Goal: Task Accomplishment & Management: Manage account settings

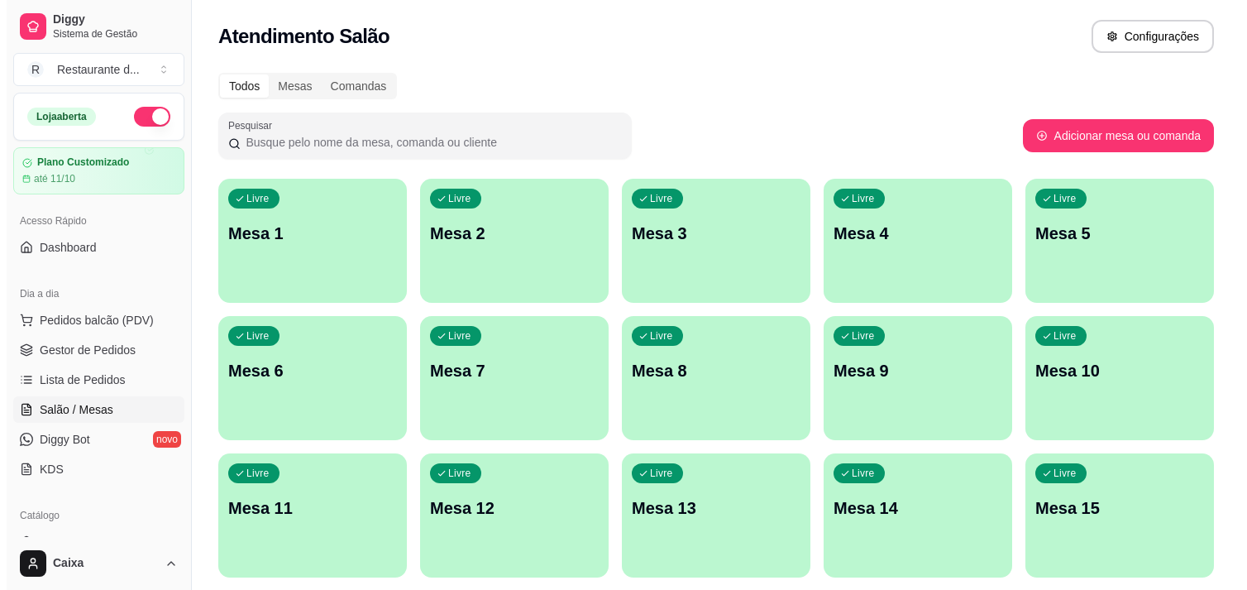
scroll to position [184, 0]
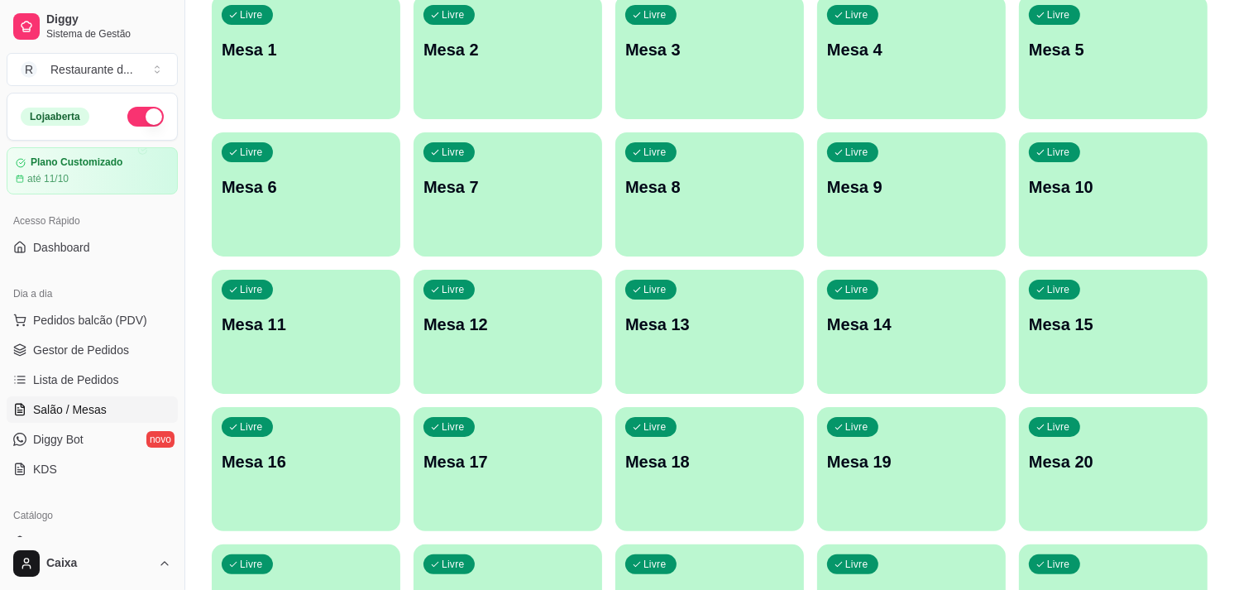
click at [283, 72] on div "Livre Mesa 1" at bounding box center [306, 47] width 189 height 104
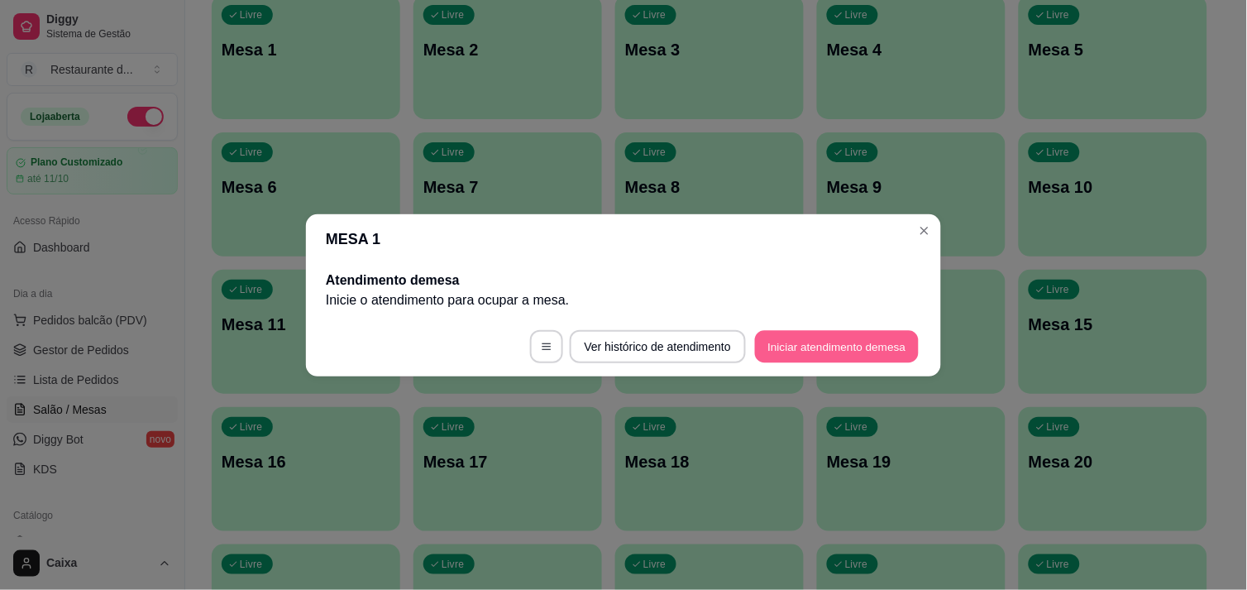
click at [852, 345] on button "Iniciar atendimento de mesa" at bounding box center [837, 346] width 164 height 32
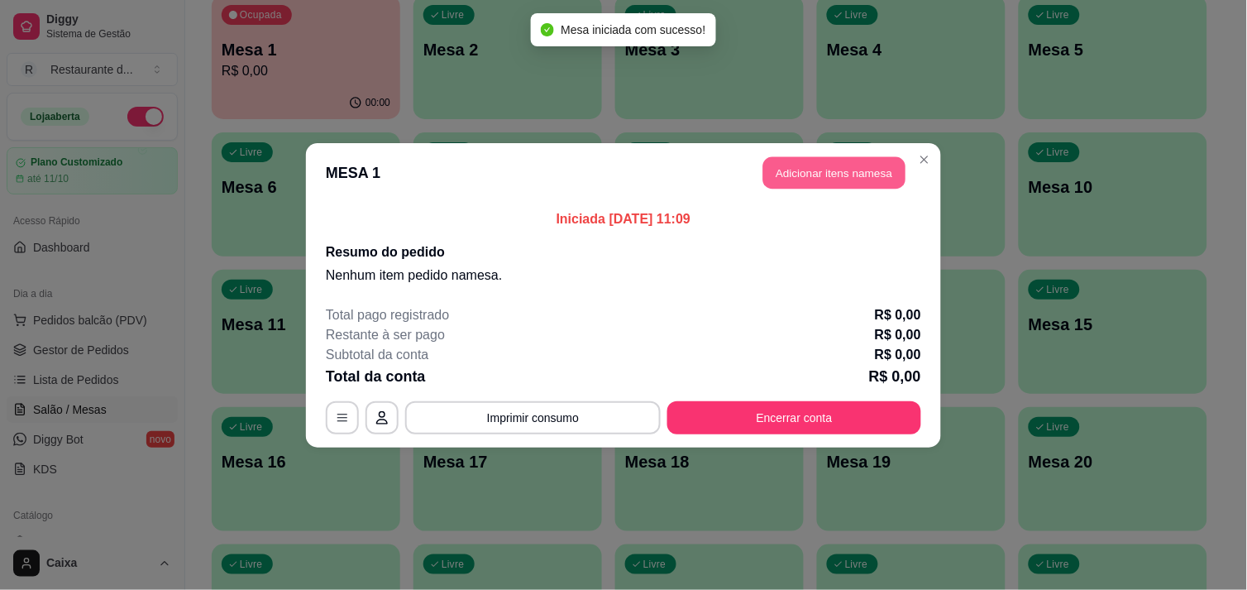
click at [853, 167] on button "Adicionar itens na mesa" at bounding box center [834, 172] width 142 height 32
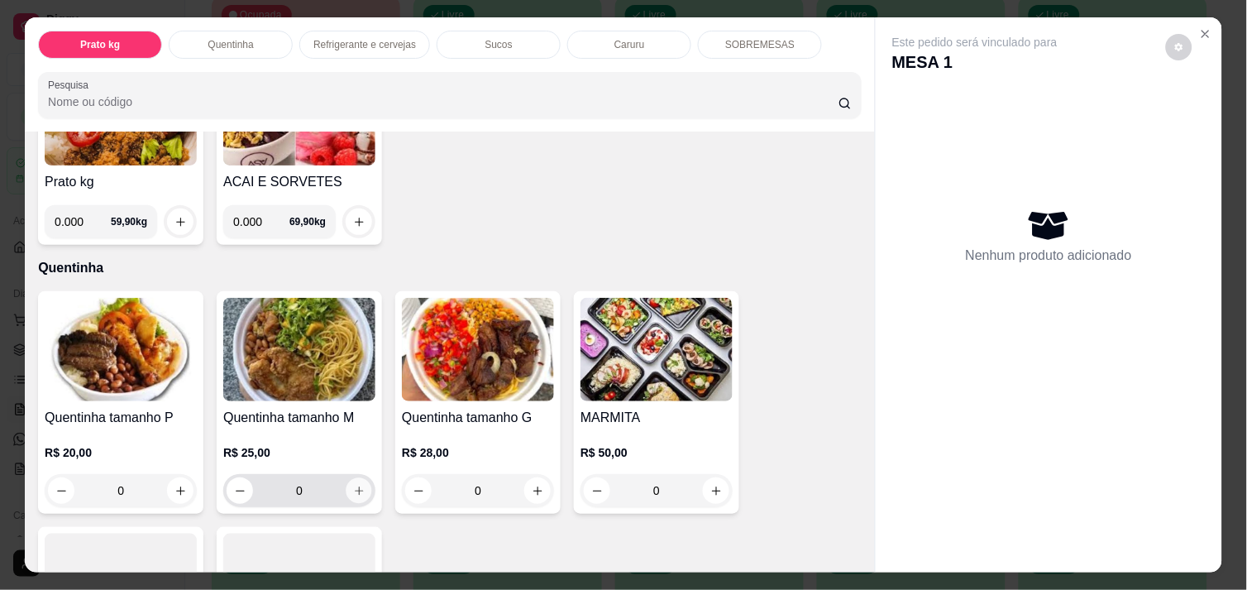
click at [353, 485] on icon "increase-product-quantity" at bounding box center [359, 491] width 12 height 12
type input "1"
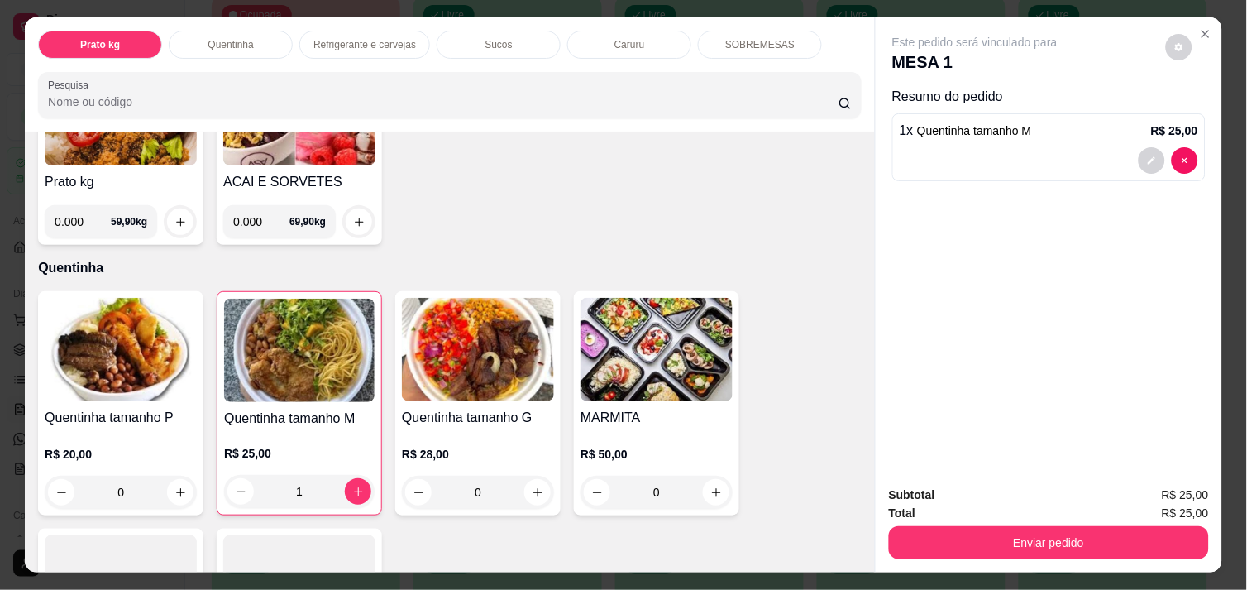
click at [260, 213] on input "0.000" at bounding box center [261, 221] width 56 height 33
click at [355, 217] on icon "increase-product-quantity" at bounding box center [359, 221] width 8 height 8
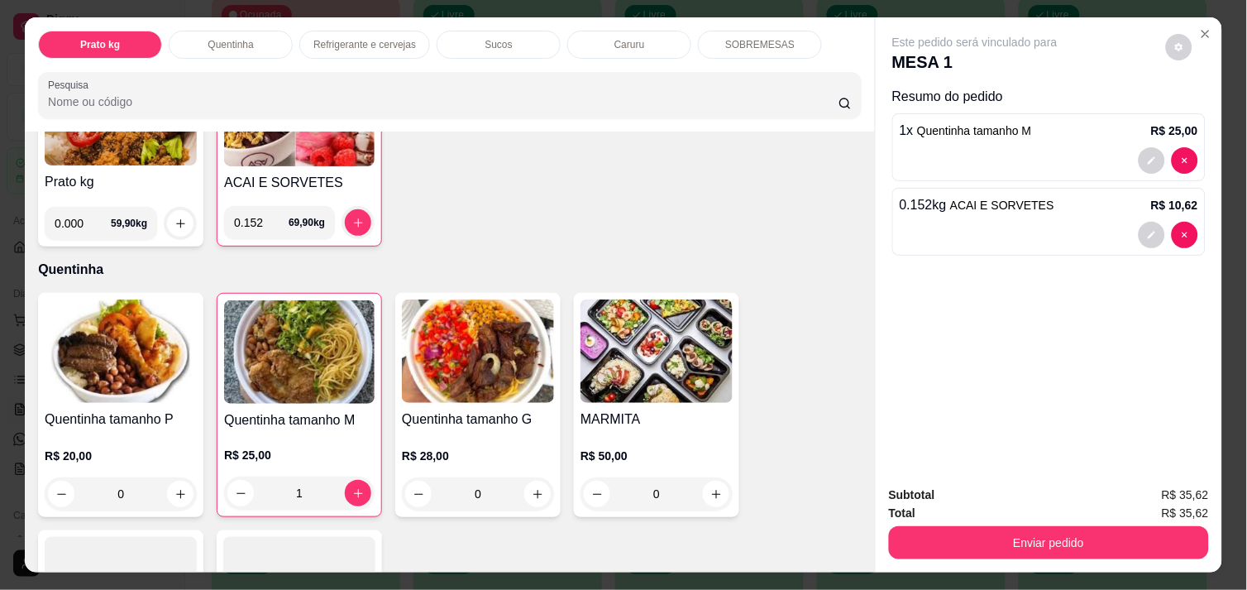
click at [253, 215] on input "0.152" at bounding box center [261, 222] width 55 height 33
click at [350, 223] on button "increase-product-quantity" at bounding box center [359, 223] width 26 height 26
click at [254, 215] on input "0.150" at bounding box center [261, 222] width 55 height 33
click at [352, 217] on icon "increase-product-quantity" at bounding box center [358, 223] width 12 height 12
click at [260, 215] on input "0.146" at bounding box center [261, 222] width 55 height 33
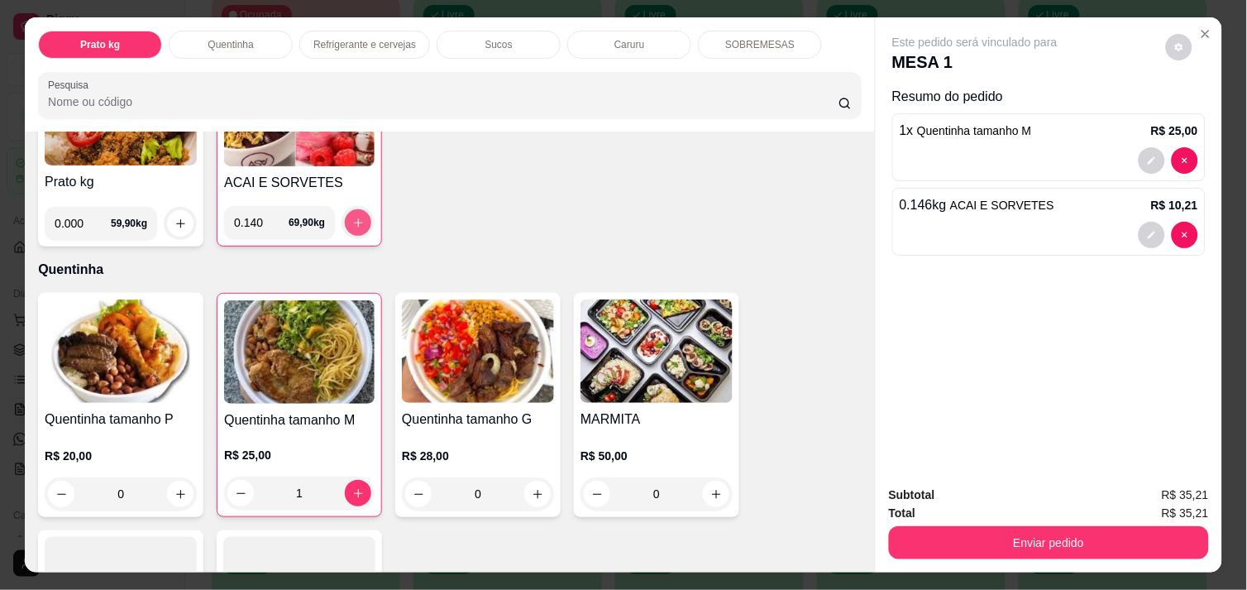
type input "0.140"
click at [354, 217] on icon "increase-product-quantity" at bounding box center [358, 223] width 12 height 12
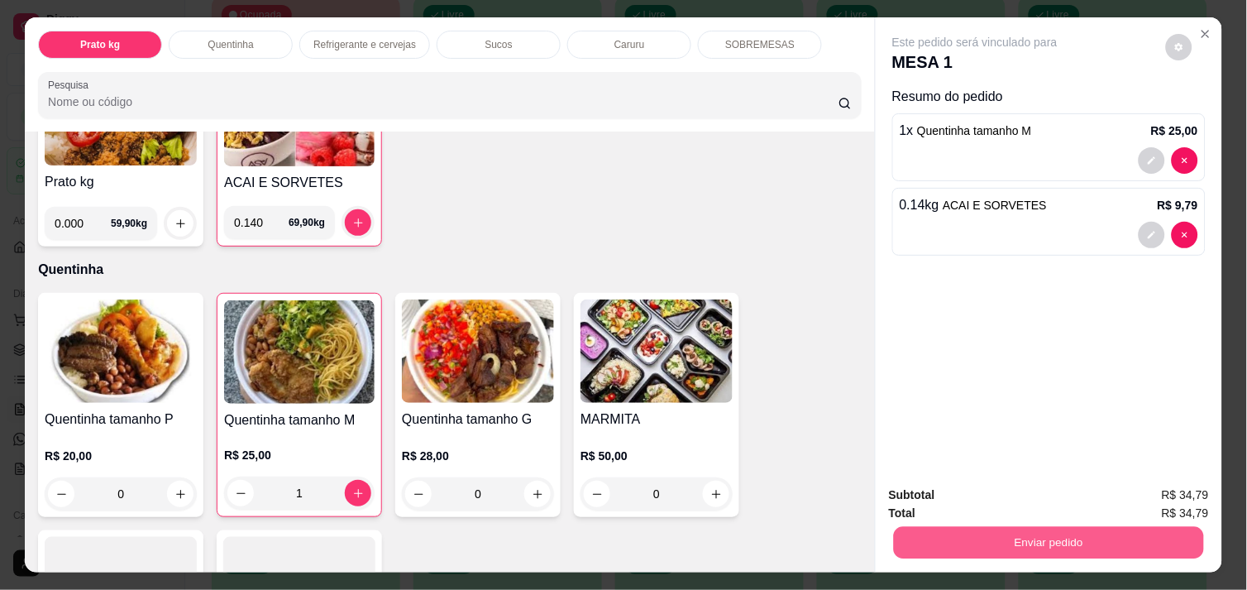
click at [1038, 539] on button "Enviar pedido" at bounding box center [1049, 542] width 310 height 32
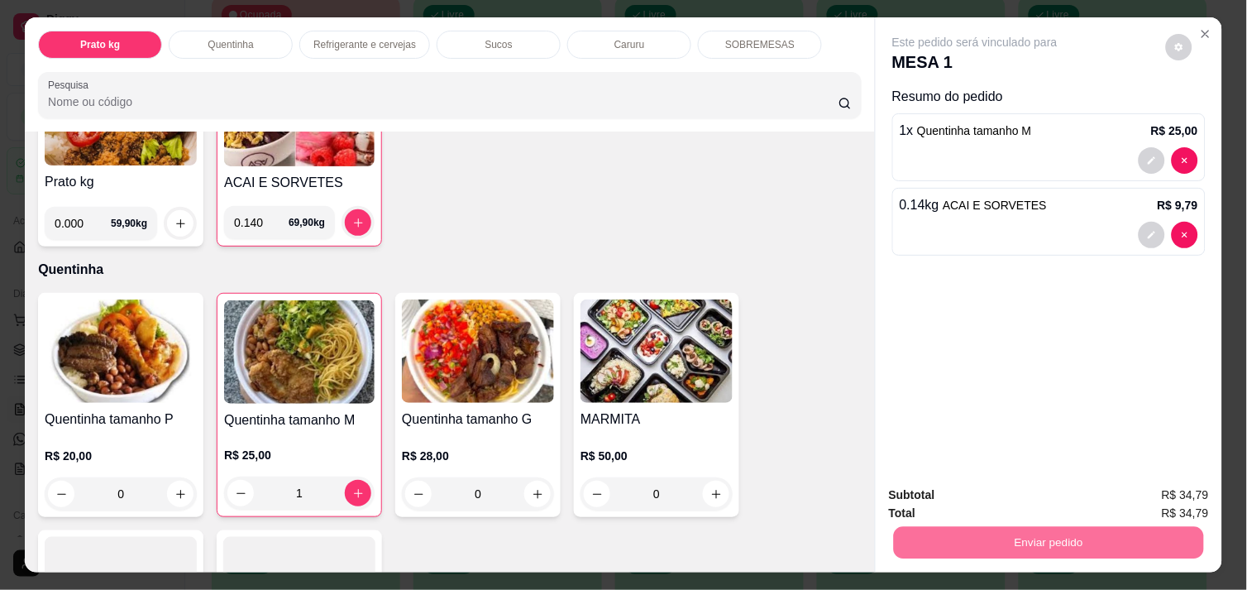
click at [1150, 491] on button "Enviar pedido" at bounding box center [1165, 495] width 91 height 31
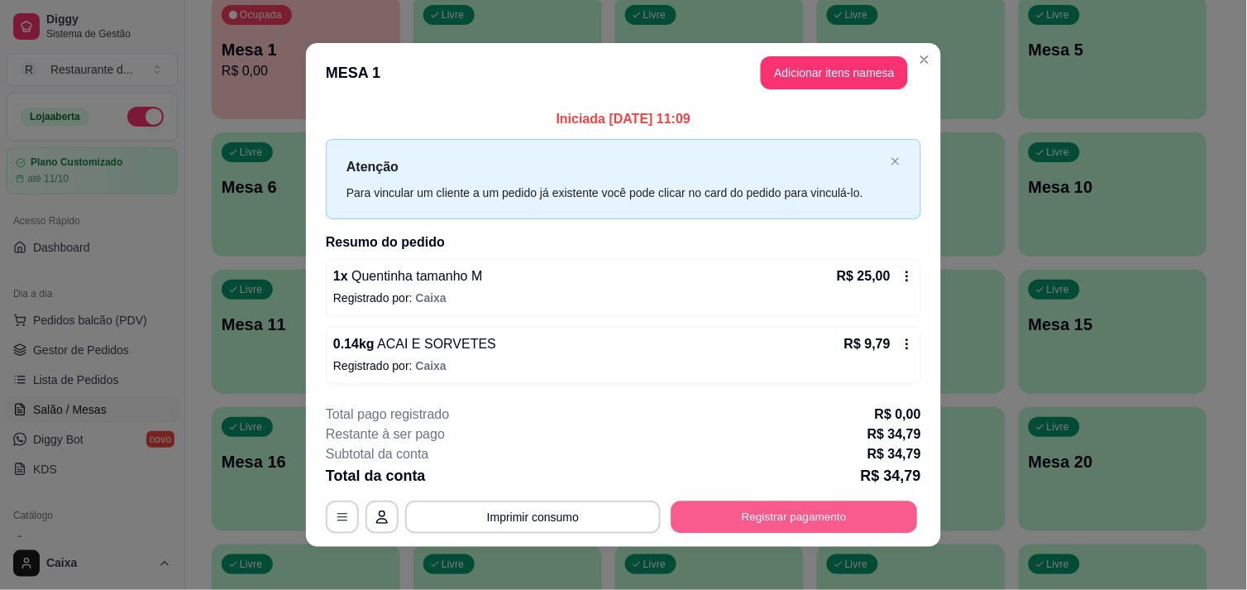
click at [781, 507] on button "Registrar pagamento" at bounding box center [794, 517] width 246 height 32
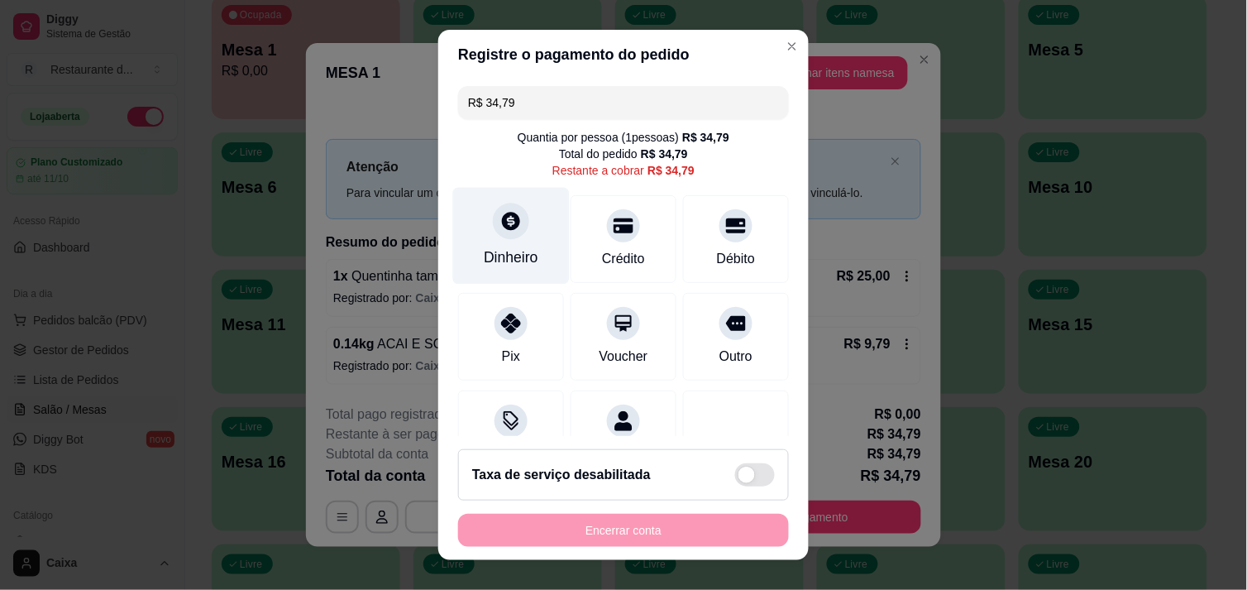
click at [511, 232] on div at bounding box center [511, 221] width 36 height 36
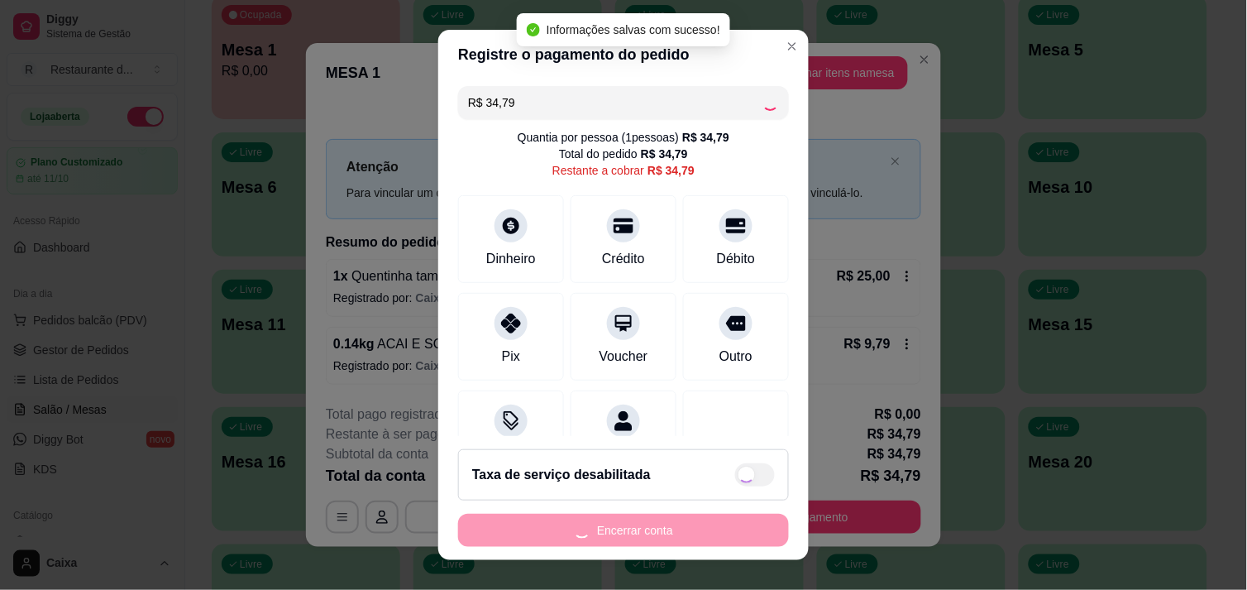
type input "R$ 0,00"
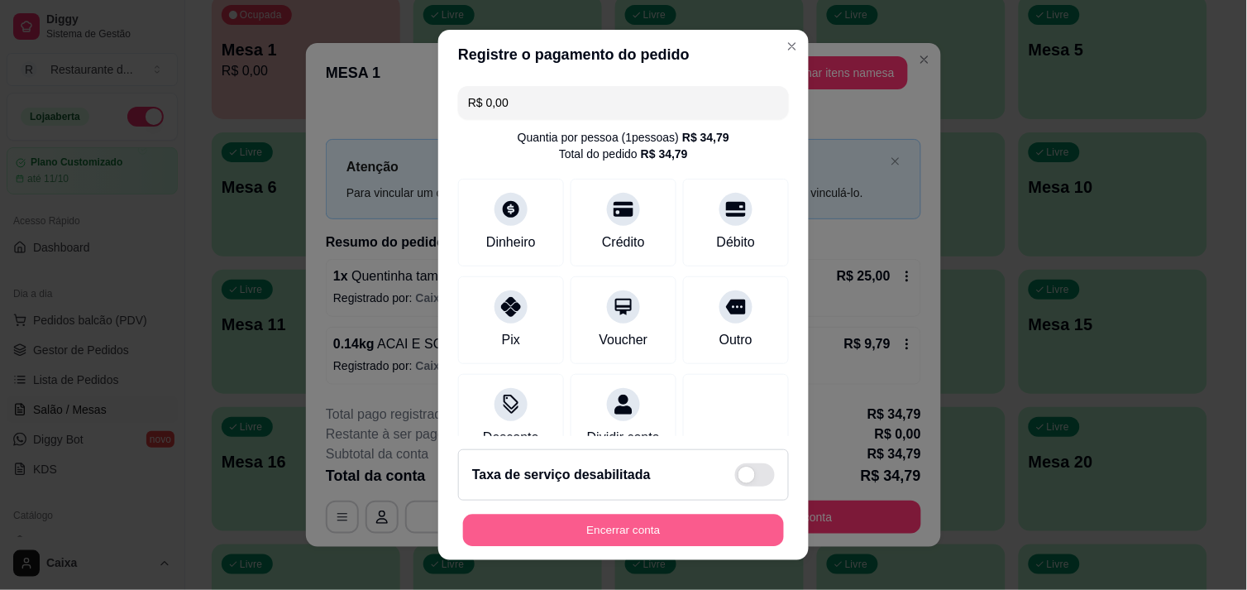
click at [640, 532] on button "Encerrar conta" at bounding box center [623, 530] width 321 height 32
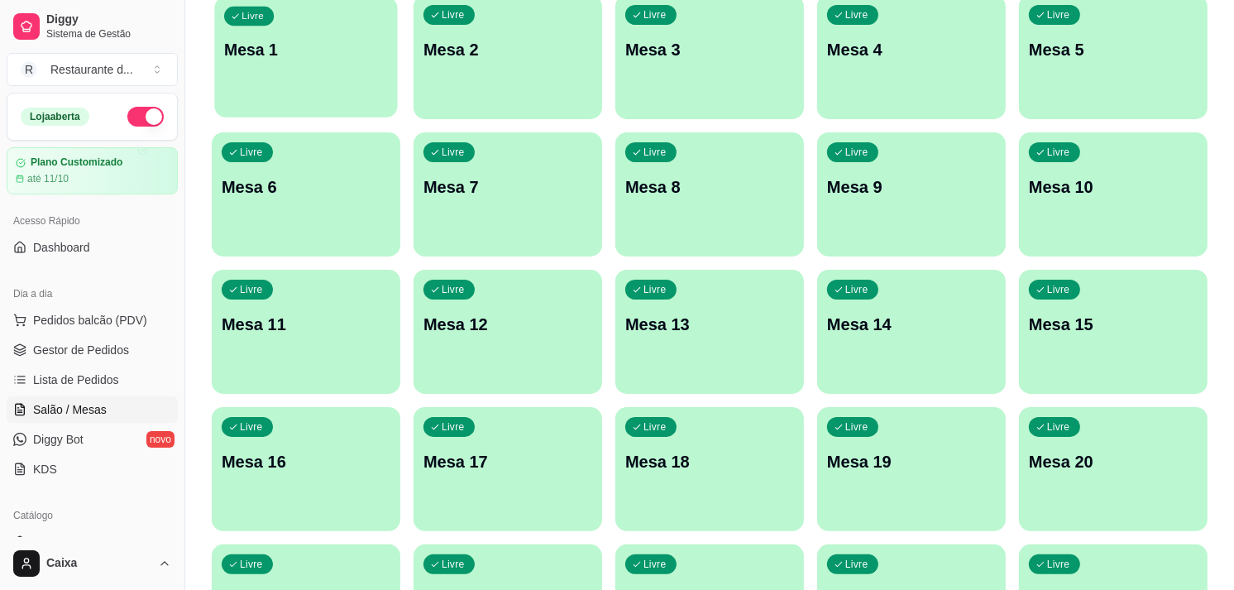
click at [328, 20] on div "Livre Mesa 1" at bounding box center [305, 47] width 183 height 101
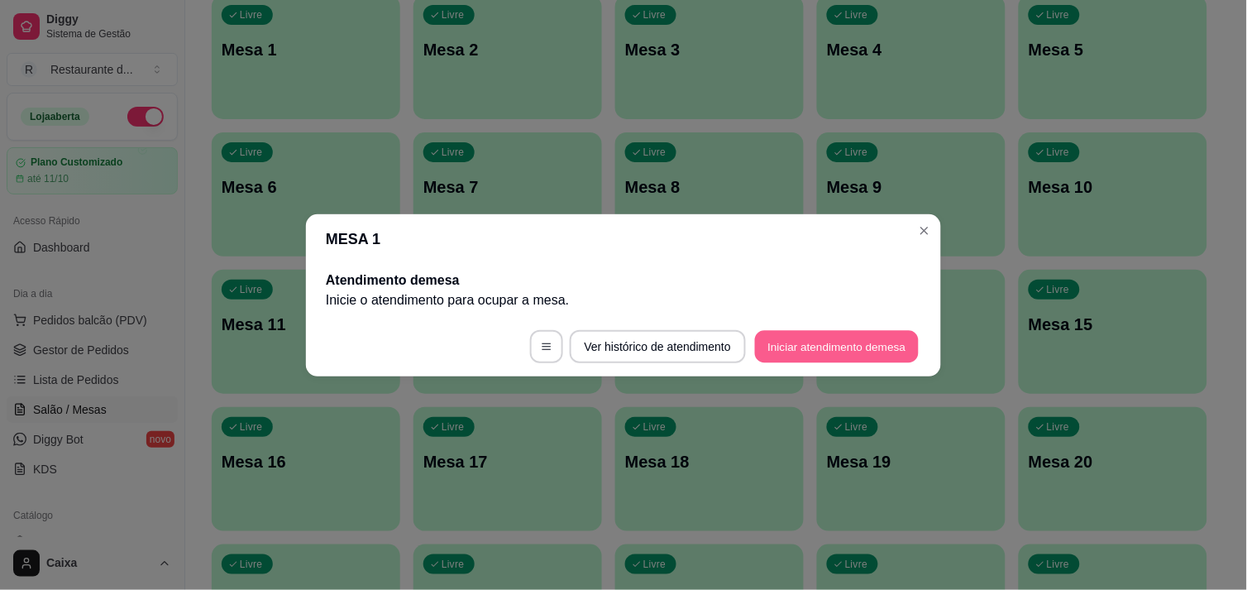
click at [850, 341] on button "Iniciar atendimento de mesa" at bounding box center [837, 346] width 164 height 32
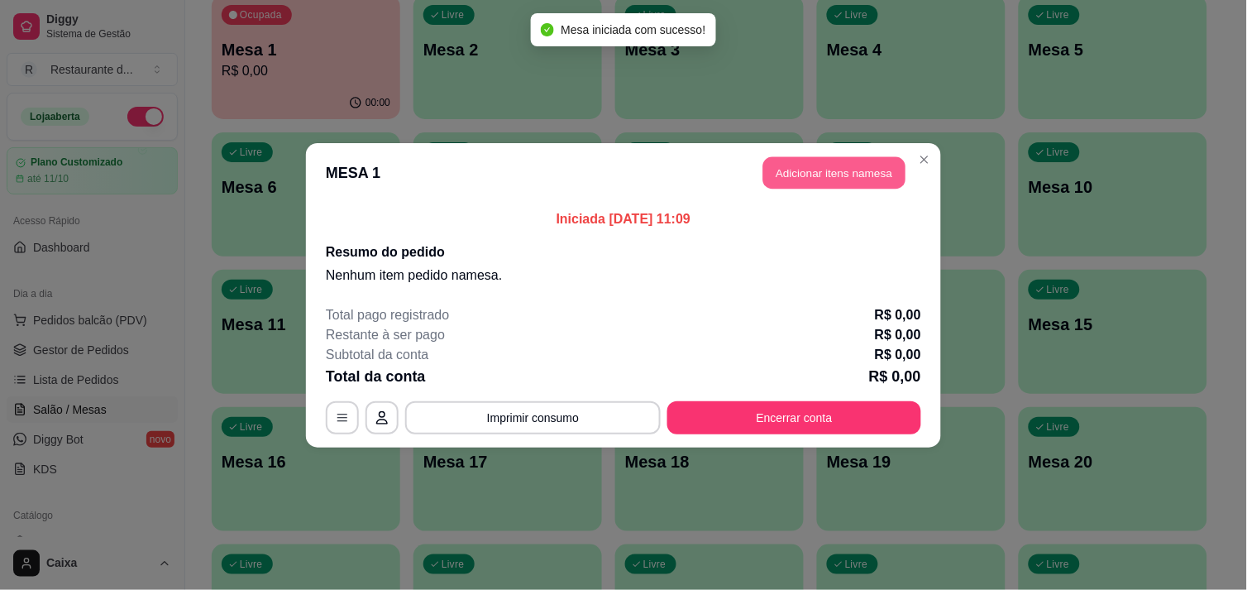
click at [789, 174] on button "Adicionar itens na mesa" at bounding box center [834, 172] width 142 height 32
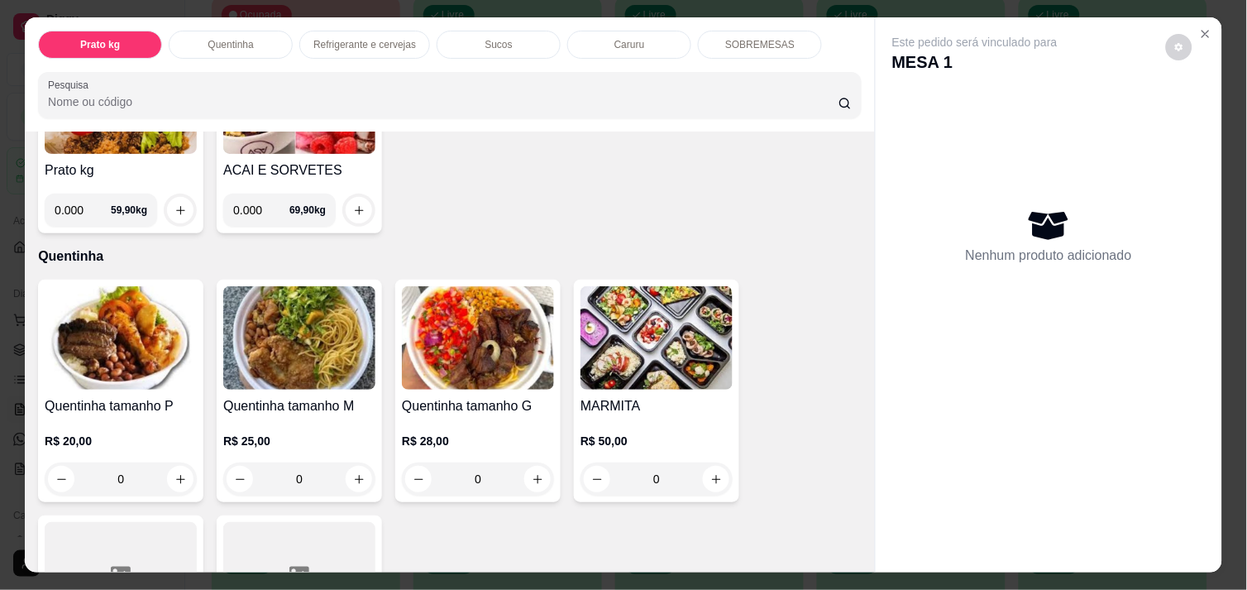
scroll to position [220, 0]
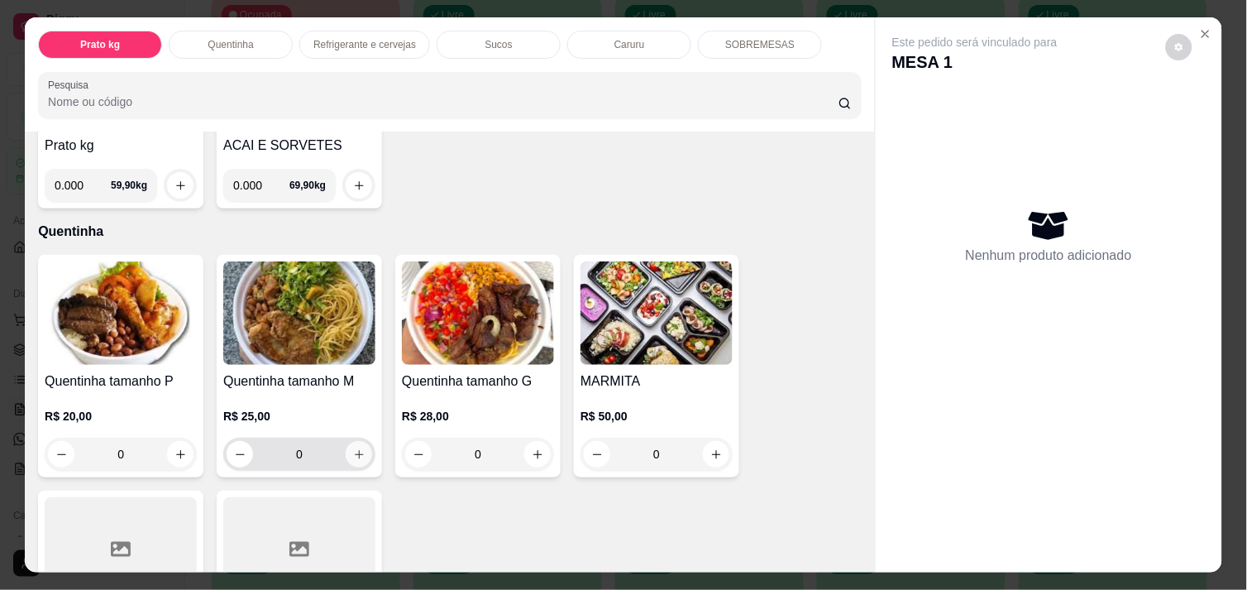
click at [347, 441] on button "increase-product-quantity" at bounding box center [359, 454] width 26 height 26
type input "1"
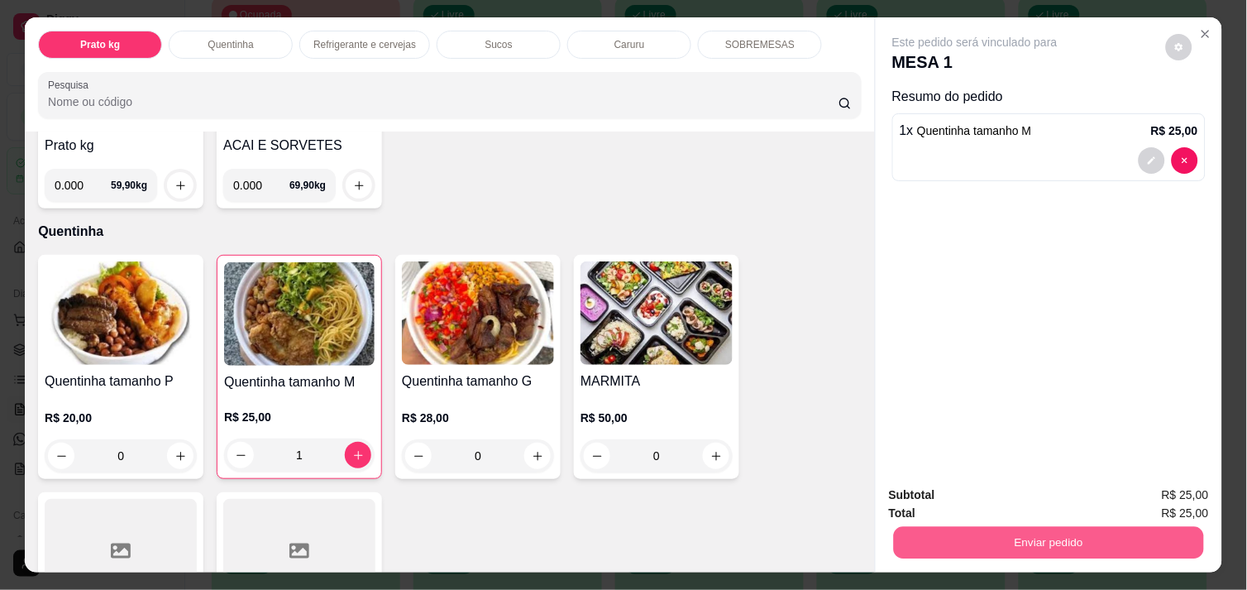
click at [1004, 526] on button "Enviar pedido" at bounding box center [1049, 542] width 310 height 32
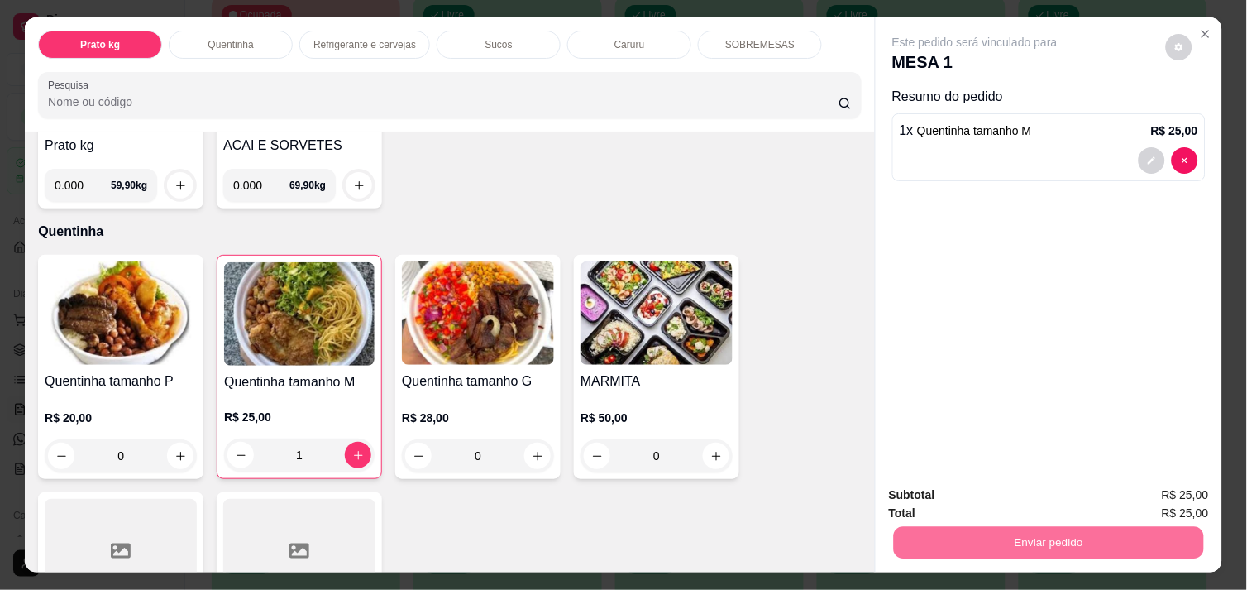
click at [1178, 491] on button "Enviar pedido" at bounding box center [1165, 495] width 91 height 31
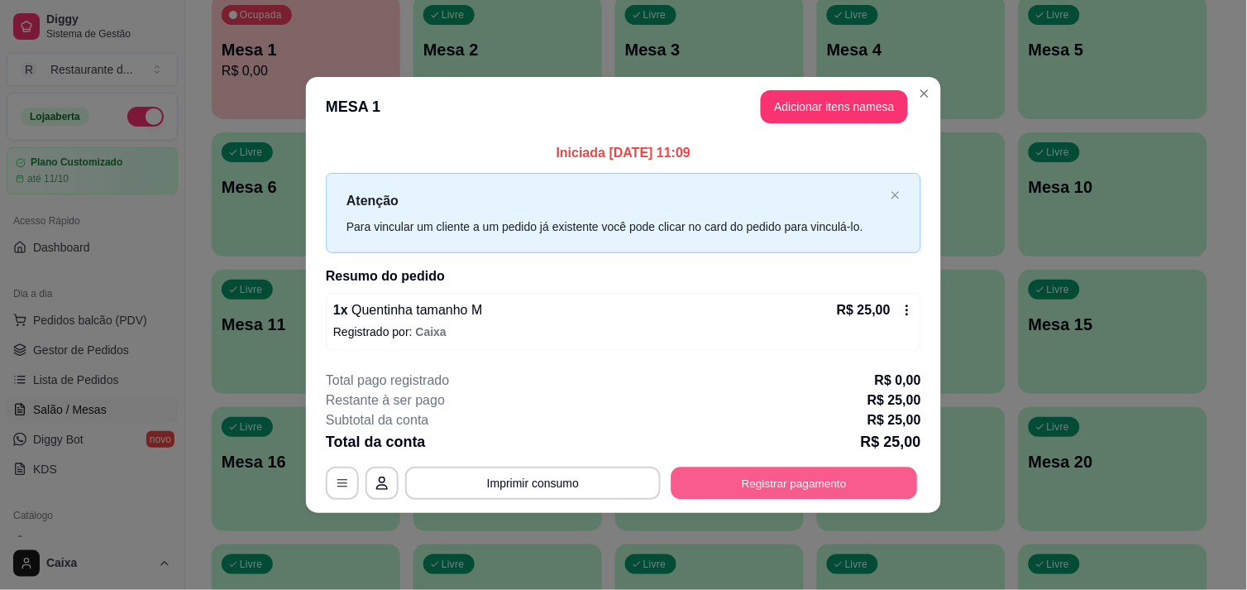
click at [880, 471] on button "Registrar pagamento" at bounding box center [794, 483] width 246 height 32
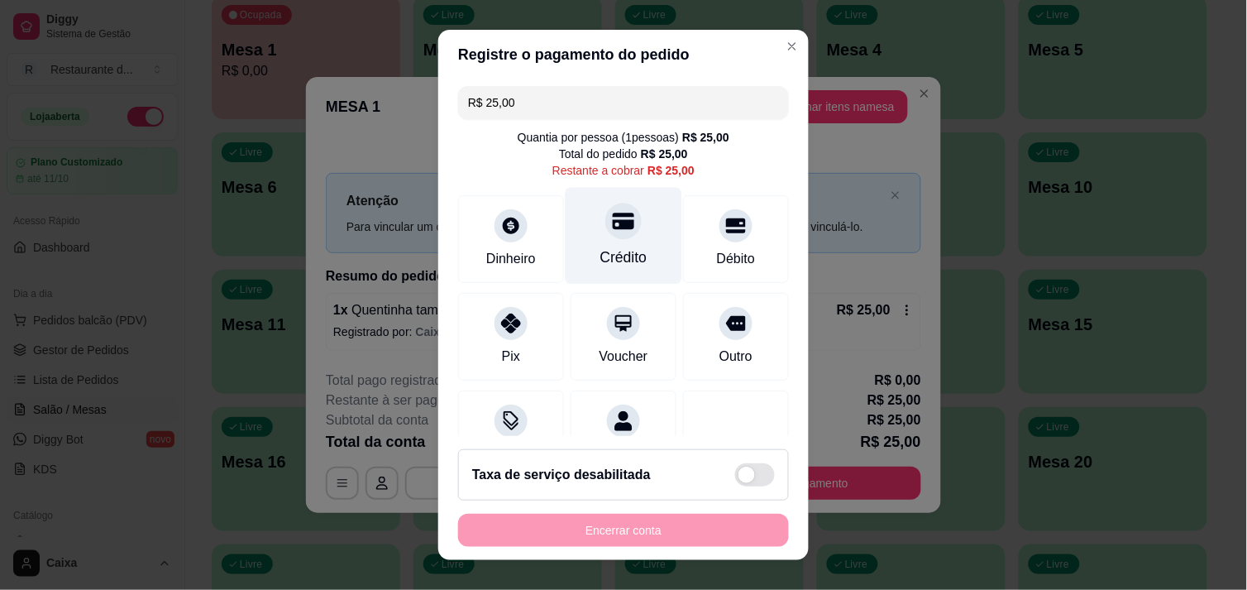
click at [605, 224] on div at bounding box center [623, 221] width 36 height 36
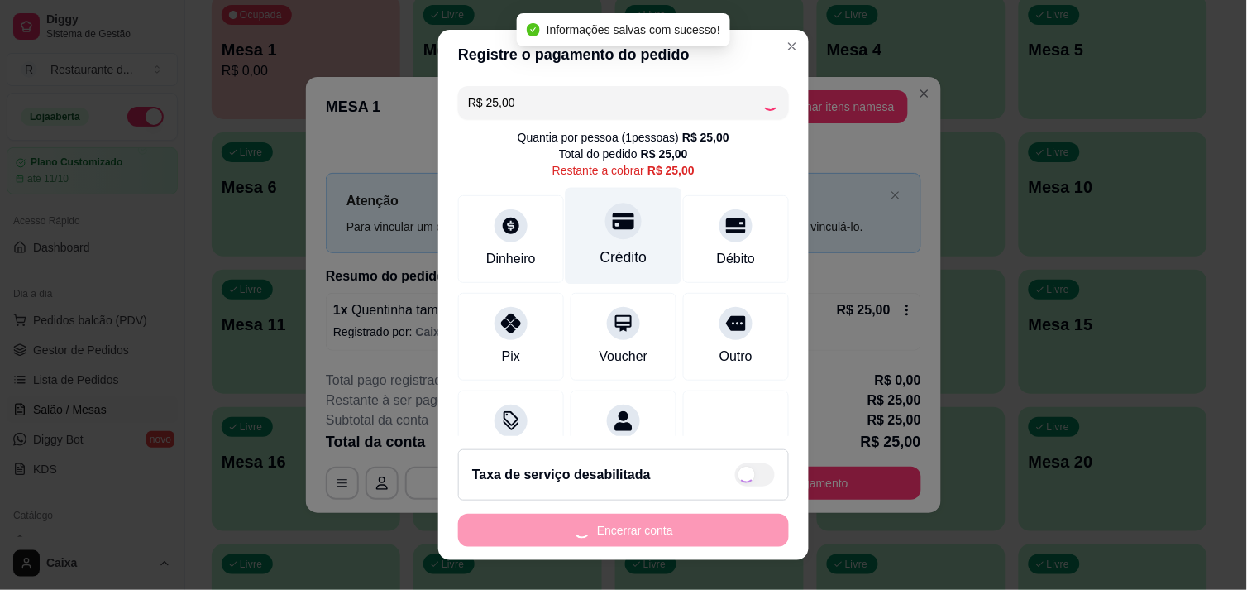
type input "R$ 0,00"
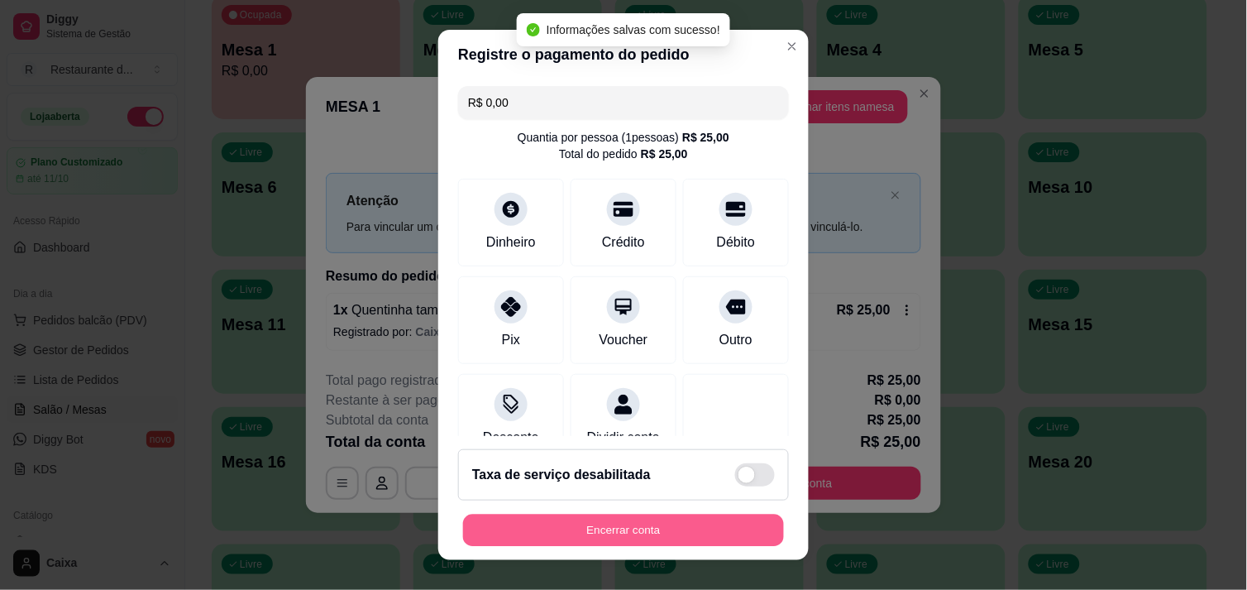
click at [656, 526] on button "Encerrar conta" at bounding box center [623, 530] width 321 height 32
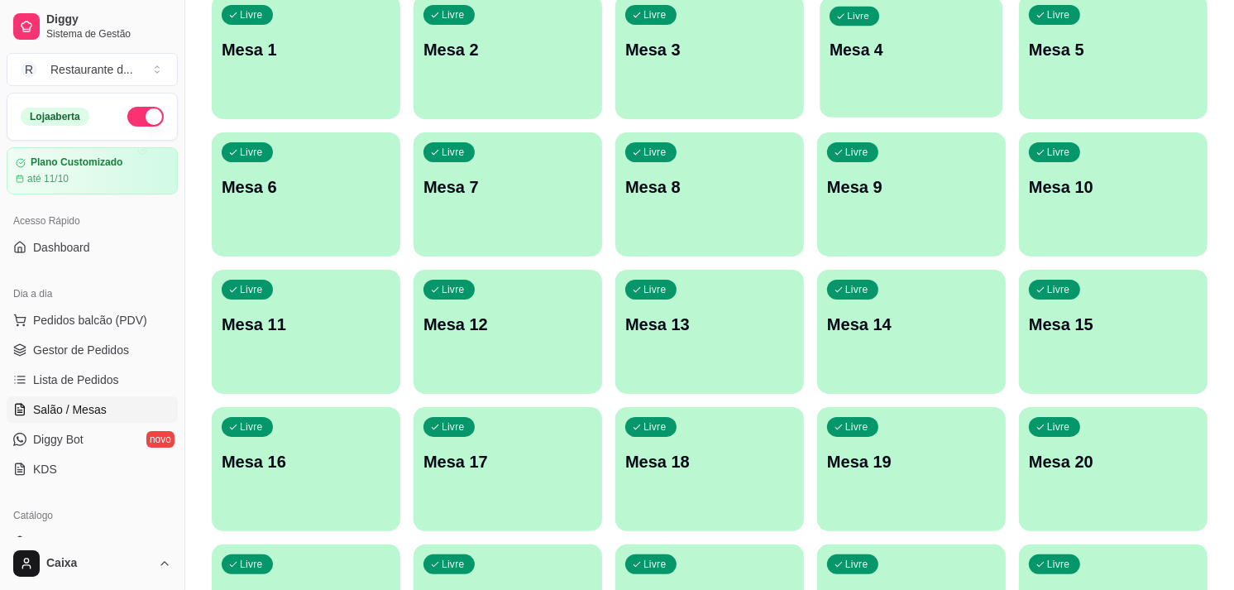
click at [869, 55] on p "Mesa 4" at bounding box center [911, 50] width 164 height 22
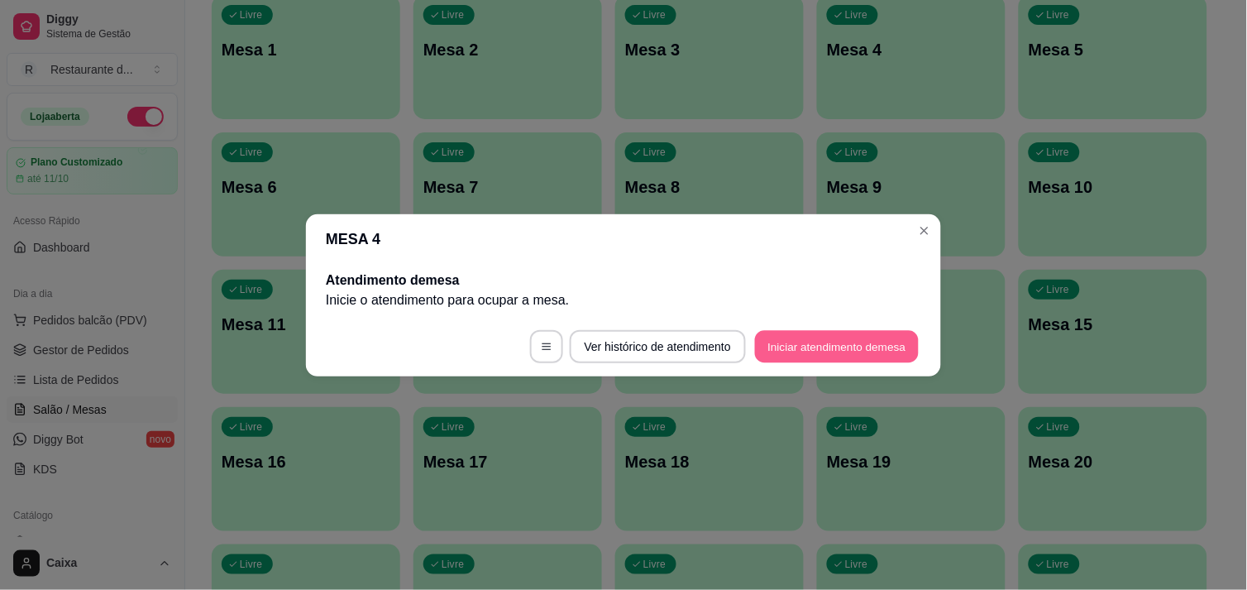
click at [857, 343] on button "Iniciar atendimento de mesa" at bounding box center [837, 346] width 164 height 32
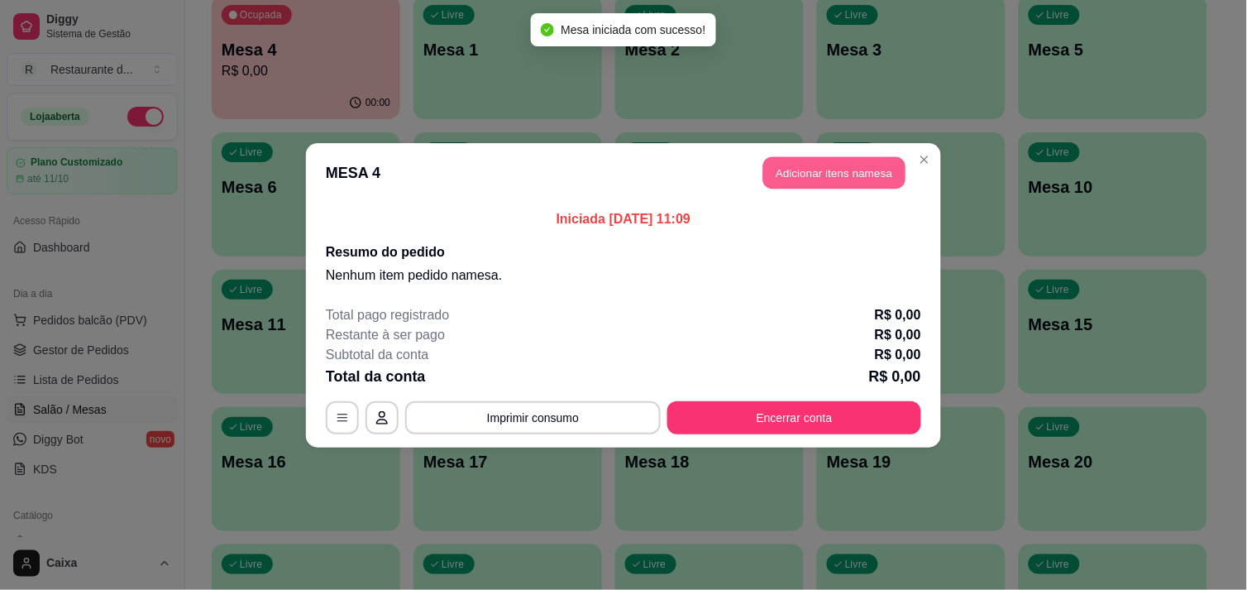
click at [827, 180] on button "Adicionar itens na mesa" at bounding box center [834, 172] width 142 height 32
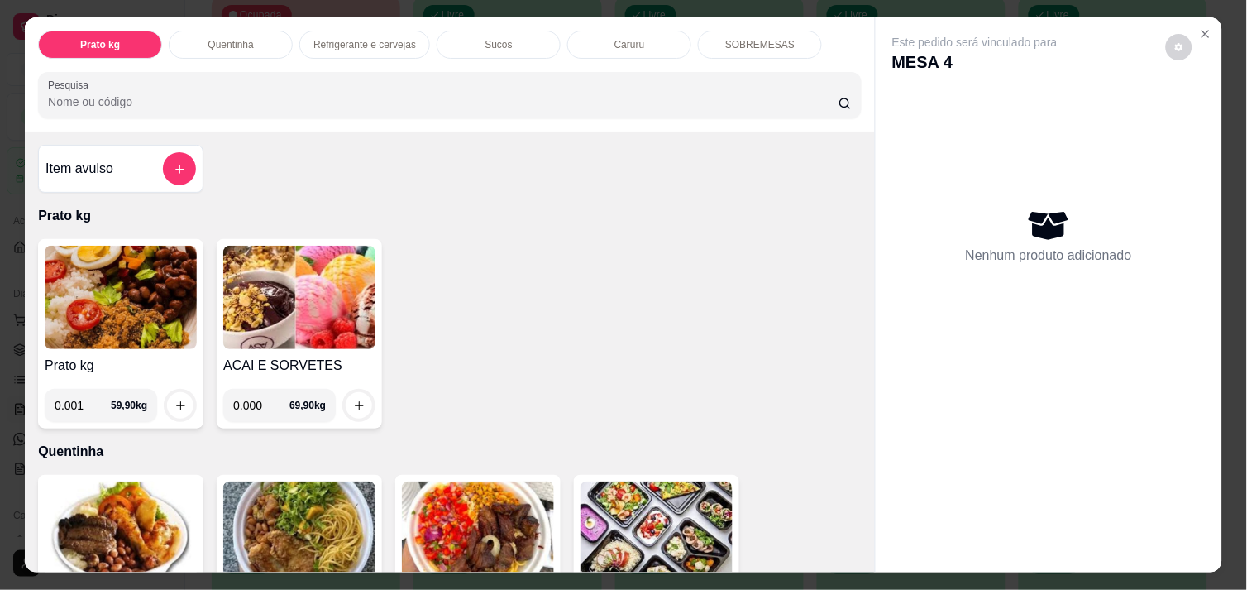
click at [89, 399] on input "0.001" at bounding box center [83, 405] width 56 height 33
type input "0.614"
click at [174, 399] on icon "increase-product-quantity" at bounding box center [180, 405] width 12 height 12
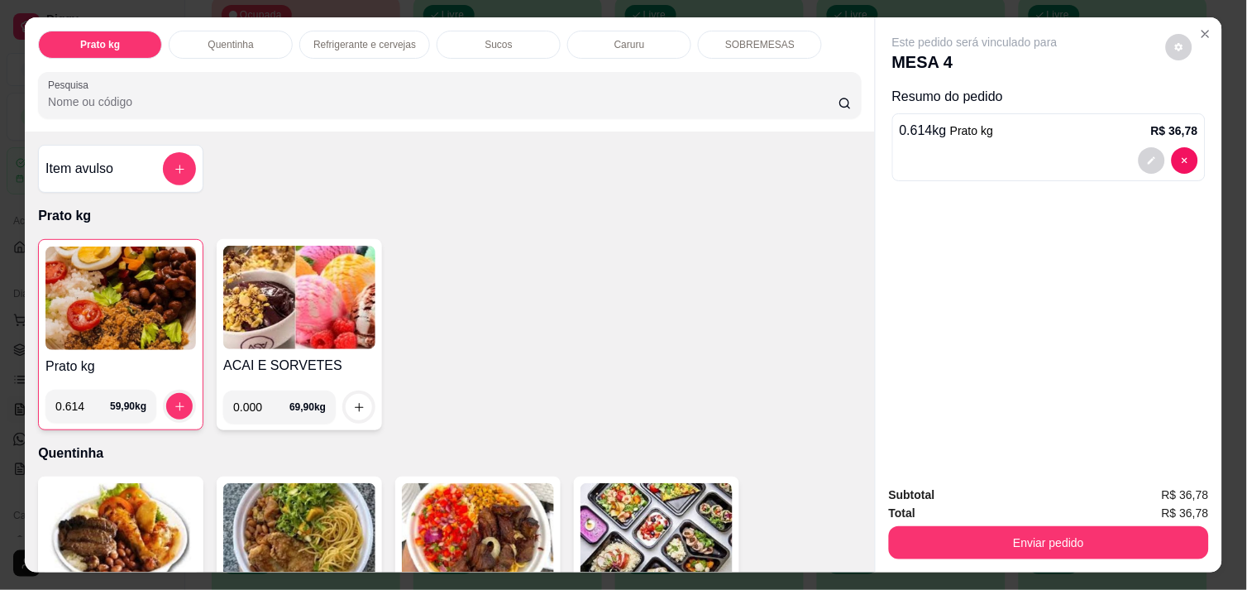
click at [852, 551] on div "Item avulso Prato kg Prato kg 0.614 59,90 kg ACAI E SORVETES 0.000 69,90 kg Que…" at bounding box center [450, 351] width 850 height 440
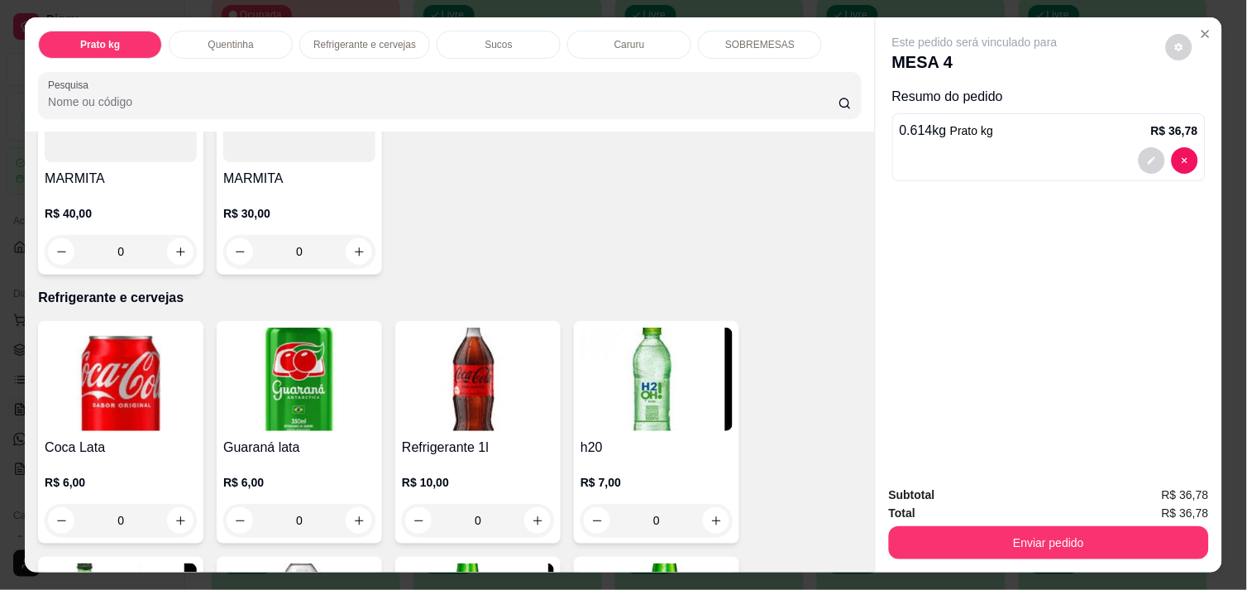
scroll to position [661, 0]
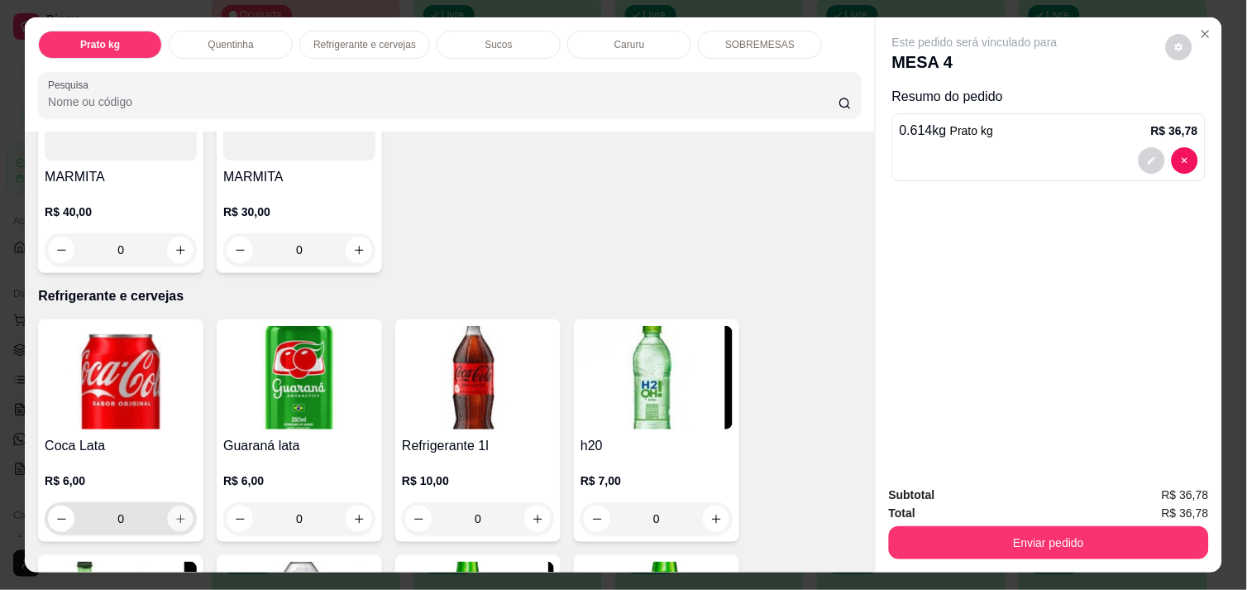
click at [177, 513] on icon "increase-product-quantity" at bounding box center [180, 519] width 12 height 12
type input "1"
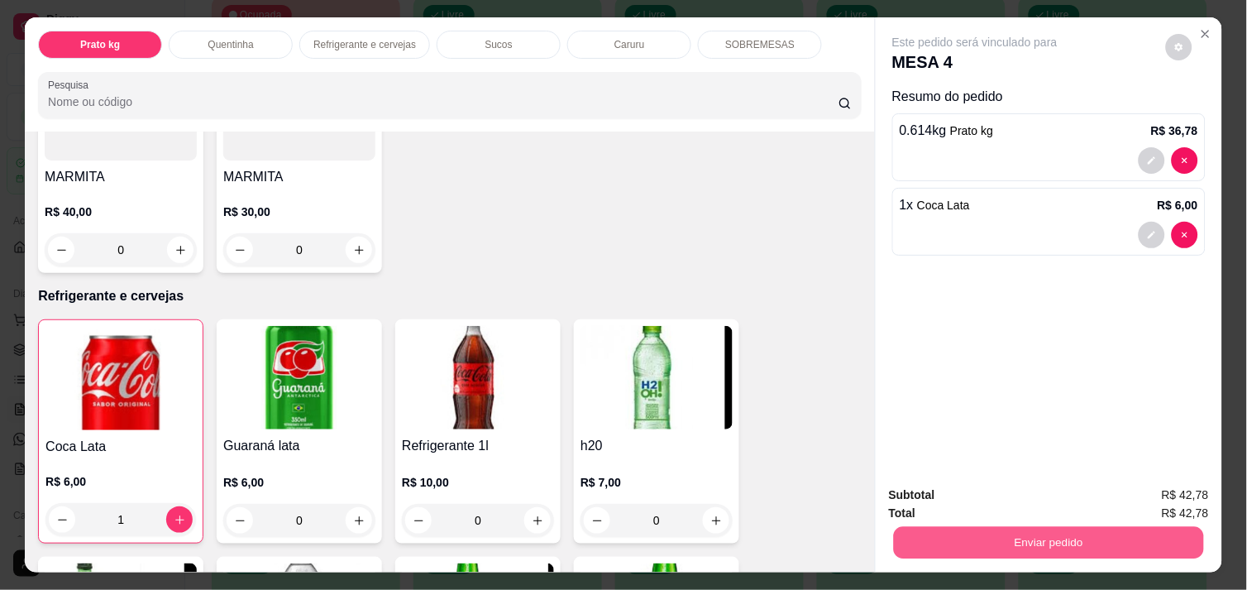
click at [1100, 530] on button "Enviar pedido" at bounding box center [1049, 542] width 310 height 32
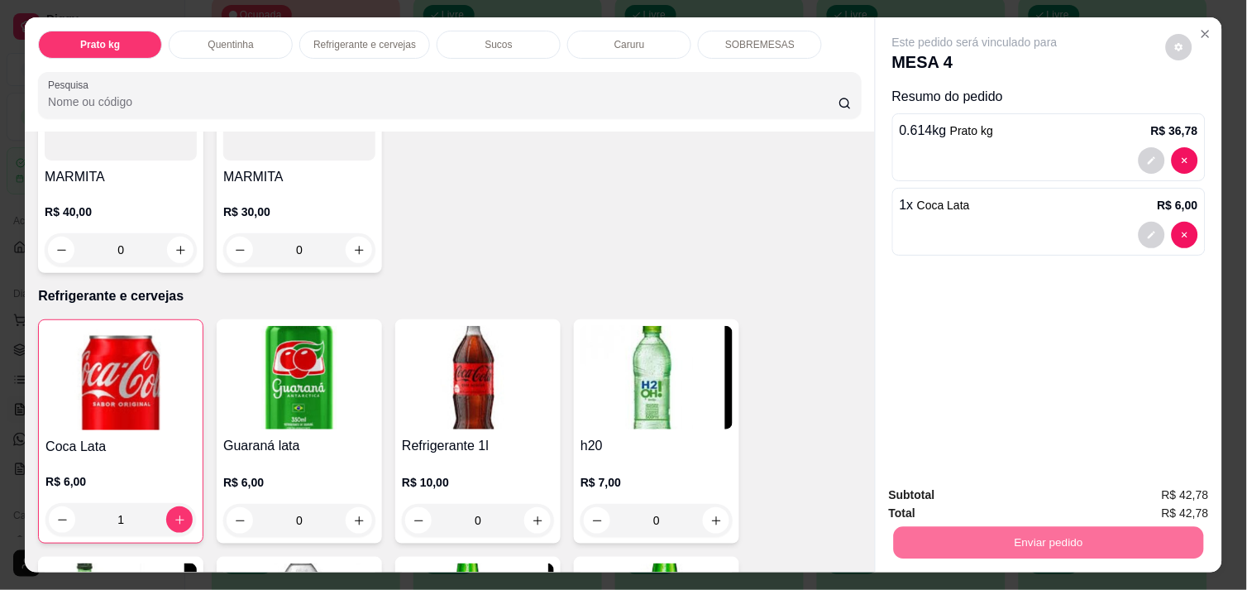
click at [1137, 490] on button "Enviar pedido" at bounding box center [1165, 495] width 91 height 31
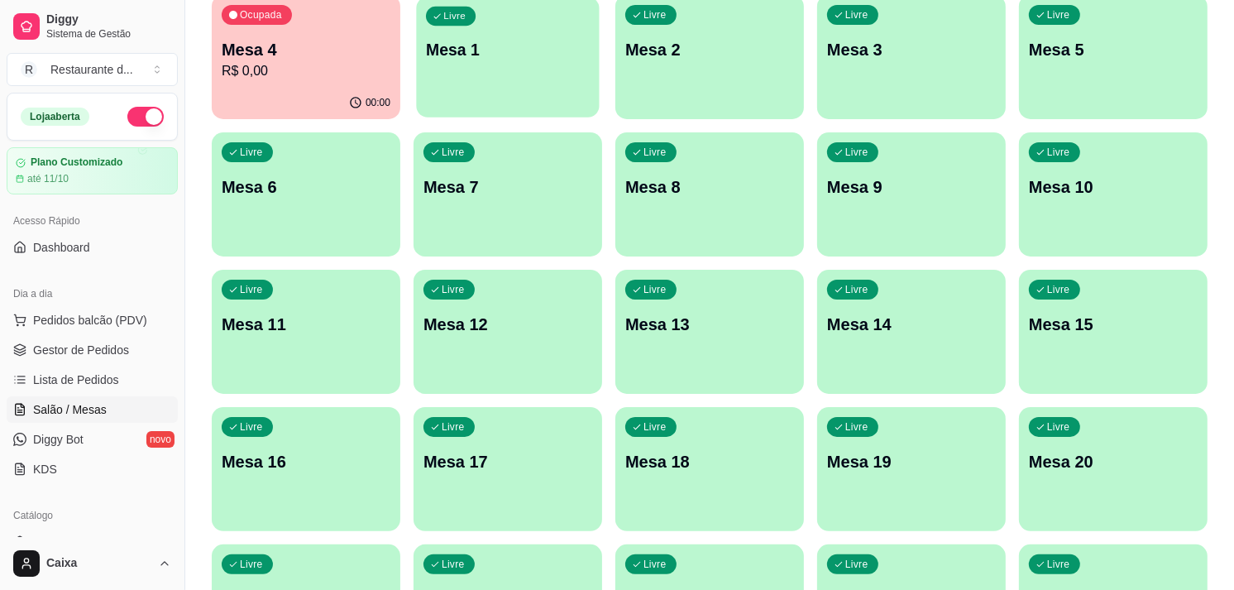
click at [552, 89] on div "Livre Mesa 1" at bounding box center [507, 47] width 183 height 101
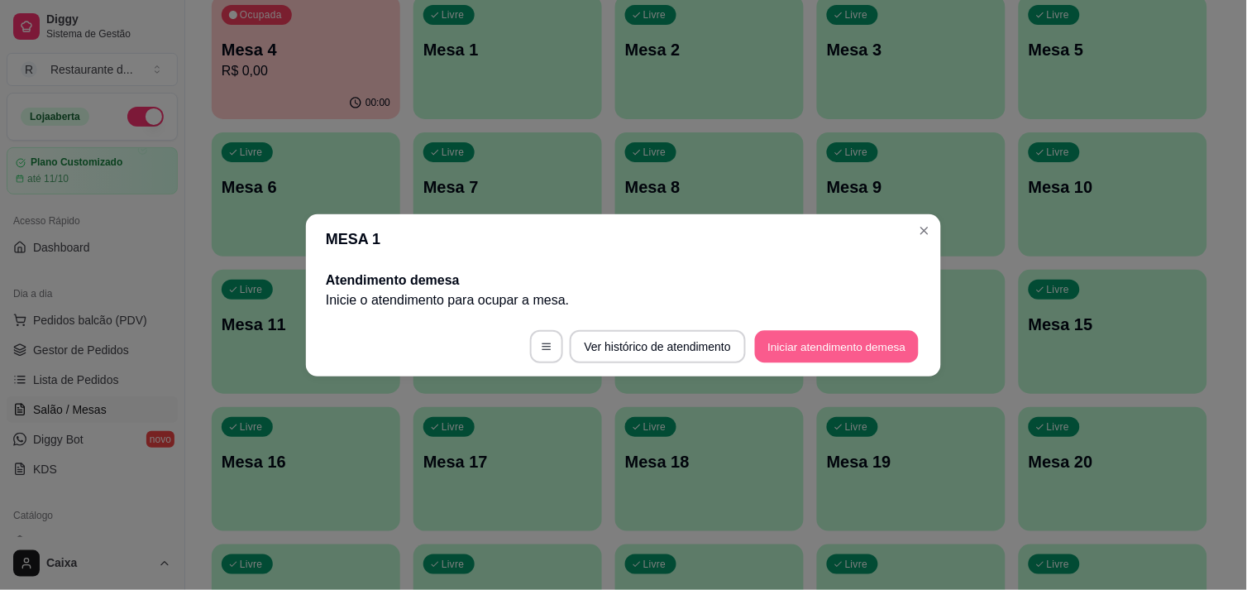
click at [862, 351] on button "Iniciar atendimento de mesa" at bounding box center [837, 346] width 164 height 32
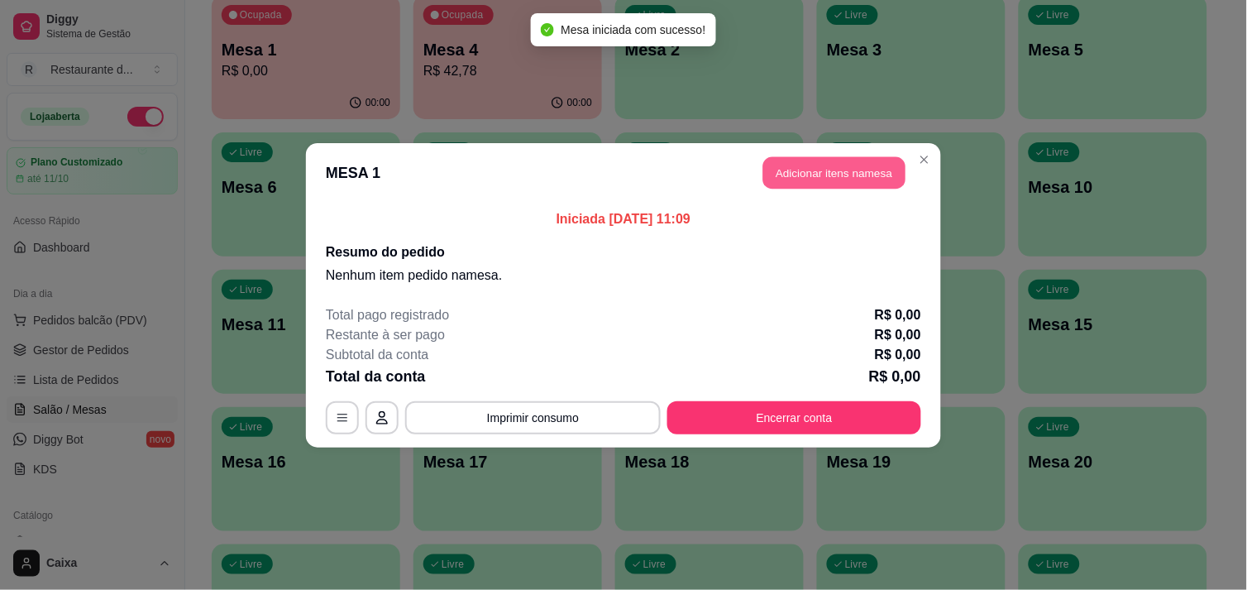
click at [847, 163] on button "Adicionar itens na mesa" at bounding box center [834, 172] width 142 height 32
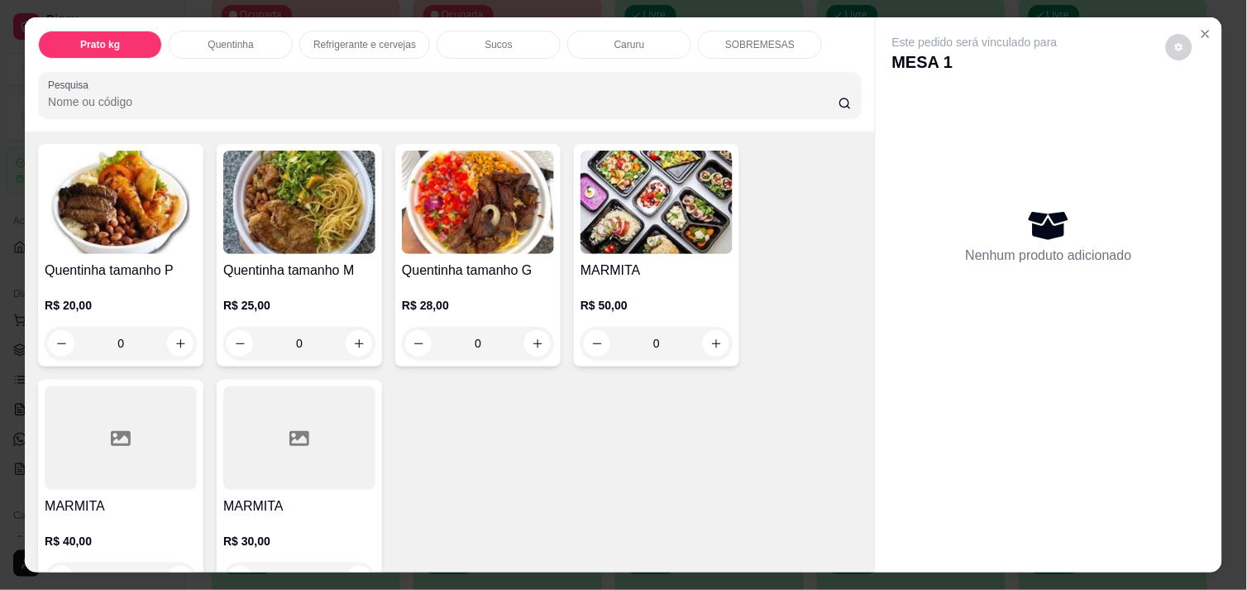
scroll to position [367, 0]
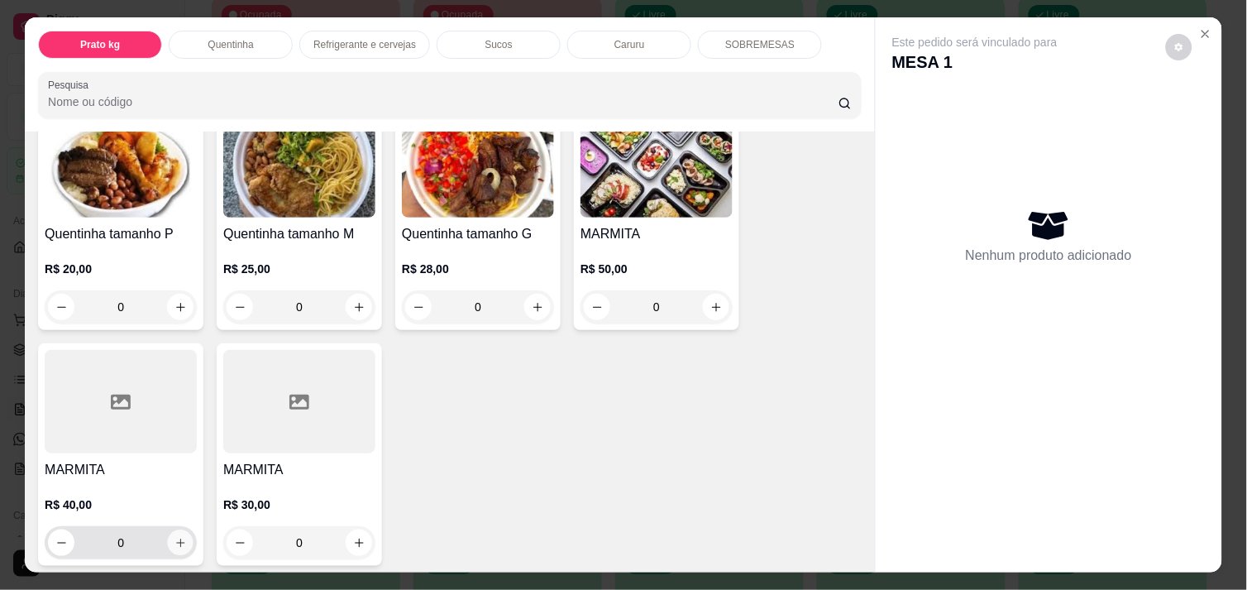
click at [174, 537] on icon "increase-product-quantity" at bounding box center [180, 543] width 12 height 12
type input "1"
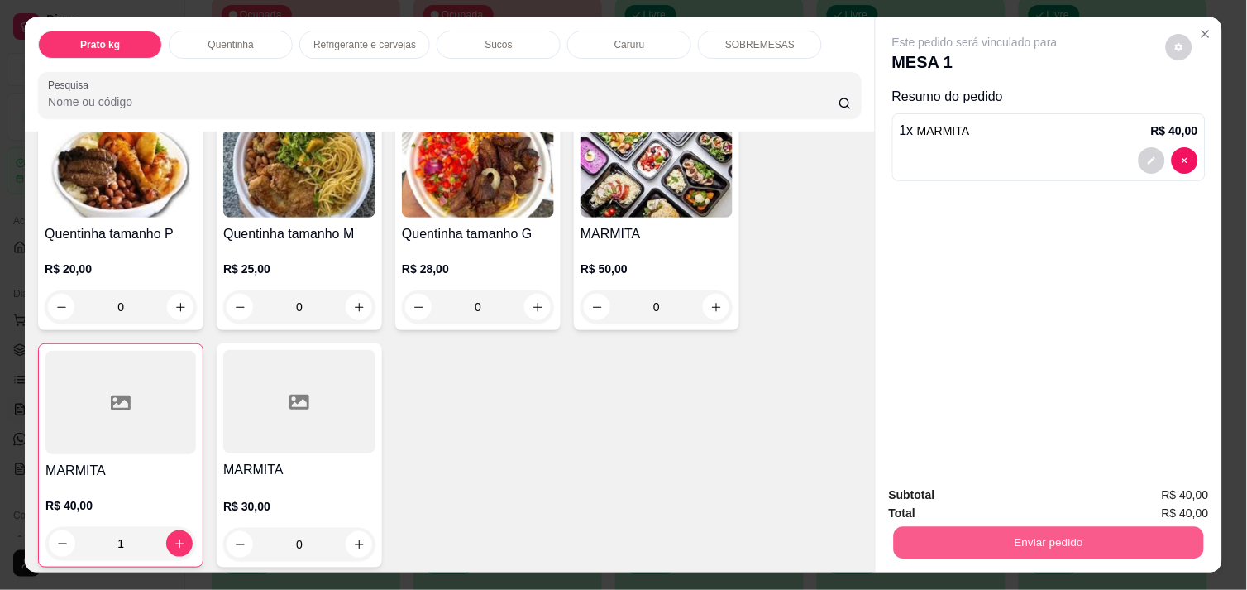
click at [1035, 547] on button "Enviar pedido" at bounding box center [1049, 542] width 310 height 32
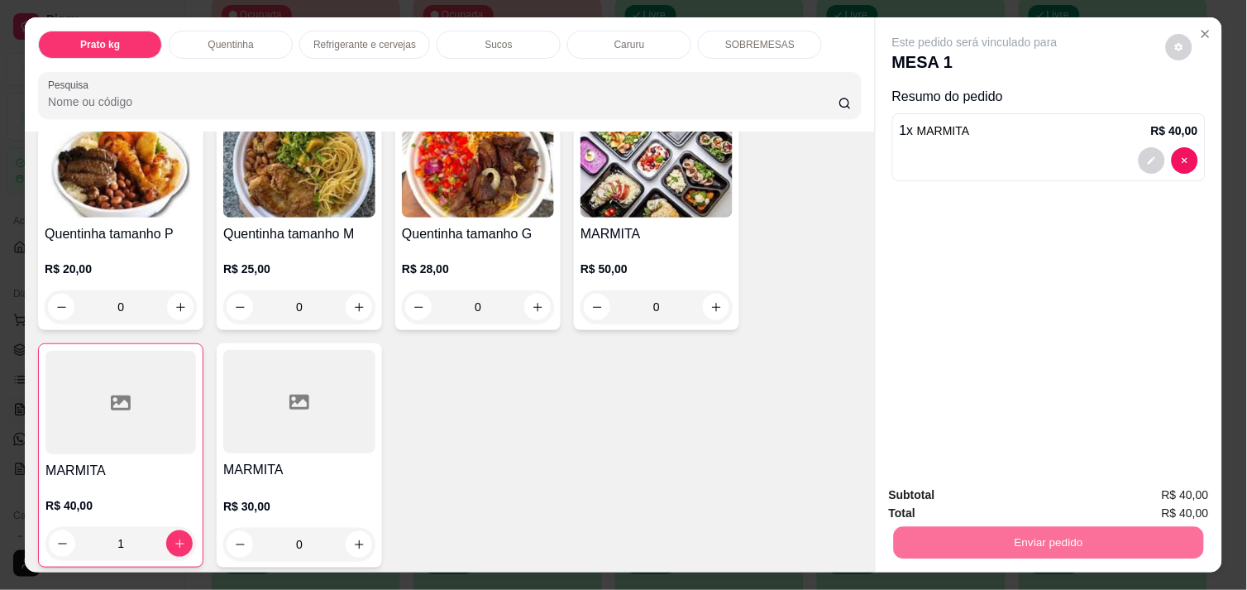
click at [1167, 488] on button "Enviar pedido" at bounding box center [1165, 495] width 91 height 31
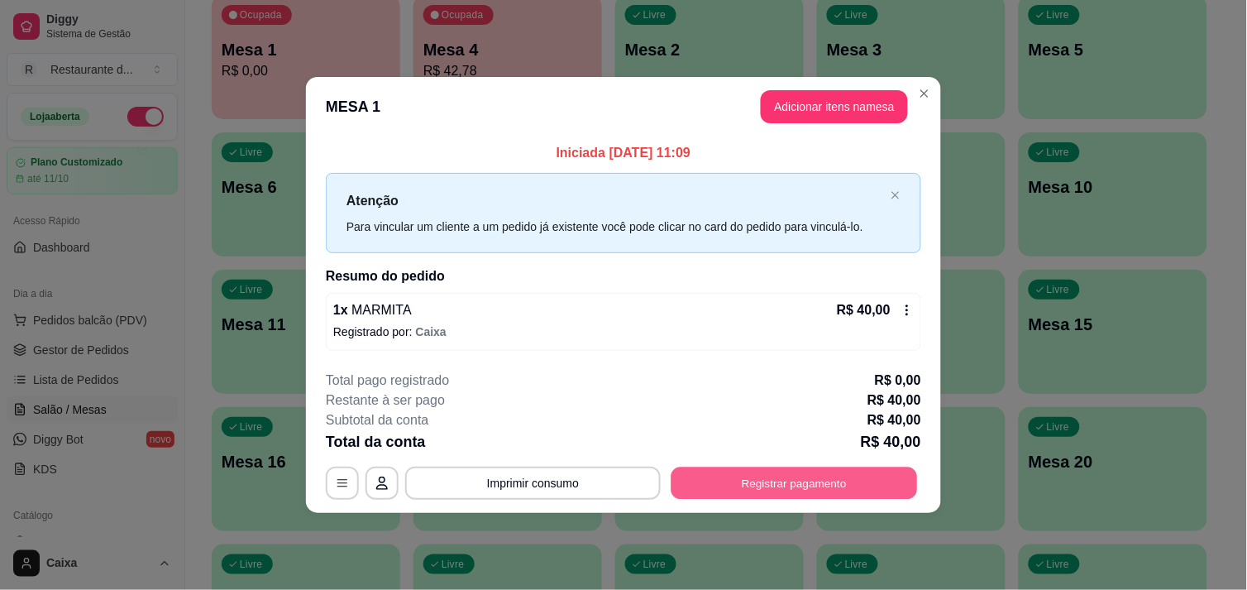
click at [833, 492] on button "Registrar pagamento" at bounding box center [794, 483] width 246 height 32
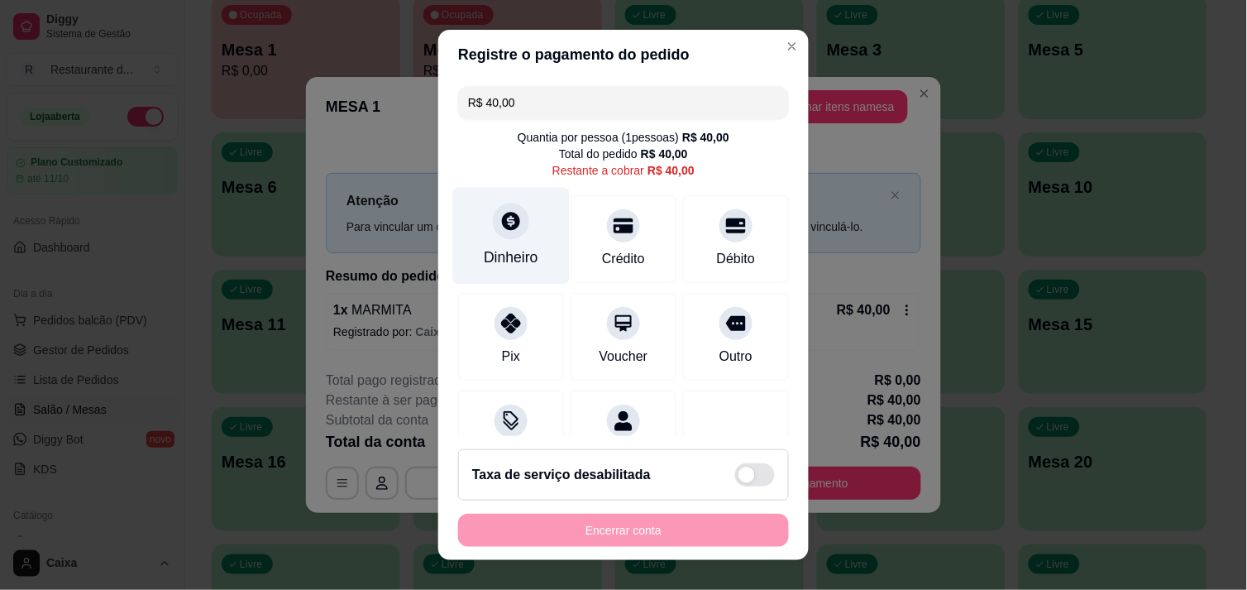
click at [525, 236] on div "Dinheiro" at bounding box center [511, 235] width 117 height 97
type input "R$ 0,00"
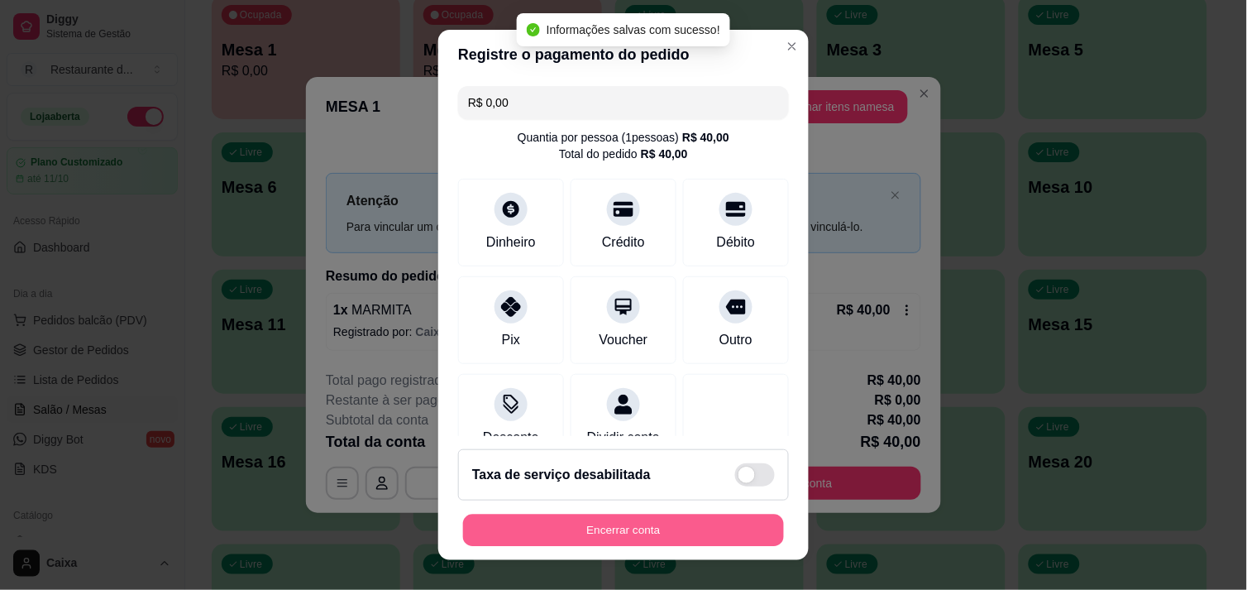
click at [660, 527] on button "Encerrar conta" at bounding box center [623, 530] width 321 height 32
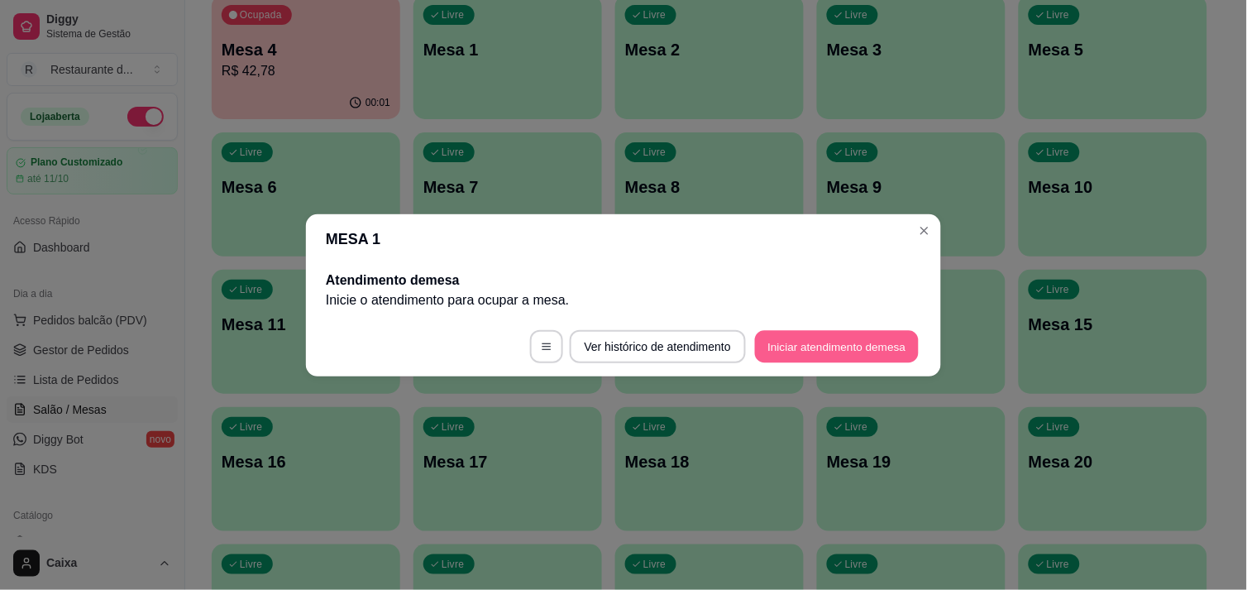
click at [830, 343] on button "Iniciar atendimento de mesa" at bounding box center [837, 346] width 164 height 32
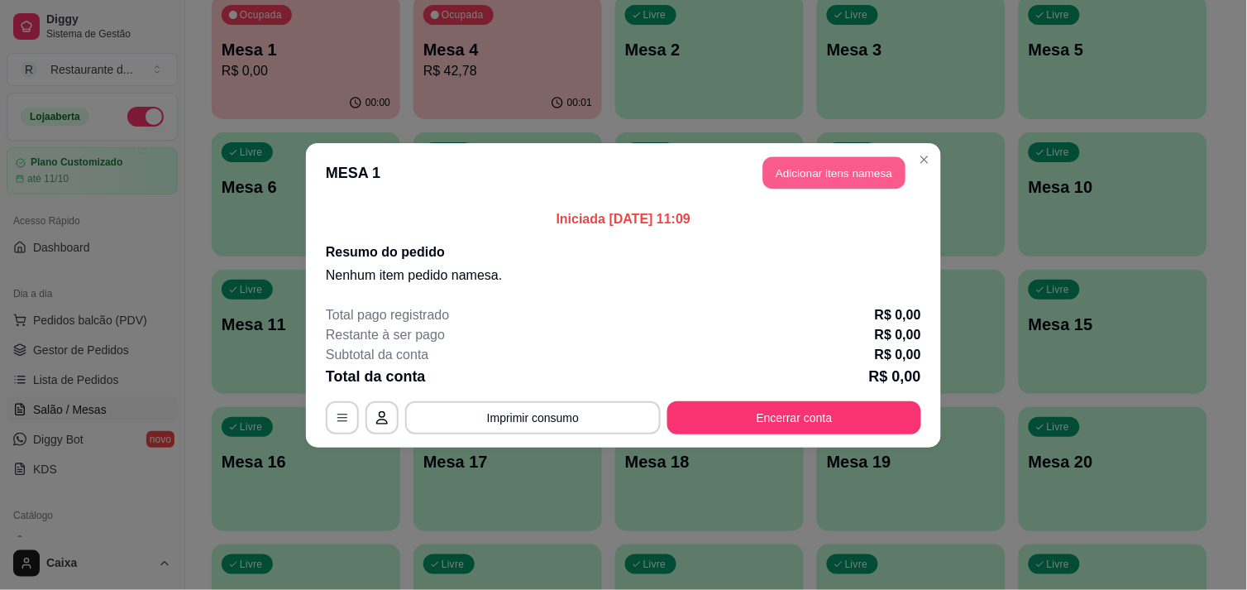
click at [808, 176] on button "Adicionar itens na mesa" at bounding box center [834, 172] width 142 height 32
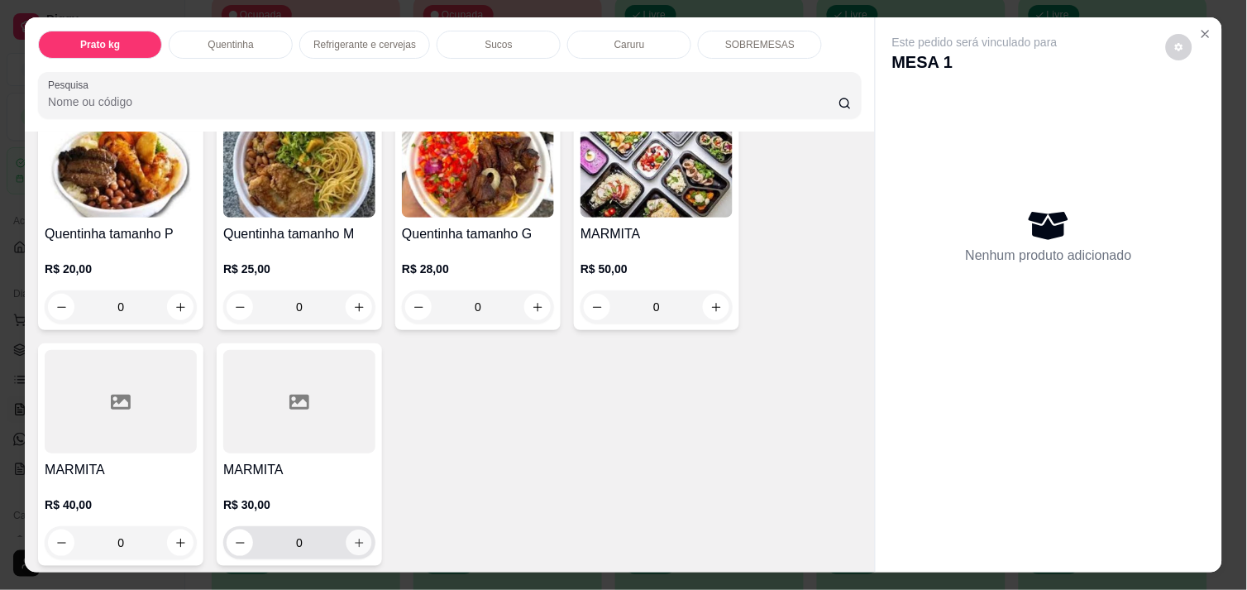
click at [348, 530] on button "increase-product-quantity" at bounding box center [359, 543] width 26 height 26
type input "1"
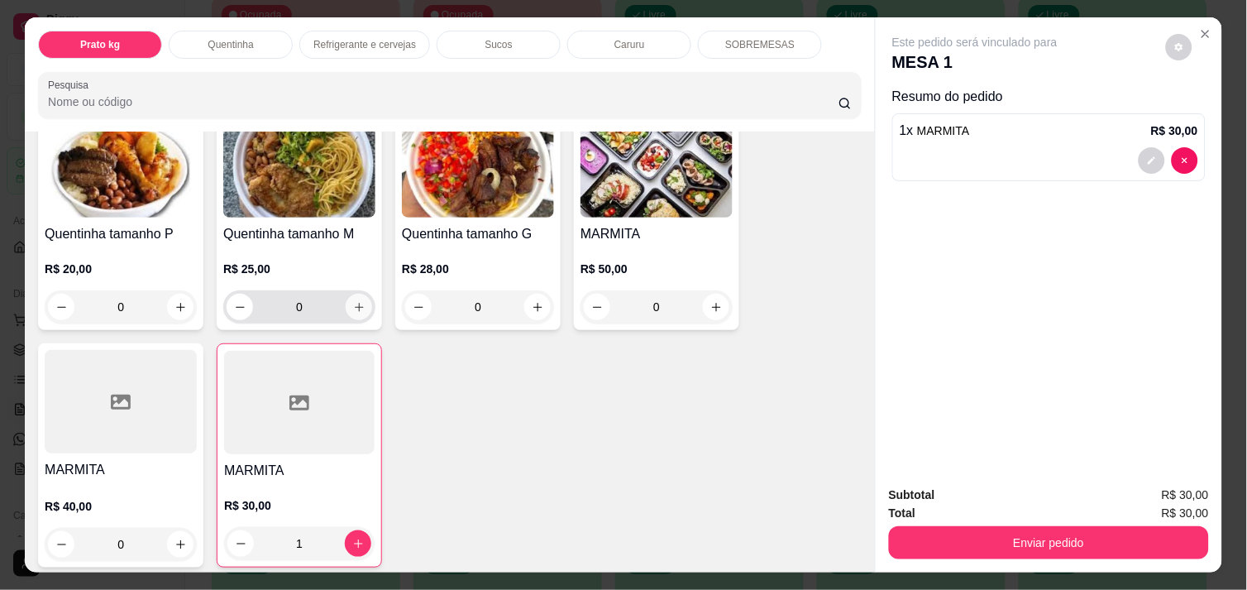
click at [356, 301] on icon "increase-product-quantity" at bounding box center [359, 307] width 12 height 12
type input "1"
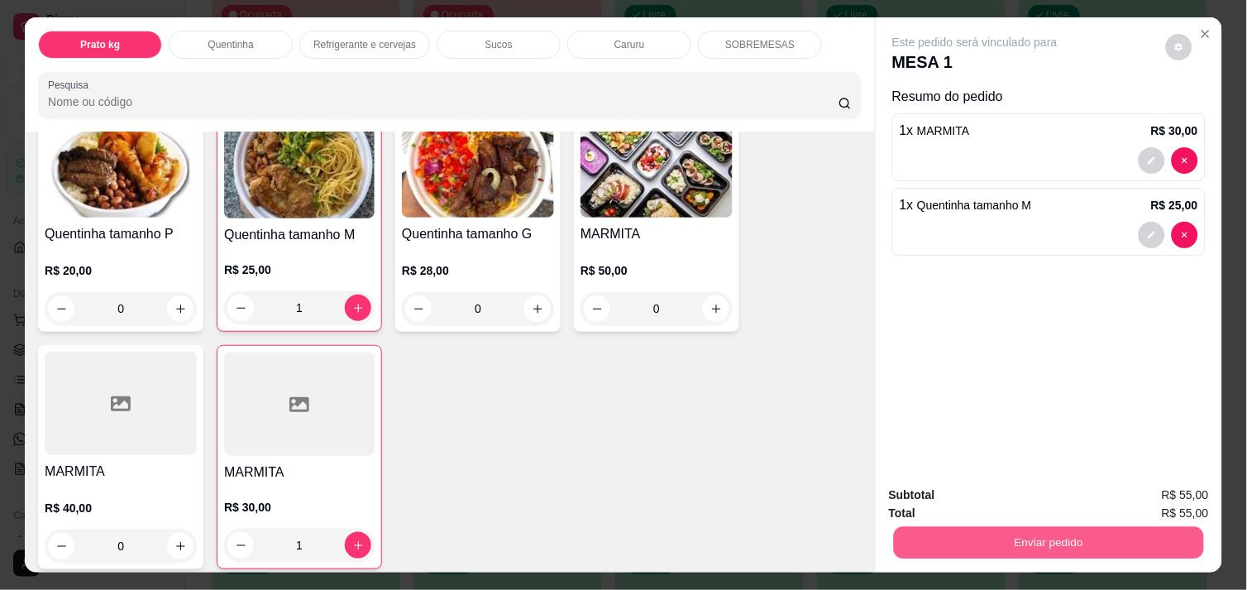
click at [1047, 527] on button "Enviar pedido" at bounding box center [1049, 542] width 310 height 32
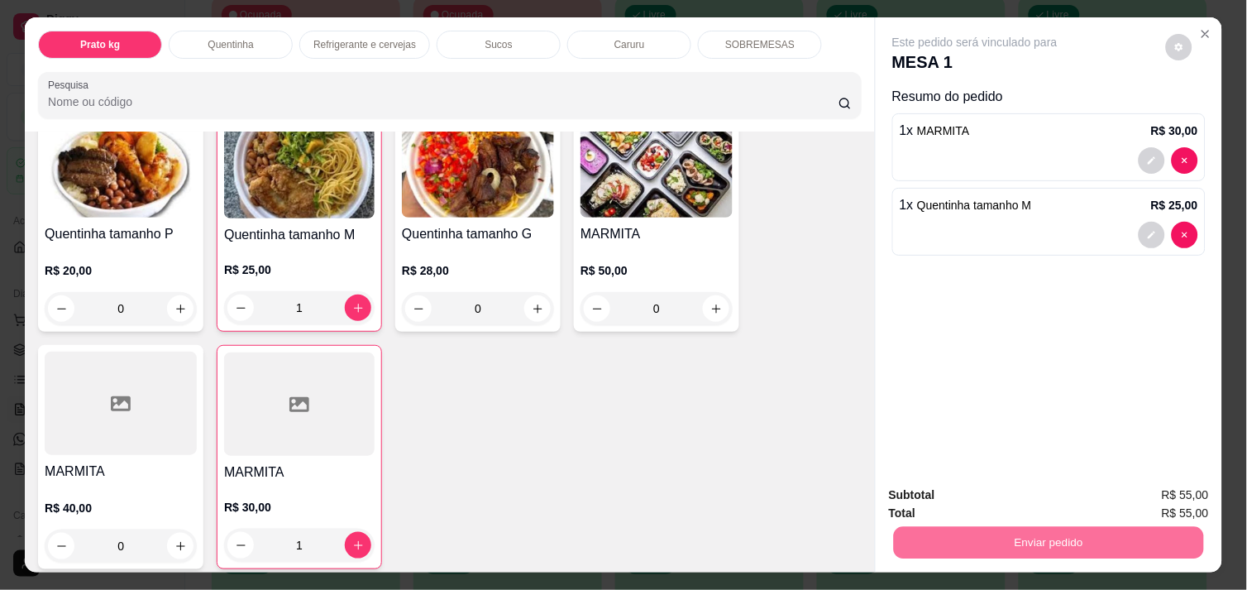
click at [1146, 483] on button "Enviar pedido" at bounding box center [1165, 495] width 91 height 31
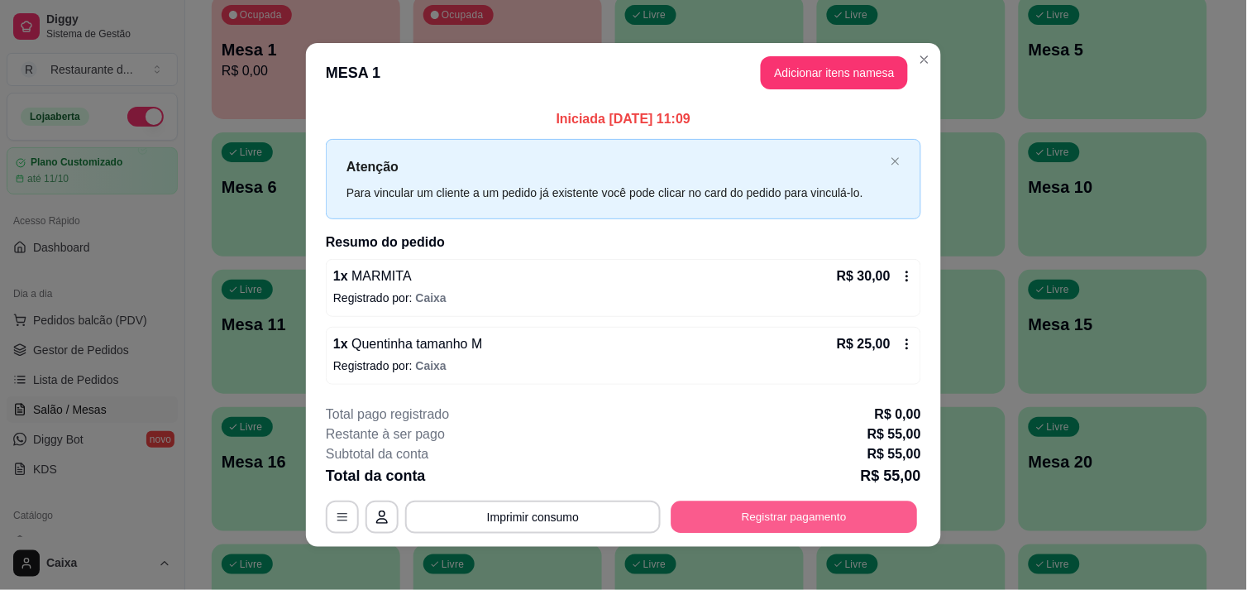
click at [808, 513] on button "Registrar pagamento" at bounding box center [794, 517] width 246 height 32
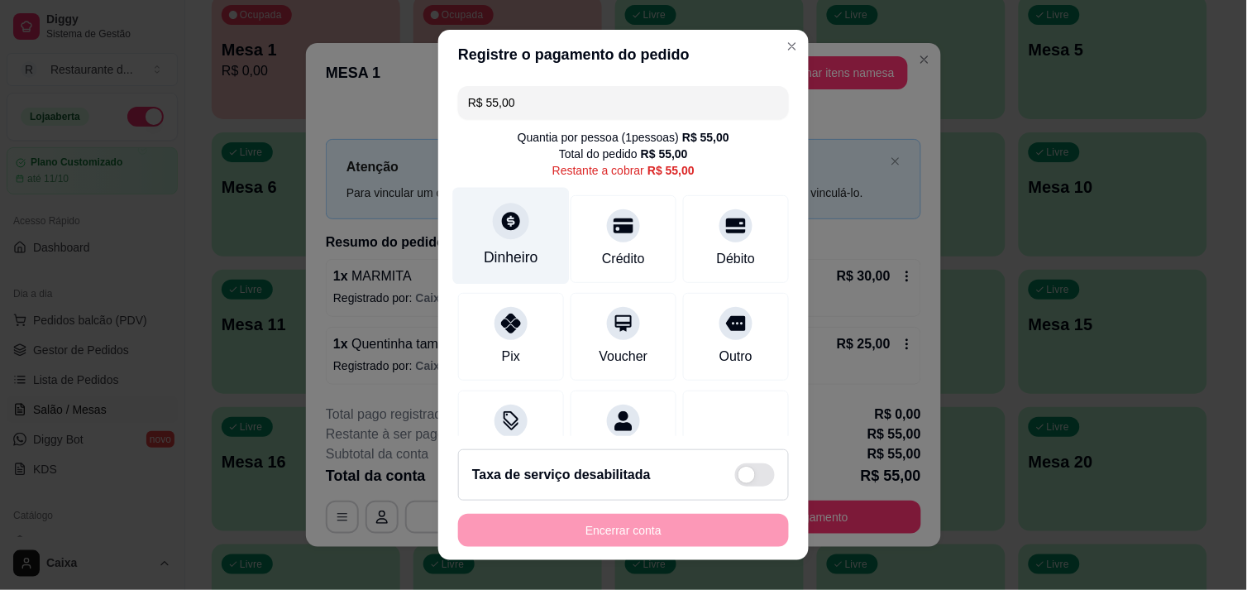
click at [500, 215] on icon at bounding box center [510, 220] width 21 height 21
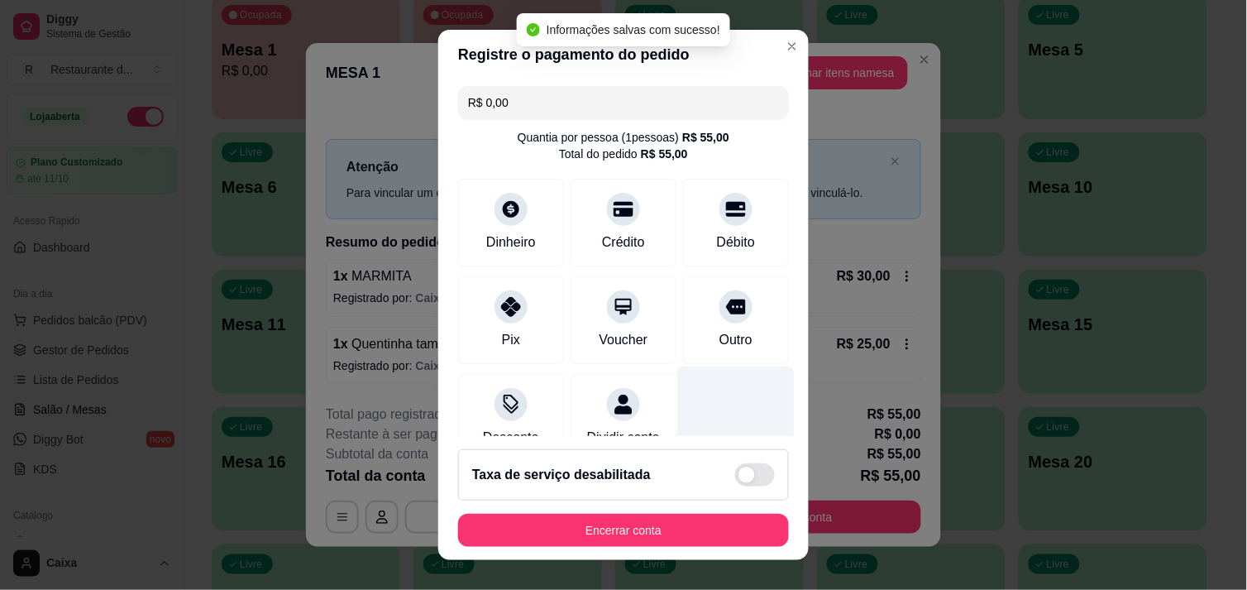
type input "R$ 0,00"
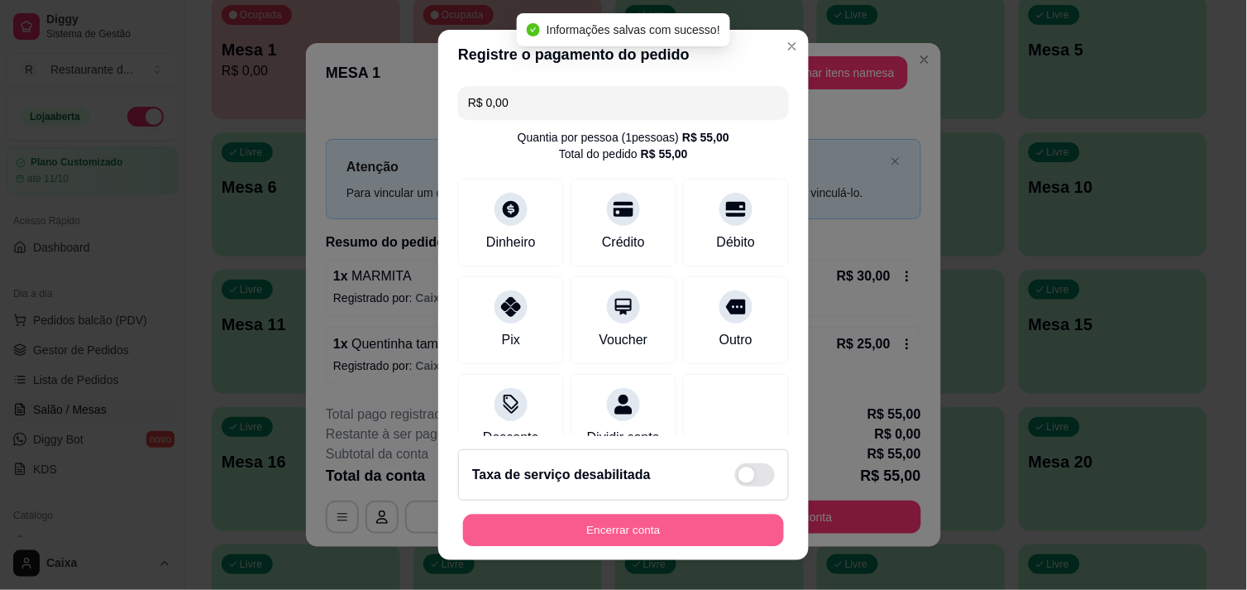
click at [646, 525] on button "Encerrar conta" at bounding box center [623, 530] width 321 height 32
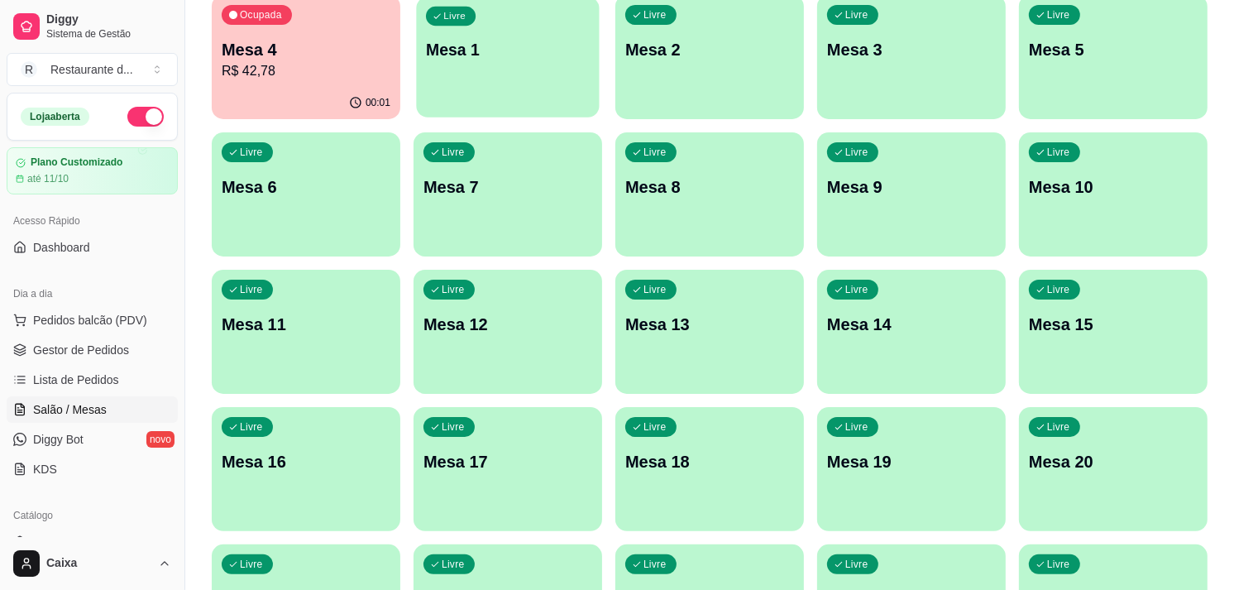
click at [566, 63] on div "Livre Mesa 1" at bounding box center [507, 47] width 183 height 101
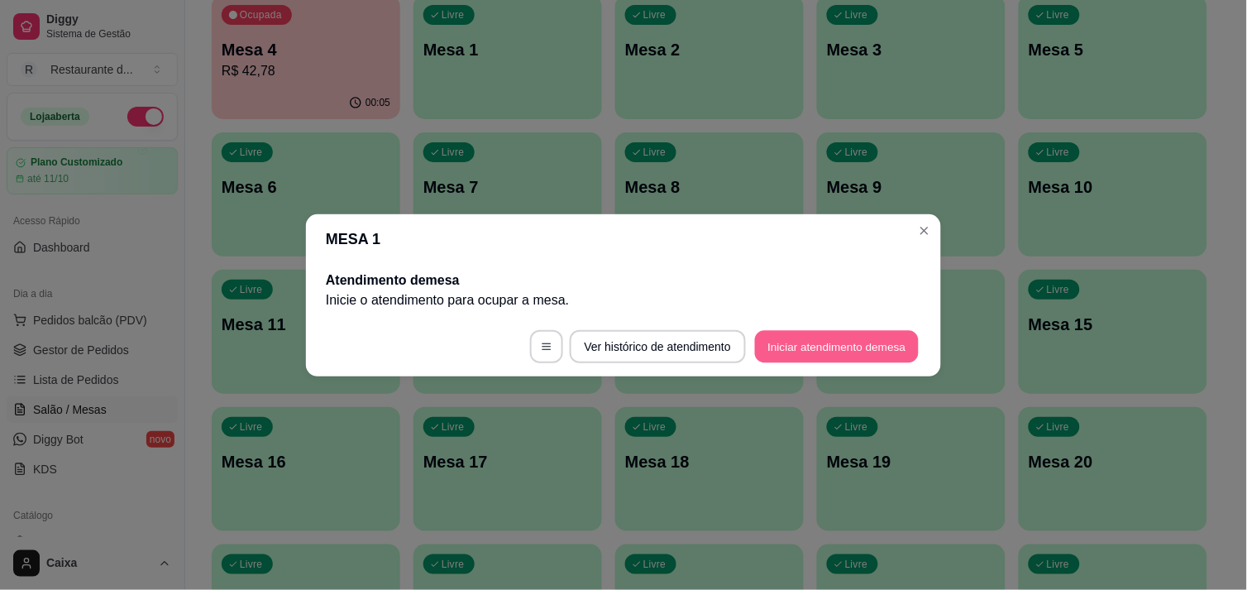
click at [838, 334] on button "Iniciar atendimento de mesa" at bounding box center [837, 346] width 164 height 32
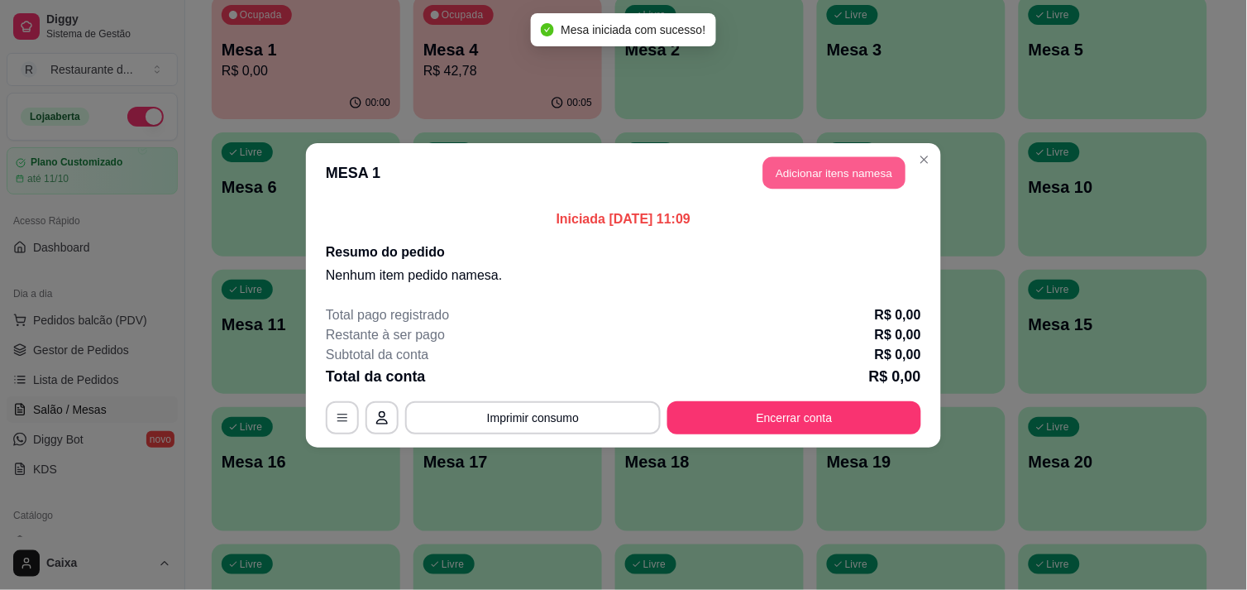
click at [858, 165] on button "Adicionar itens na mesa" at bounding box center [834, 172] width 142 height 32
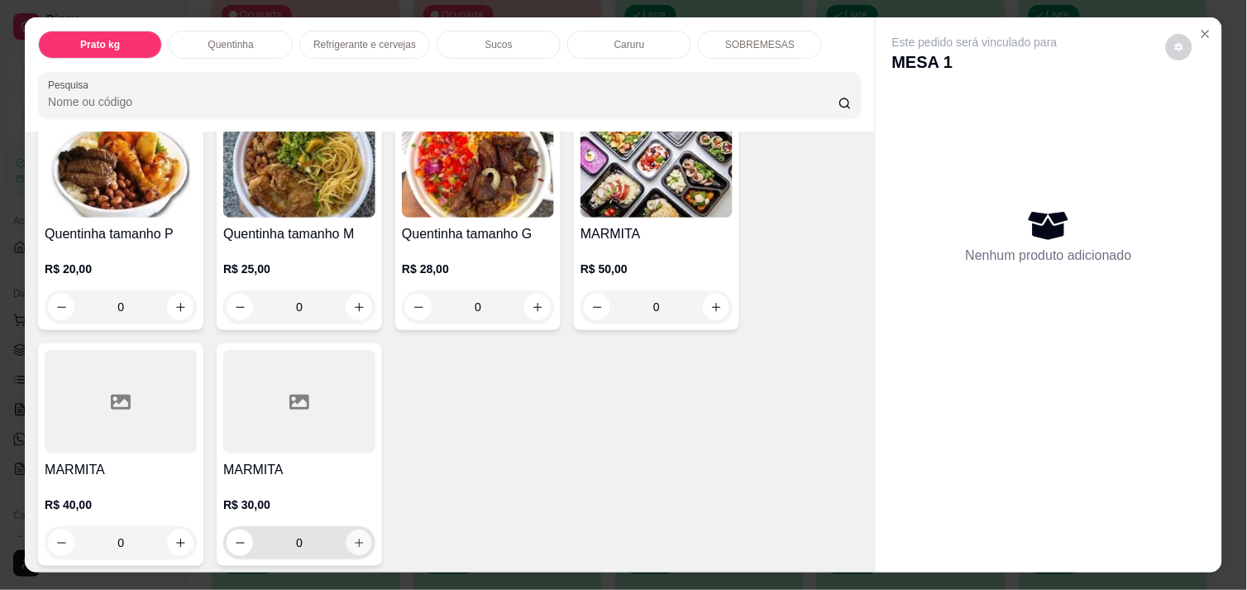
click at [355, 538] on icon "increase-product-quantity" at bounding box center [359, 542] width 8 height 8
type input "1"
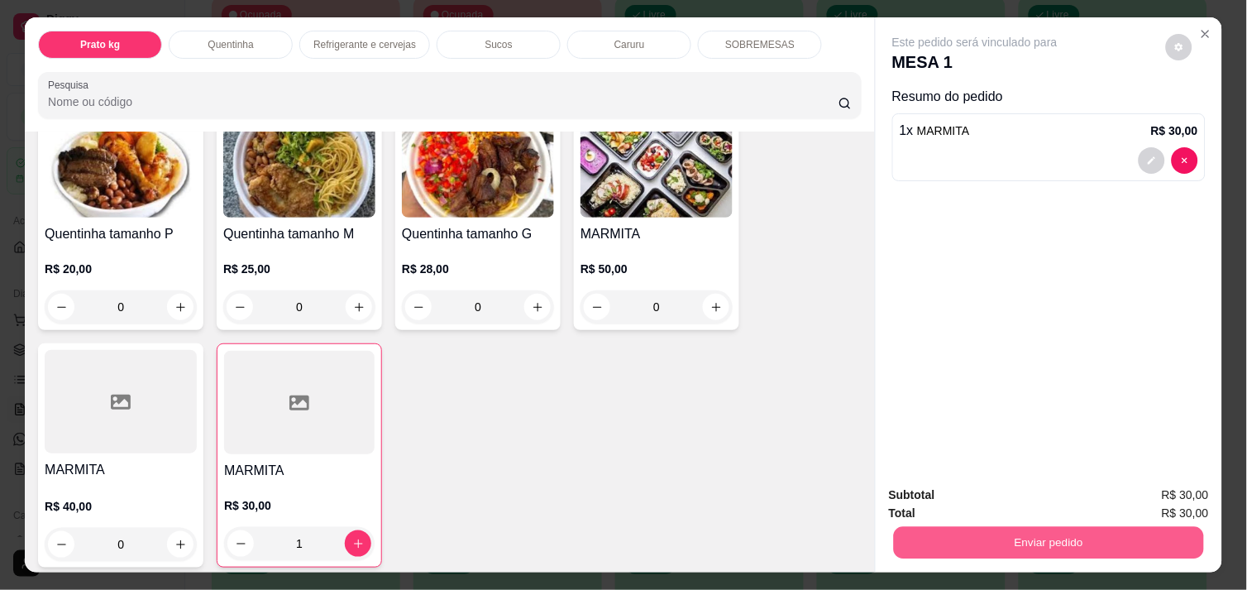
click at [1058, 526] on button "Enviar pedido" at bounding box center [1049, 542] width 310 height 32
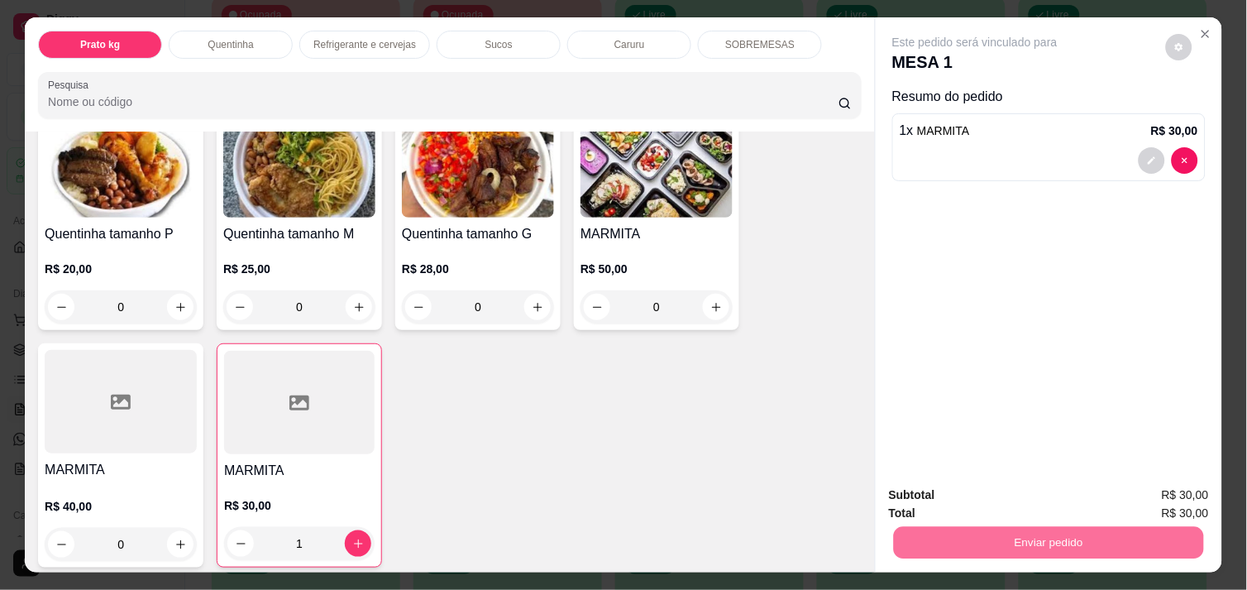
click at [1167, 485] on button "Enviar pedido" at bounding box center [1165, 495] width 91 height 31
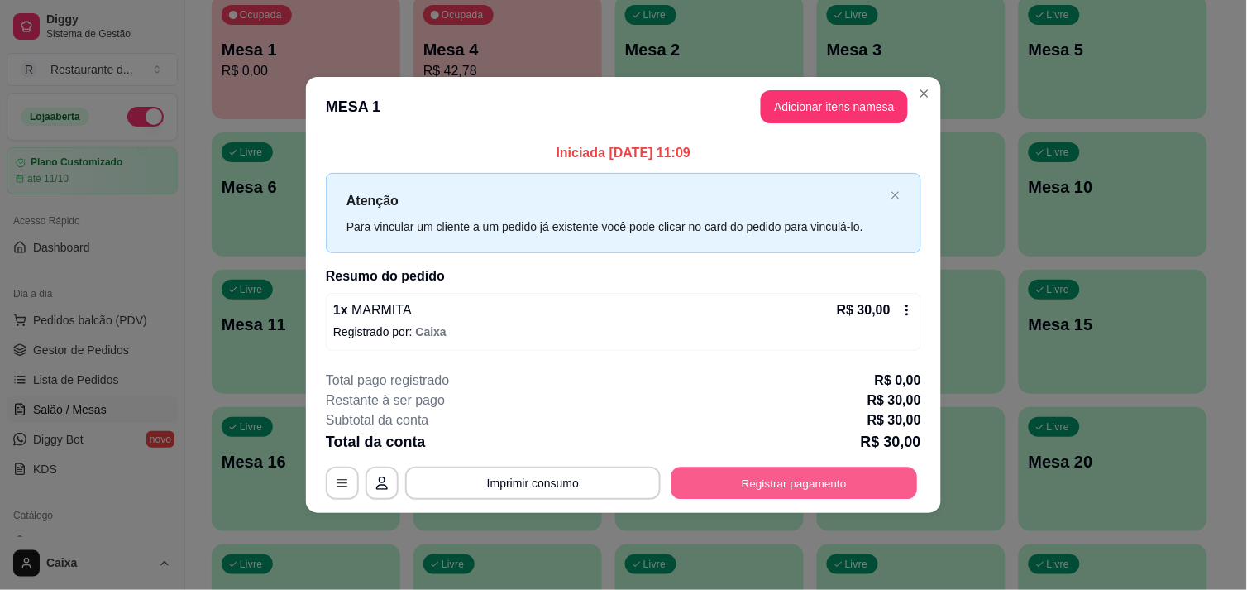
click at [787, 489] on button "Registrar pagamento" at bounding box center [794, 483] width 246 height 32
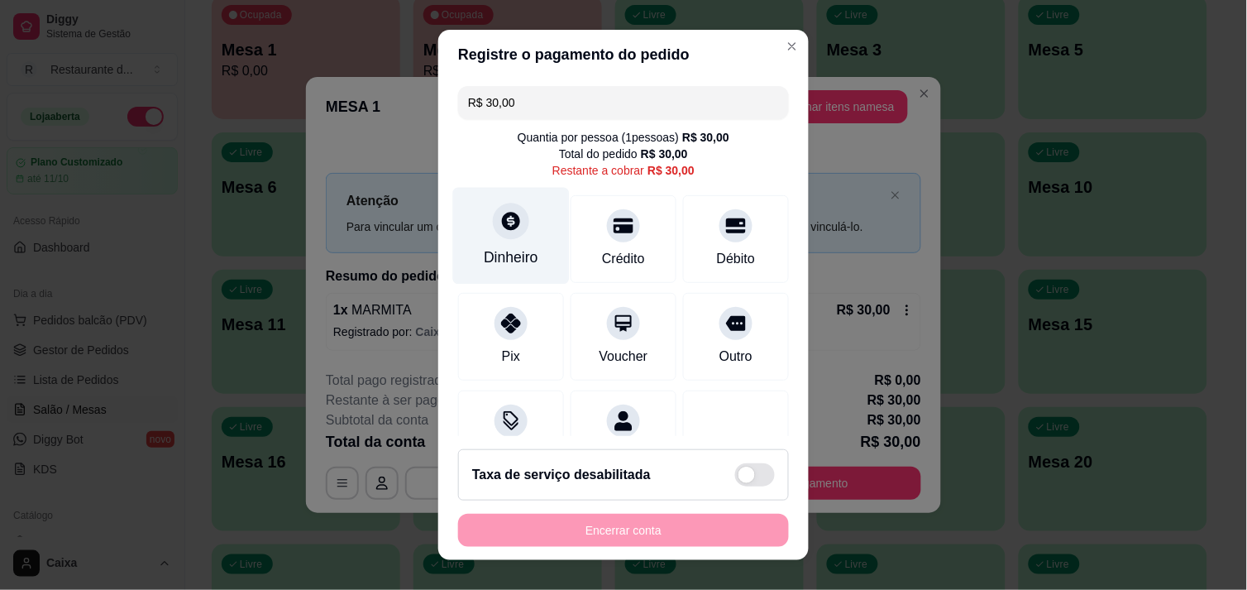
click at [525, 242] on div "Dinheiro" at bounding box center [511, 235] width 117 height 97
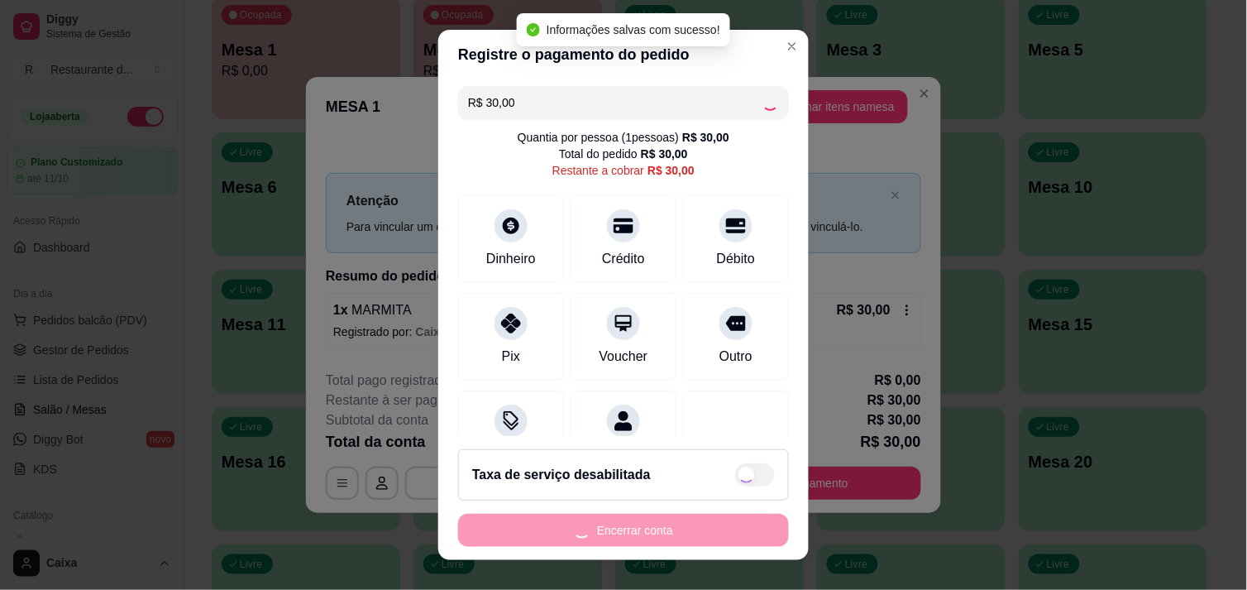
type input "R$ 0,00"
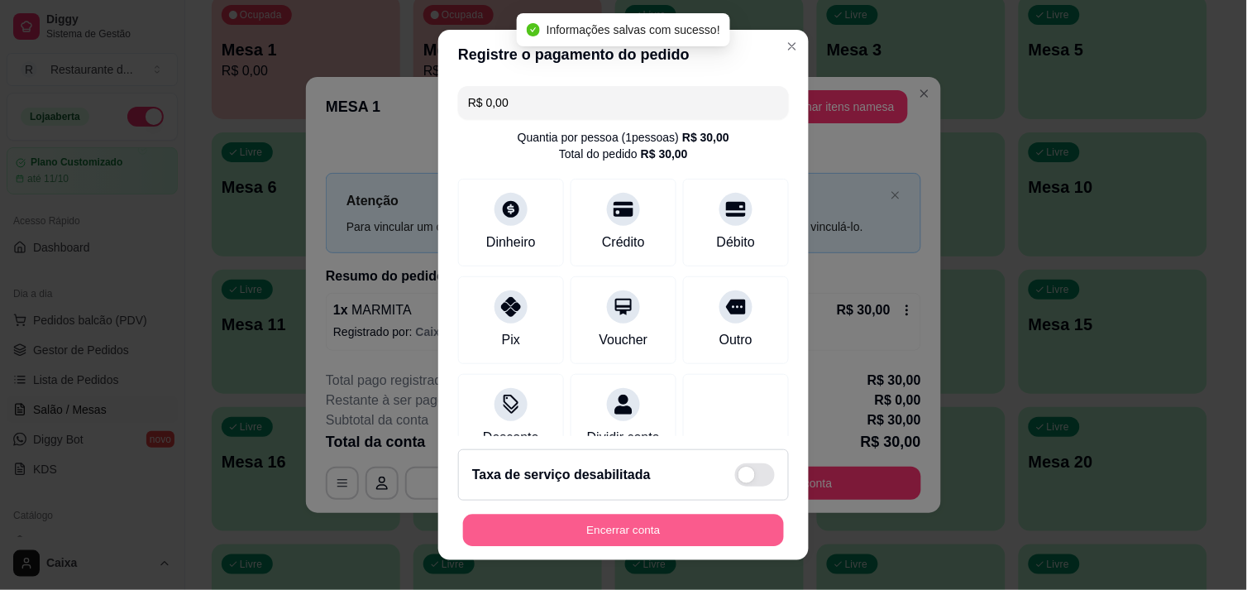
click at [605, 535] on button "Encerrar conta" at bounding box center [623, 530] width 321 height 32
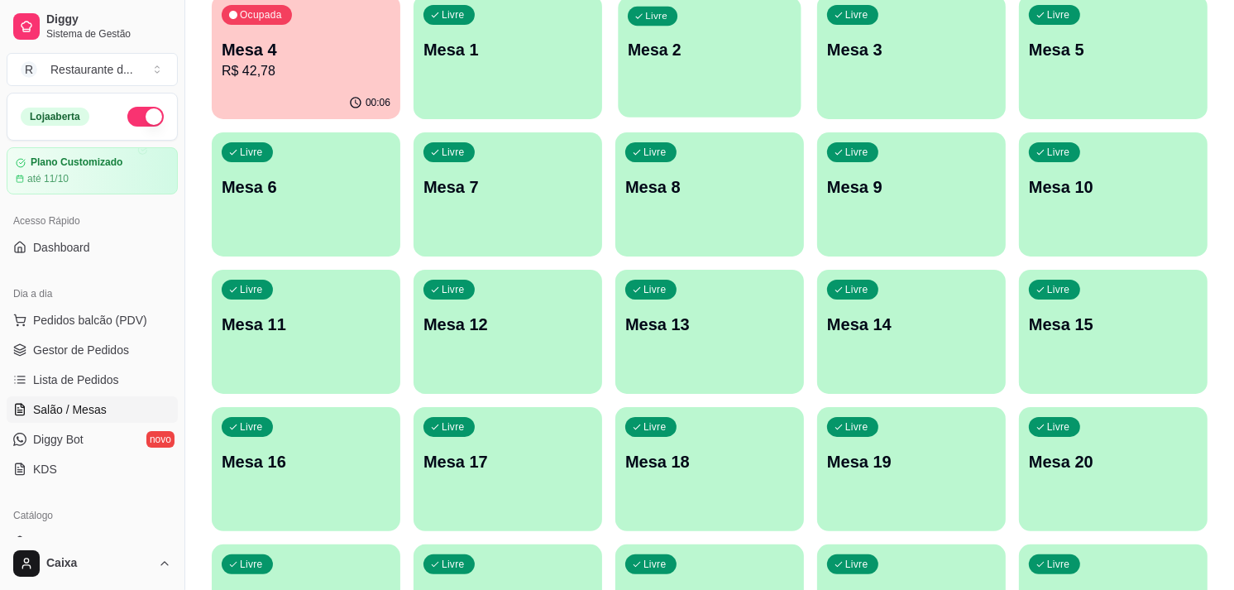
click at [685, 86] on div "Livre Mesa 2" at bounding box center [709, 47] width 183 height 101
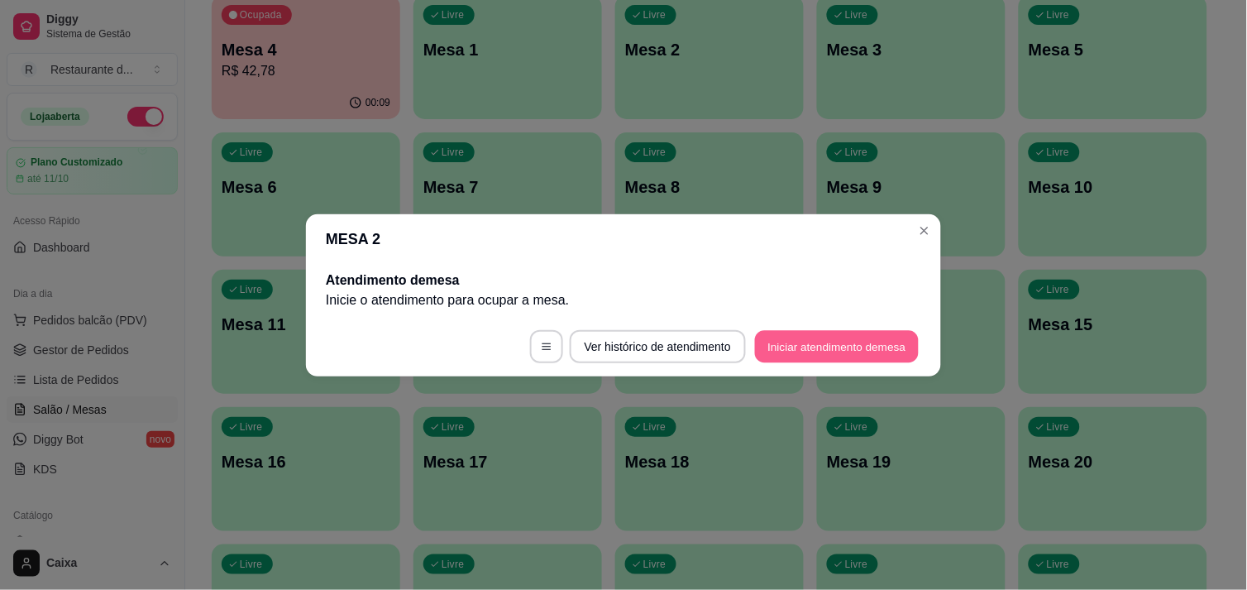
click at [846, 337] on button "Iniciar atendimento de mesa" at bounding box center [837, 346] width 164 height 32
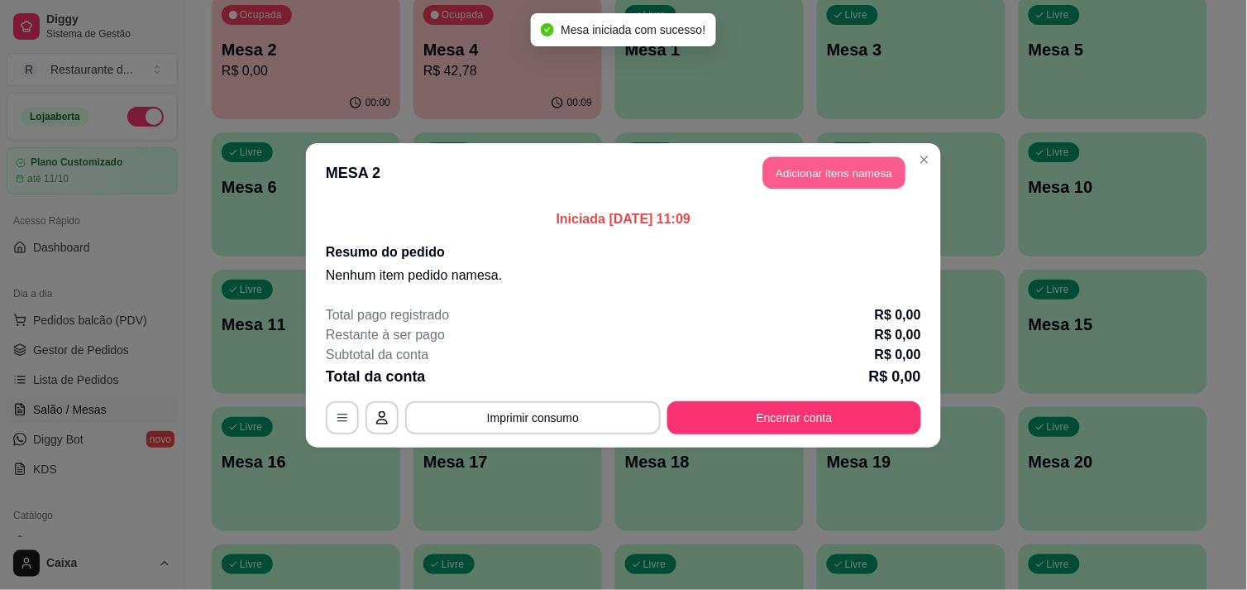
click at [830, 184] on button "Adicionar itens na mesa" at bounding box center [834, 172] width 142 height 32
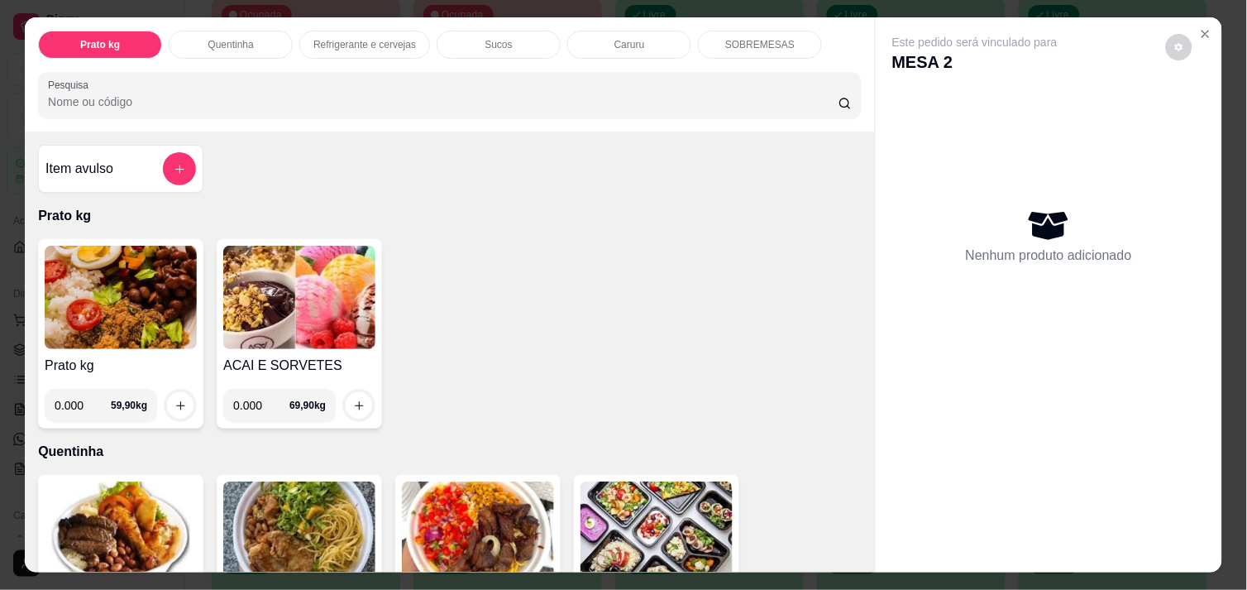
click at [79, 398] on input "0.000" at bounding box center [83, 405] width 56 height 33
type input "0.434"
click at [174, 399] on icon "increase-product-quantity" at bounding box center [180, 405] width 12 height 12
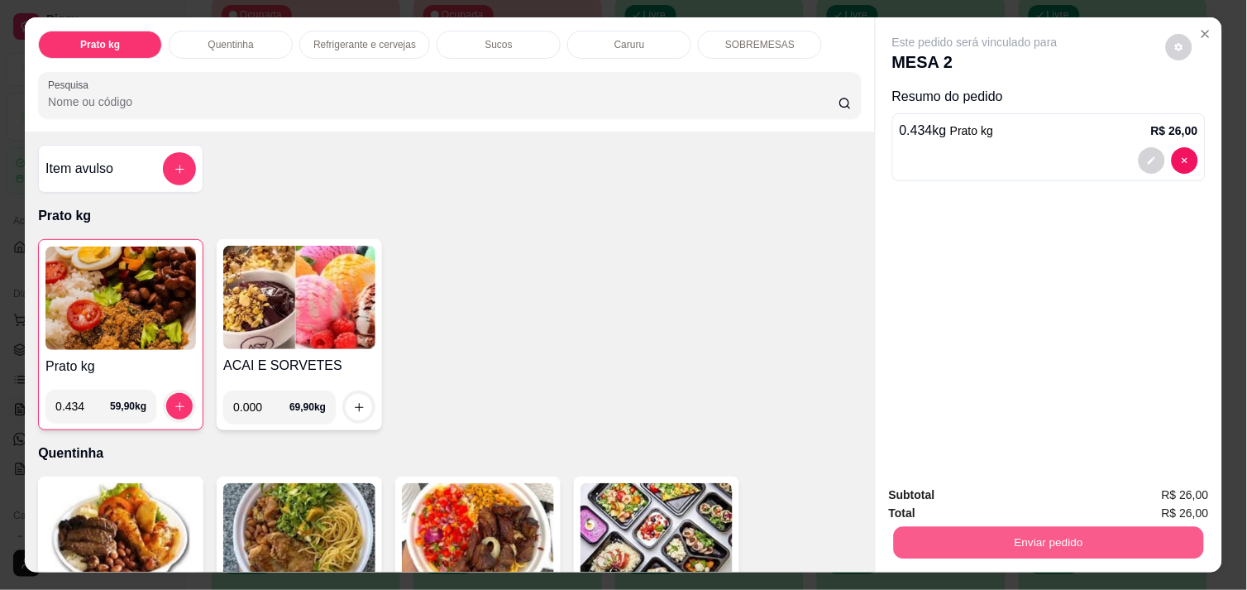
click at [1085, 526] on button "Enviar pedido" at bounding box center [1049, 542] width 310 height 32
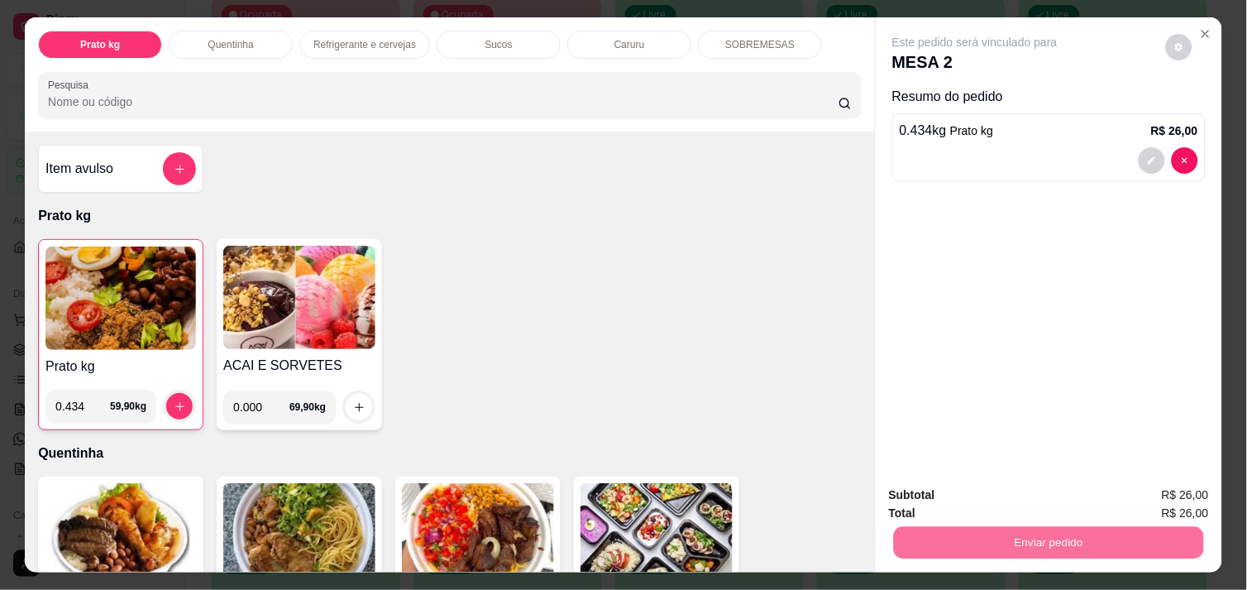
click at [77, 270] on img at bounding box center [120, 297] width 150 height 103
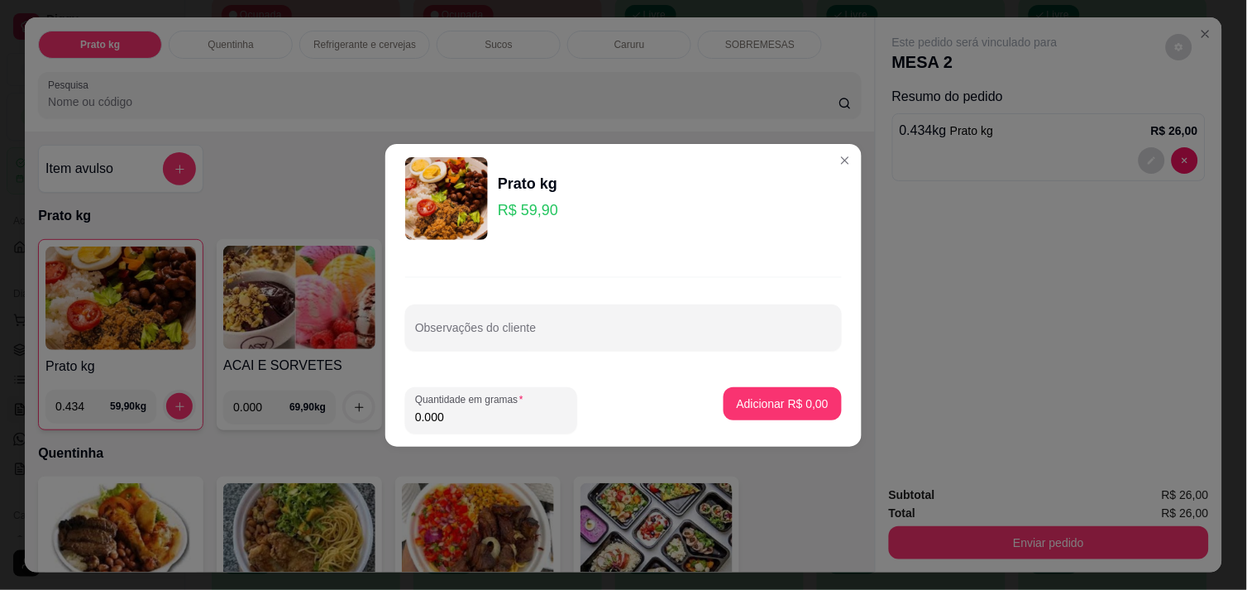
click at [456, 419] on input "0.000" at bounding box center [491, 416] width 152 height 17
type input "0.492"
click at [739, 399] on p "Adicionar R$ 29,47" at bounding box center [779, 403] width 98 height 17
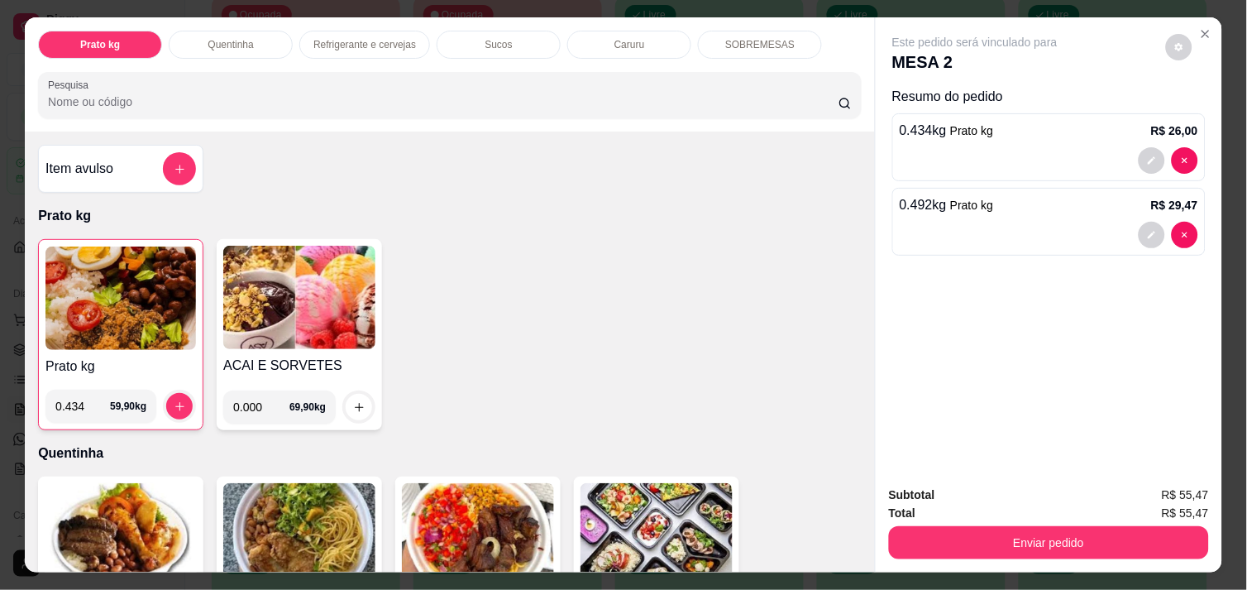
click at [124, 308] on img at bounding box center [120, 297] width 150 height 103
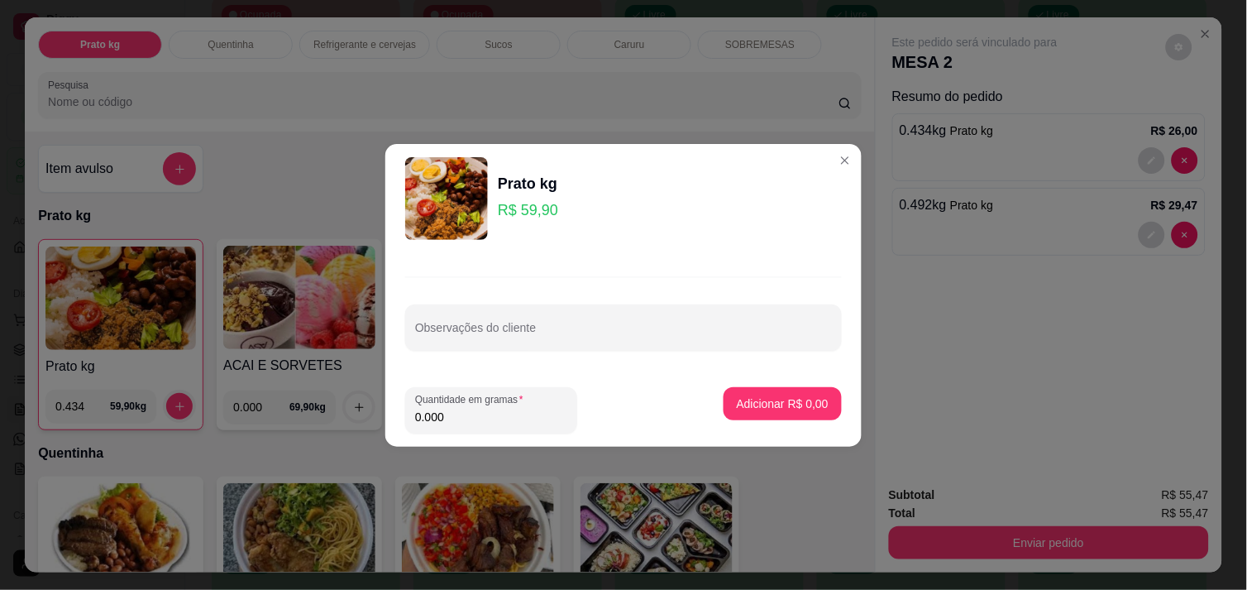
click at [472, 411] on input "0.000" at bounding box center [491, 416] width 152 height 17
type input "0.828"
click at [765, 399] on p "Adicionar R$ 49,60" at bounding box center [780, 403] width 96 height 16
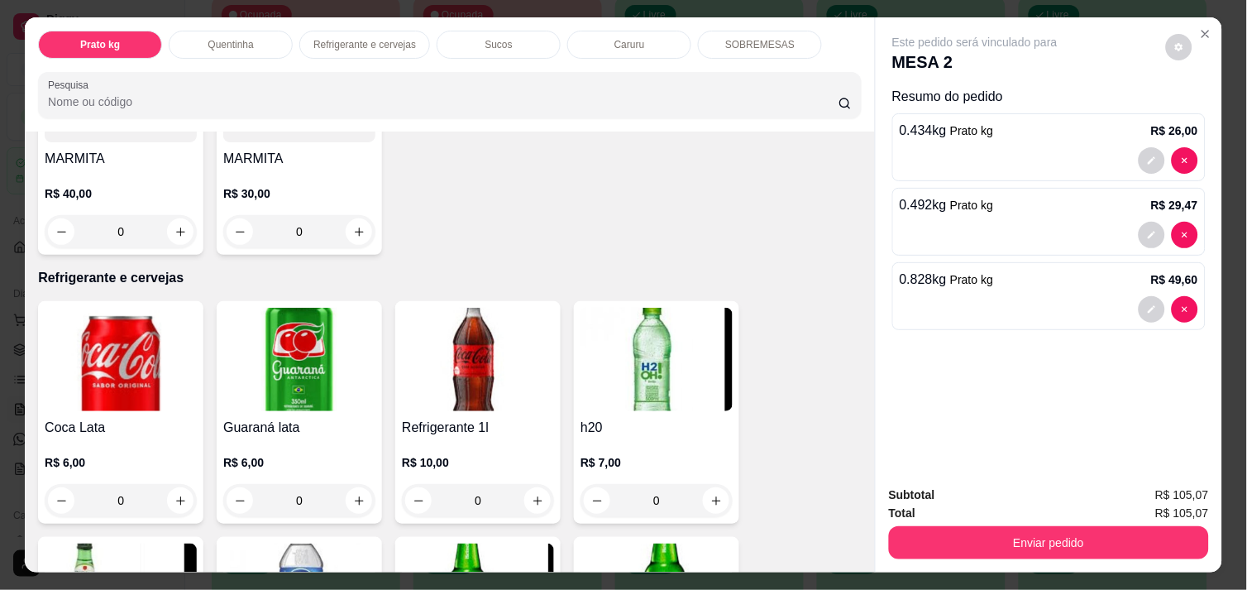
scroll to position [698, 0]
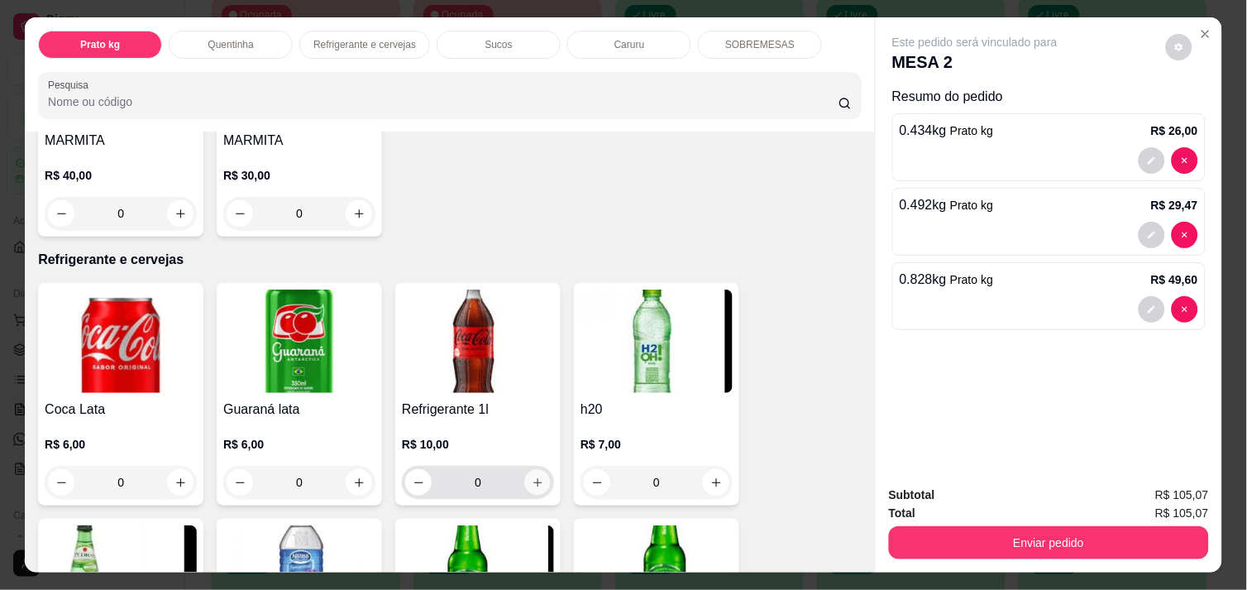
click at [534, 476] on icon "increase-product-quantity" at bounding box center [538, 482] width 12 height 12
type input "1"
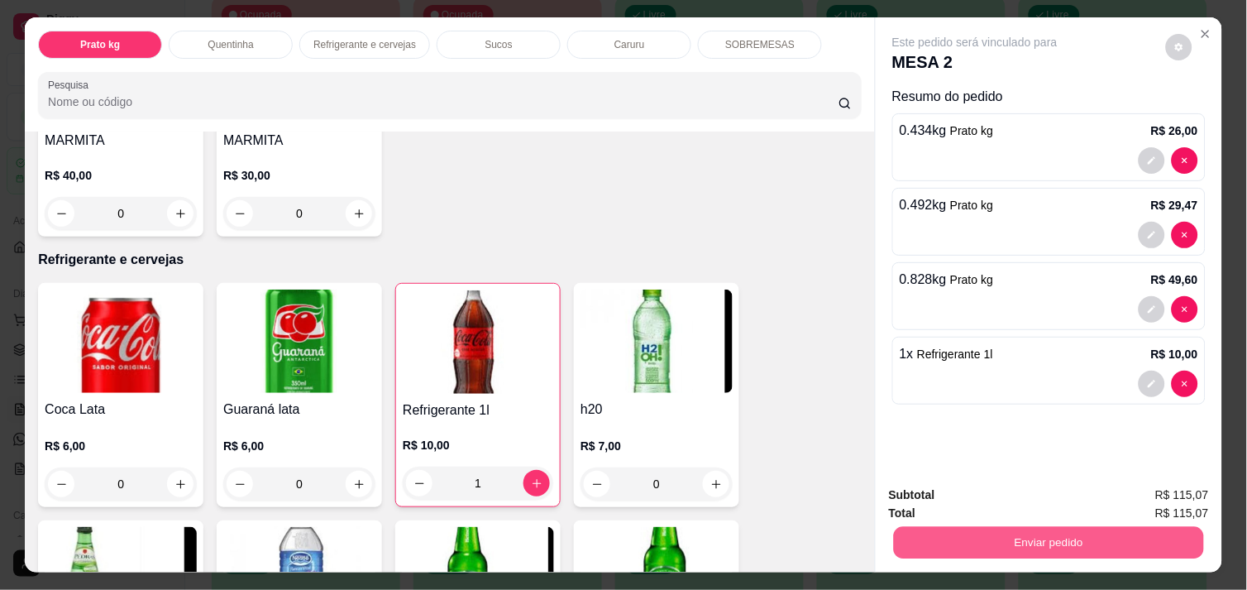
click at [1003, 540] on button "Enviar pedido" at bounding box center [1049, 542] width 310 height 32
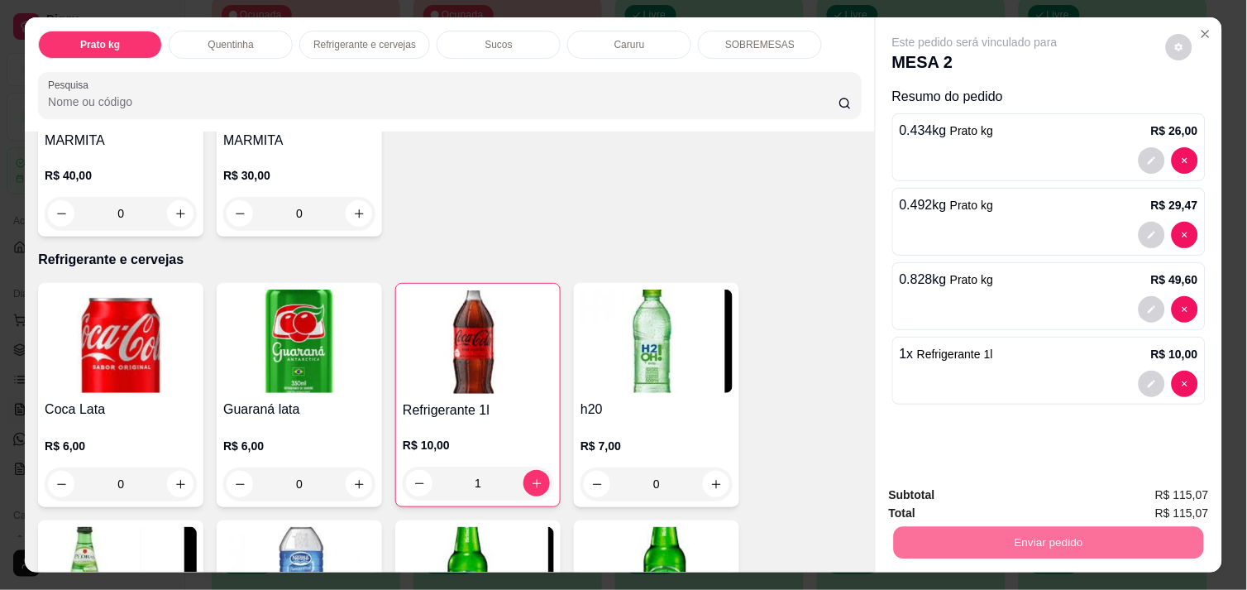
click at [1141, 496] on button "Enviar pedido" at bounding box center [1165, 495] width 93 height 31
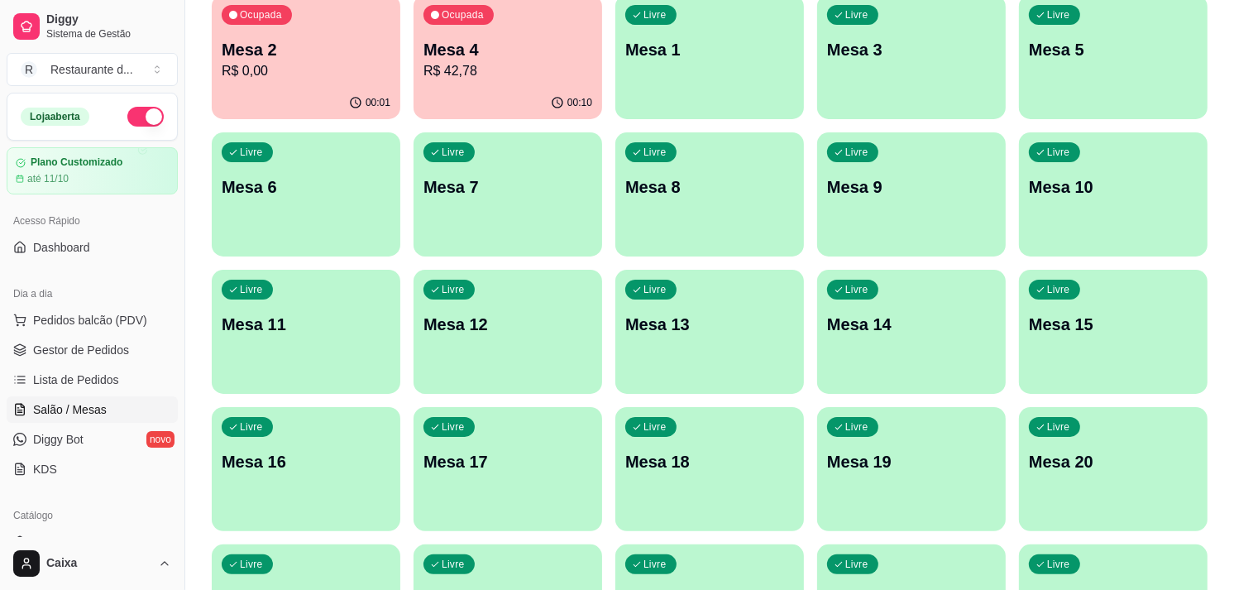
click at [877, 87] on div "Livre Mesa 3" at bounding box center [911, 47] width 189 height 104
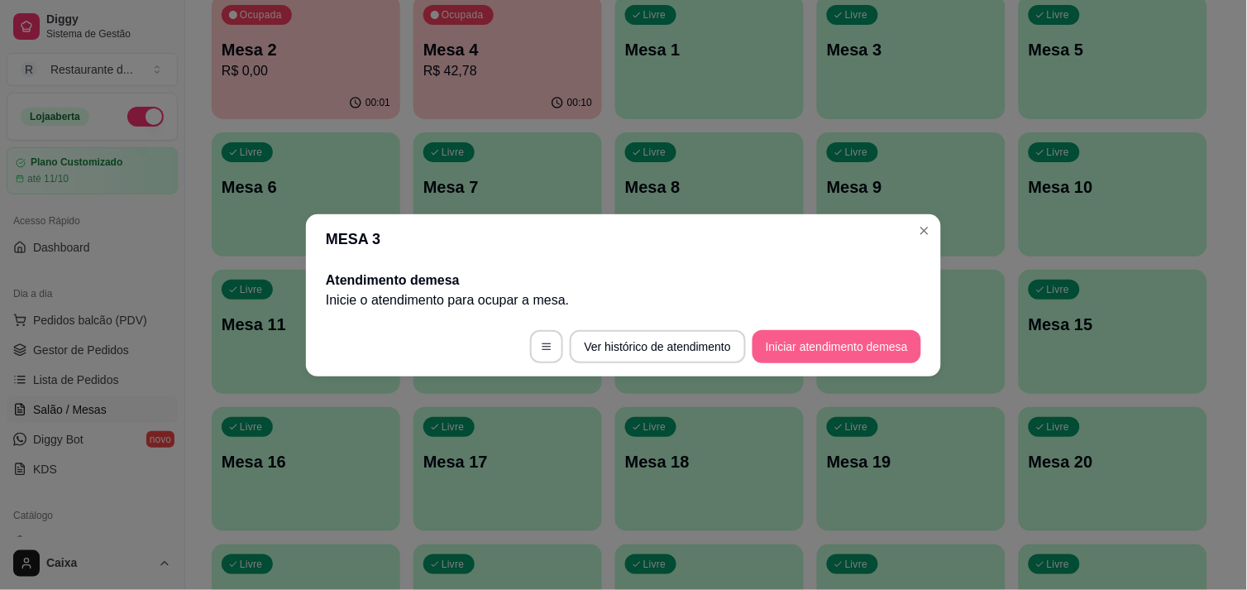
click at [810, 347] on button "Iniciar atendimento de mesa" at bounding box center [836, 346] width 169 height 33
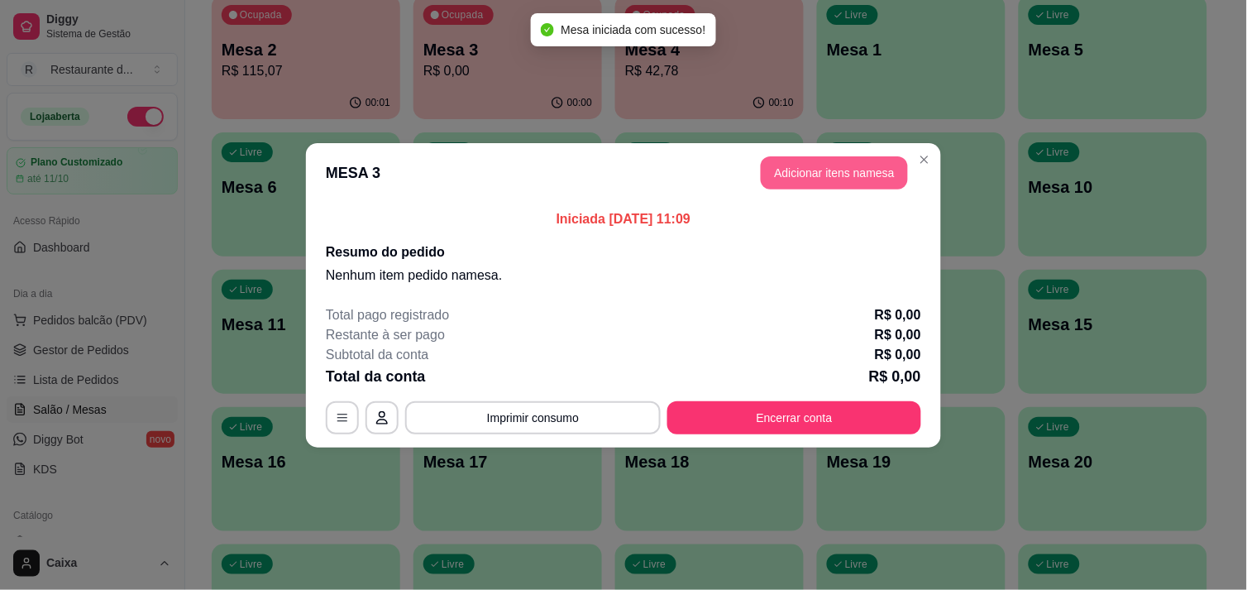
click at [796, 177] on button "Adicionar itens na mesa" at bounding box center [834, 172] width 147 height 33
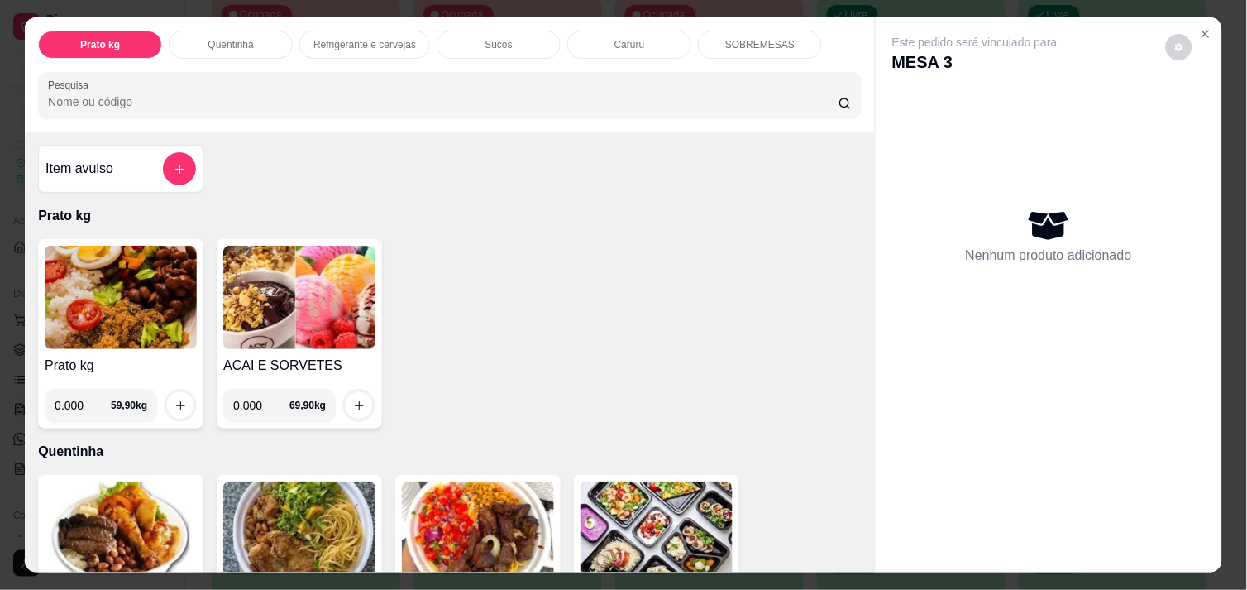
click at [83, 397] on input "0.000" at bounding box center [83, 405] width 56 height 33
type input "0.340"
click at [168, 393] on button "increase-product-quantity" at bounding box center [181, 406] width 26 height 26
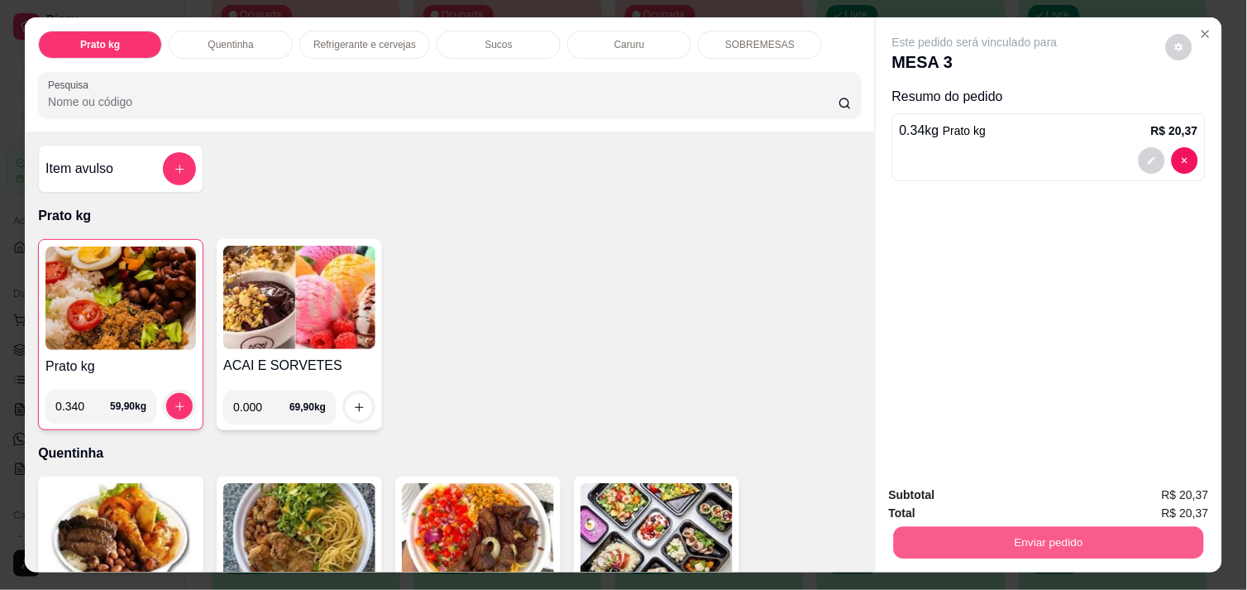
click at [956, 541] on button "Enviar pedido" at bounding box center [1049, 542] width 310 height 32
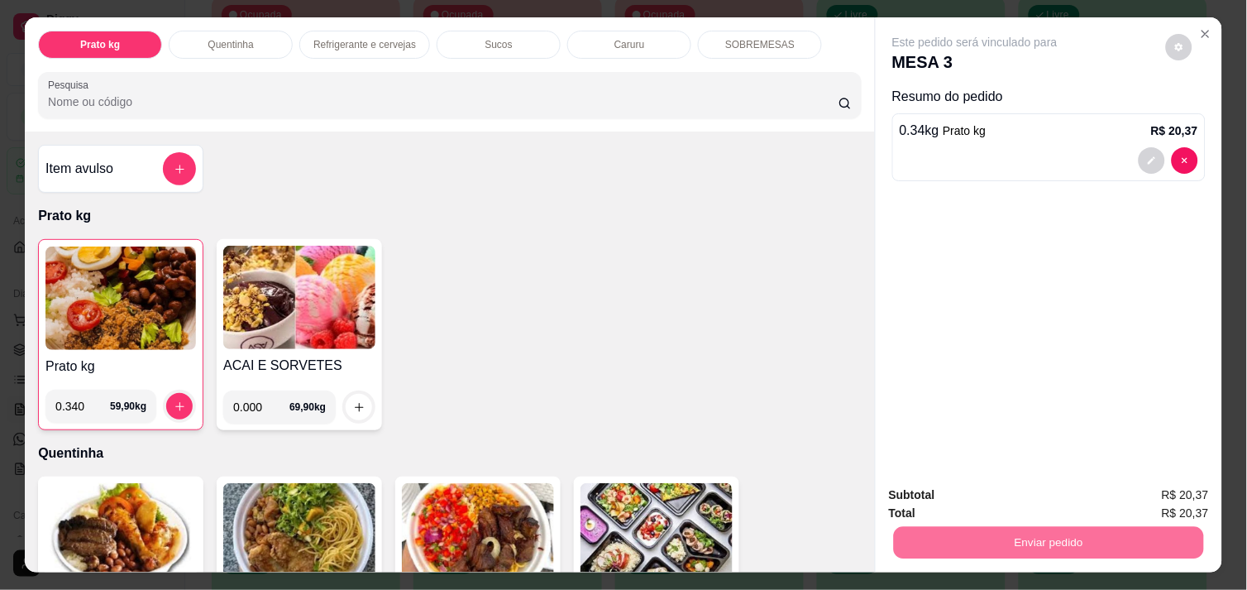
click at [1164, 491] on button "Enviar pedido" at bounding box center [1165, 495] width 91 height 31
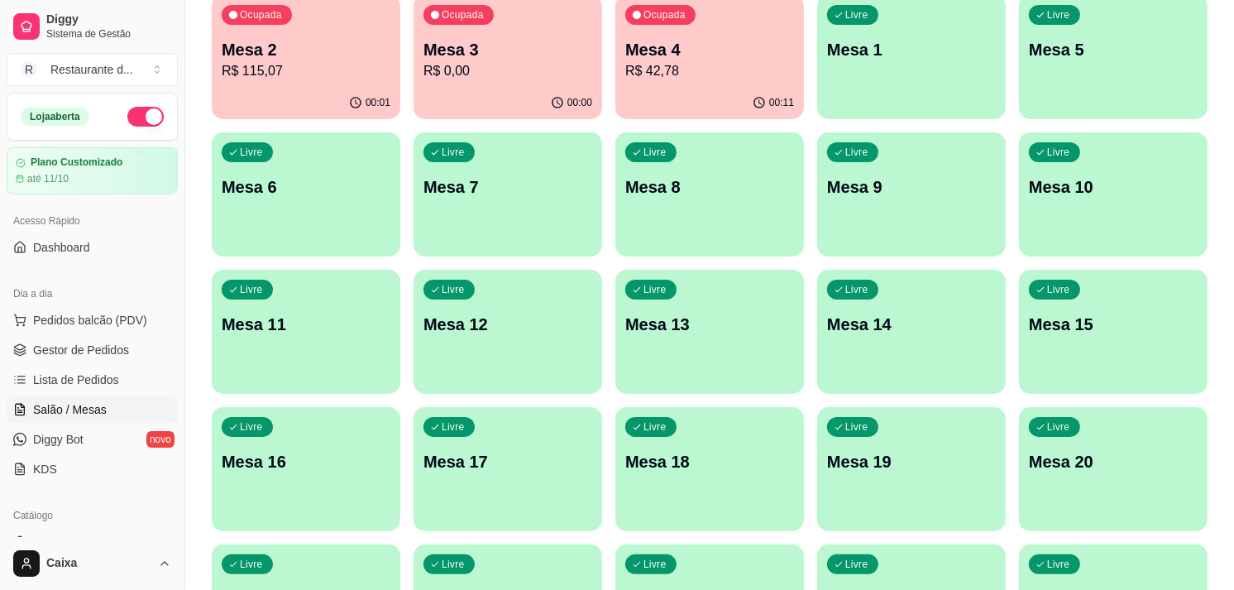
click at [365, 215] on div "Livre Mesa 6" at bounding box center [306, 184] width 189 height 104
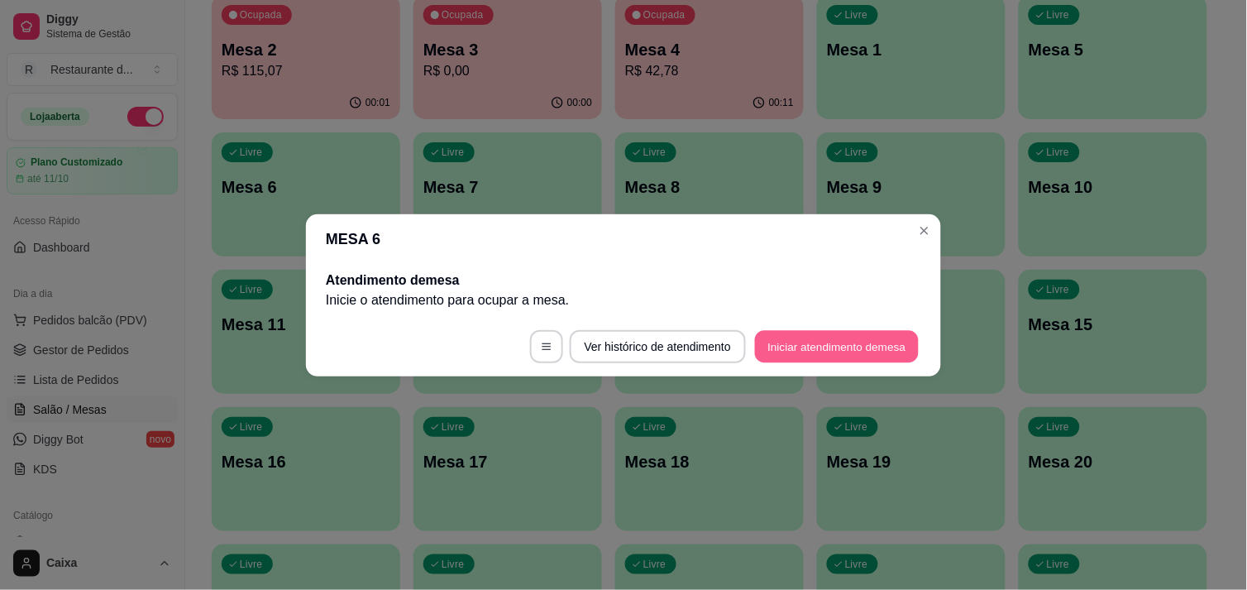
click at [805, 340] on button "Iniciar atendimento de mesa" at bounding box center [837, 346] width 164 height 32
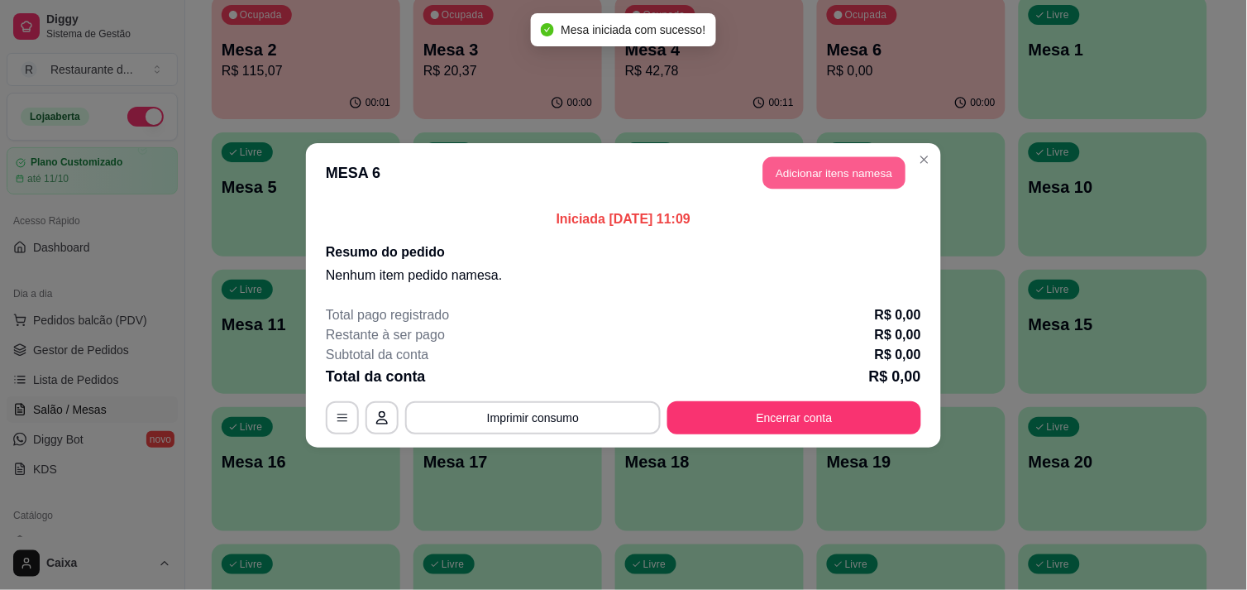
click at [873, 163] on button "Adicionar itens na mesa" at bounding box center [834, 172] width 142 height 32
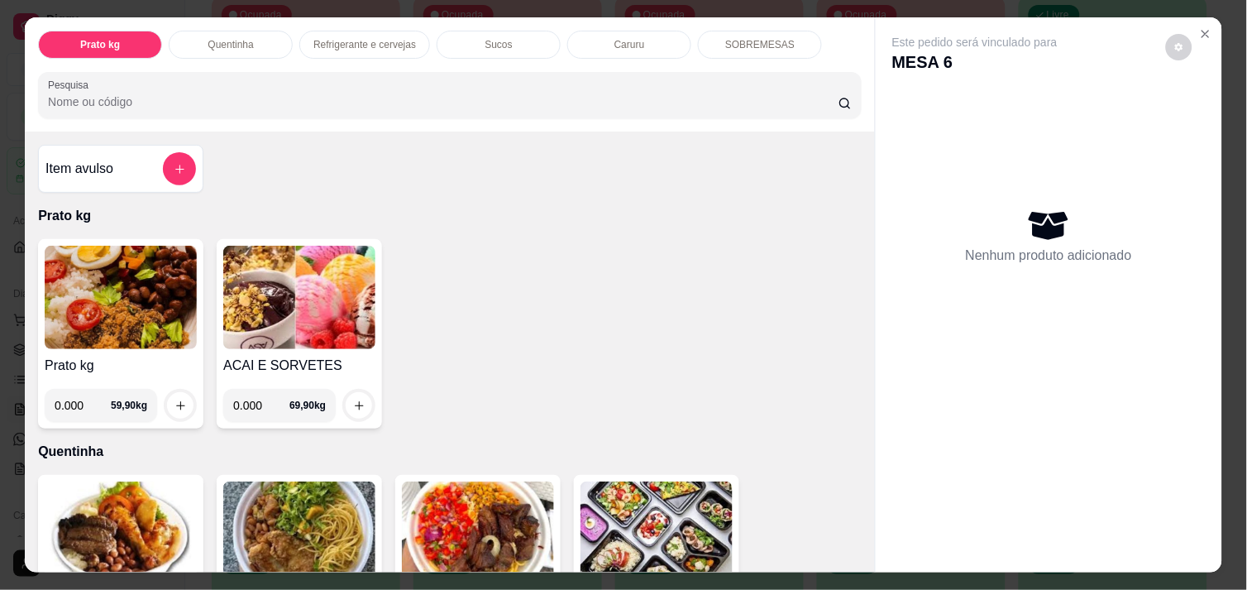
click at [84, 407] on input "0.000" at bounding box center [83, 405] width 56 height 33
type input "0.356"
click at [179, 401] on button "increase-product-quantity" at bounding box center [181, 406] width 26 height 26
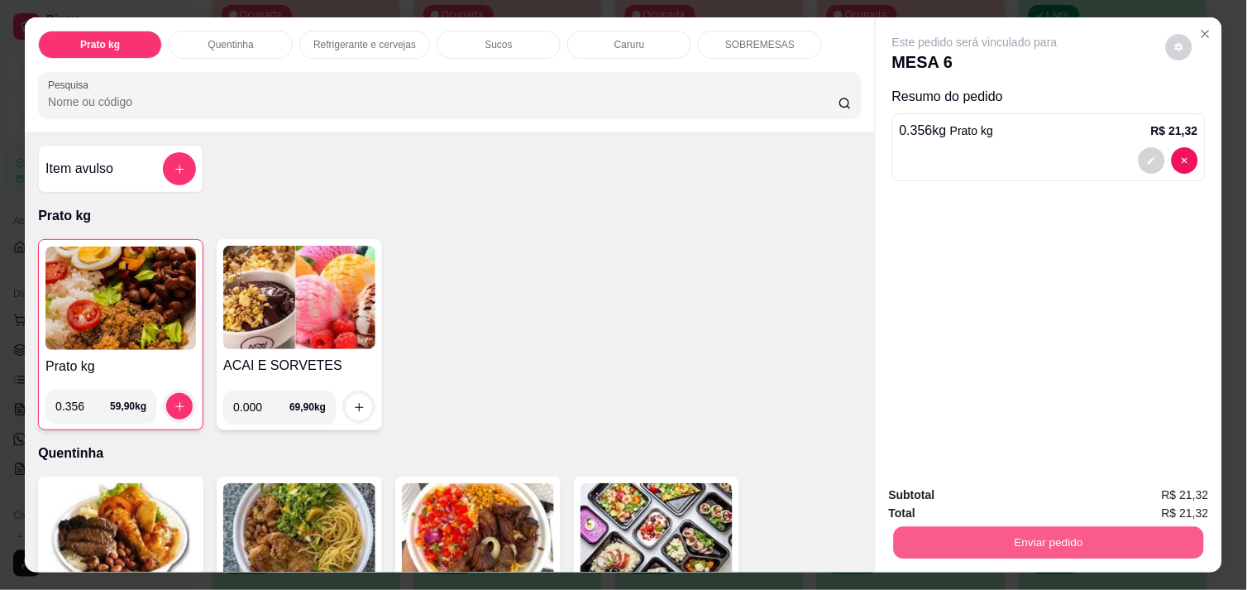
click at [978, 533] on button "Enviar pedido" at bounding box center [1049, 542] width 310 height 32
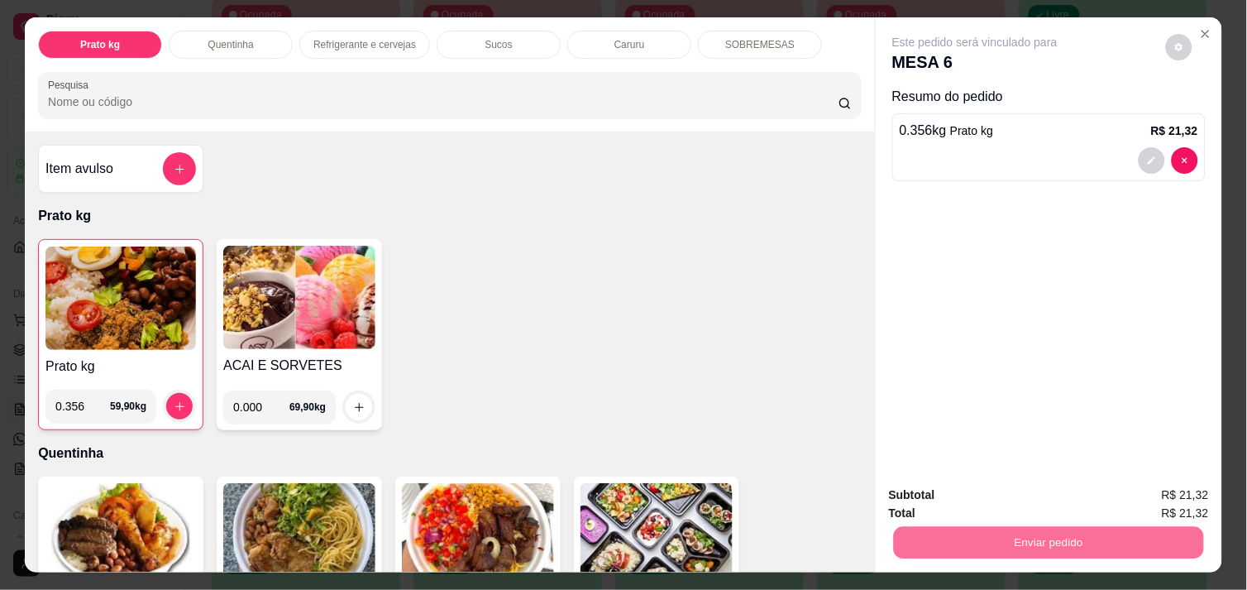
click at [1138, 489] on button "Enviar pedido" at bounding box center [1165, 495] width 91 height 31
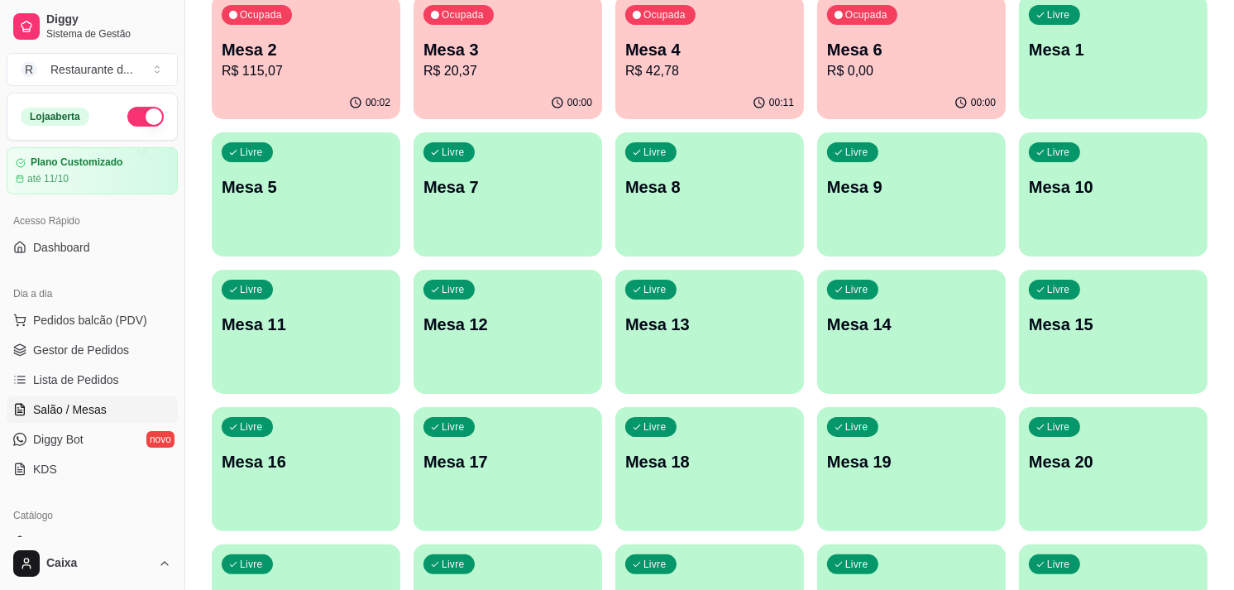
click at [357, 66] on p "R$ 115,07" at bounding box center [306, 71] width 169 height 20
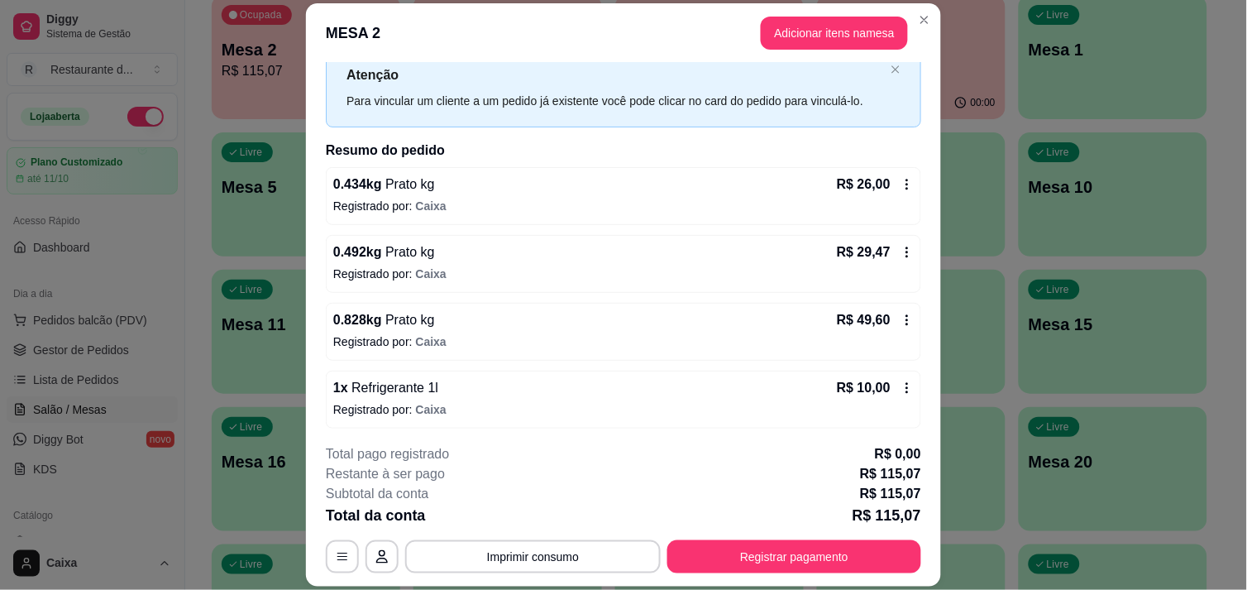
scroll to position [55, 0]
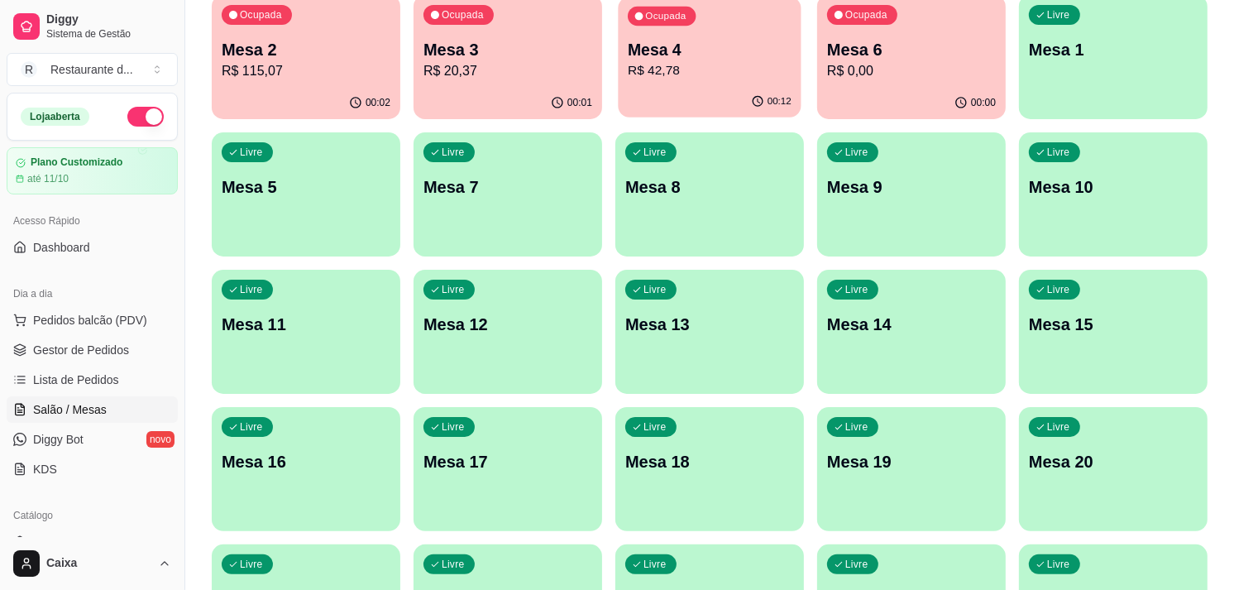
click at [660, 54] on p "Mesa 4" at bounding box center [710, 50] width 164 height 22
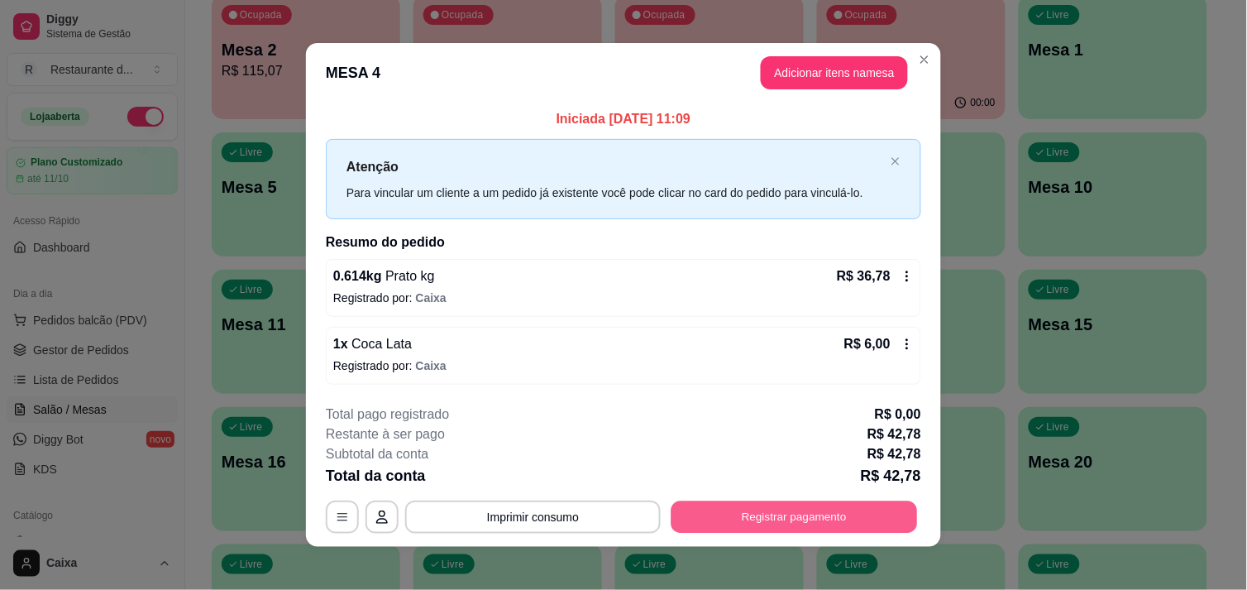
click at [819, 518] on button "Registrar pagamento" at bounding box center [794, 517] width 246 height 32
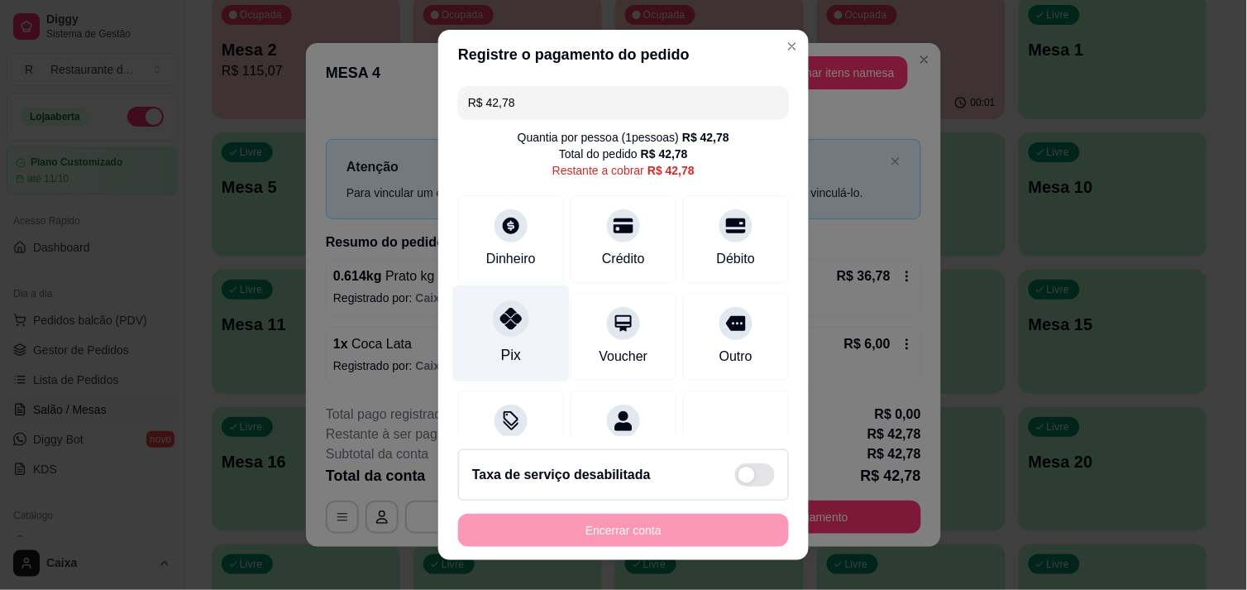
click at [502, 320] on icon at bounding box center [510, 318] width 21 height 21
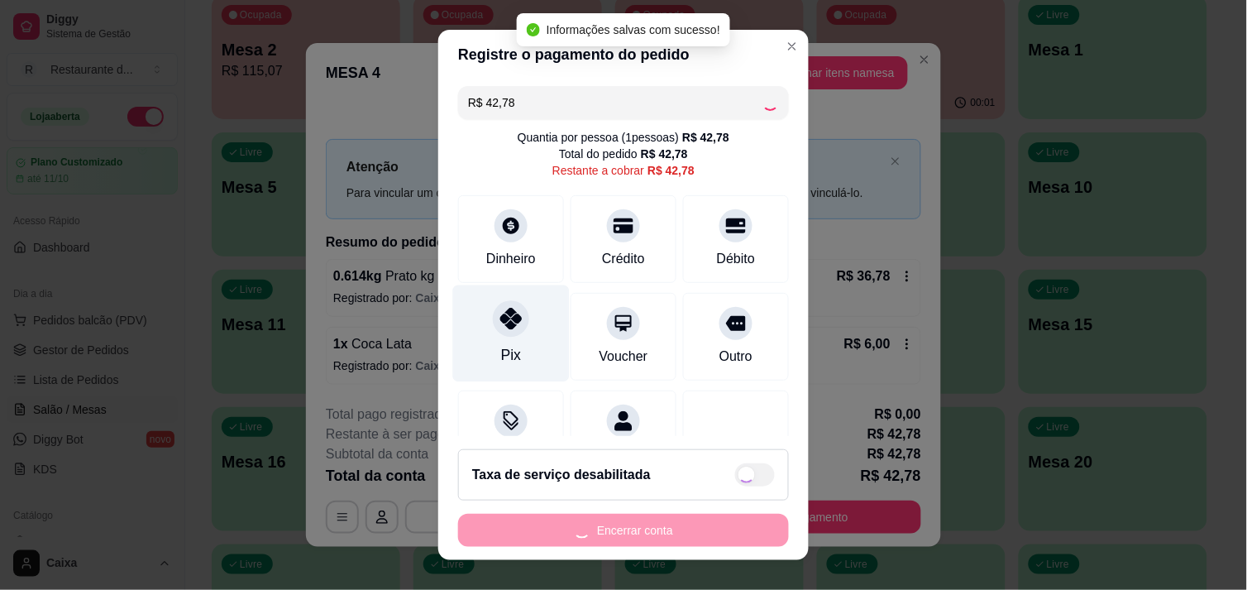
type input "R$ 0,00"
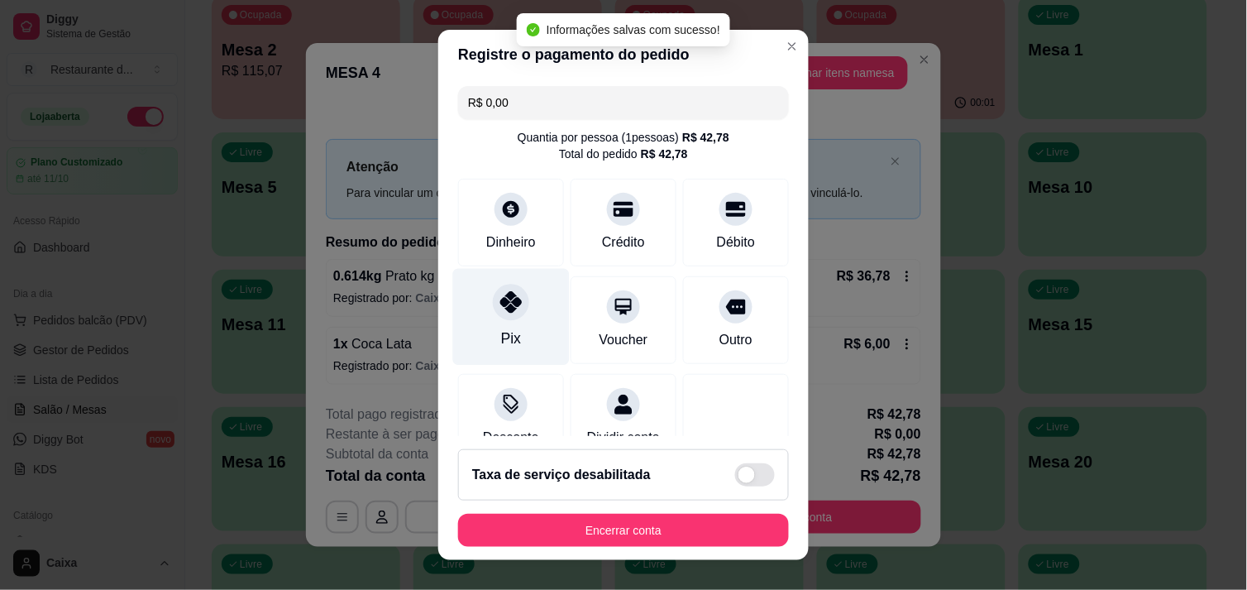
click at [502, 320] on div "Pix" at bounding box center [511, 316] width 117 height 97
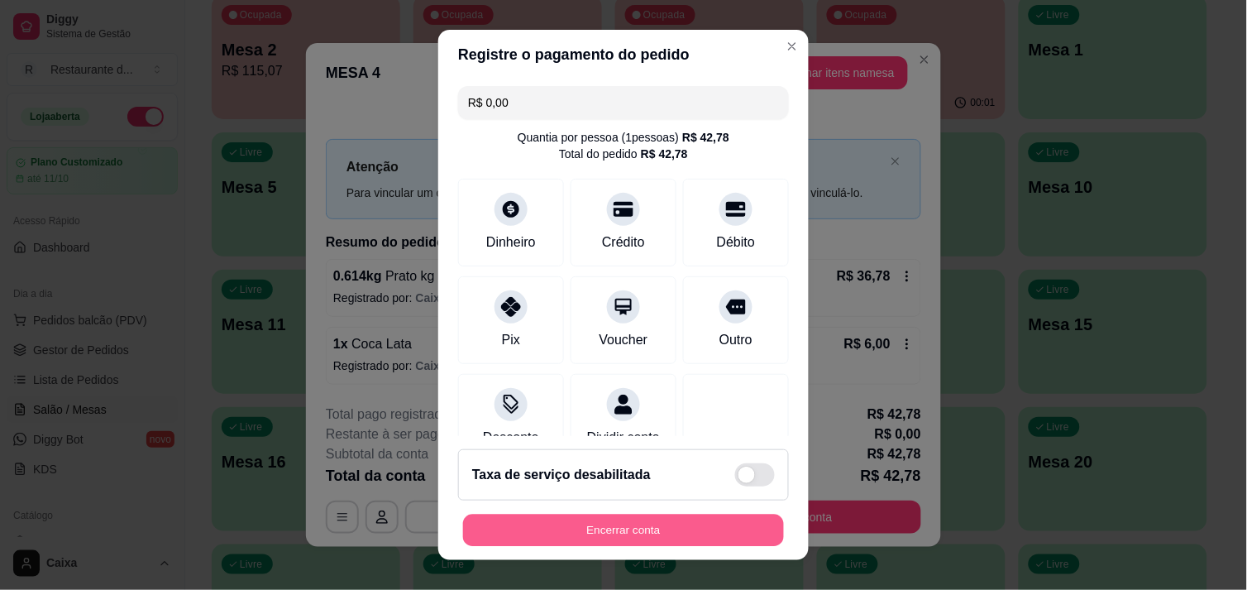
click at [615, 543] on button "Encerrar conta" at bounding box center [623, 530] width 321 height 32
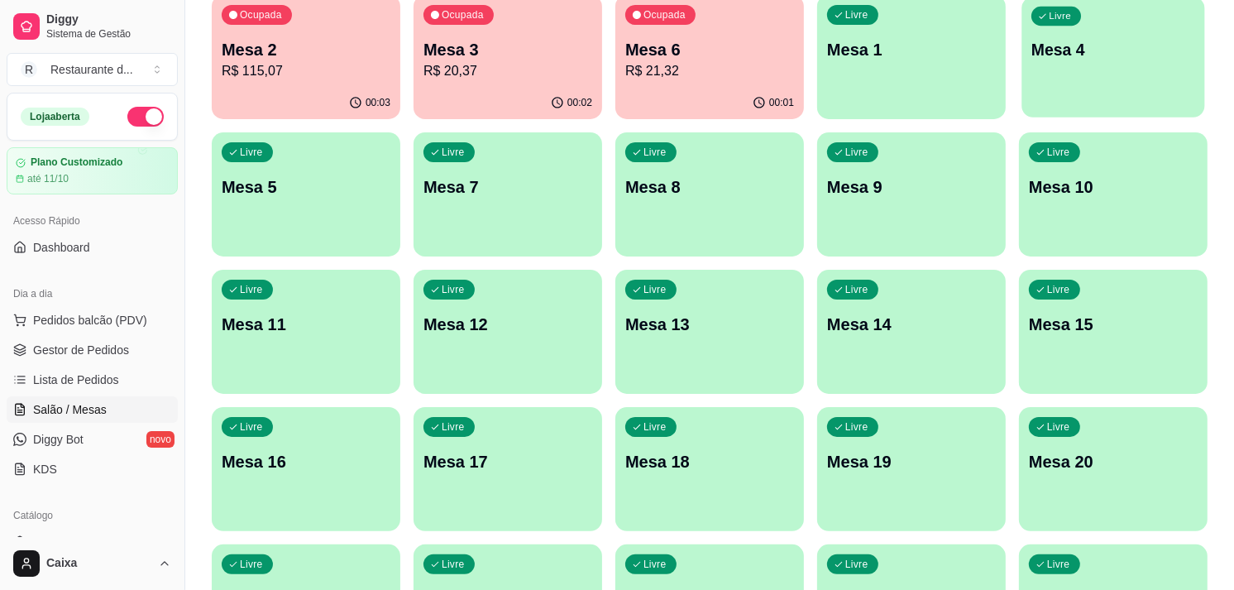
click at [1105, 74] on div "Livre Mesa 4" at bounding box center [1112, 47] width 183 height 101
click at [358, 43] on p "Mesa 2" at bounding box center [306, 50] width 164 height 22
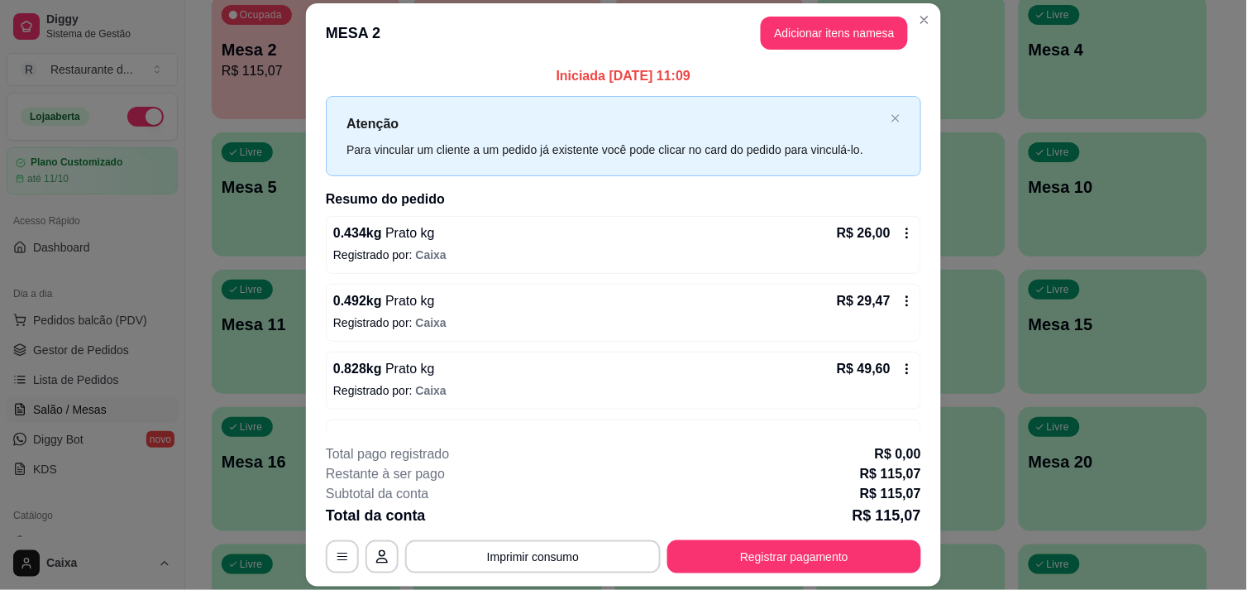
scroll to position [0, 0]
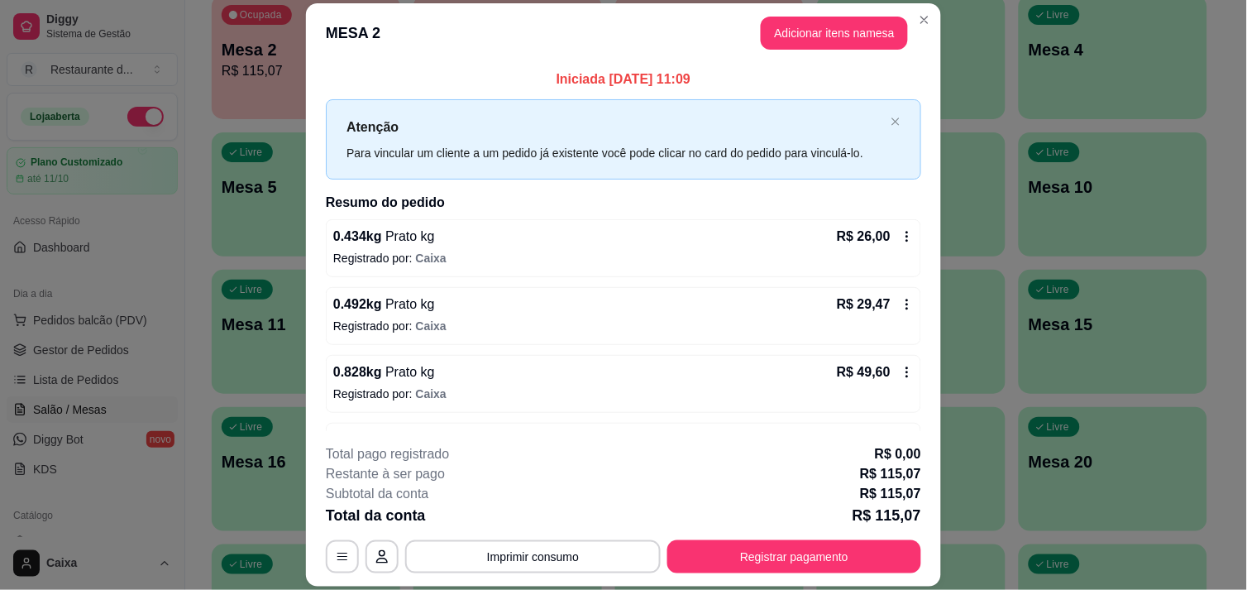
click at [881, 295] on div "R$ 29,47" at bounding box center [875, 304] width 77 height 20
click at [900, 303] on icon at bounding box center [906, 304] width 13 height 13
click at [900, 298] on icon at bounding box center [906, 304] width 13 height 13
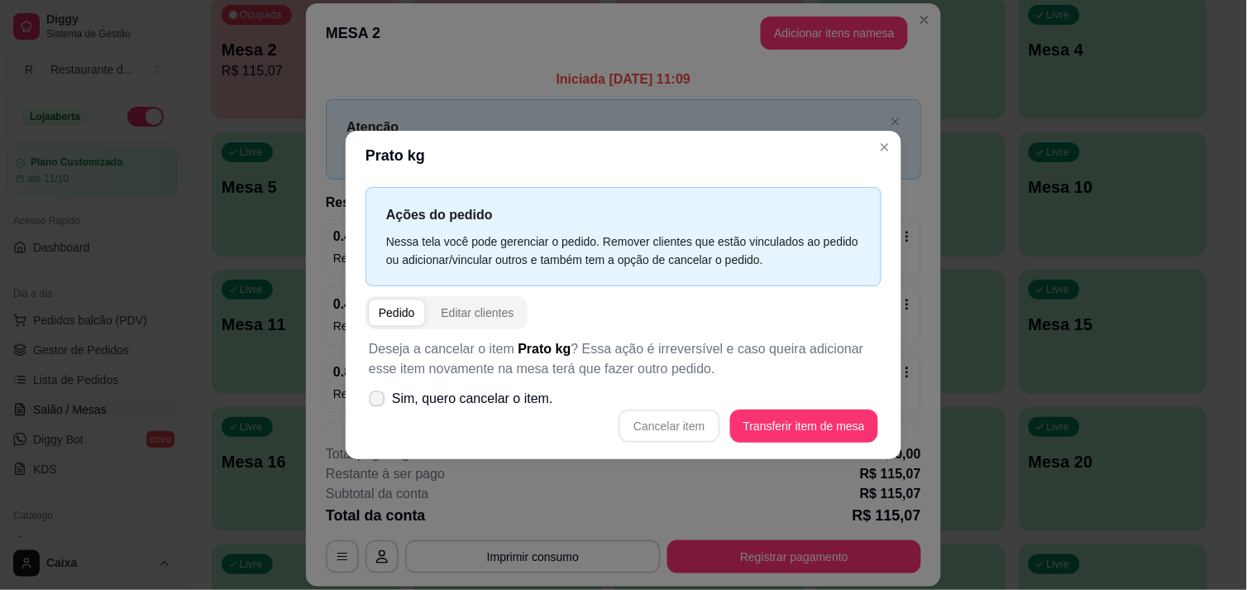
click at [382, 399] on icon at bounding box center [376, 398] width 12 height 9
click at [379, 401] on input "Sim, quero cancelar o item." at bounding box center [373, 406] width 11 height 11
checkbox input "true"
click at [695, 426] on button "Cancelar item" at bounding box center [669, 425] width 98 height 32
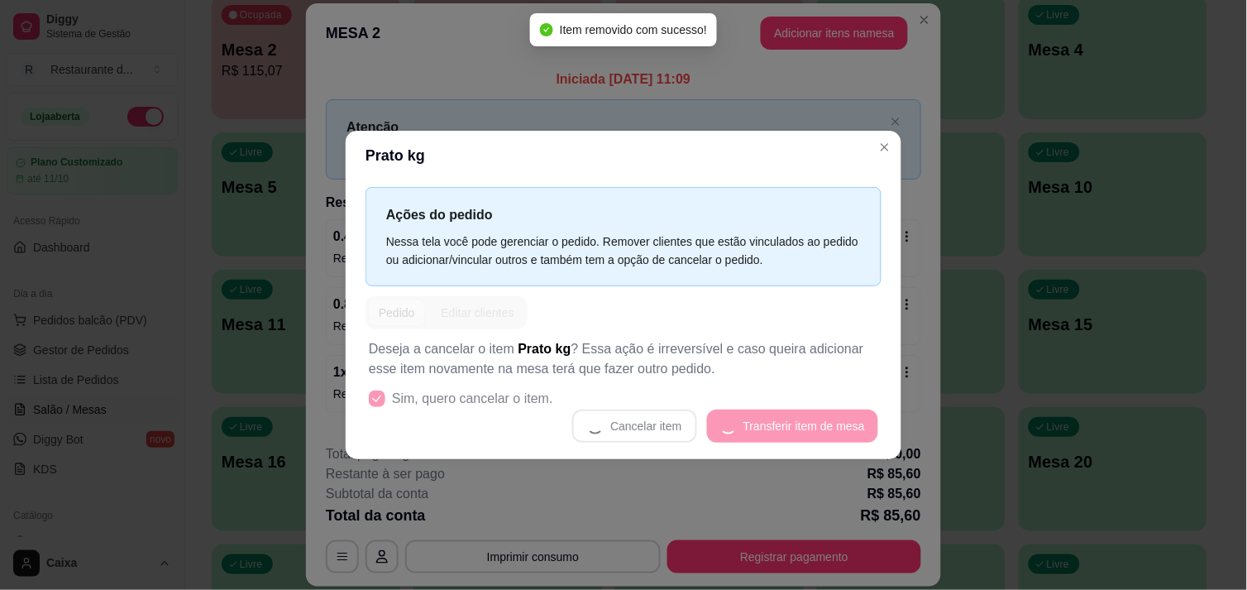
click at [695, 426] on div "Cancelar item Transferir item de mesa" at bounding box center [623, 425] width 509 height 33
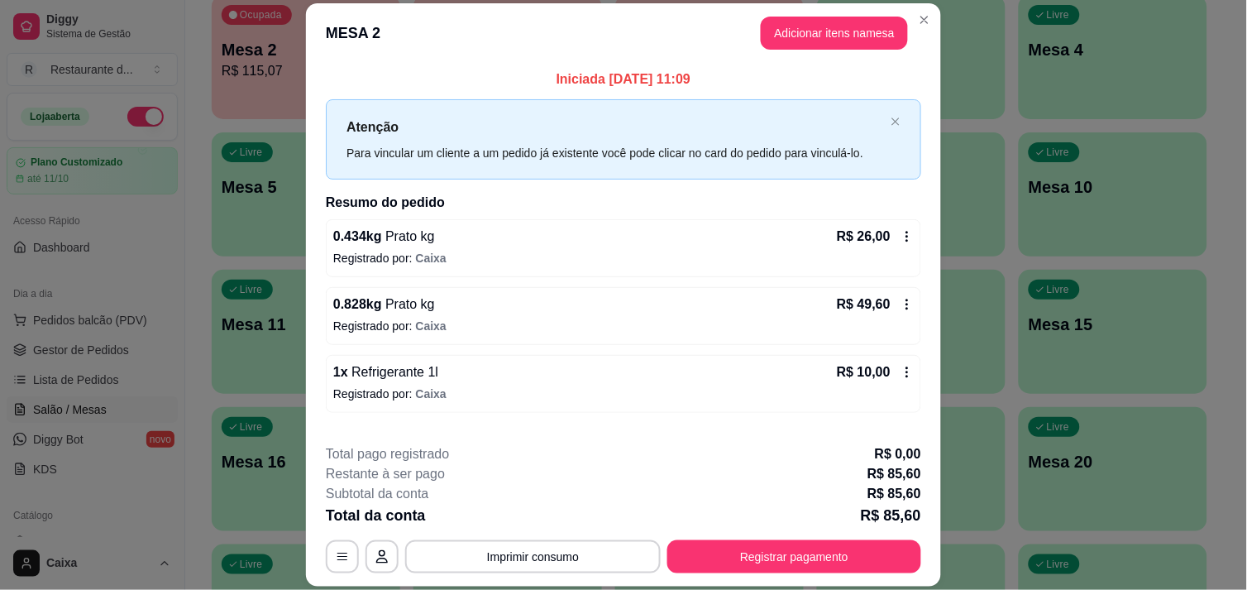
click at [900, 298] on icon at bounding box center [906, 304] width 13 height 13
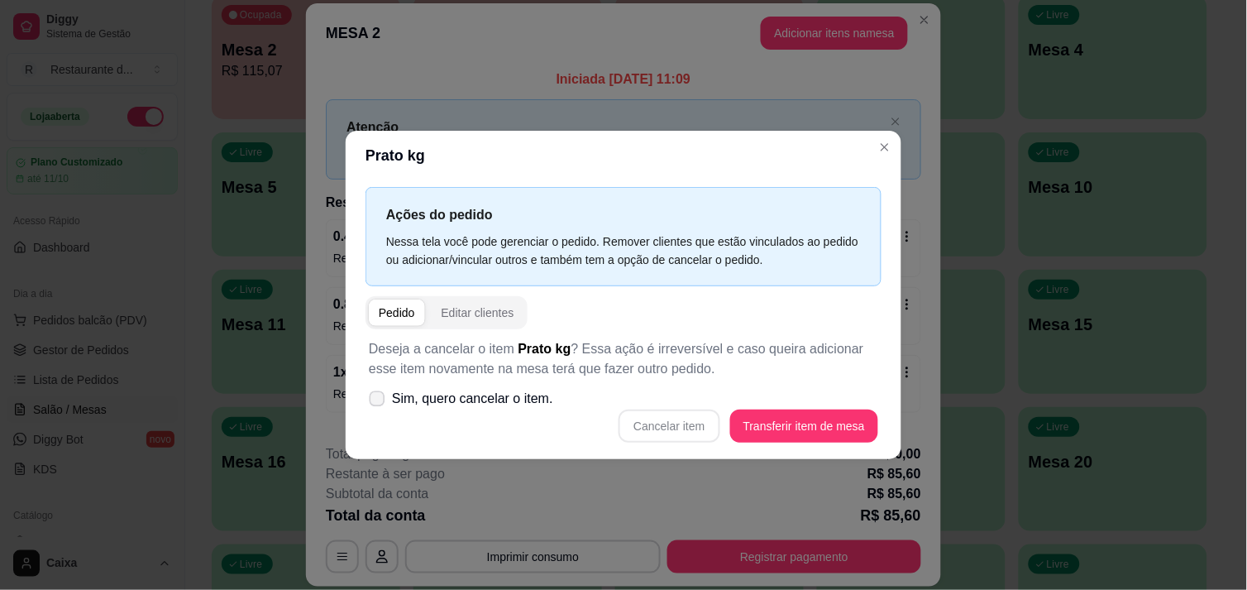
click at [386, 393] on label "Sim, quero cancelar o item." at bounding box center [461, 398] width 198 height 33
click at [379, 401] on input "Sim, quero cancelar o item." at bounding box center [373, 406] width 11 height 11
checkbox input "true"
click at [679, 425] on button "Cancelar item" at bounding box center [669, 425] width 98 height 32
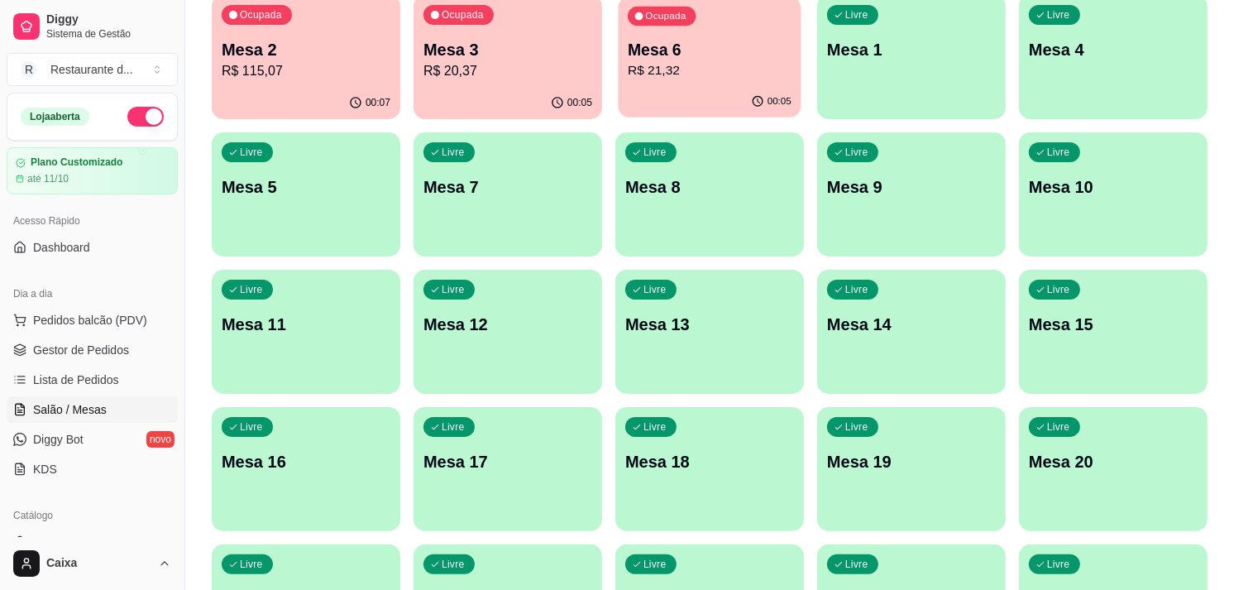
click at [713, 61] on p "R$ 21,32" at bounding box center [710, 70] width 164 height 19
click at [262, 85] on div "Ocupada Mesa 2 R$ 115,07 00:07 Ocupada Mesa 3 R$ 20,37 00:06 Ocupada Mesa 6 R$ …" at bounding box center [709, 537] width 995 height 1085
click at [262, 85] on button "Ocupada Mesa 2 R$ 115,07 00:07" at bounding box center [305, 57] width 183 height 121
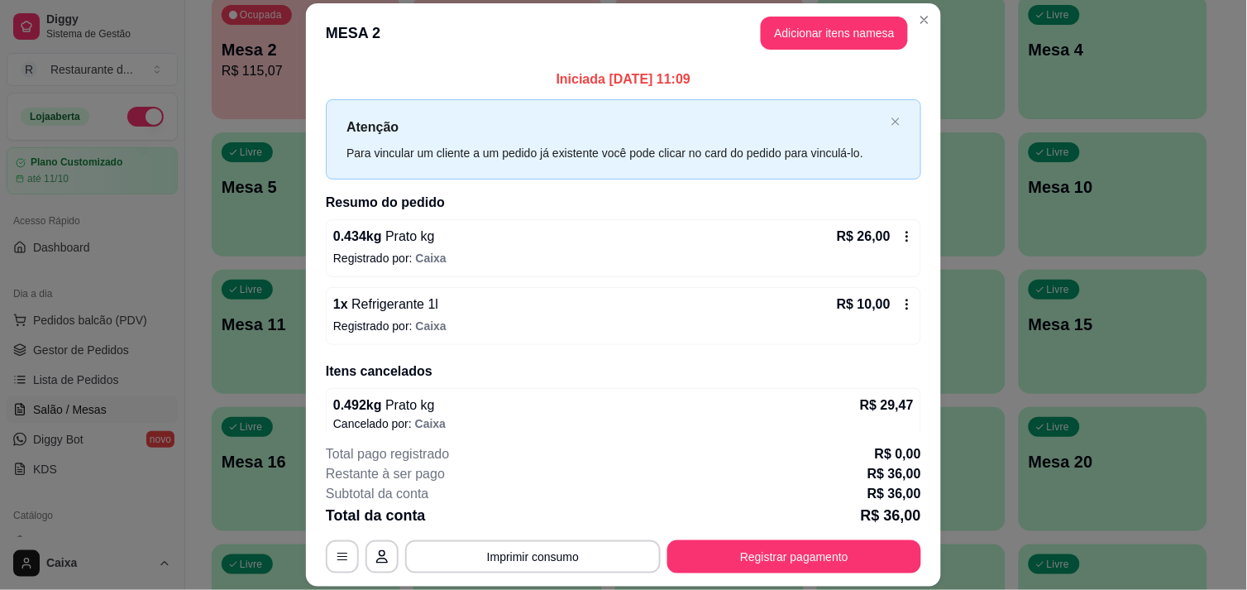
click at [879, 296] on div "R$ 10,00" at bounding box center [875, 304] width 77 height 20
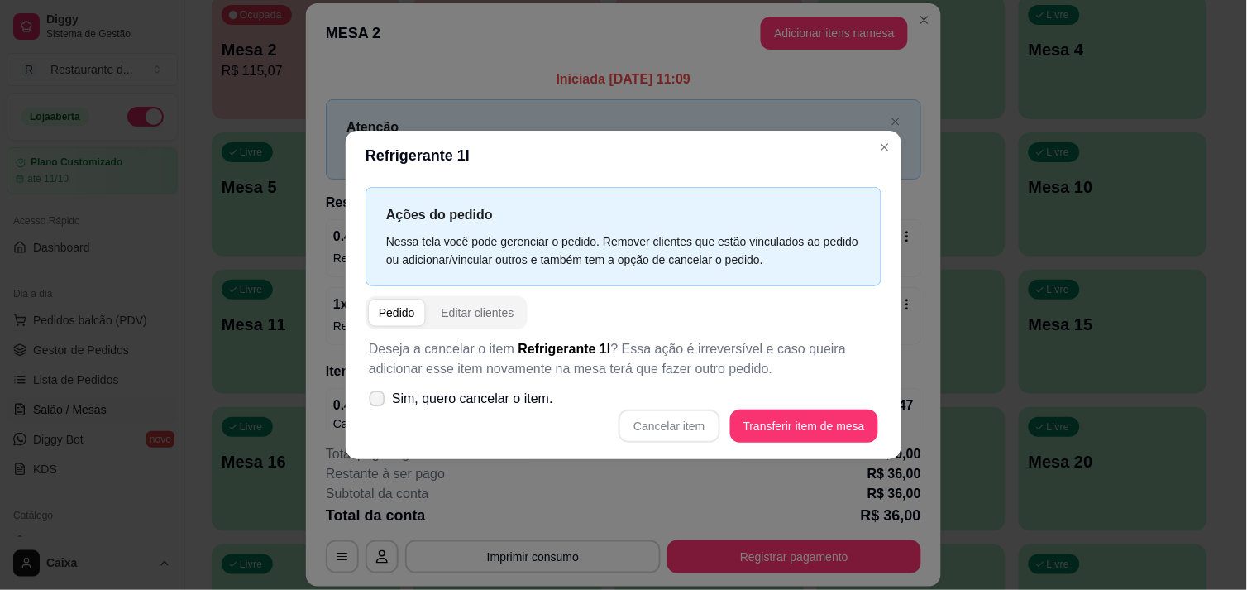
click at [384, 400] on span at bounding box center [378, 398] width 16 height 16
click at [379, 401] on input "Sim, quero cancelar o item." at bounding box center [373, 406] width 11 height 11
checkbox input "true"
click at [699, 424] on button "Cancelar item" at bounding box center [669, 425] width 98 height 32
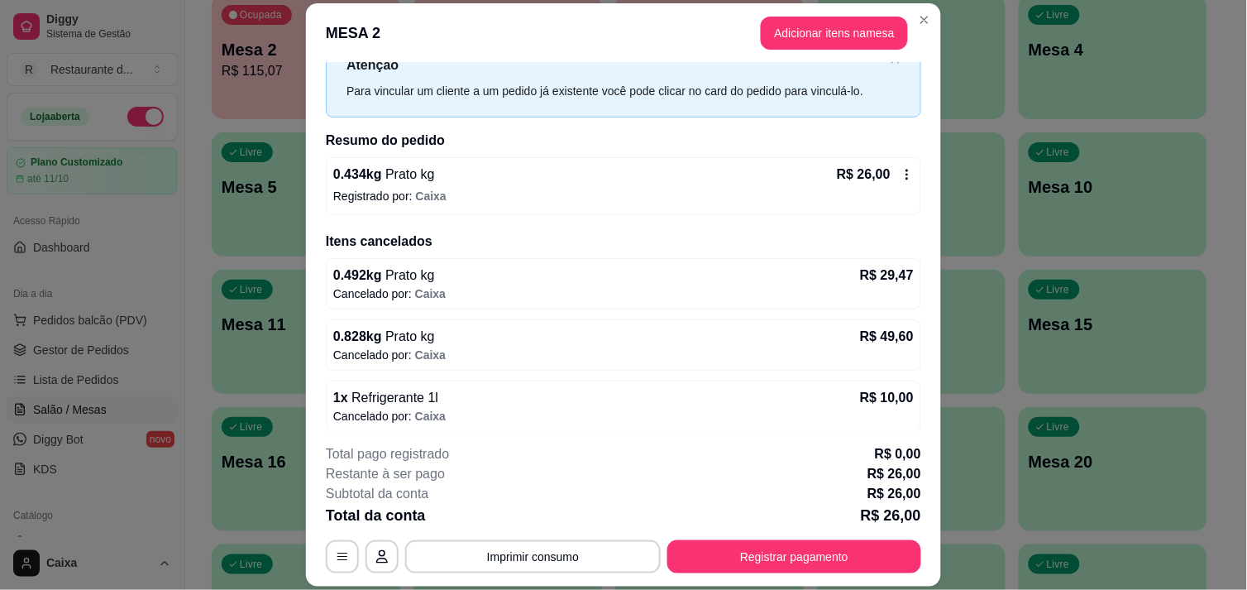
scroll to position [69, 0]
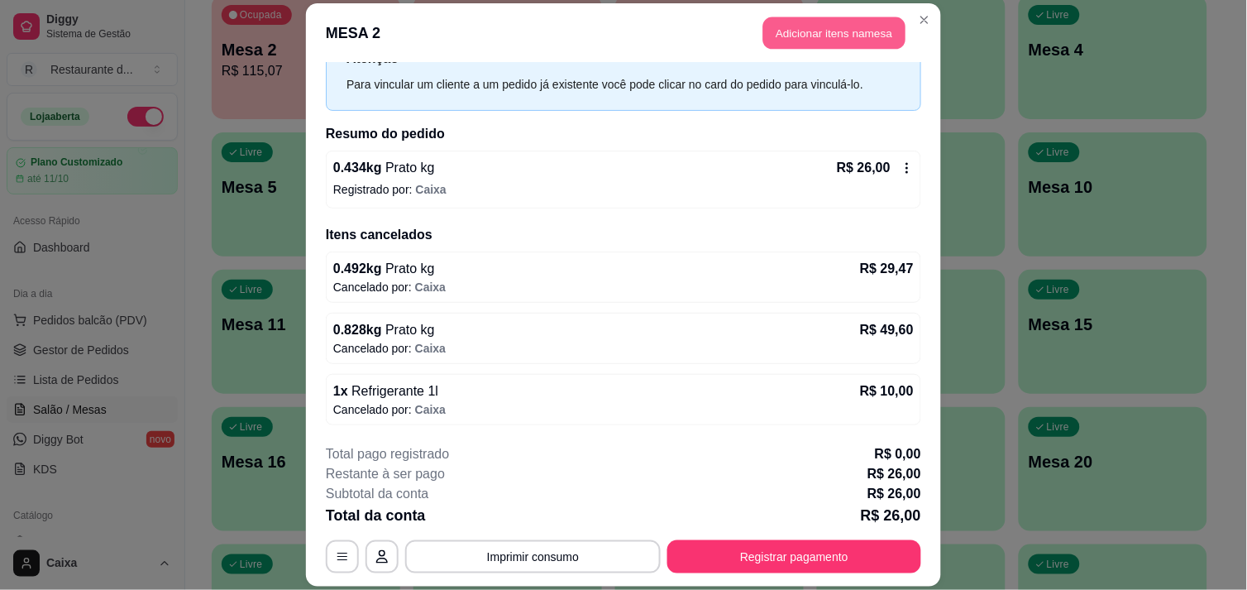
click at [824, 41] on button "Adicionar itens na mesa" at bounding box center [834, 33] width 142 height 32
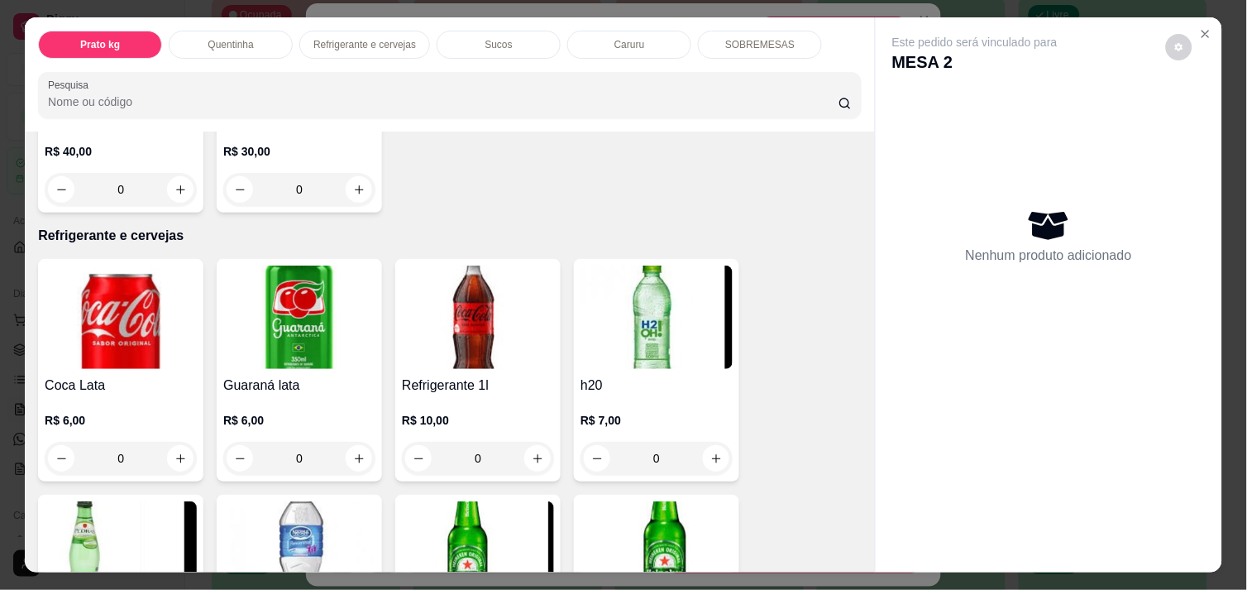
scroll to position [734, 0]
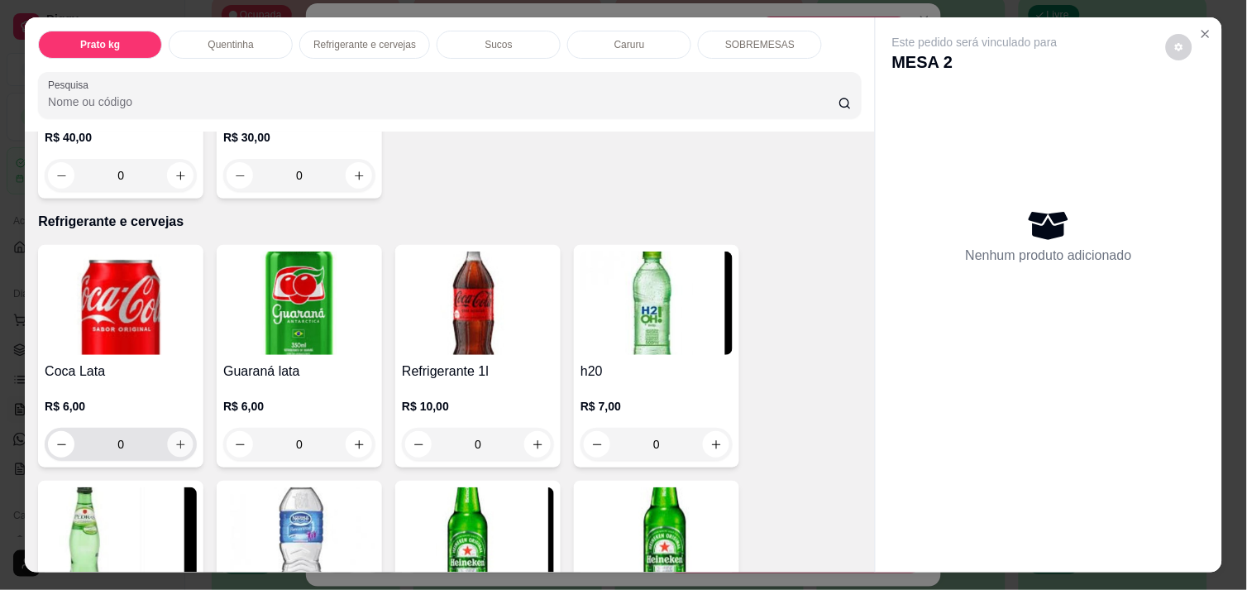
click at [176, 438] on icon "increase-product-quantity" at bounding box center [180, 444] width 12 height 12
type input "1"
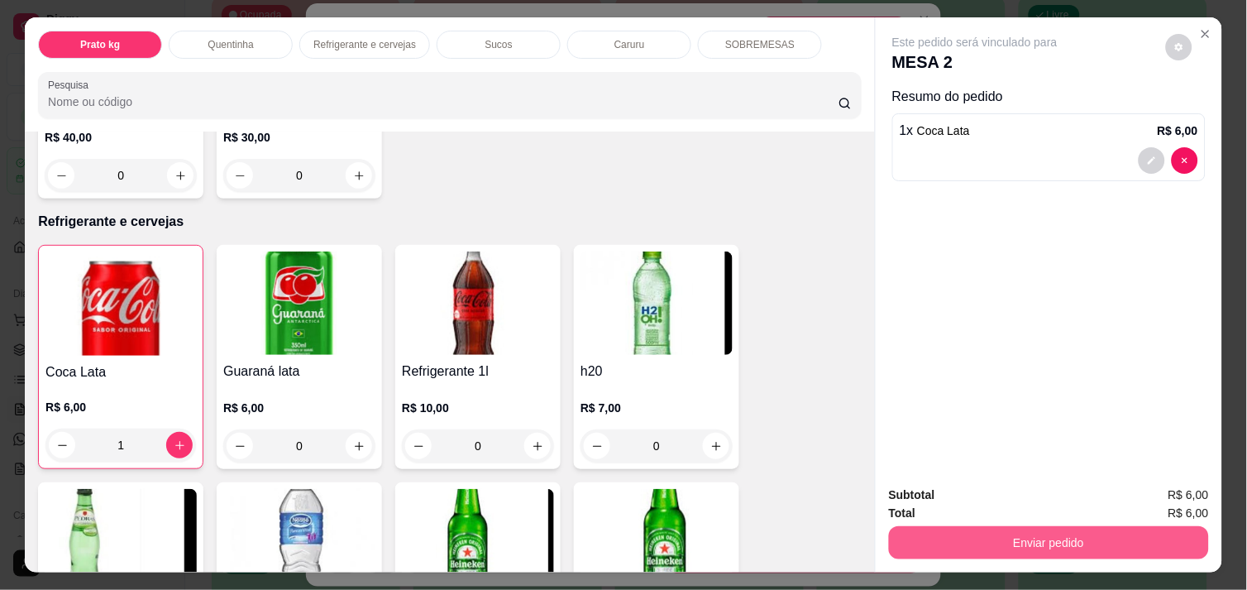
click at [1105, 529] on button "Enviar pedido" at bounding box center [1049, 542] width 320 height 33
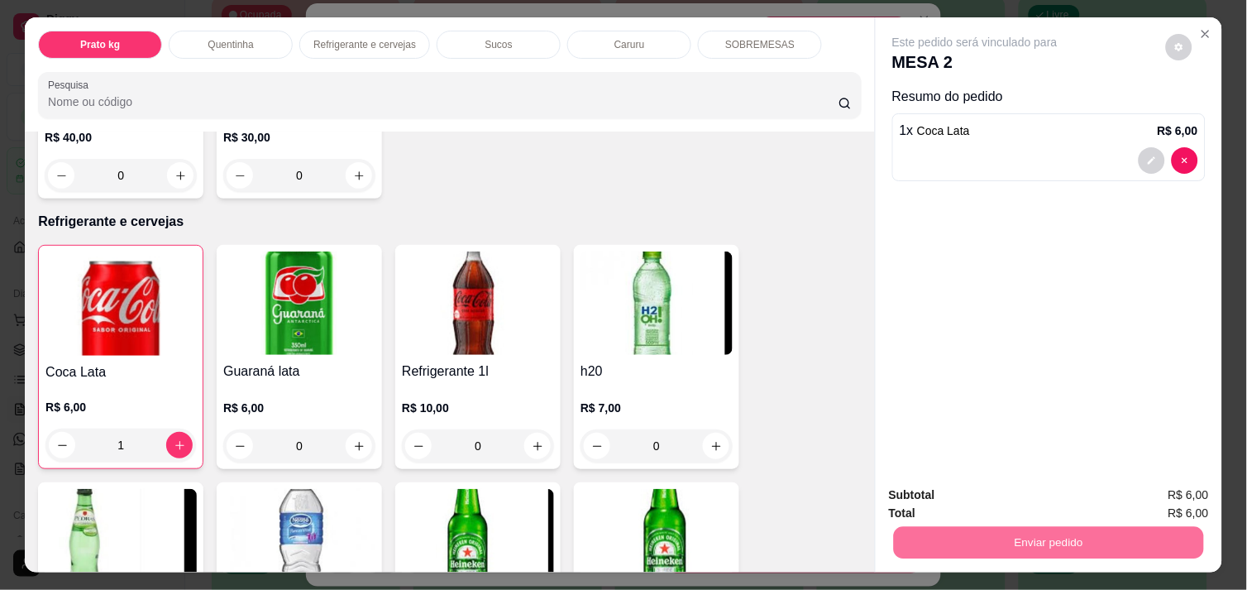
click at [1151, 492] on button "Enviar pedido" at bounding box center [1165, 495] width 91 height 31
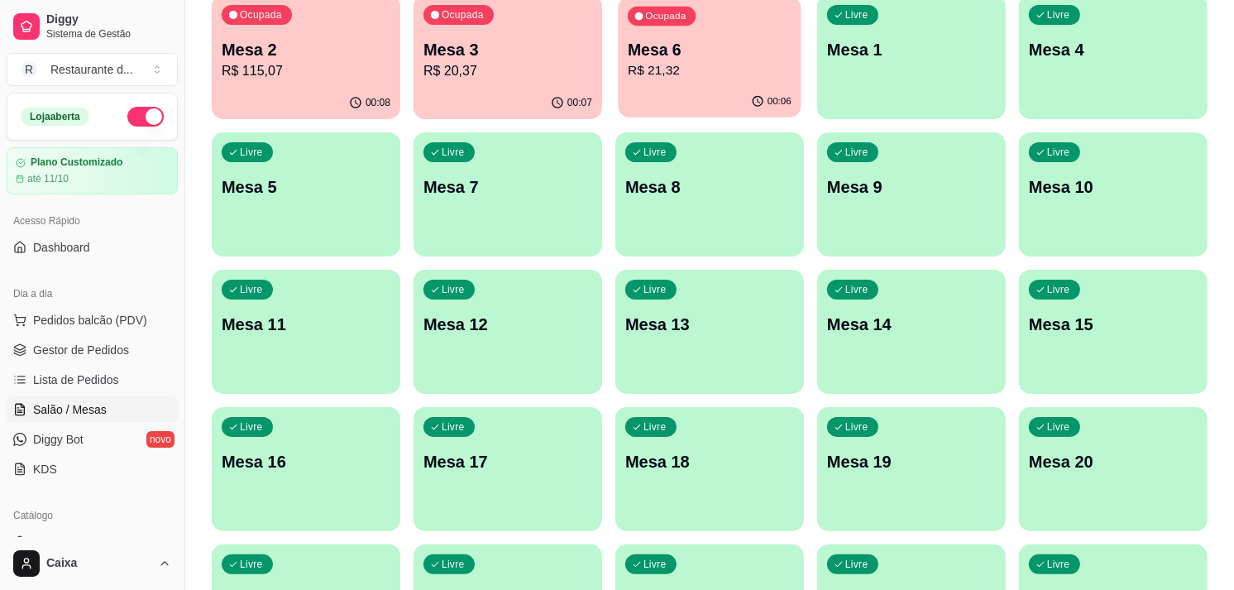
click at [673, 63] on p "R$ 21,32" at bounding box center [710, 70] width 164 height 19
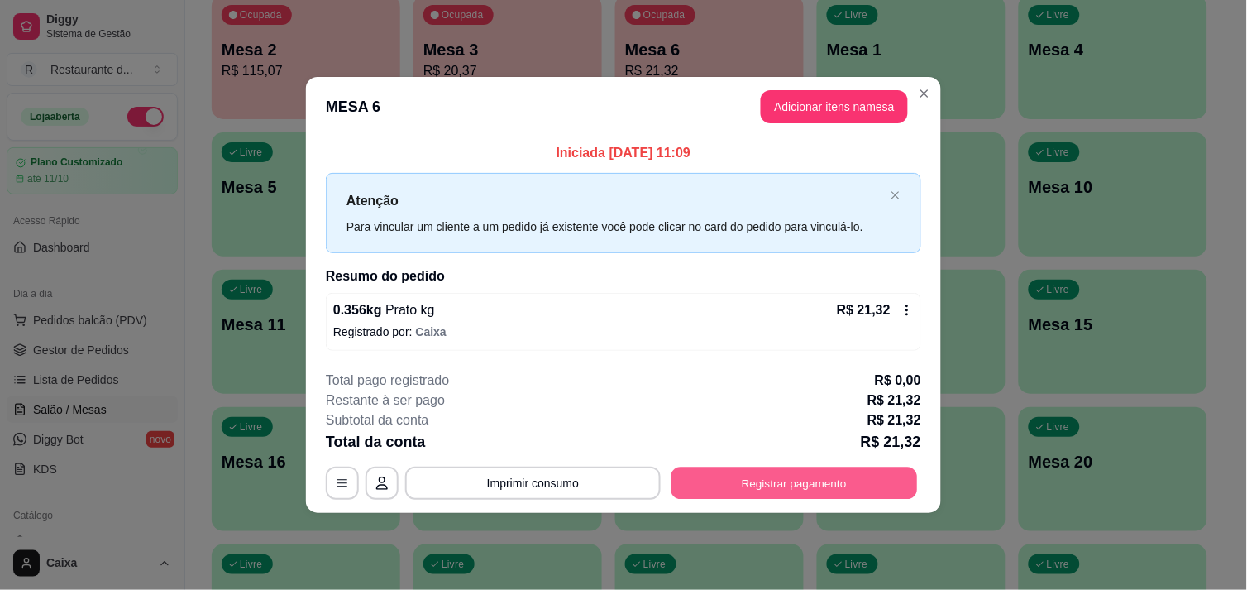
click at [795, 485] on button "Registrar pagamento" at bounding box center [794, 483] width 246 height 32
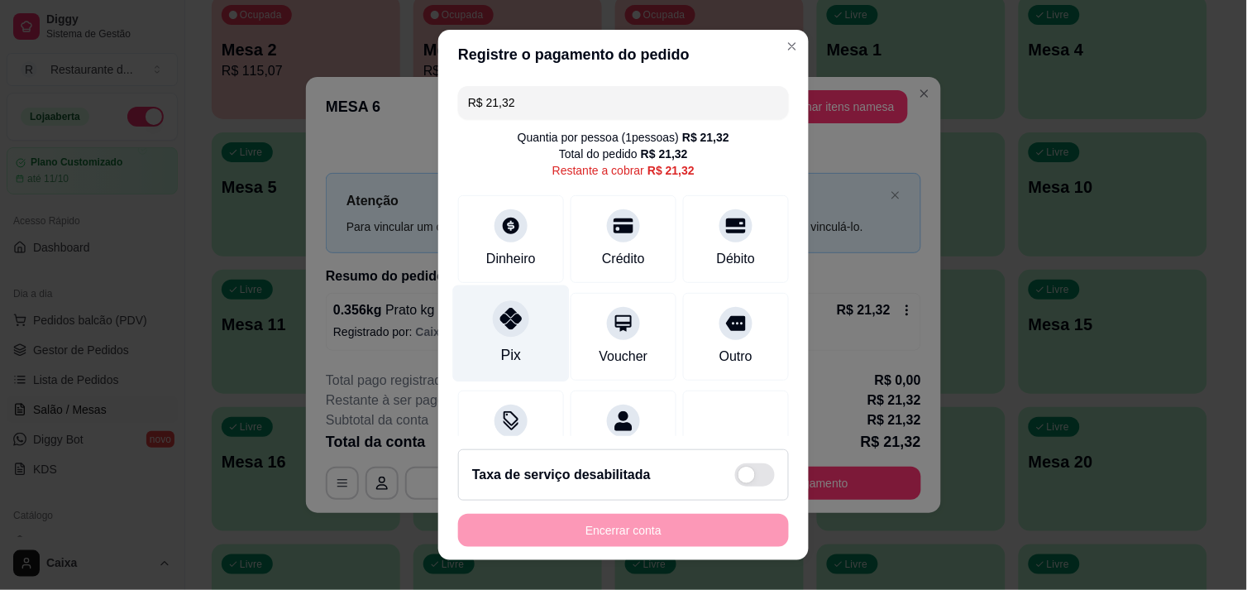
click at [507, 326] on icon at bounding box center [510, 318] width 21 height 21
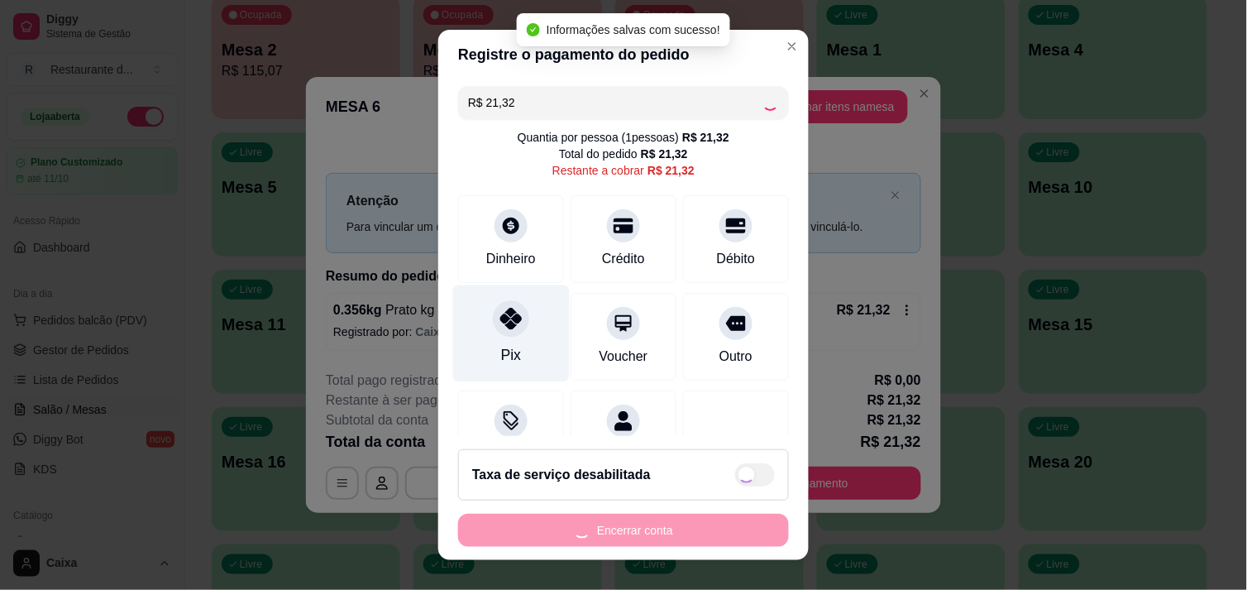
type input "R$ 0,00"
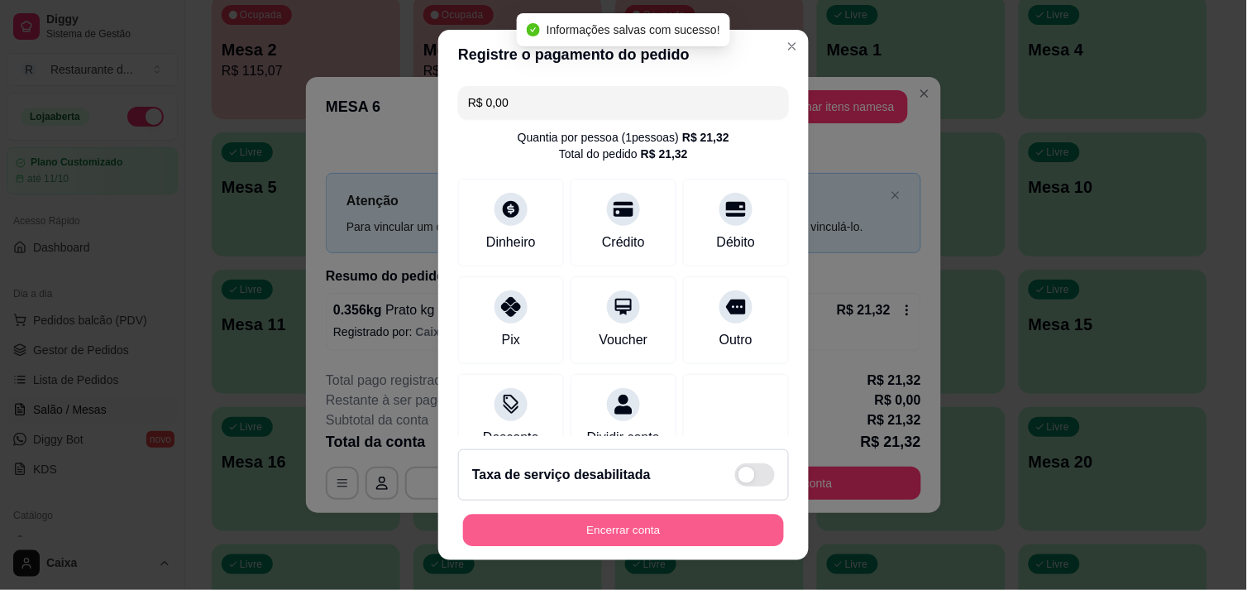
click at [703, 537] on button "Encerrar conta" at bounding box center [623, 530] width 321 height 32
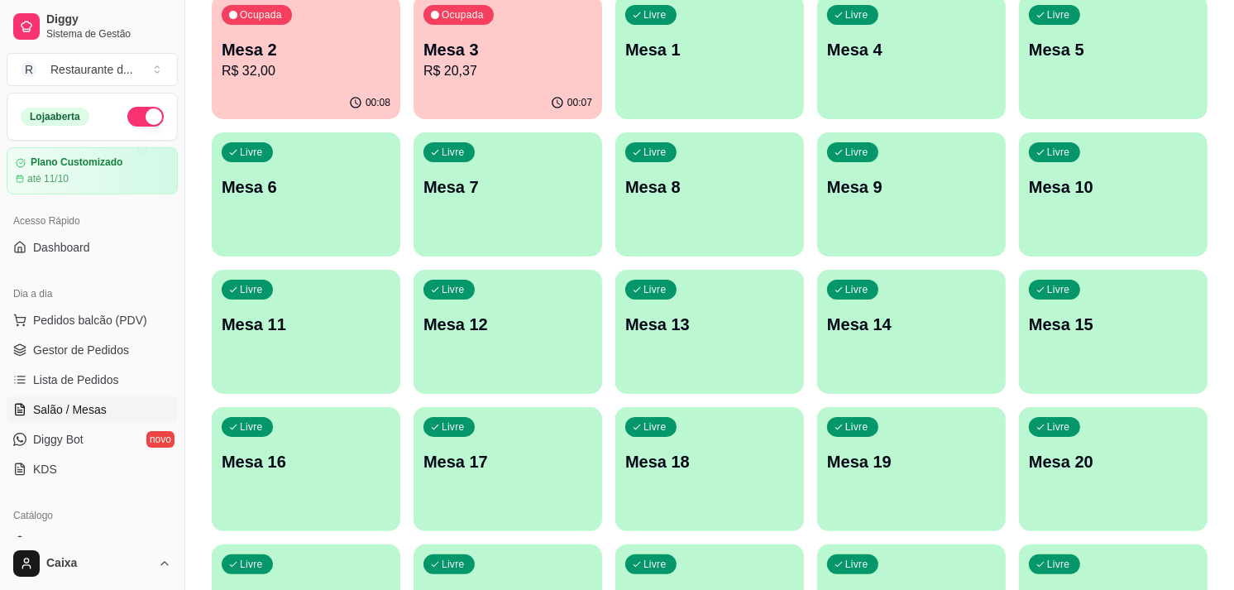
click at [914, 67] on div "Livre Mesa 4" at bounding box center [911, 47] width 189 height 104
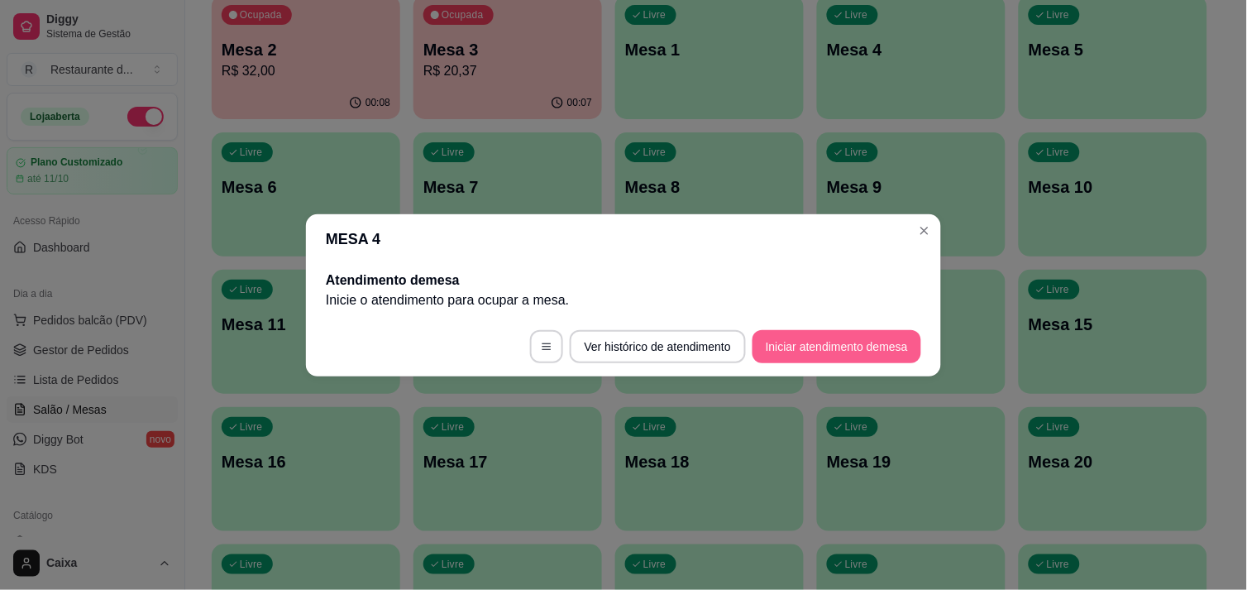
click at [845, 332] on button "Iniciar atendimento de mesa" at bounding box center [836, 346] width 169 height 33
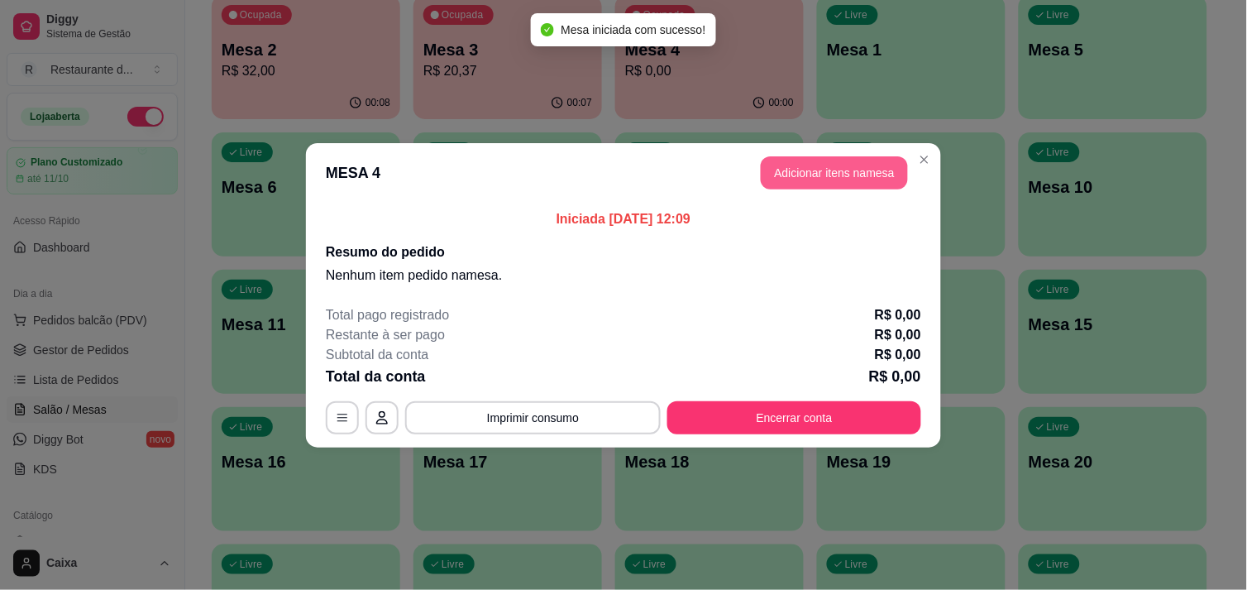
click at [852, 167] on button "Adicionar itens na mesa" at bounding box center [834, 172] width 147 height 33
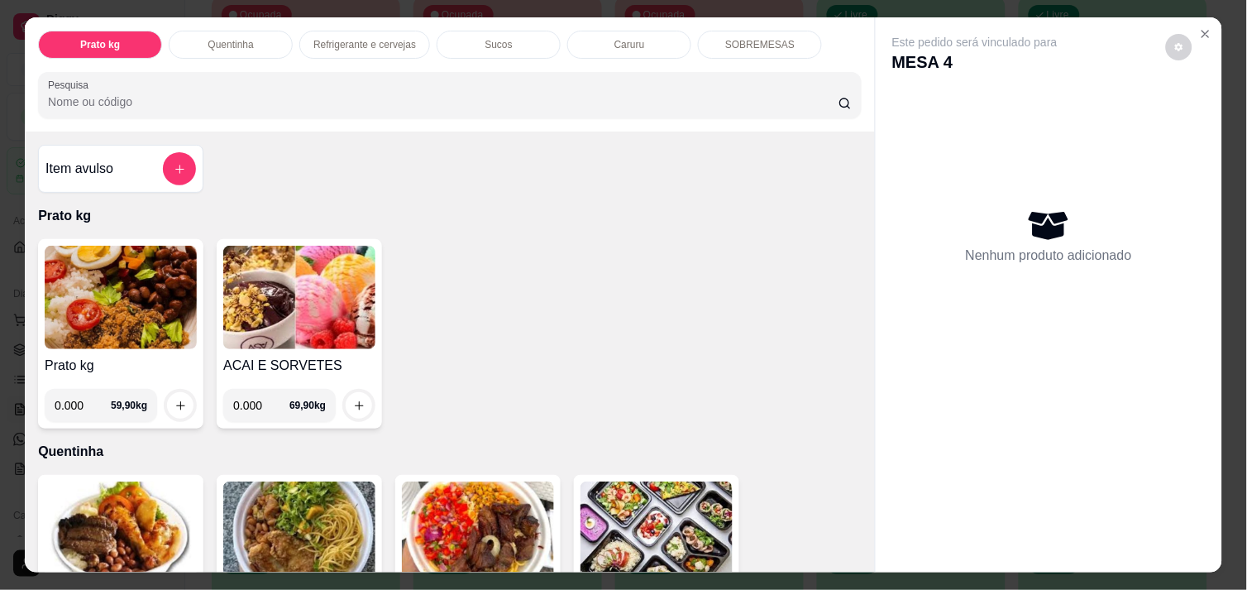
click at [84, 405] on input "0.000" at bounding box center [83, 405] width 56 height 33
type input "0.492"
click at [174, 393] on button "increase-product-quantity" at bounding box center [181, 406] width 26 height 26
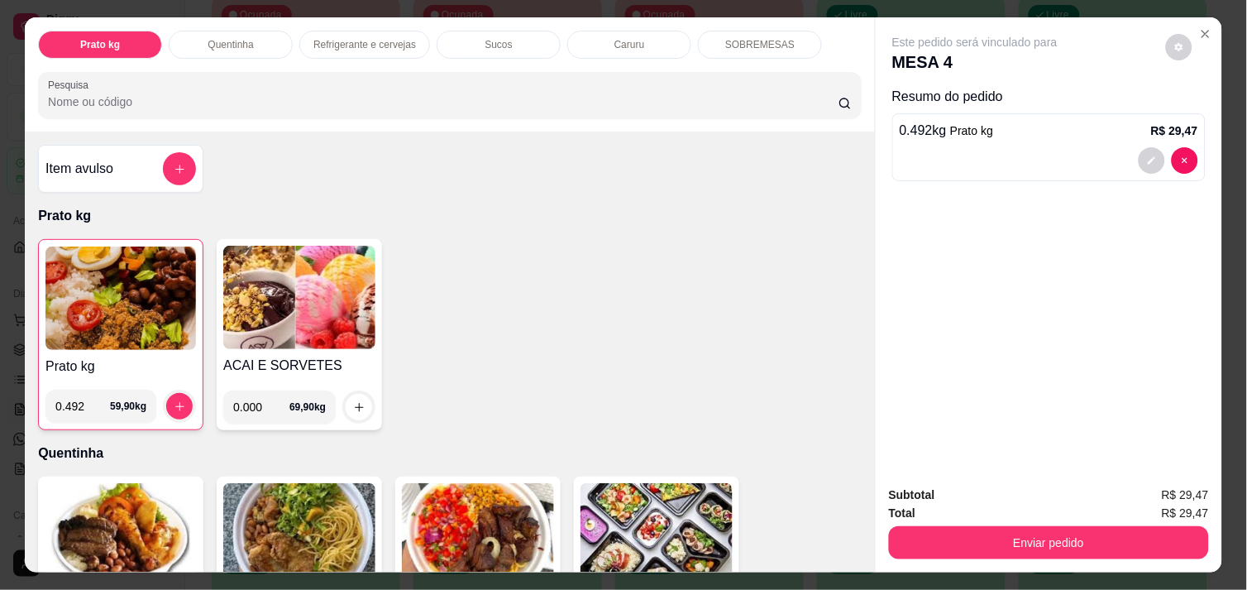
click at [86, 279] on img at bounding box center [120, 297] width 150 height 103
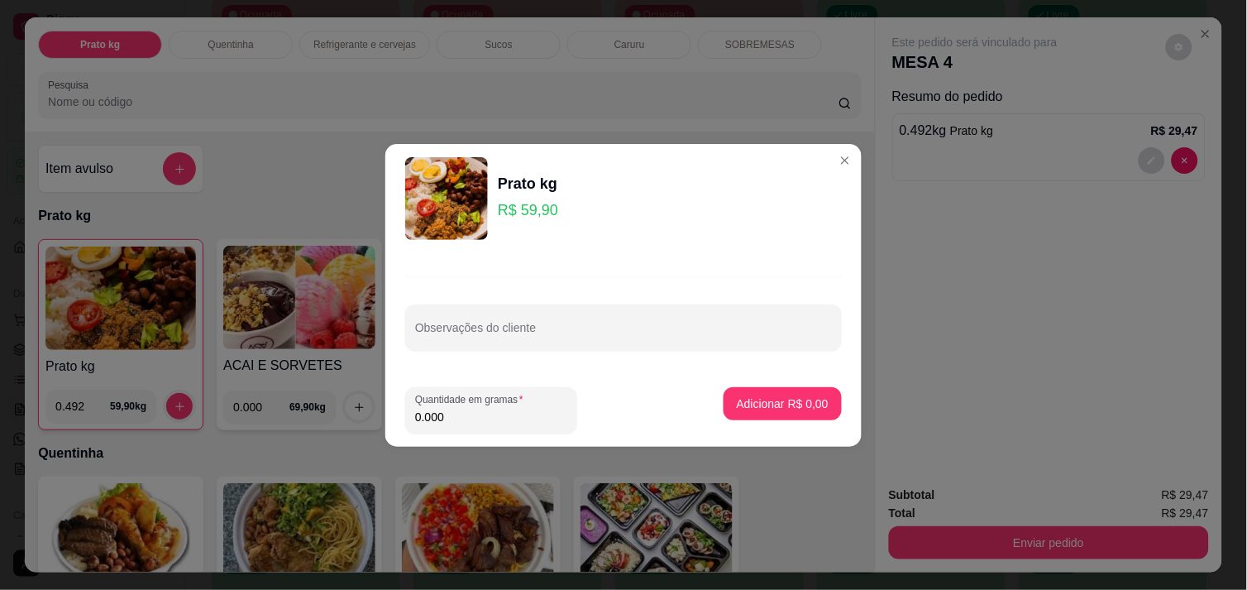
click at [449, 420] on input "0.000" at bounding box center [491, 416] width 152 height 17
type input "0.828"
click at [782, 397] on p "Adicionar R$ 49,60" at bounding box center [780, 403] width 96 height 16
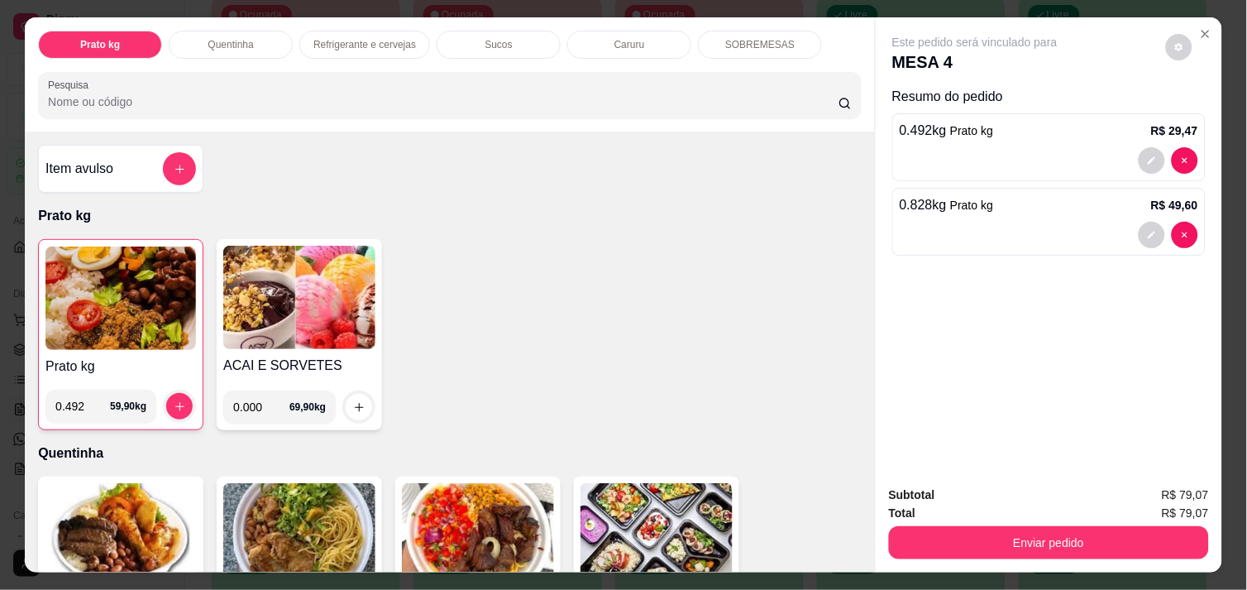
click at [99, 274] on img at bounding box center [120, 297] width 150 height 103
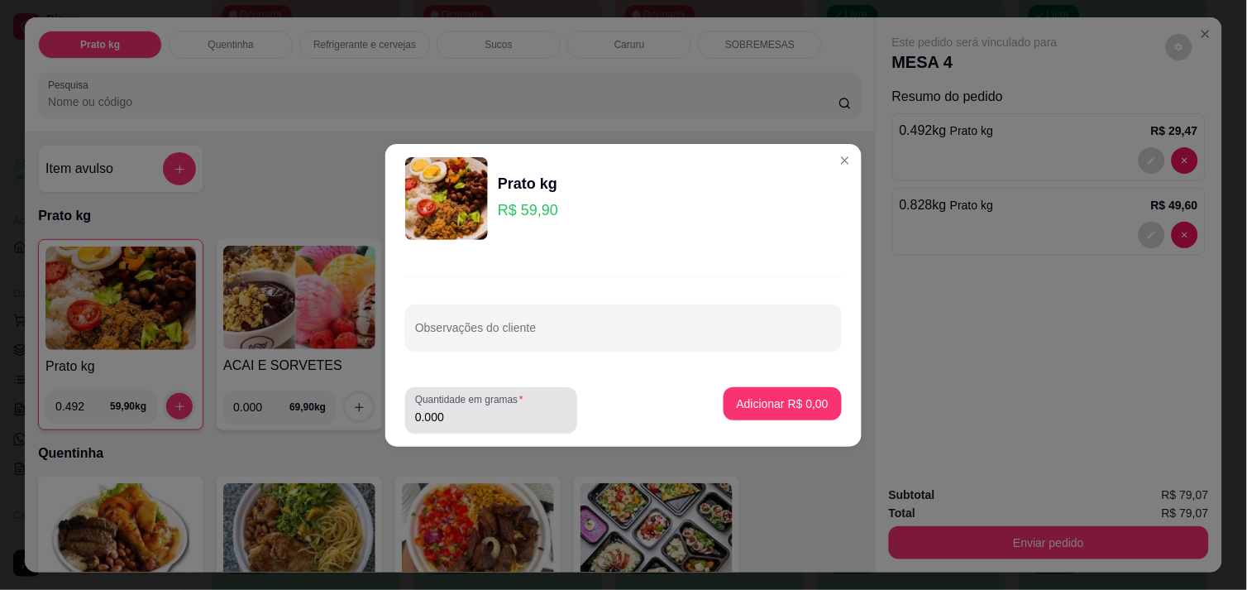
click at [470, 427] on div "Quantidade em gramas 0.000" at bounding box center [491, 410] width 172 height 46
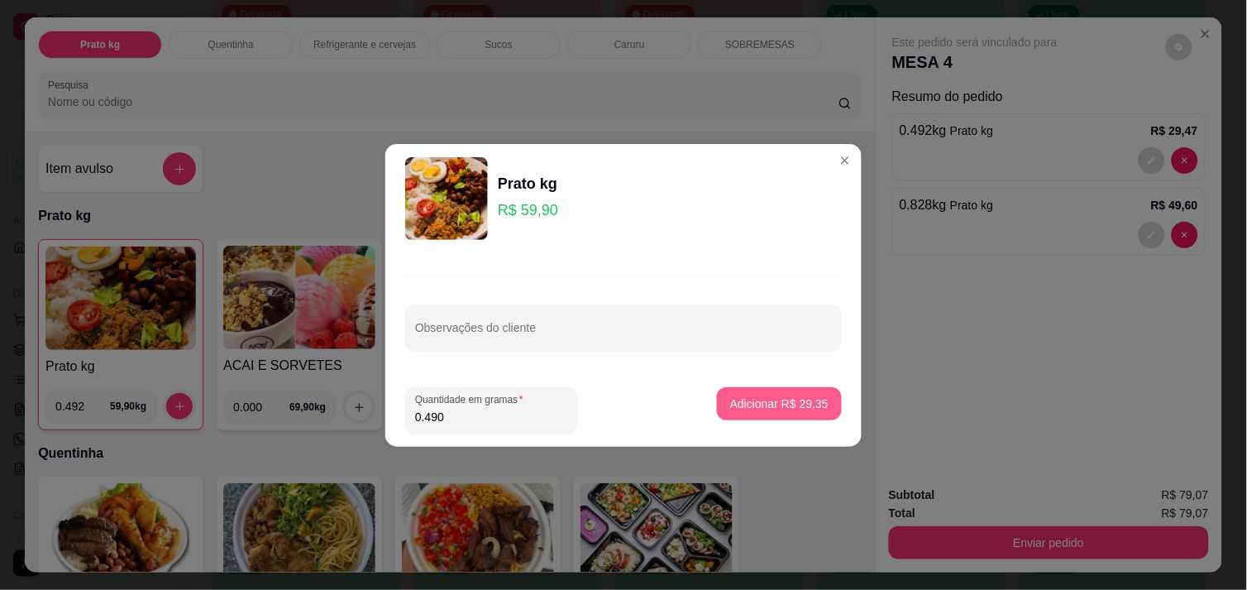
type input "0.490"
click at [734, 394] on button "Adicionar R$ 29,35" at bounding box center [779, 403] width 122 height 32
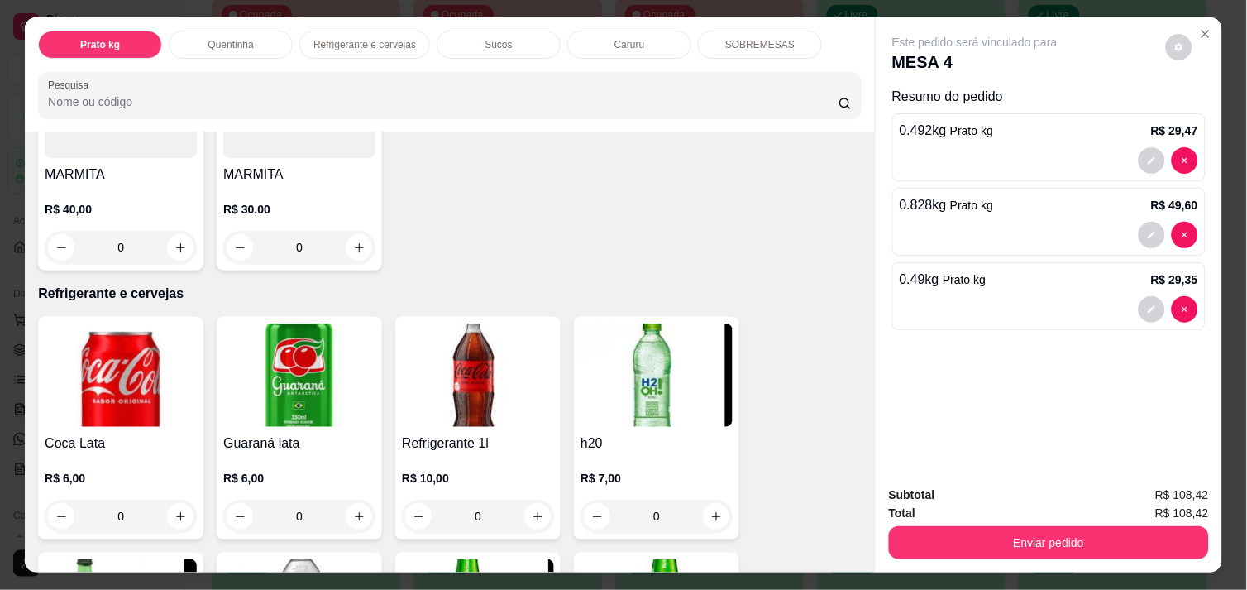
scroll to position [698, 0]
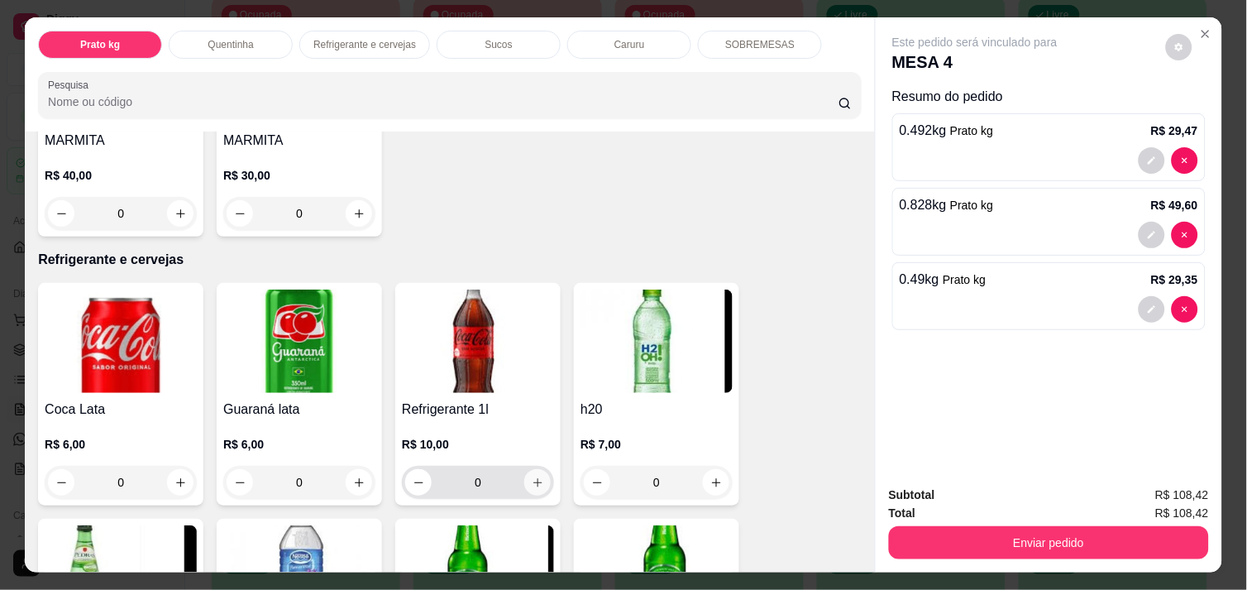
click at [532, 476] on icon "increase-product-quantity" at bounding box center [538, 482] width 12 height 12
type input "1"
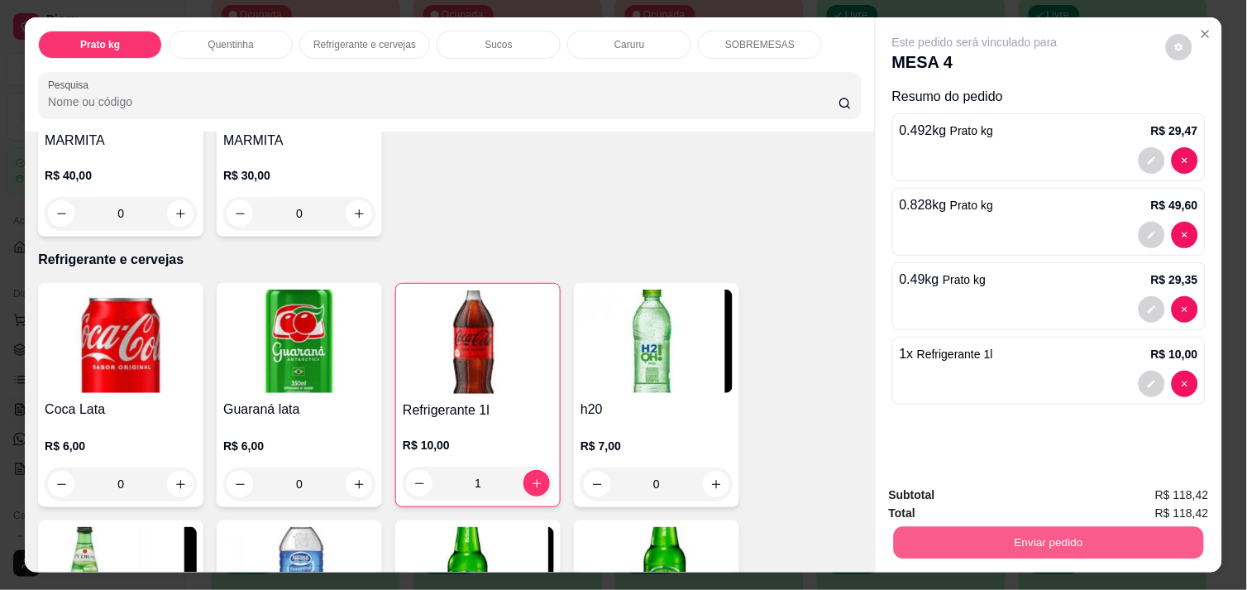
click at [1075, 536] on button "Enviar pedido" at bounding box center [1049, 542] width 310 height 32
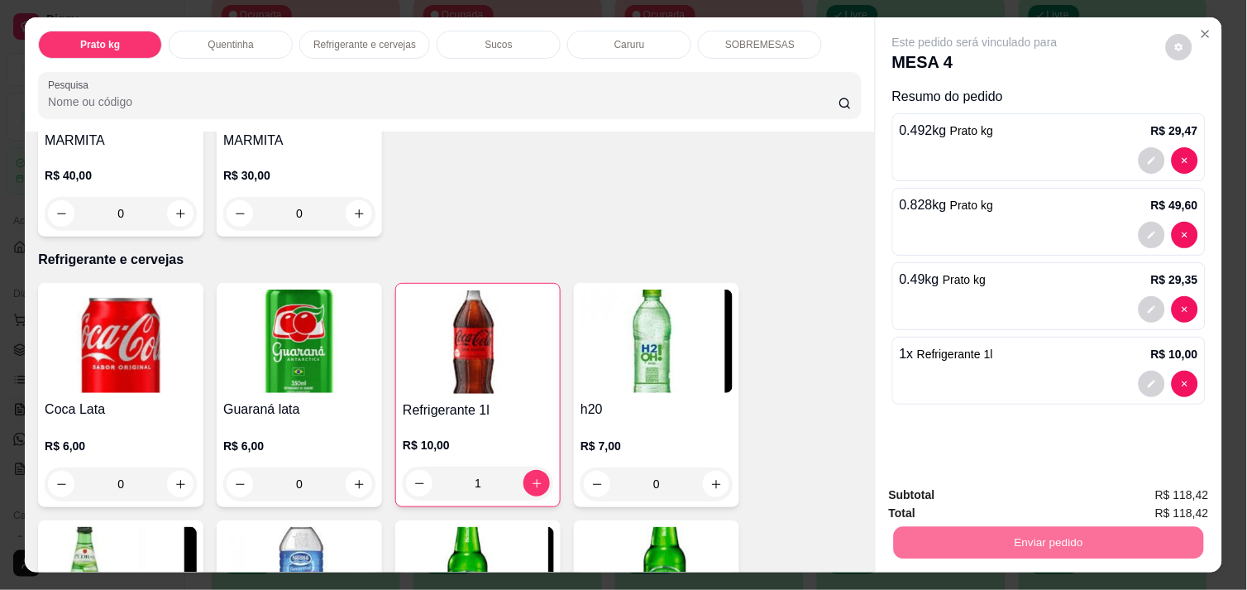
click at [1158, 494] on button "Enviar pedido" at bounding box center [1165, 495] width 91 height 31
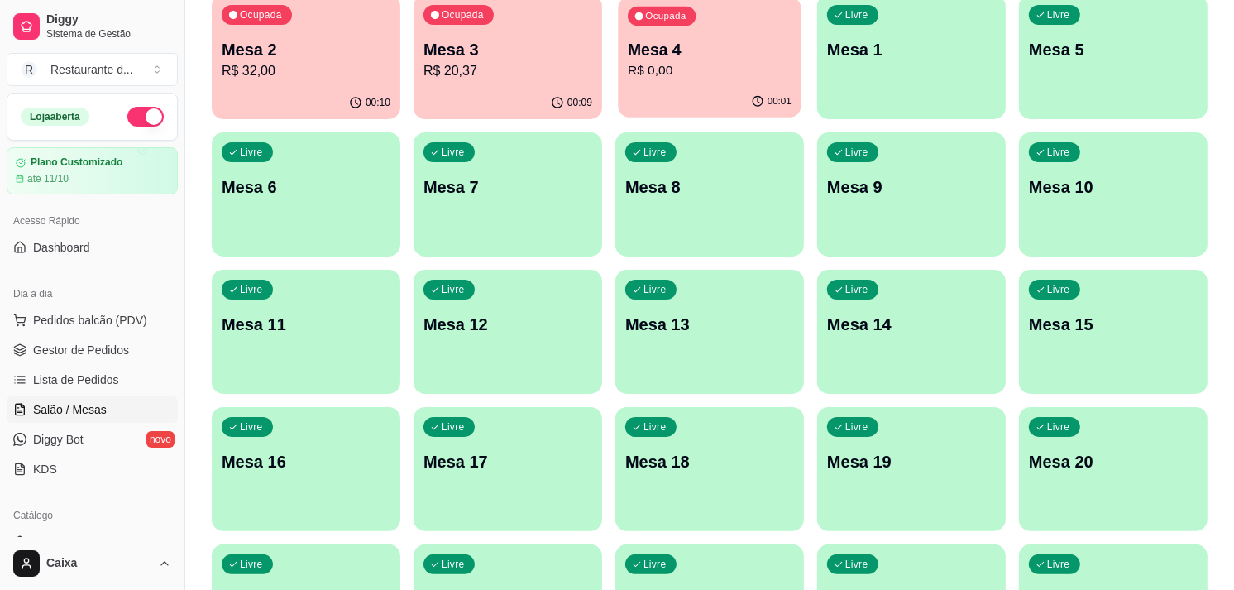
click at [712, 68] on p "R$ 0,00" at bounding box center [710, 70] width 164 height 19
click at [785, 93] on div "00:02" at bounding box center [709, 101] width 183 height 31
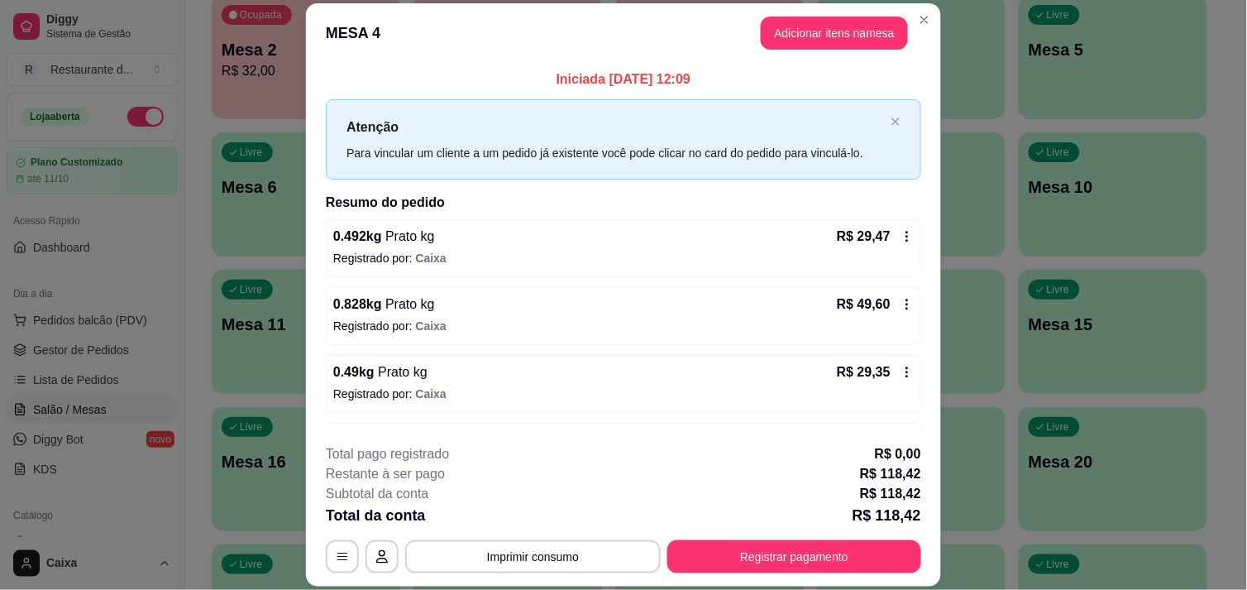
click at [904, 310] on div "Iniciada [DATE] 12:09 Atenção Para vincular um cliente a um pedido já existente…" at bounding box center [623, 247] width 635 height 369
click at [854, 546] on button "Registrar pagamento" at bounding box center [794, 557] width 246 height 32
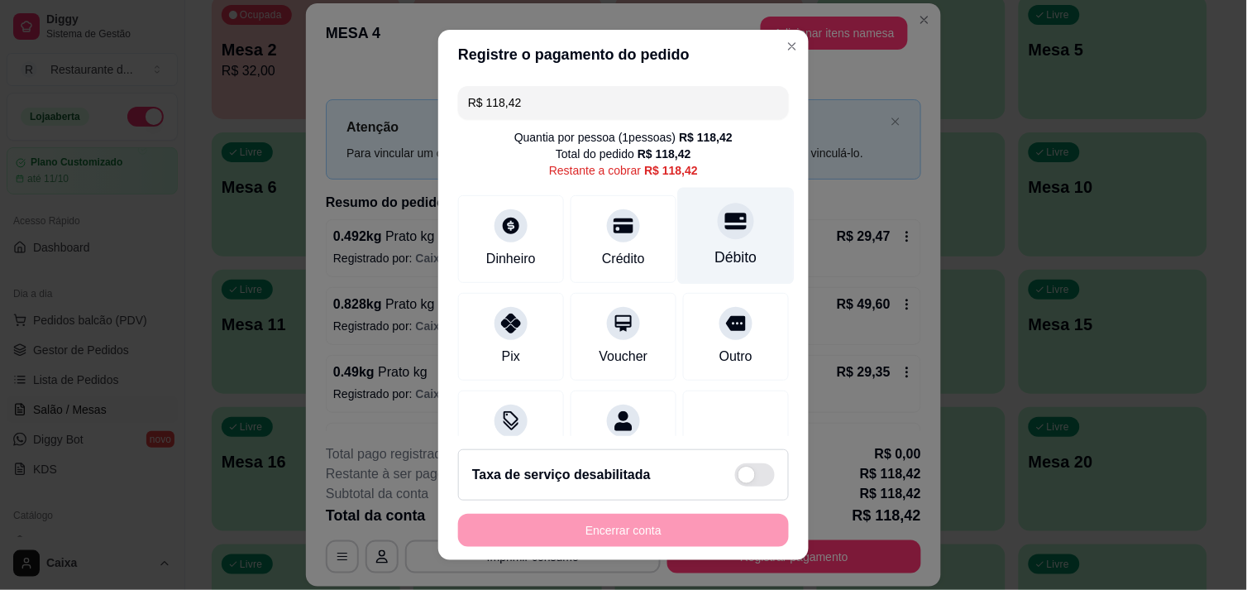
click at [683, 243] on div "Débito" at bounding box center [736, 235] width 117 height 97
type input "R$ 0,00"
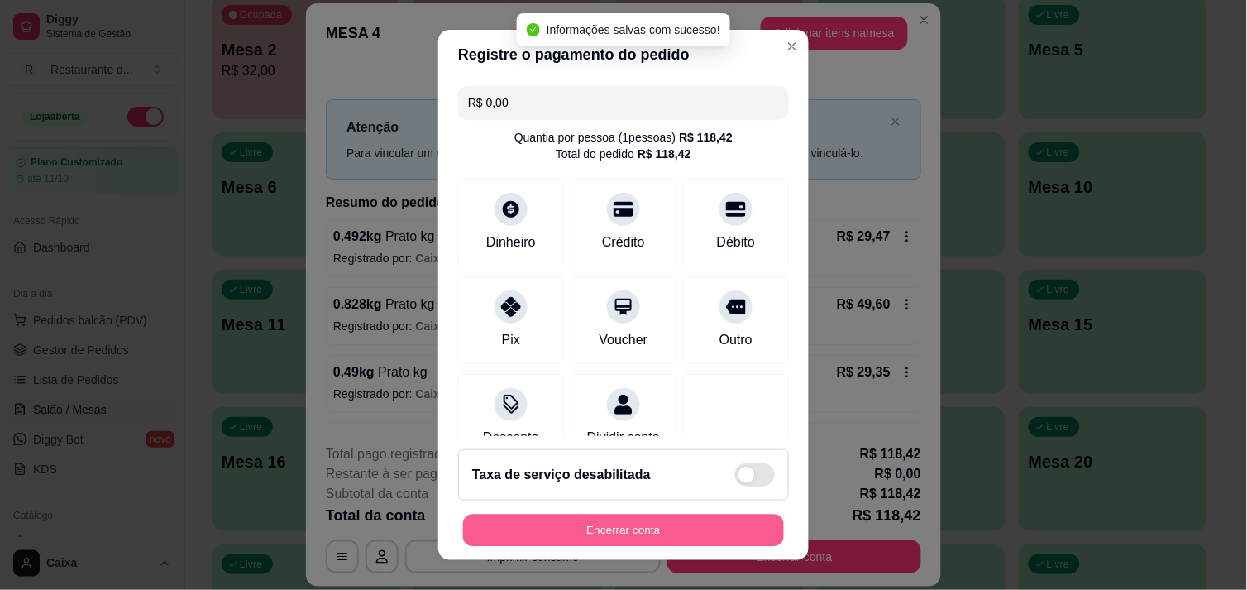
click at [593, 532] on button "Encerrar conta" at bounding box center [623, 530] width 321 height 32
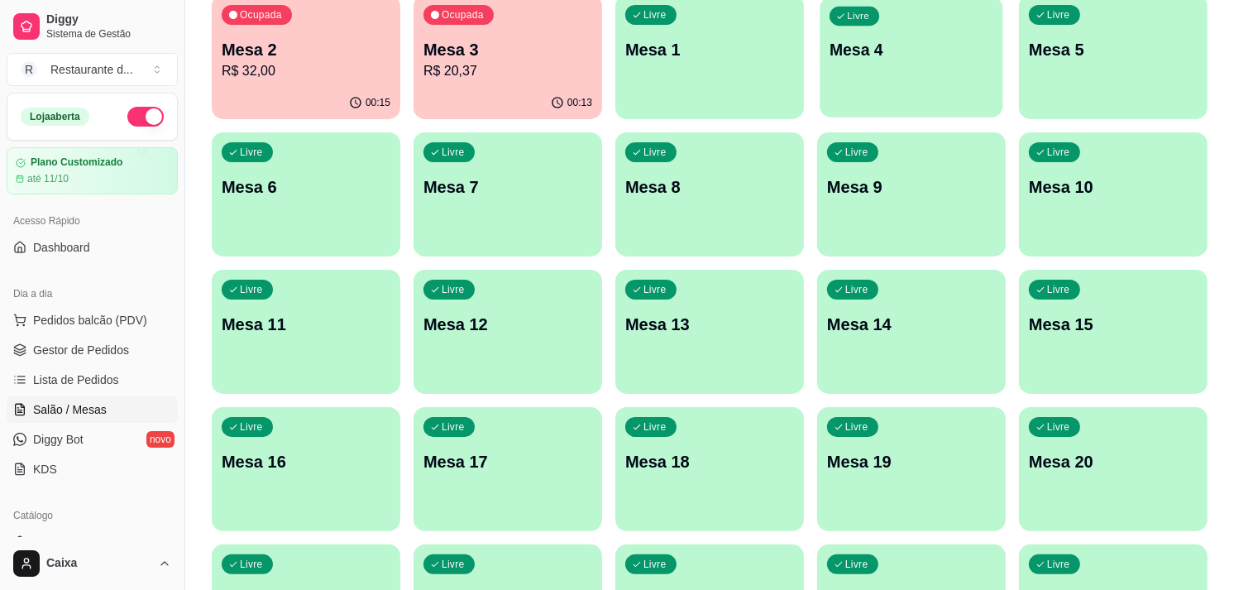
click at [881, 89] on div "Livre Mesa 4" at bounding box center [910, 47] width 183 height 101
click at [908, 68] on div "Livre Mesa 4" at bounding box center [910, 47] width 183 height 101
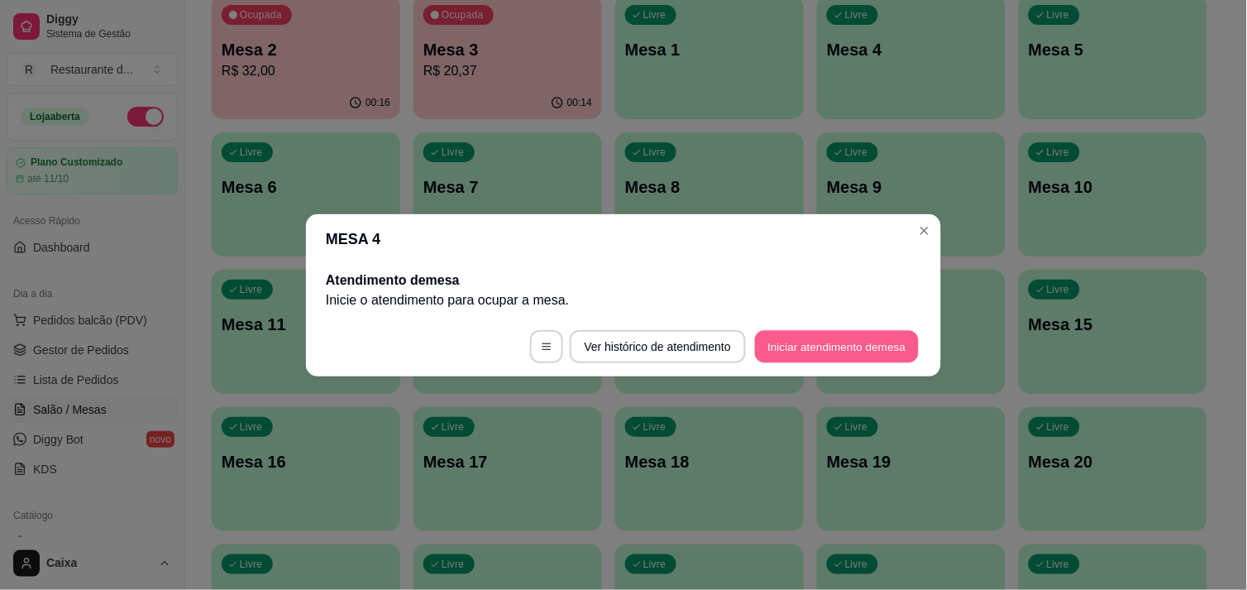
click at [823, 348] on button "Iniciar atendimento de mesa" at bounding box center [837, 346] width 164 height 32
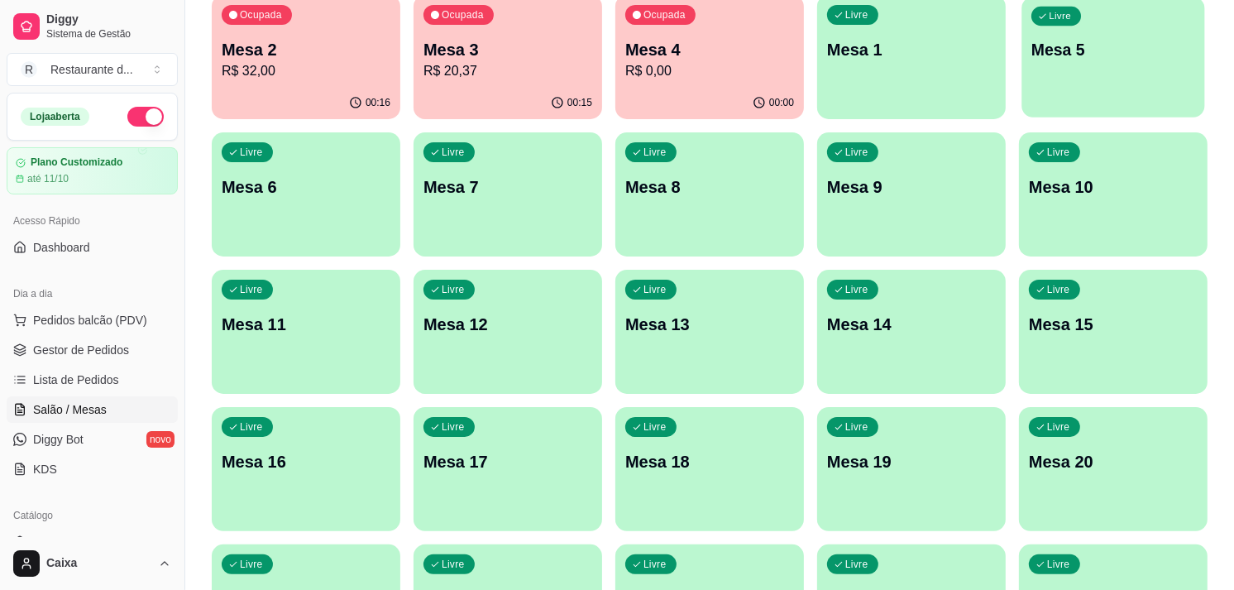
click at [1076, 87] on div "Livre Mesa 5" at bounding box center [1112, 47] width 183 height 101
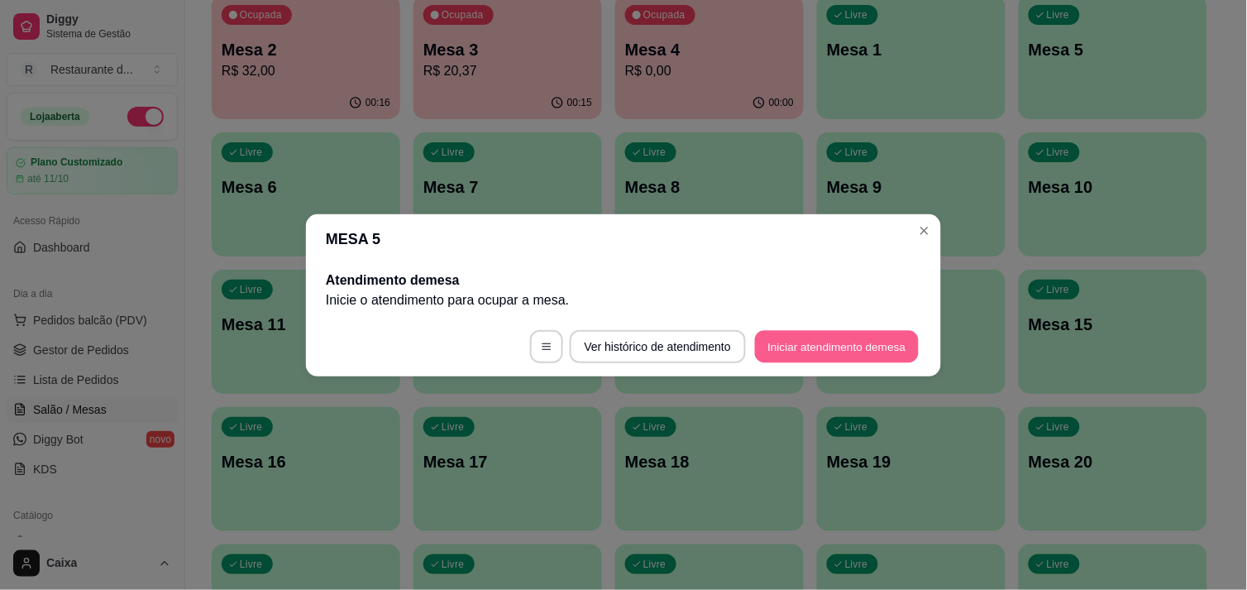
click at [871, 345] on button "Iniciar atendimento de mesa" at bounding box center [837, 346] width 164 height 32
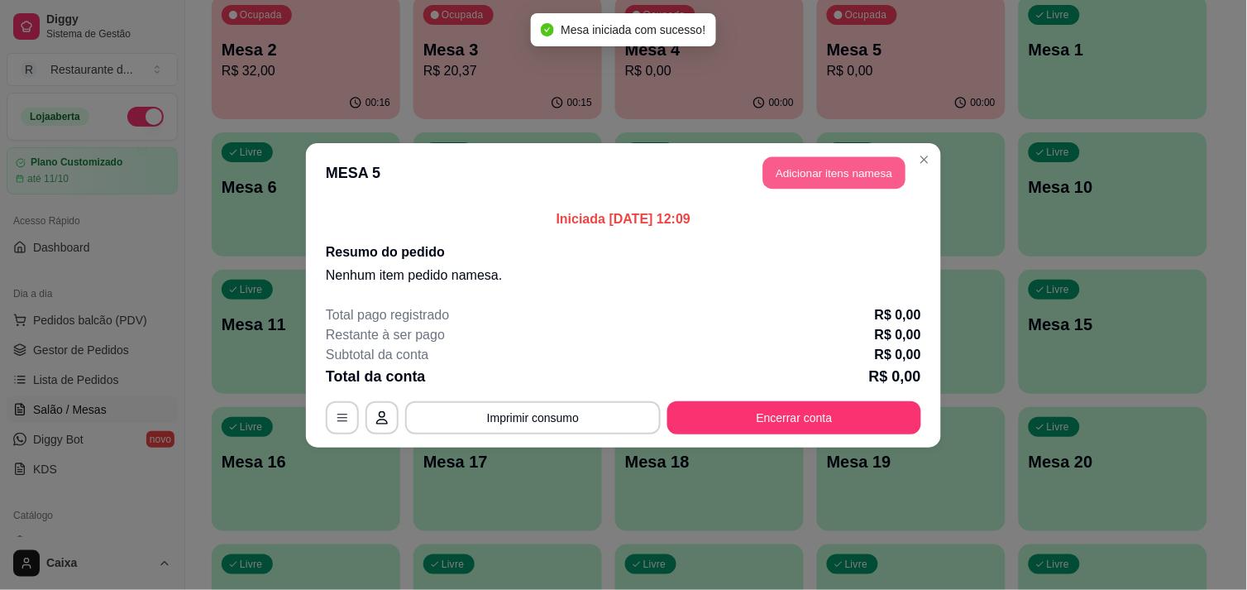
click at [822, 165] on button "Adicionar itens na mesa" at bounding box center [834, 172] width 142 height 32
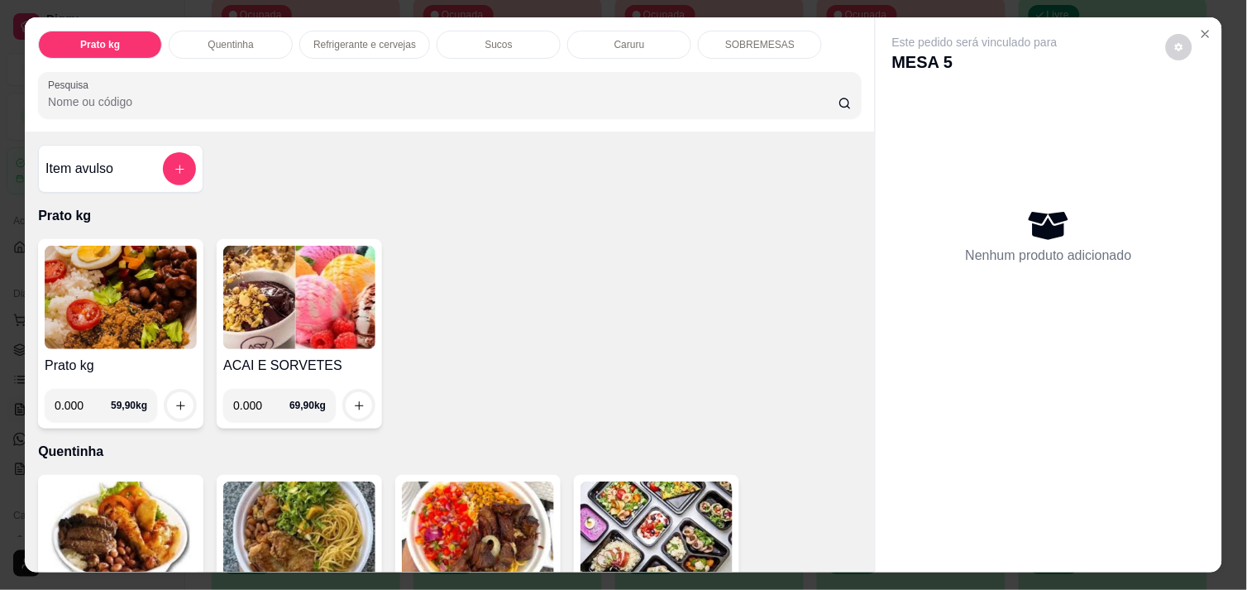
click at [76, 401] on input "0.000" at bounding box center [83, 405] width 56 height 33
type input "0.454"
click at [177, 399] on icon "increase-product-quantity" at bounding box center [180, 405] width 12 height 12
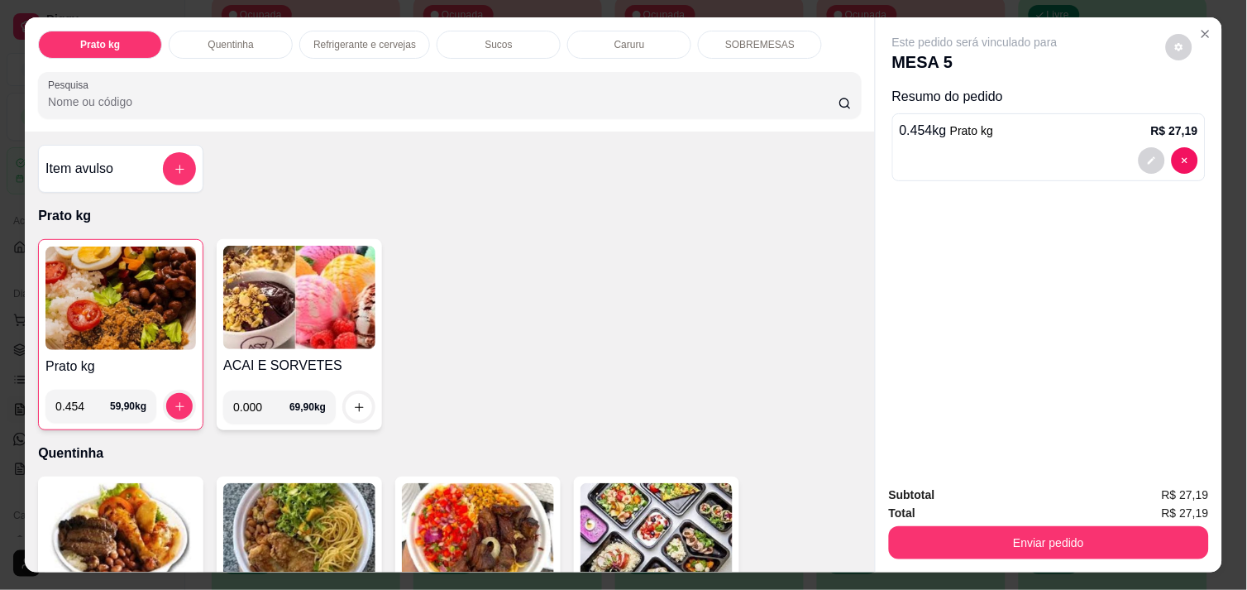
click at [81, 278] on img at bounding box center [120, 297] width 150 height 103
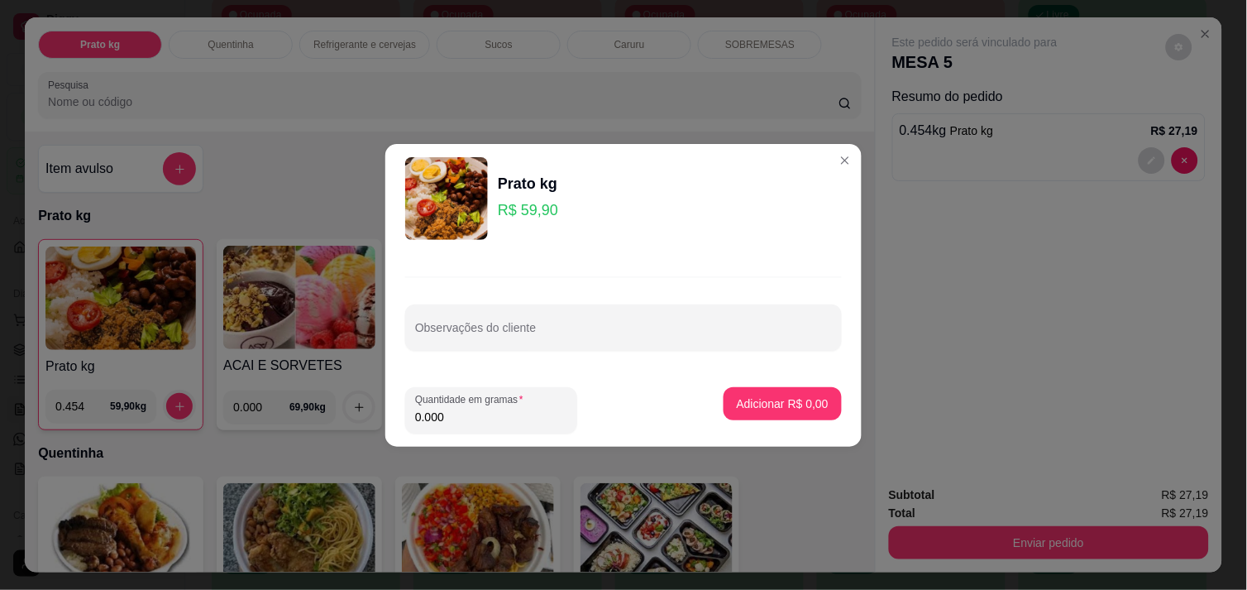
click at [453, 424] on input "0.000" at bounding box center [491, 416] width 152 height 17
type input "0.504"
click at [736, 401] on p "Adicionar R$ 30,19" at bounding box center [780, 403] width 96 height 16
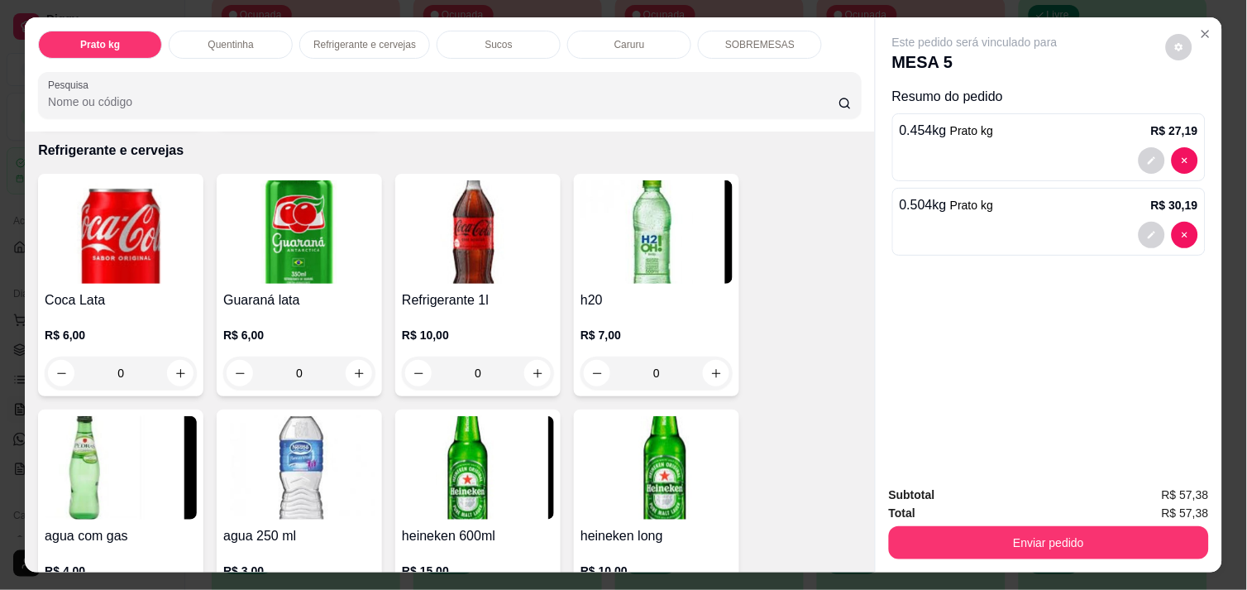
scroll to position [808, 0]
click at [176, 368] on icon "increase-product-quantity" at bounding box center [180, 372] width 8 height 8
type input "1"
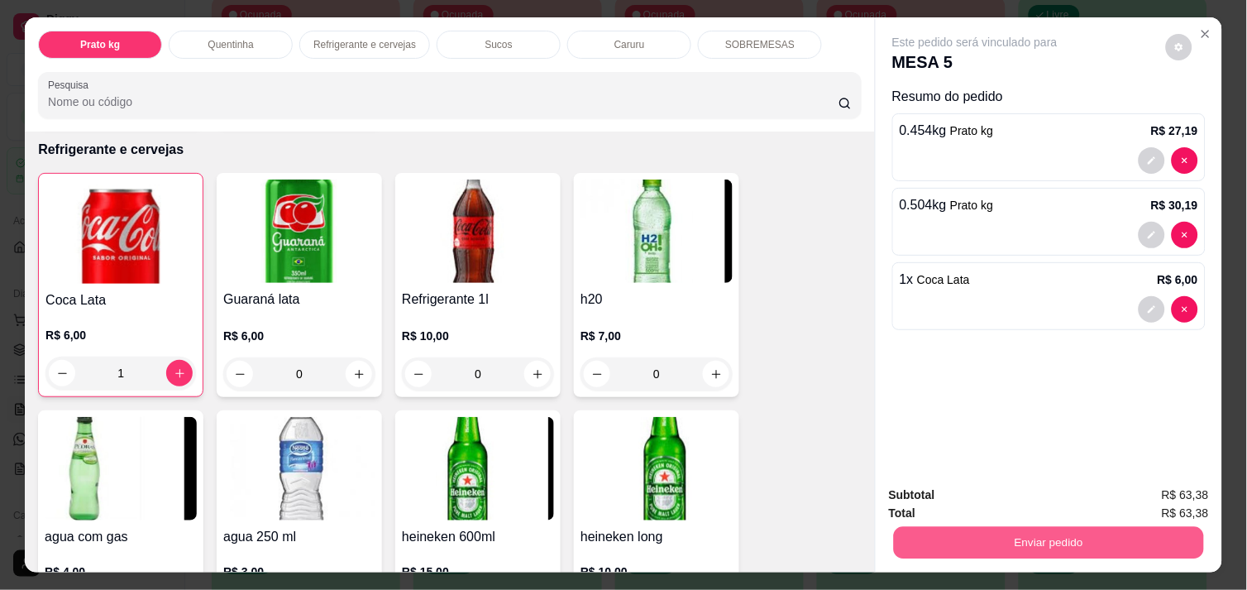
click at [996, 526] on button "Enviar pedido" at bounding box center [1049, 542] width 310 height 32
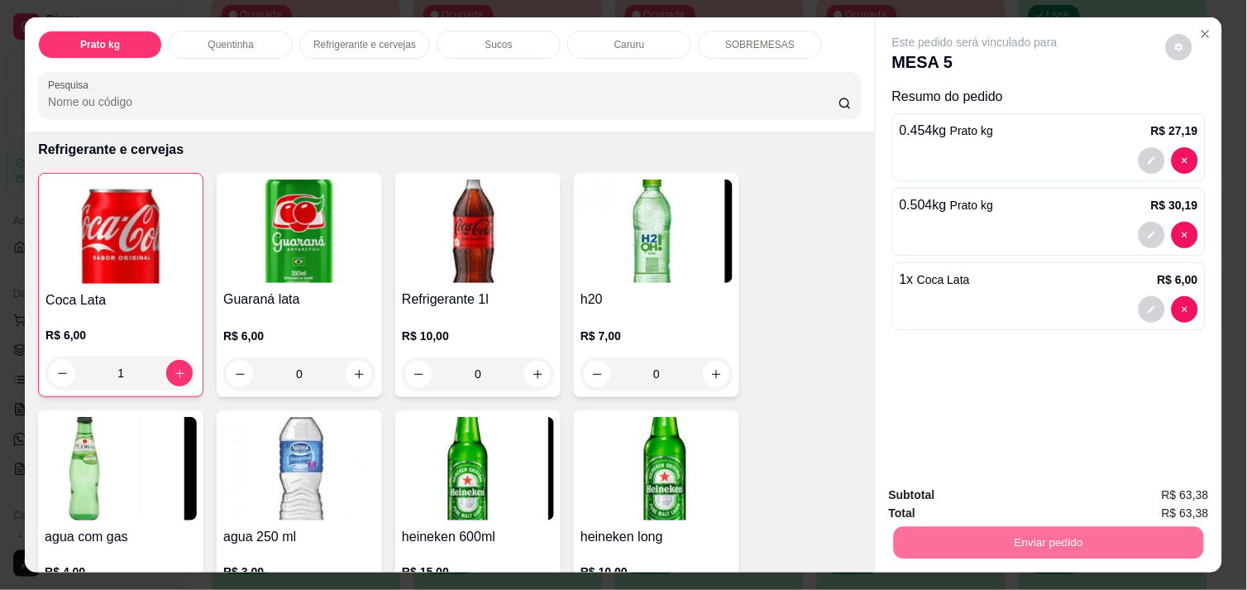
click at [1185, 489] on button "Enviar pedido" at bounding box center [1165, 495] width 91 height 31
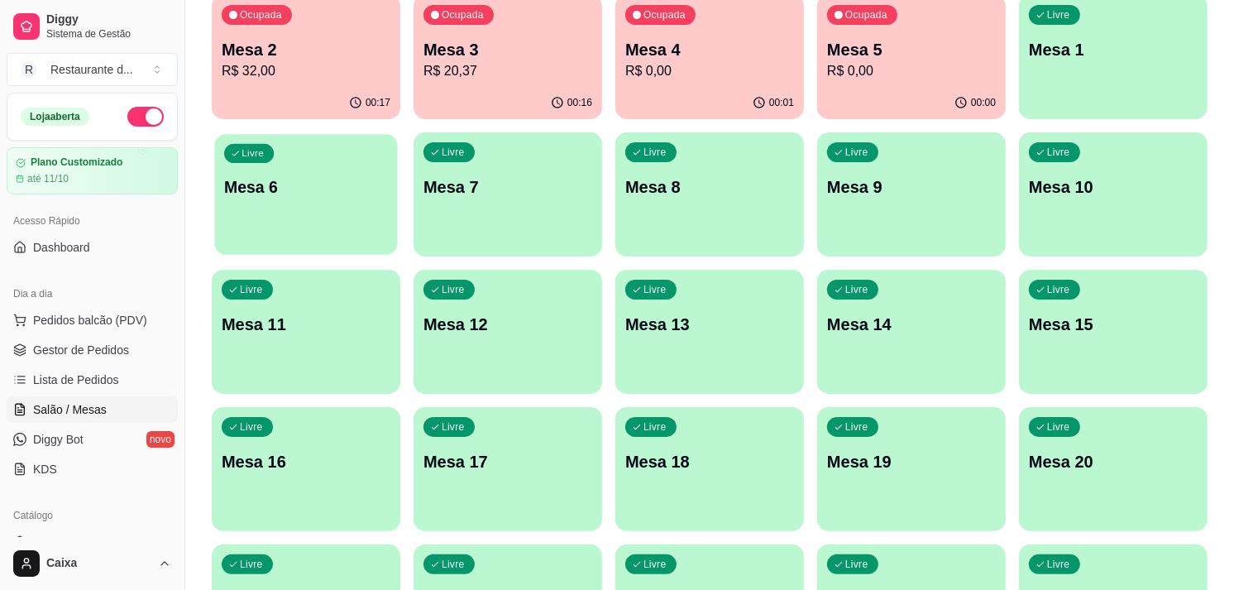
click at [334, 209] on div "Livre Mesa 6" at bounding box center [305, 184] width 183 height 101
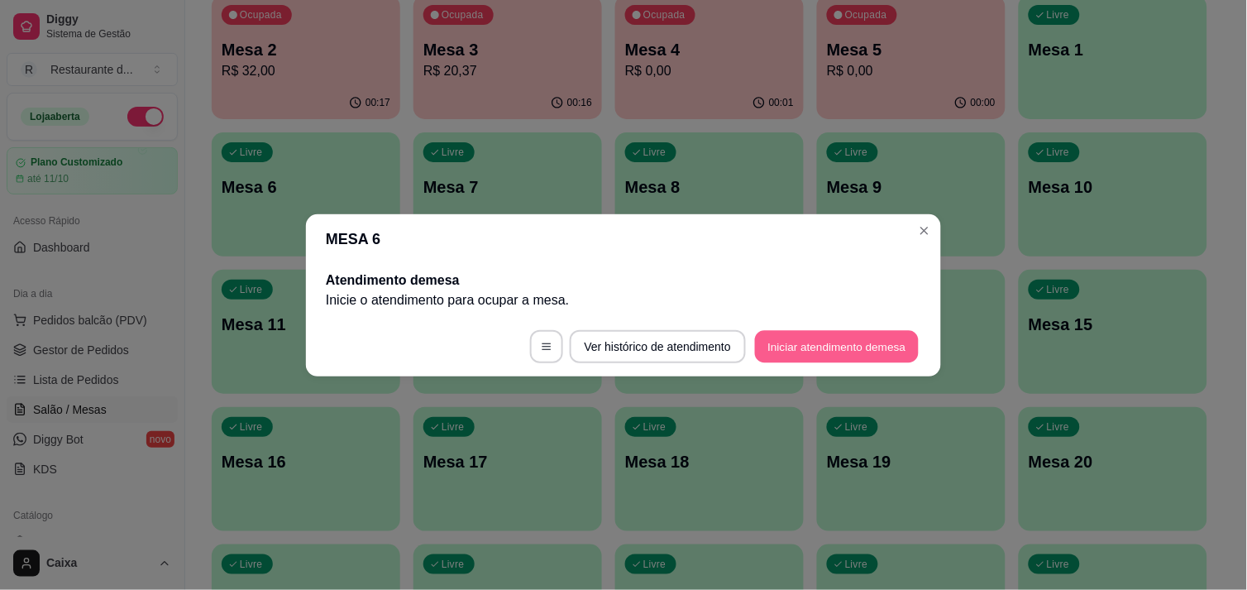
click at [796, 334] on button "Iniciar atendimento de mesa" at bounding box center [837, 346] width 164 height 32
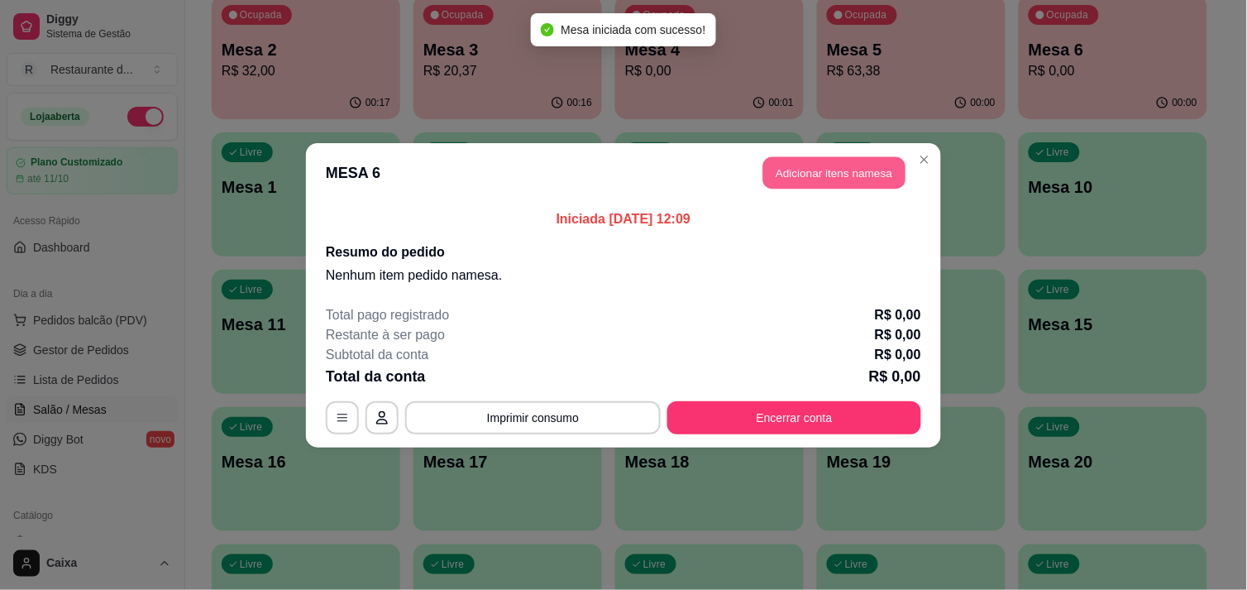
click at [811, 159] on button "Adicionar itens na mesa" at bounding box center [834, 172] width 142 height 32
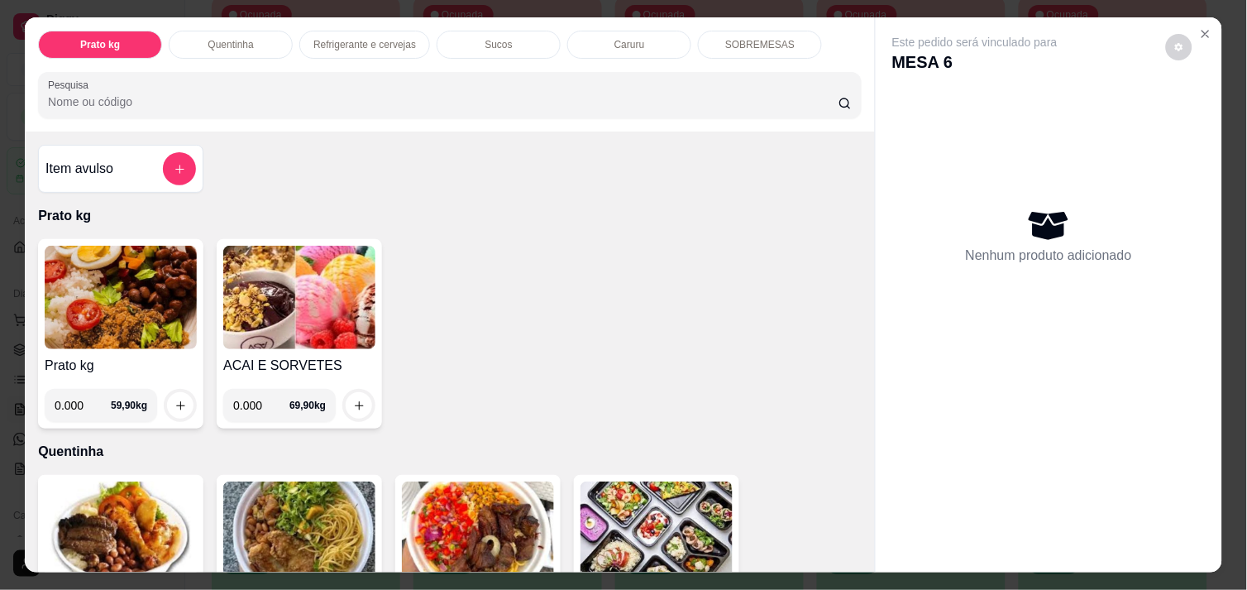
click at [79, 401] on input "0.000" at bounding box center [83, 405] width 56 height 33
type input "0.612"
click at [174, 399] on icon "increase-product-quantity" at bounding box center [180, 405] width 12 height 12
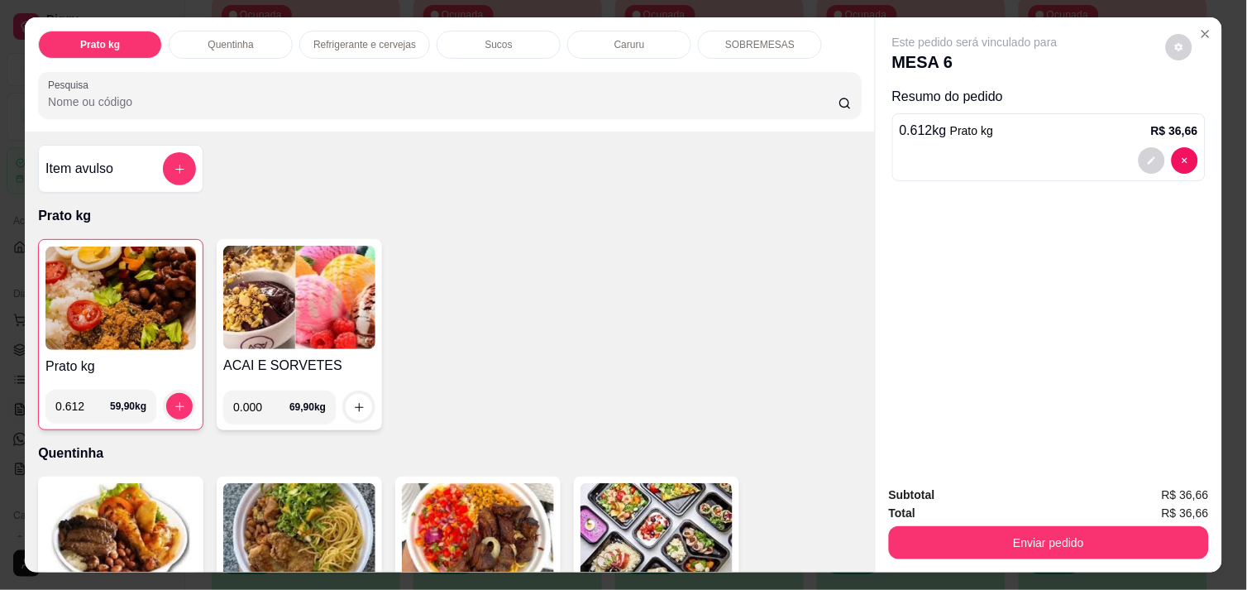
click at [95, 284] on img at bounding box center [120, 297] width 150 height 103
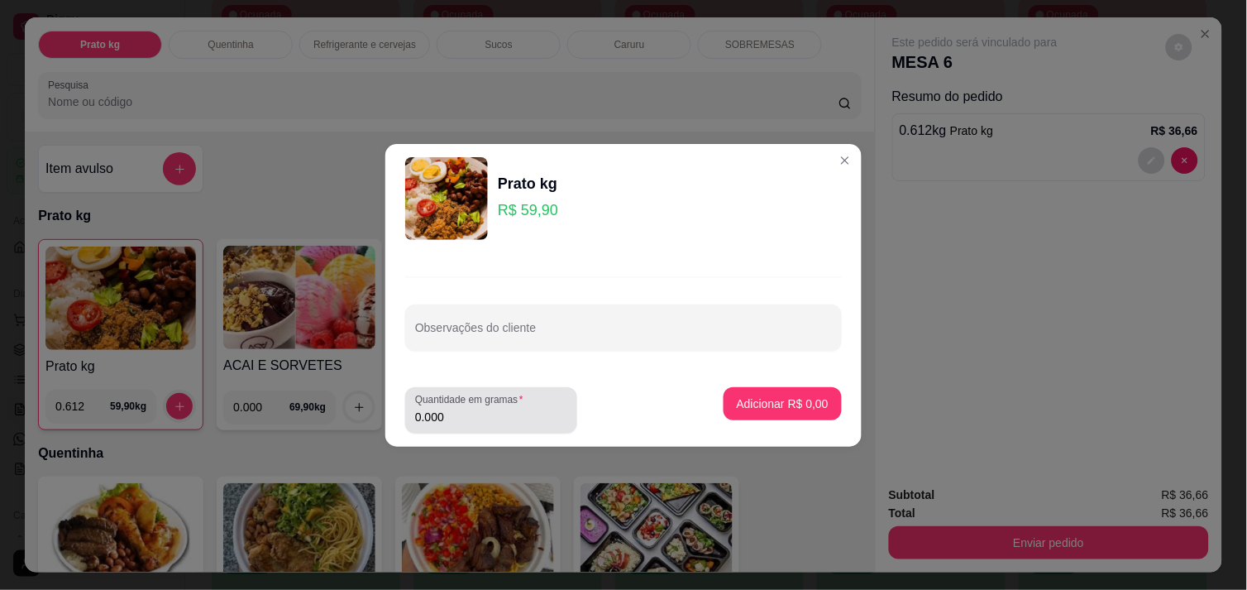
click at [457, 417] on input "0.000" at bounding box center [491, 416] width 152 height 17
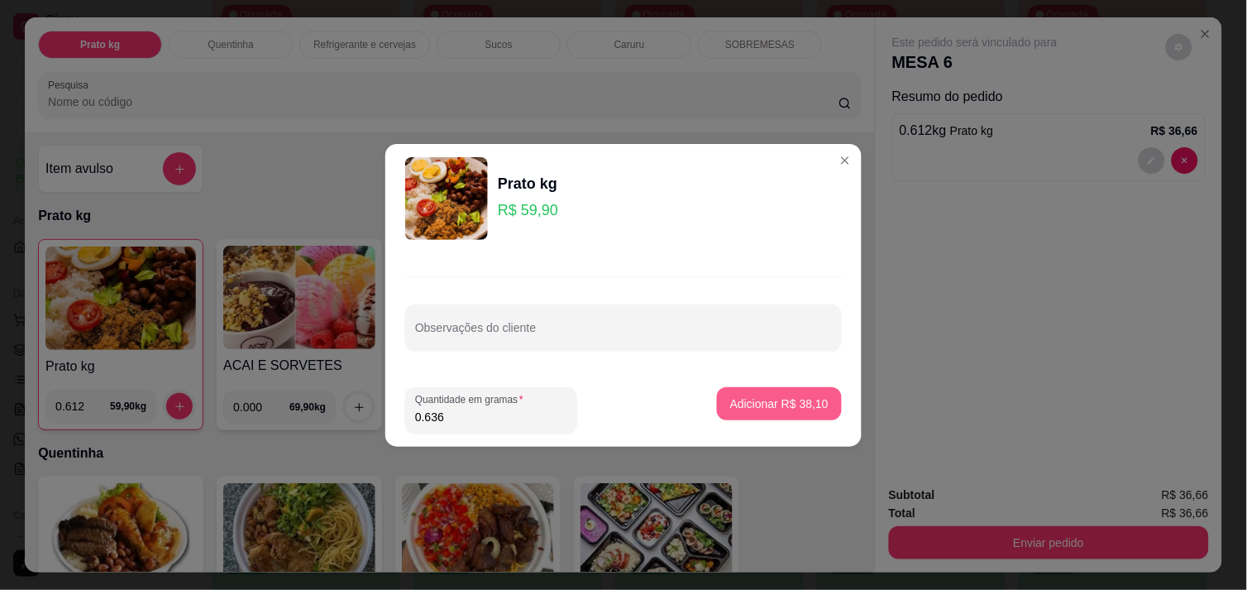
type input "0.636"
click at [788, 395] on p "Adicionar R$ 38,10" at bounding box center [780, 403] width 96 height 16
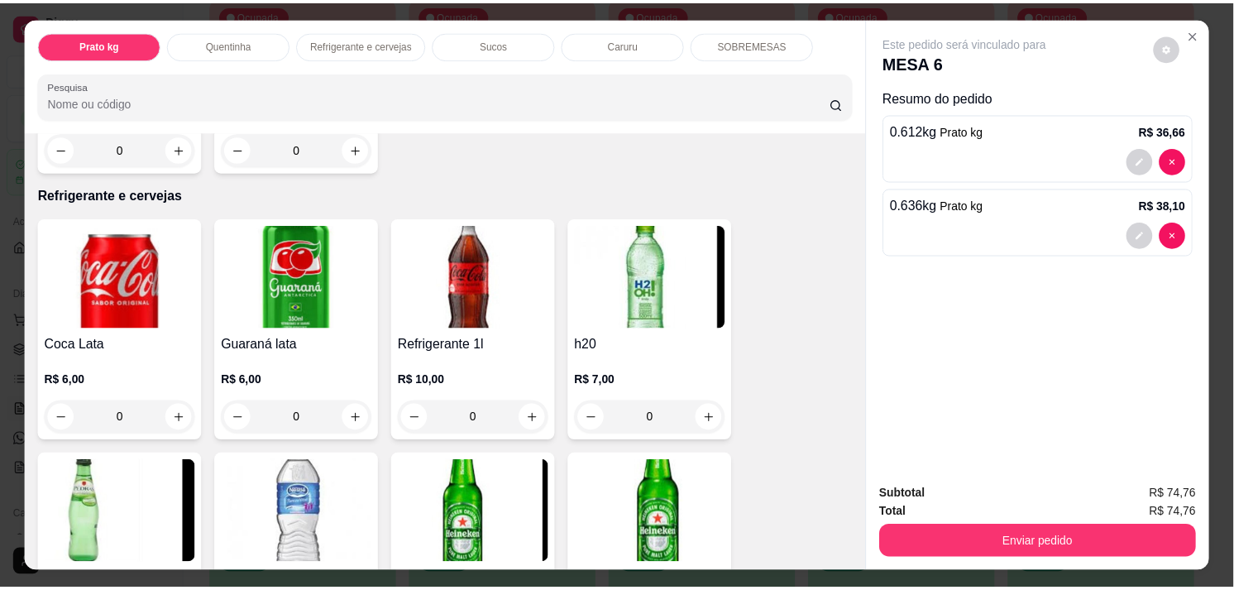
scroll to position [771, 0]
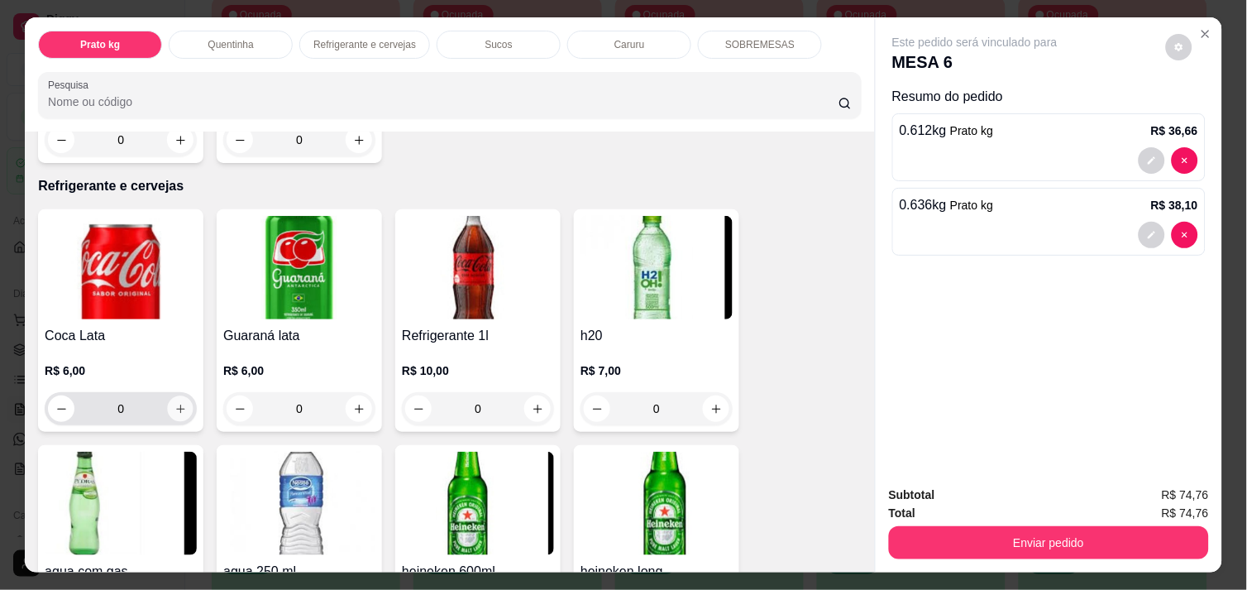
click at [179, 400] on button "increase-product-quantity" at bounding box center [181, 409] width 26 height 26
type input "1"
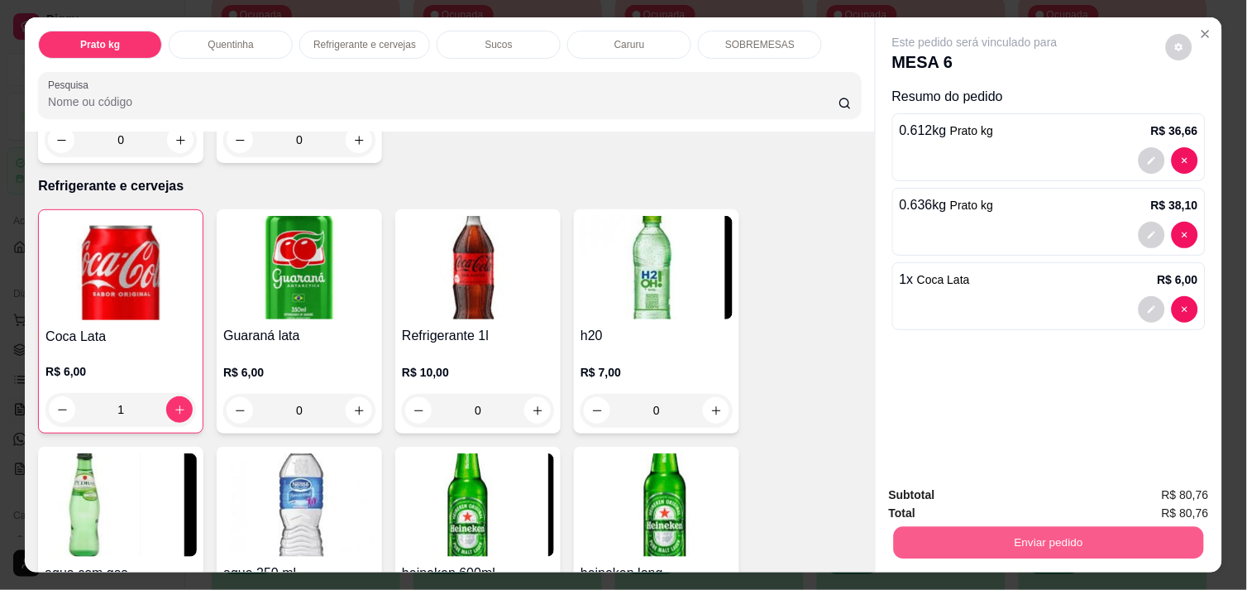
click at [1076, 526] on button "Enviar pedido" at bounding box center [1049, 542] width 310 height 32
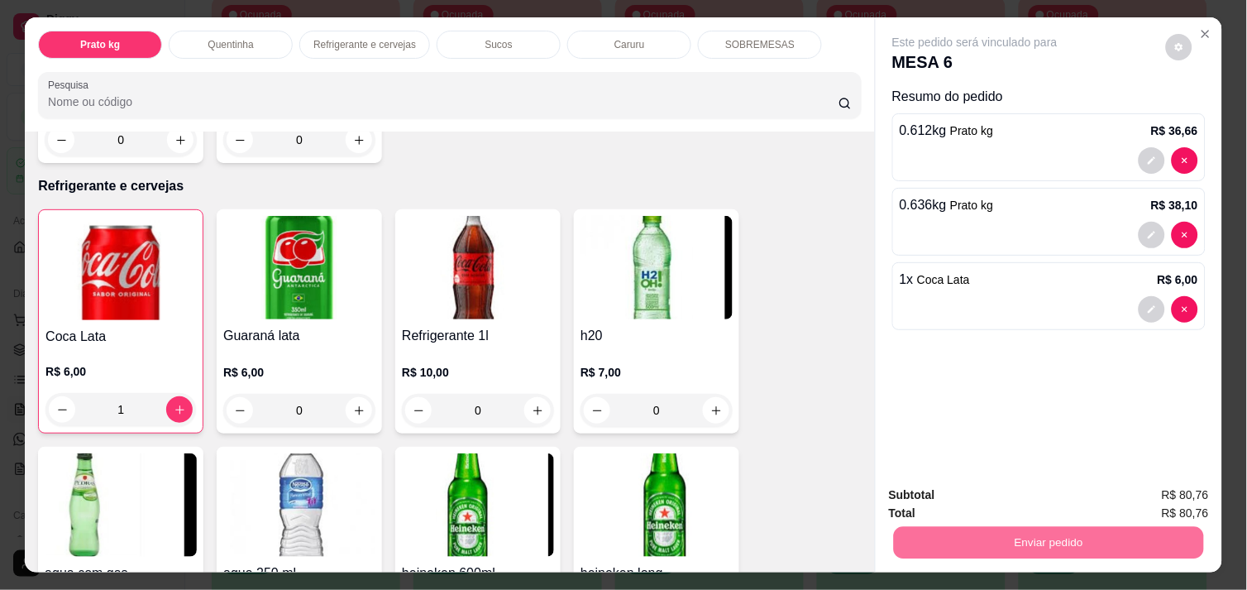
click at [1143, 488] on button "Enviar pedido" at bounding box center [1165, 495] width 93 height 31
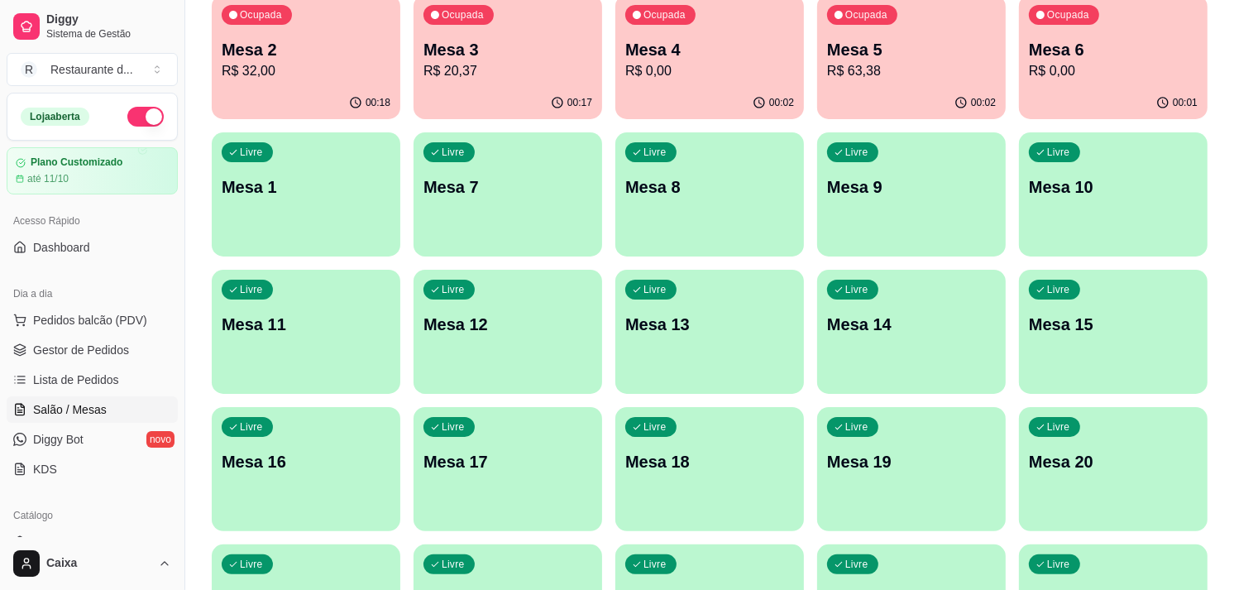
click at [527, 93] on div "00:17" at bounding box center [507, 103] width 189 height 32
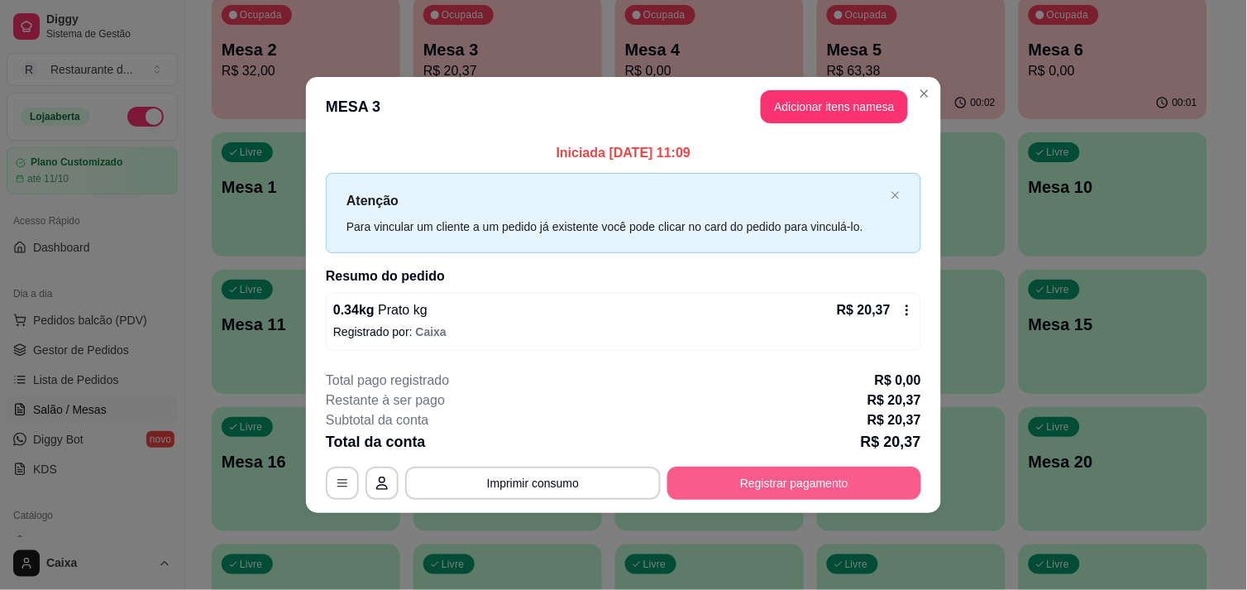
click at [757, 468] on button "Registrar pagamento" at bounding box center [794, 482] width 254 height 33
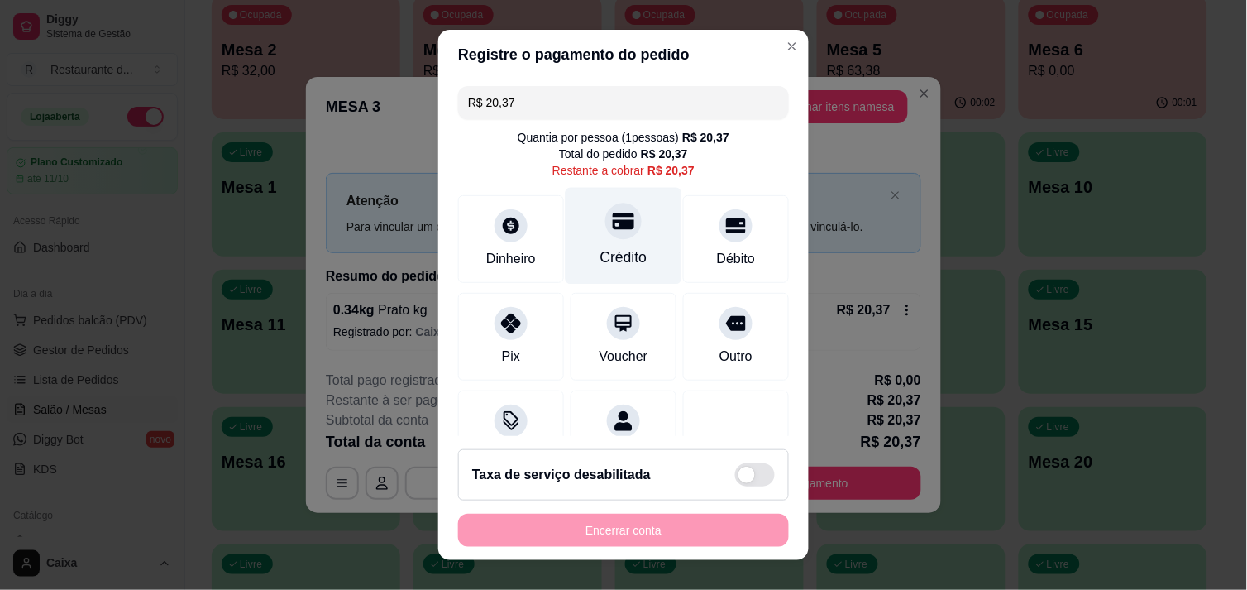
click at [624, 244] on div "Crédito" at bounding box center [624, 235] width 117 height 97
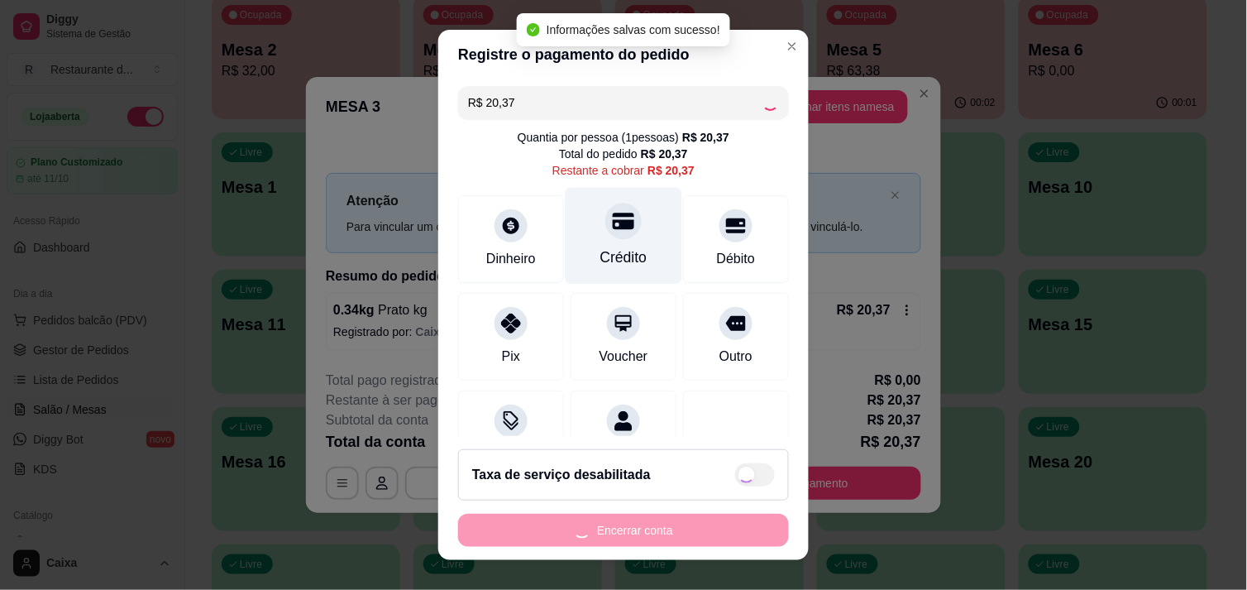
type input "R$ 0,00"
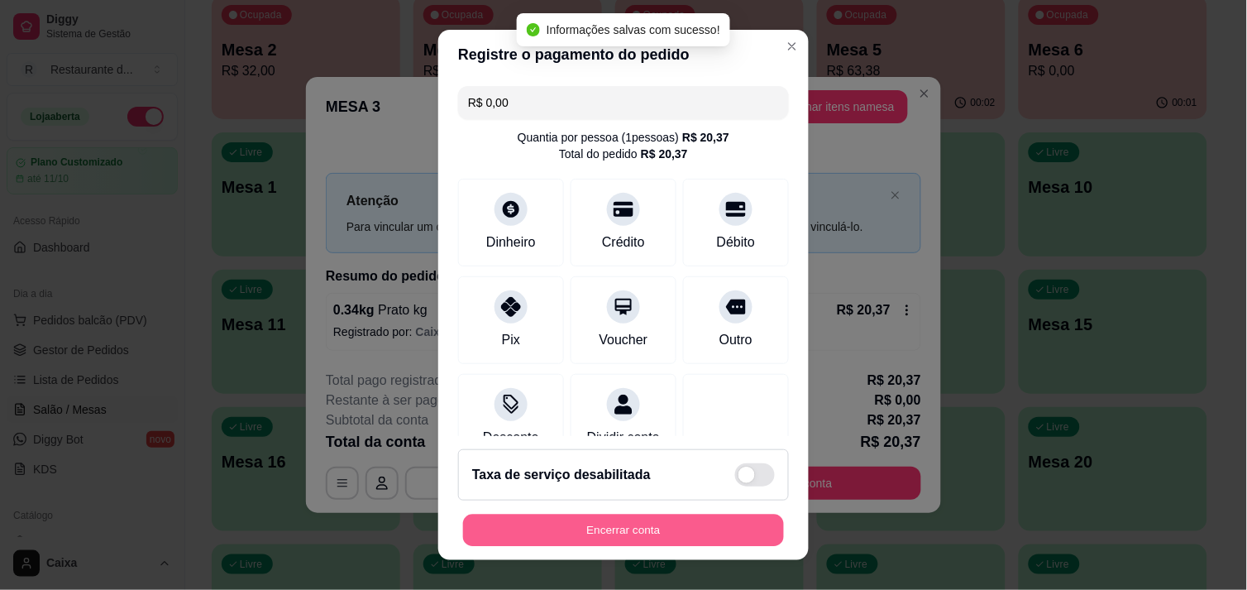
click at [632, 526] on button "Encerrar conta" at bounding box center [623, 530] width 321 height 32
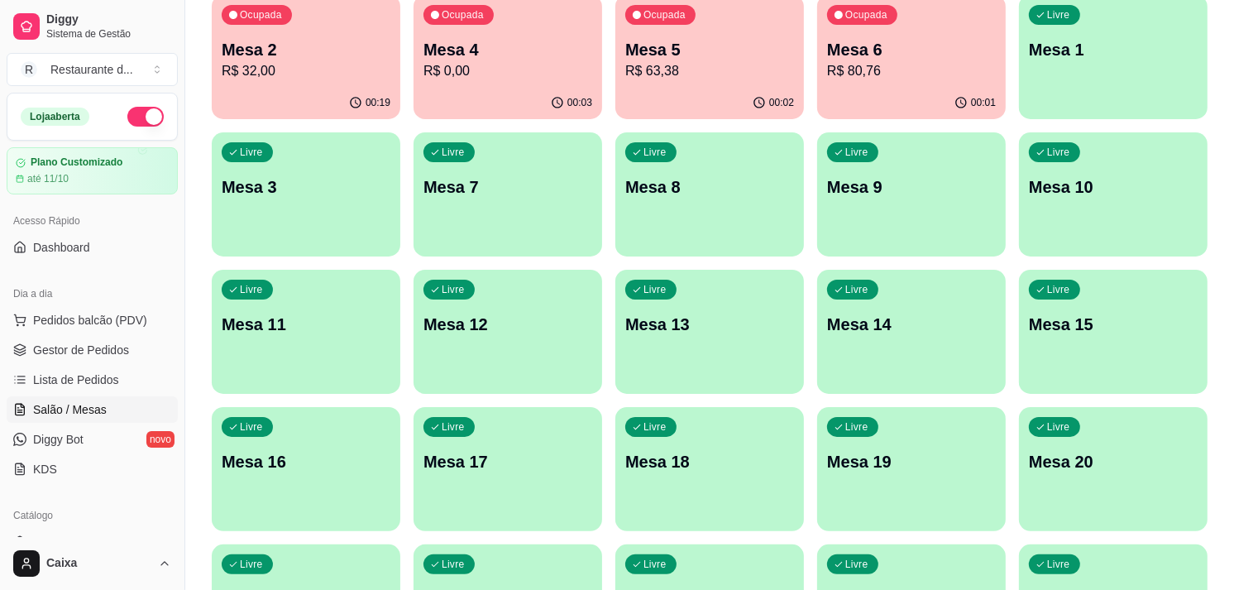
click at [529, 97] on div "00:03" at bounding box center [507, 103] width 189 height 32
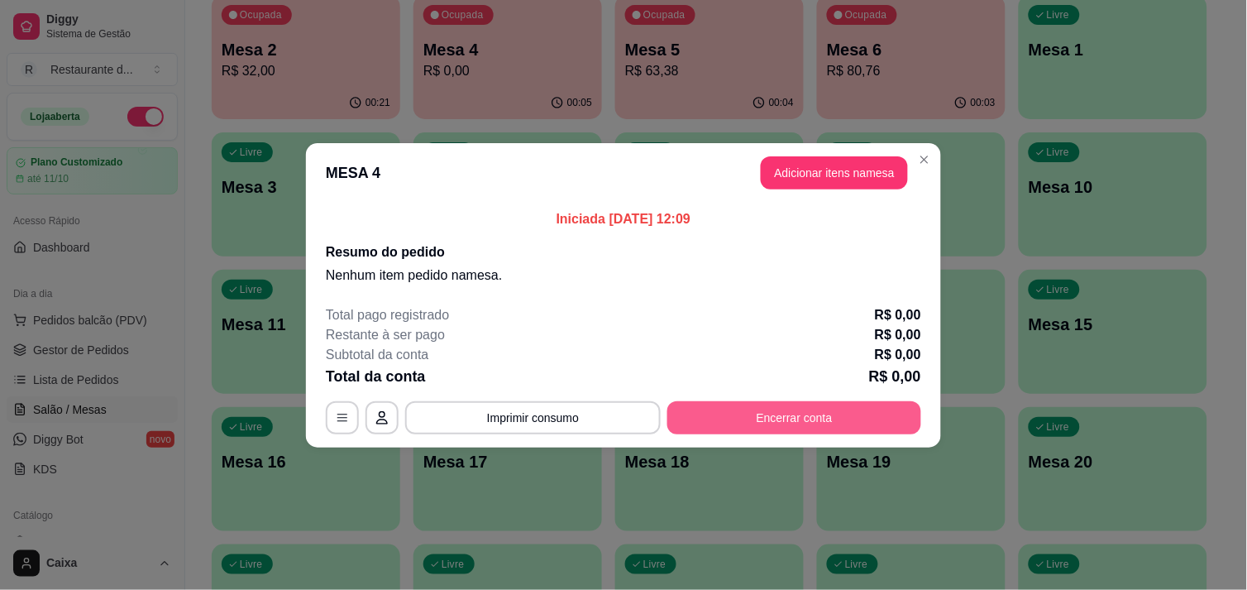
click at [825, 424] on button "Encerrar conta" at bounding box center [794, 417] width 254 height 33
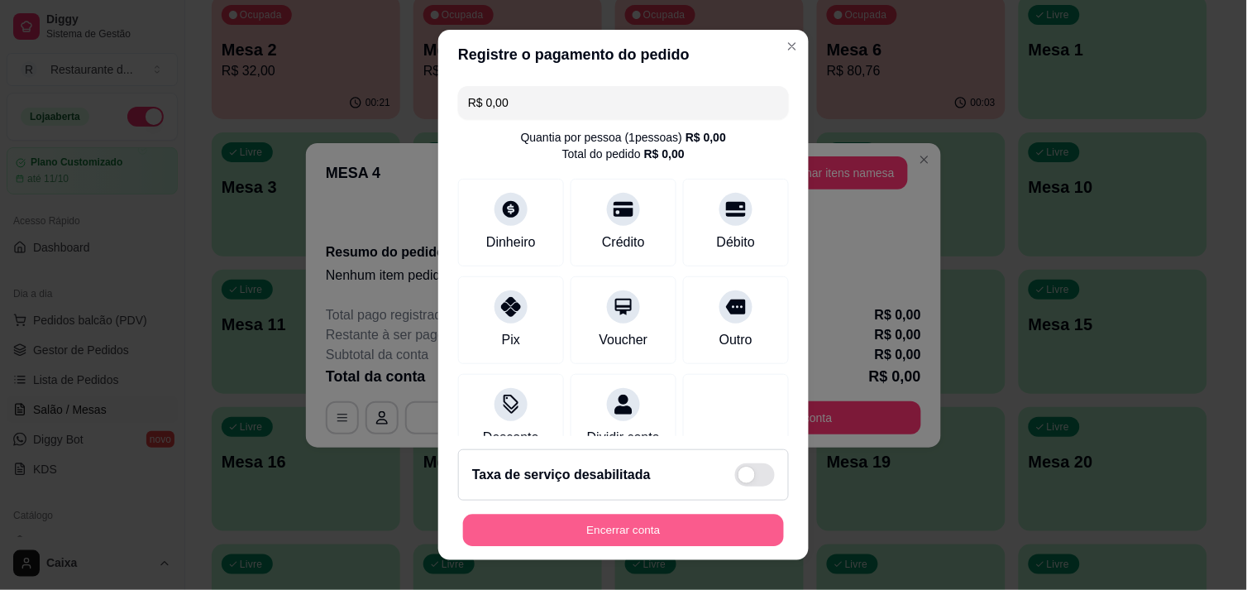
click at [634, 525] on button "Encerrar conta" at bounding box center [623, 530] width 321 height 32
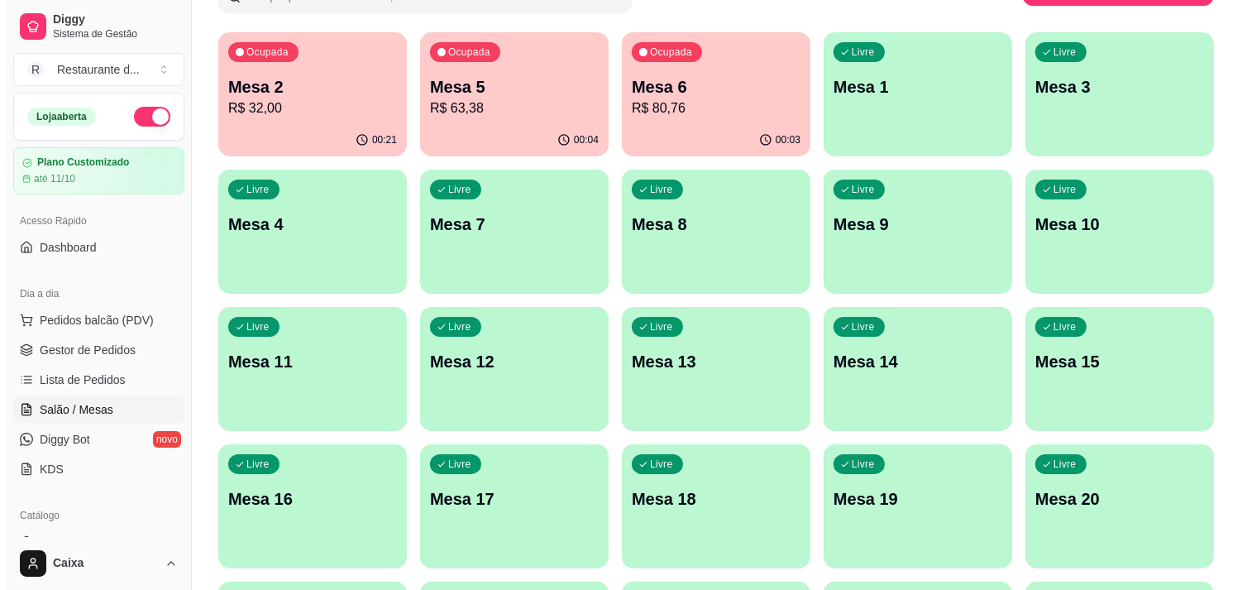
scroll to position [110, 0]
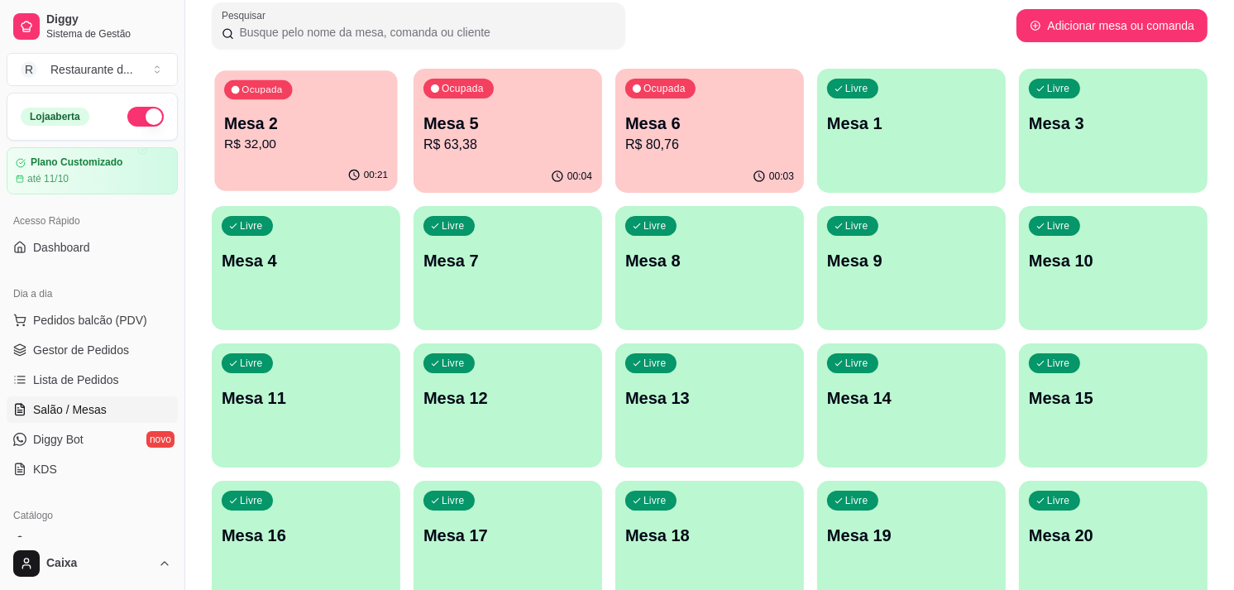
click at [332, 166] on div "00:21" at bounding box center [305, 175] width 183 height 31
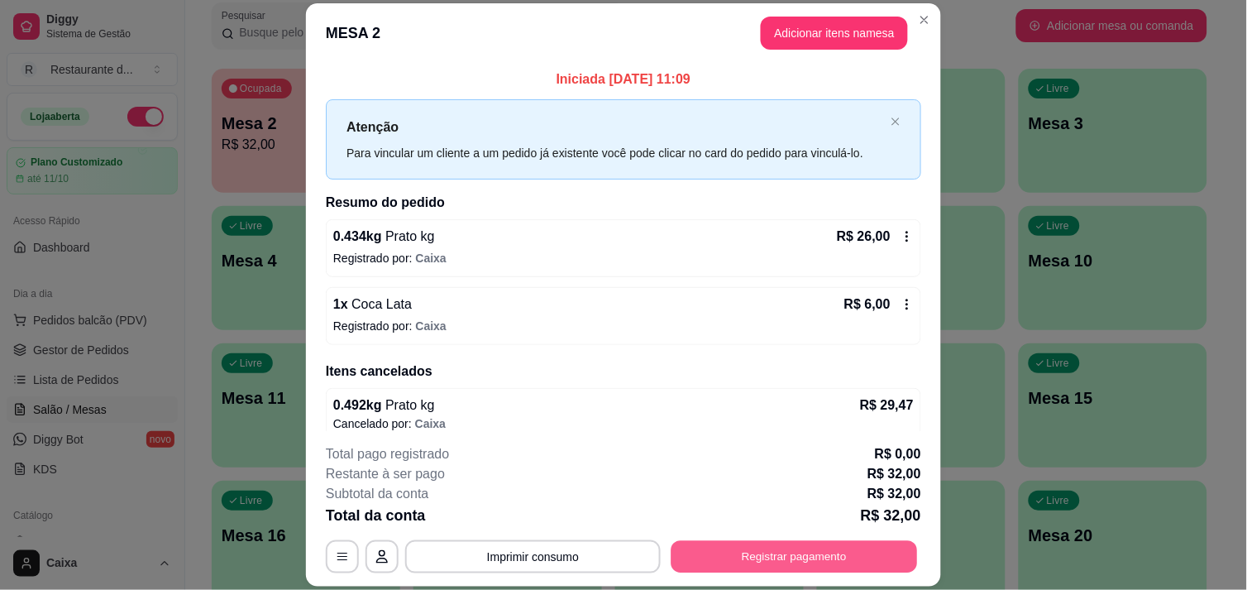
click at [791, 562] on button "Registrar pagamento" at bounding box center [794, 557] width 246 height 32
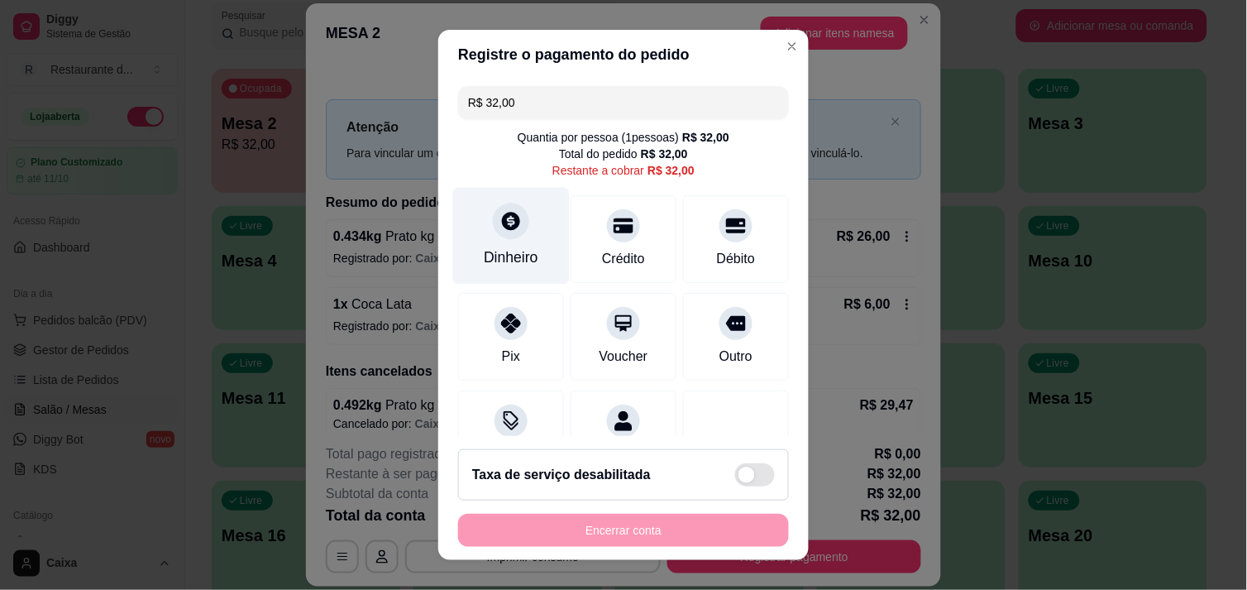
click at [500, 242] on div "Dinheiro" at bounding box center [511, 235] width 117 height 97
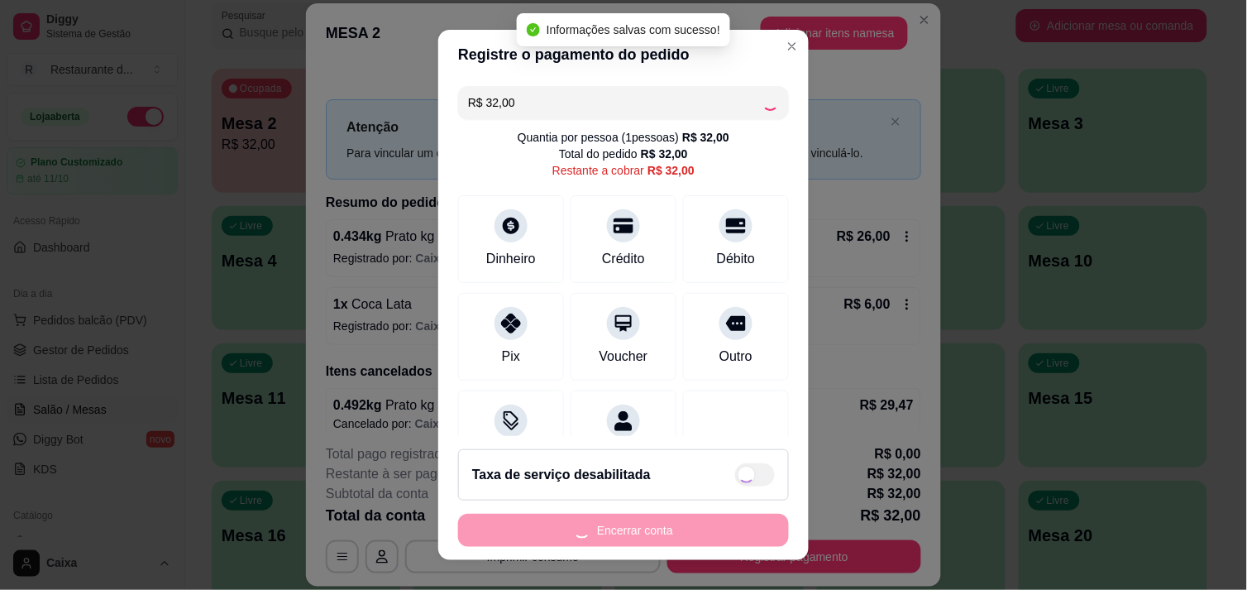
type input "R$ 0,00"
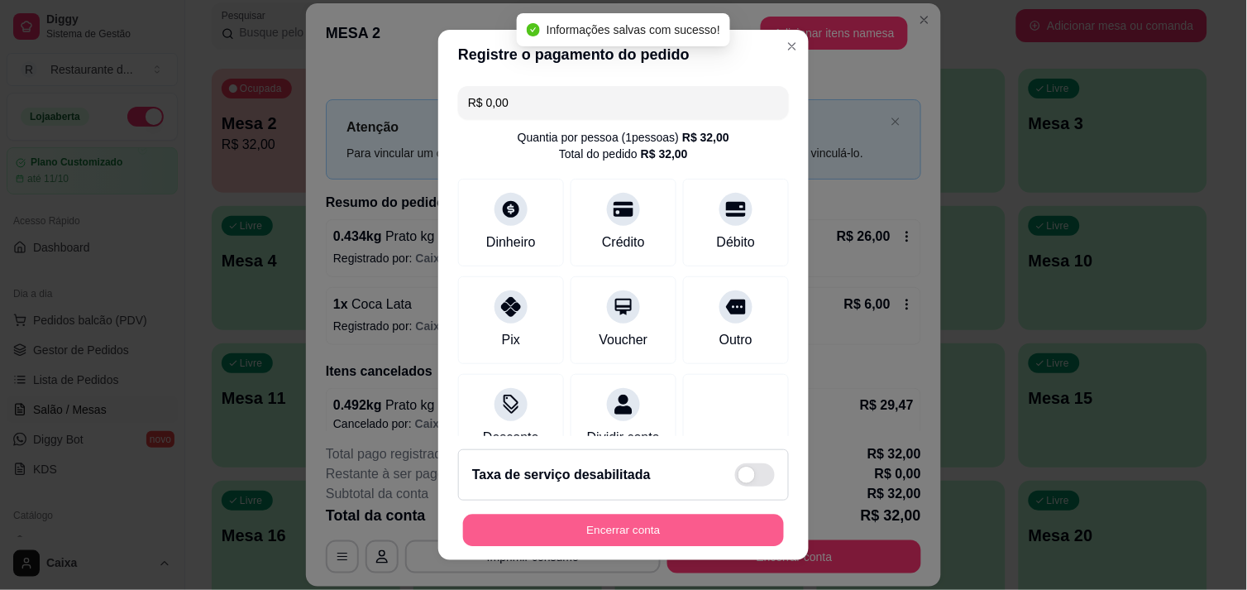
click at [642, 534] on button "Encerrar conta" at bounding box center [623, 530] width 321 height 32
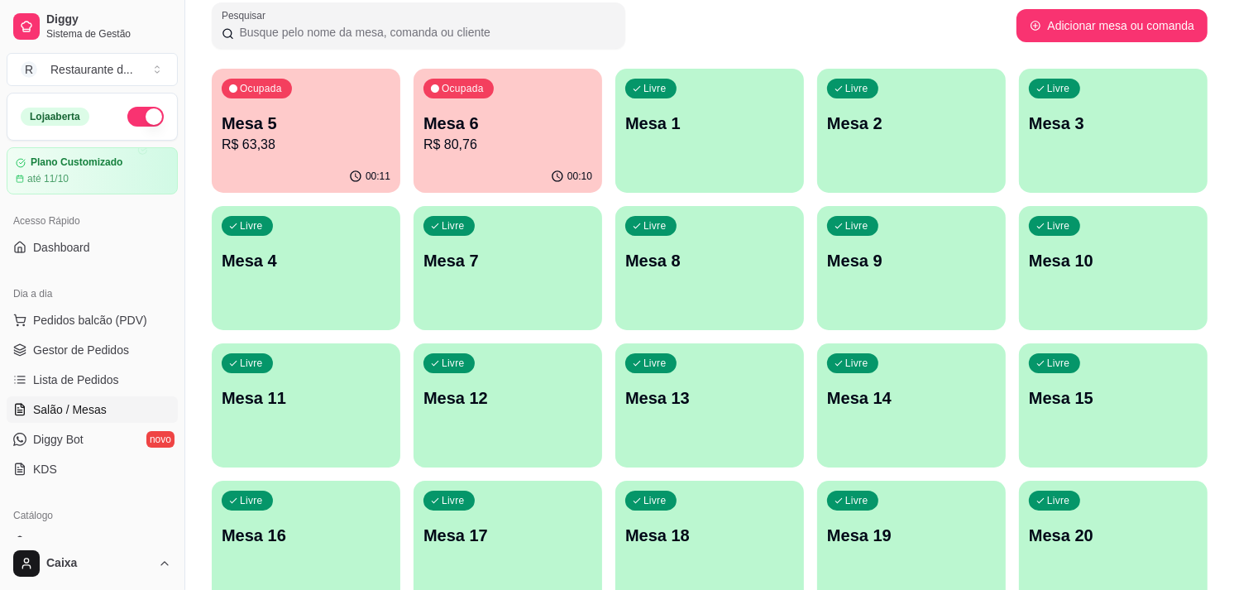
click at [337, 136] on p "R$ 63,38" at bounding box center [306, 145] width 169 height 20
click at [964, 94] on div "Livre Mesa 2" at bounding box center [910, 120] width 183 height 101
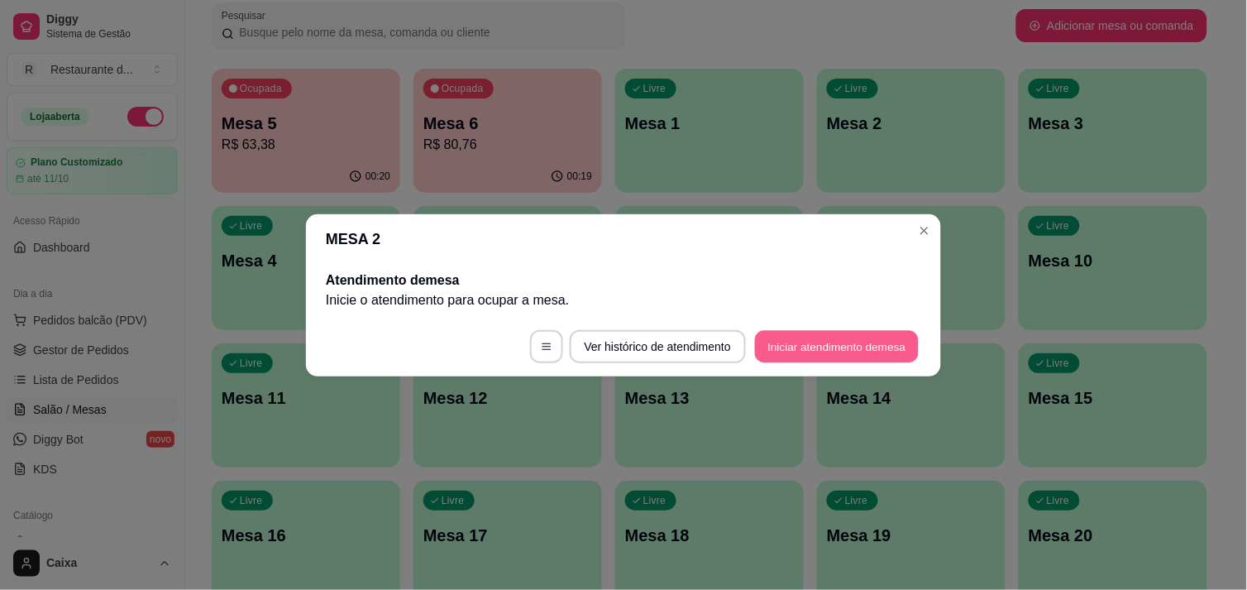
click at [845, 346] on button "Iniciar atendimento de mesa" at bounding box center [837, 346] width 164 height 32
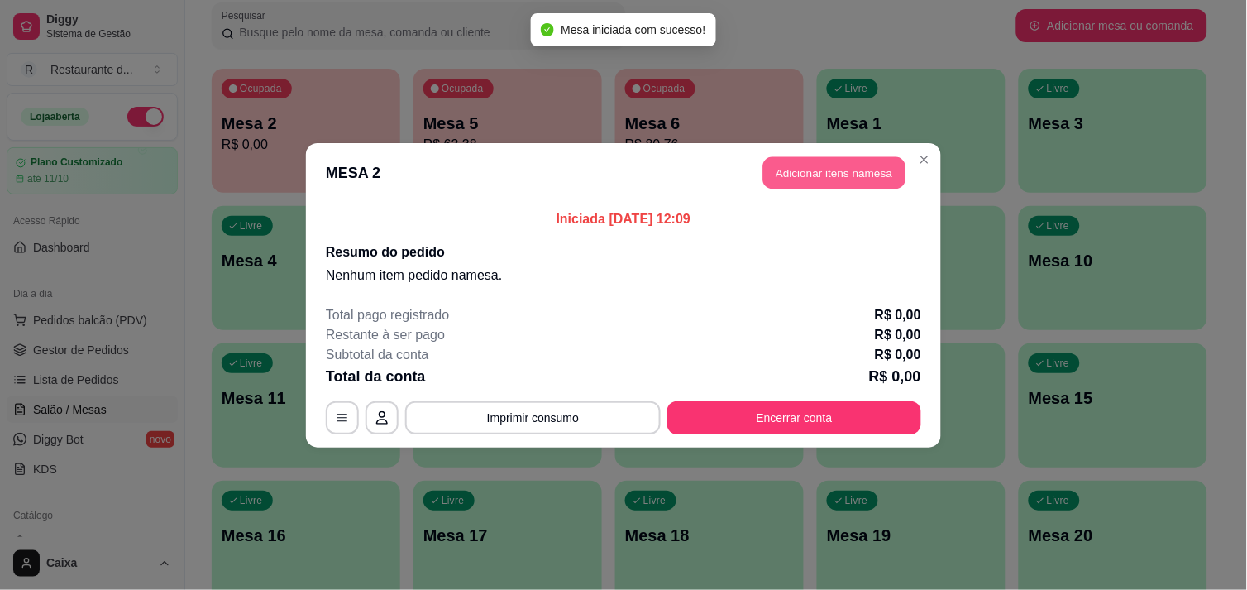
click at [837, 161] on button "Adicionar itens na mesa" at bounding box center [834, 172] width 142 height 32
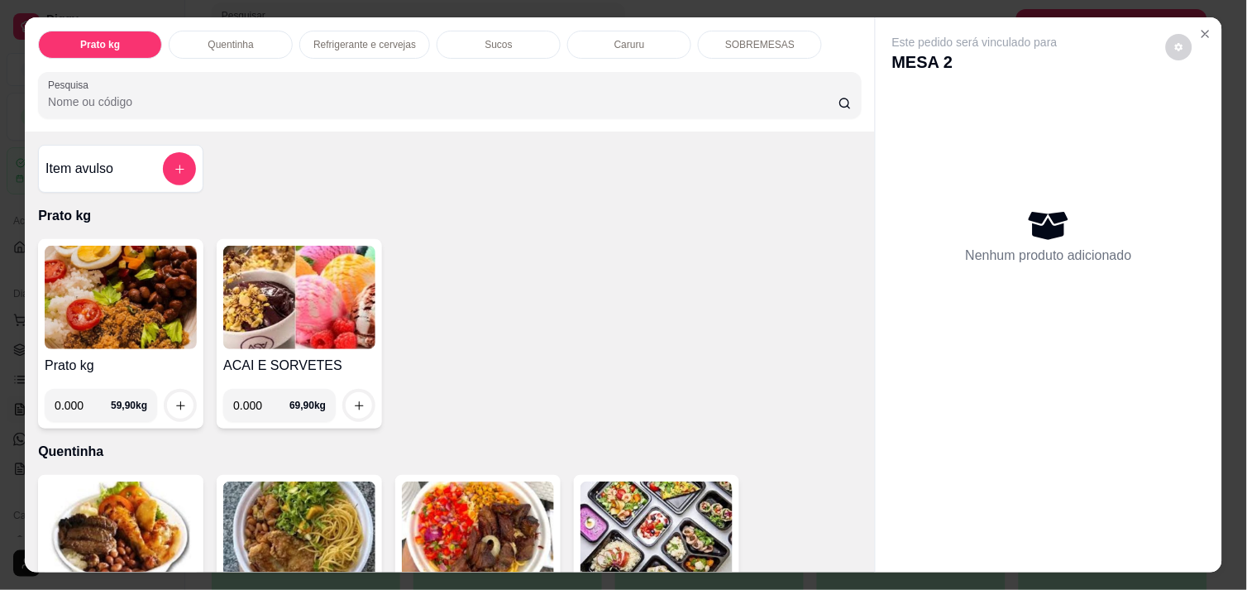
click at [86, 394] on input "0.000" at bounding box center [83, 405] width 56 height 33
type input "0.326"
click at [171, 393] on button "increase-product-quantity" at bounding box center [181, 406] width 26 height 26
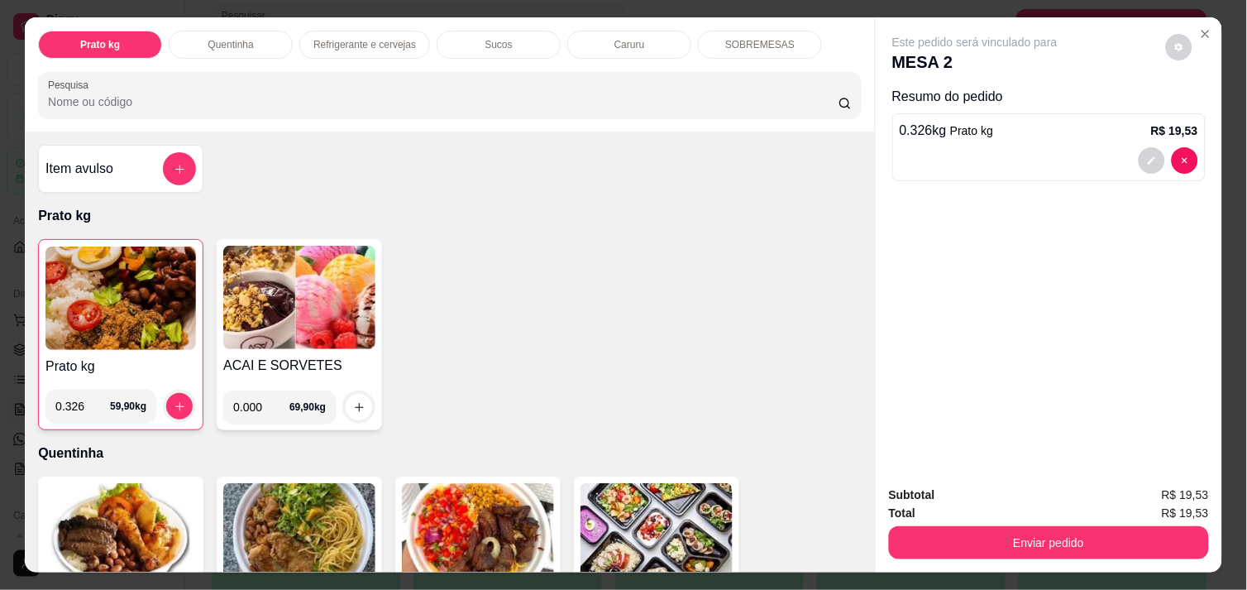
click at [875, 550] on div "Este pedido será vinculado para MESA 2 Resumo do pedido 0.326 kg Prato kg R$ 19…" at bounding box center [1048, 294] width 347 height 554
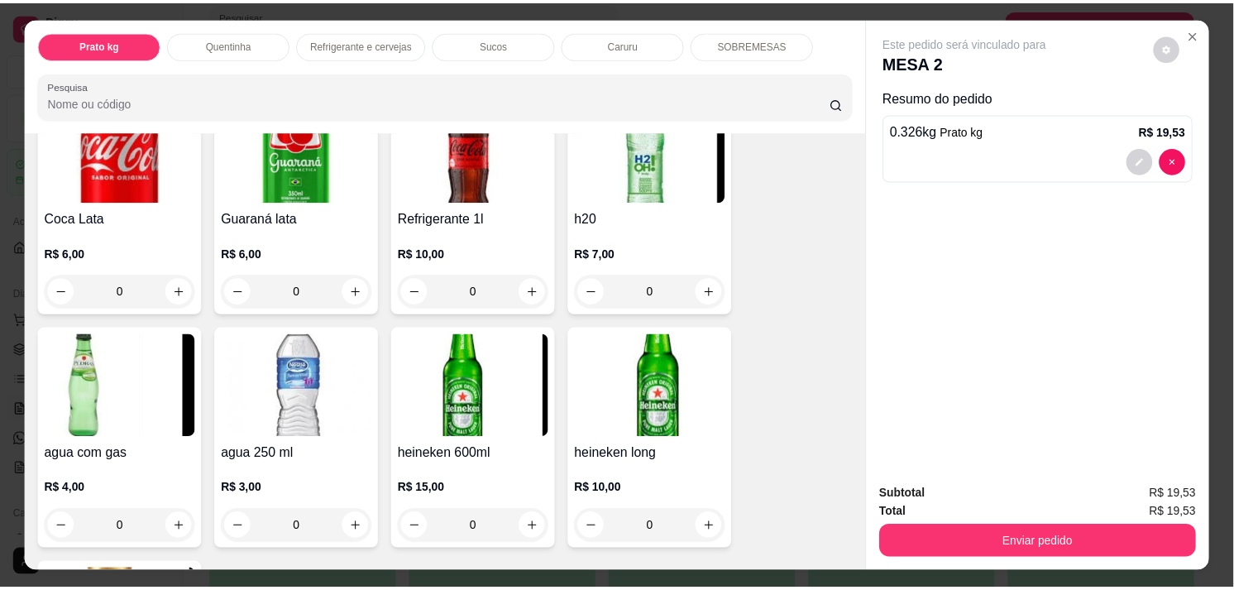
scroll to position [955, 0]
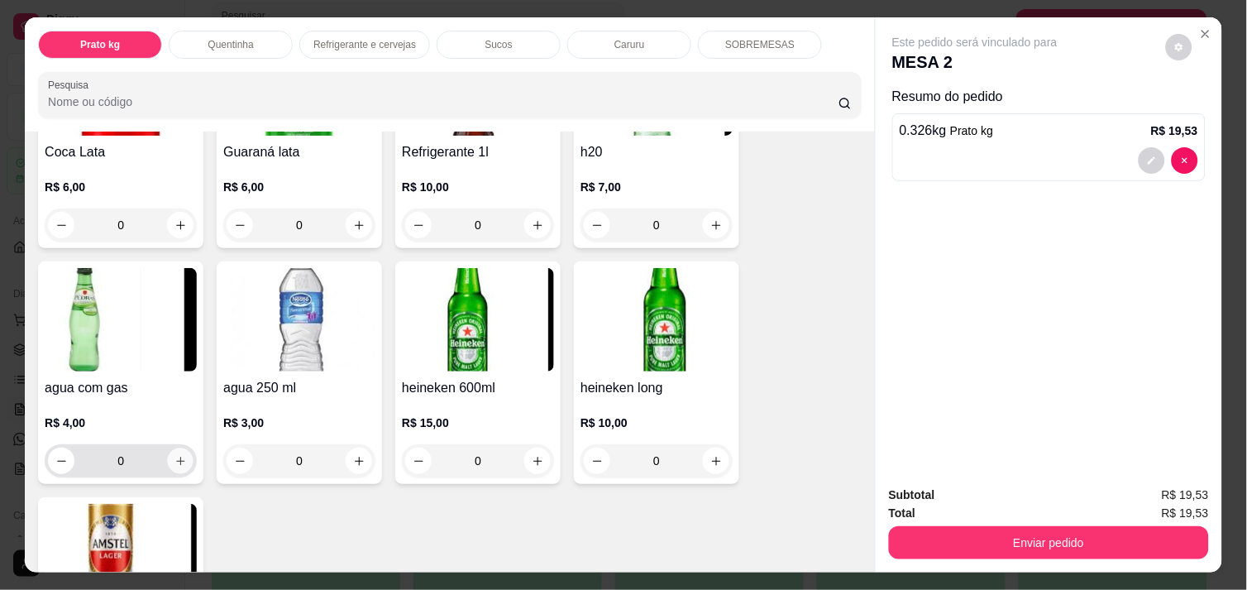
click at [174, 455] on icon "increase-product-quantity" at bounding box center [180, 461] width 12 height 12
type input "1"
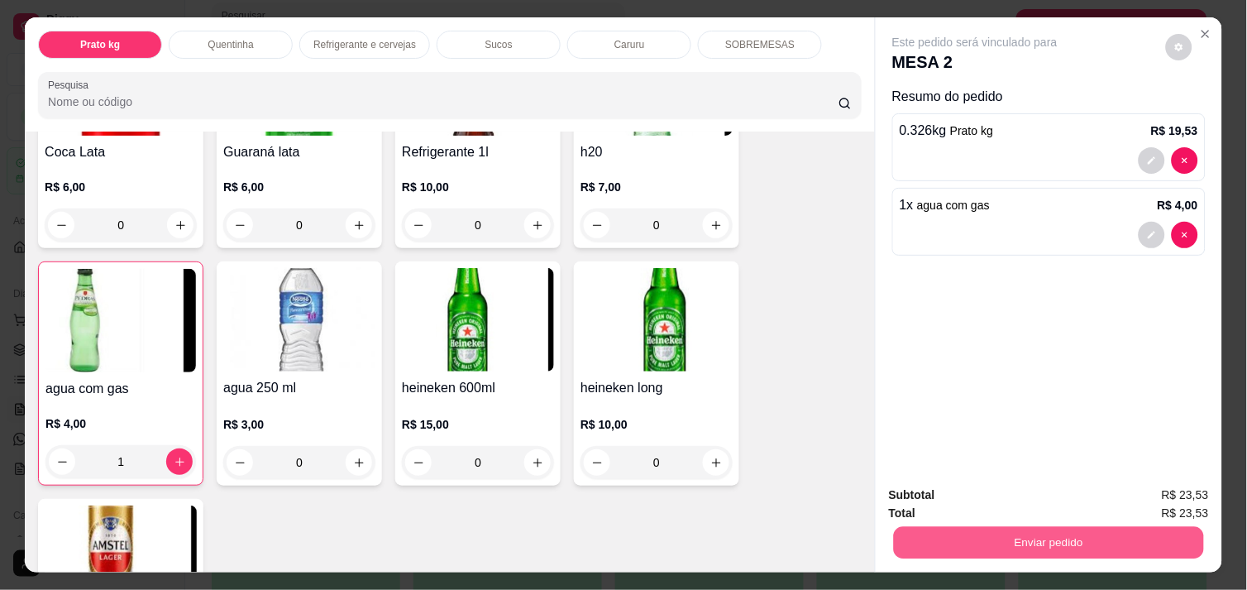
click at [1014, 526] on button "Enviar pedido" at bounding box center [1049, 542] width 310 height 32
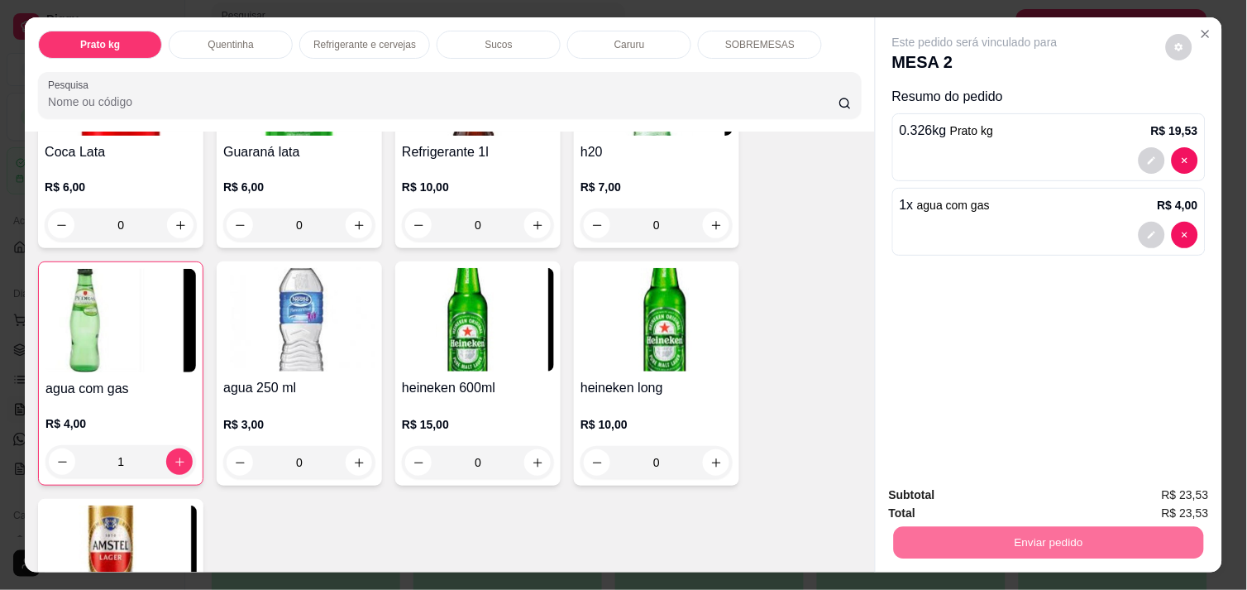
click at [1172, 494] on button "Enviar pedido" at bounding box center [1165, 495] width 91 height 31
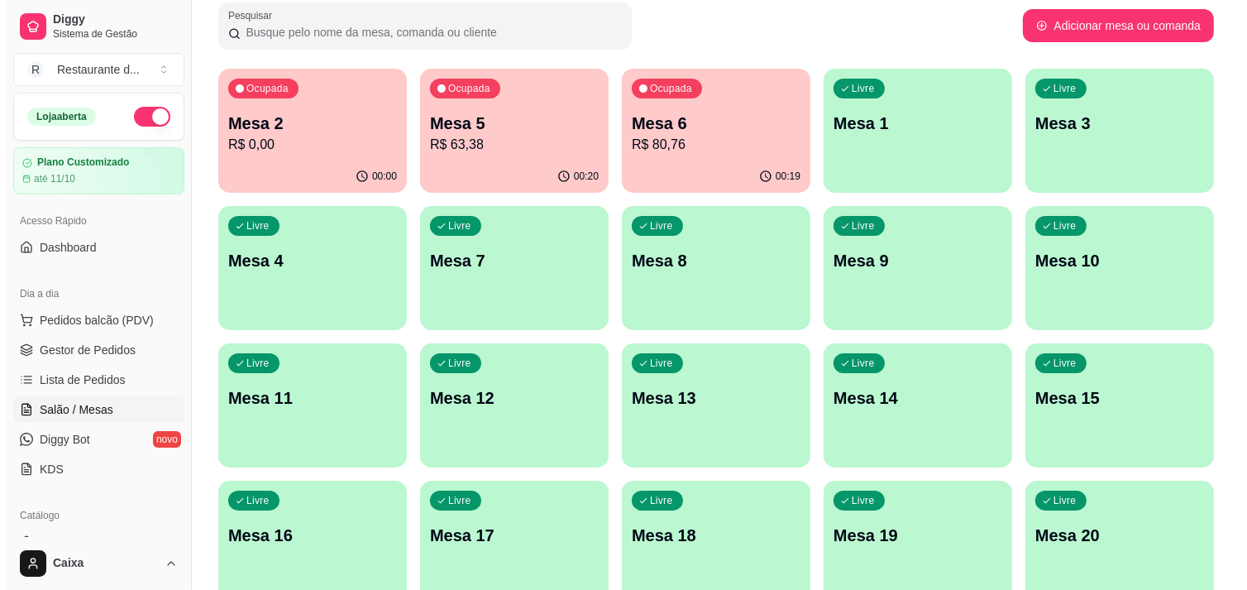
scroll to position [109, 0]
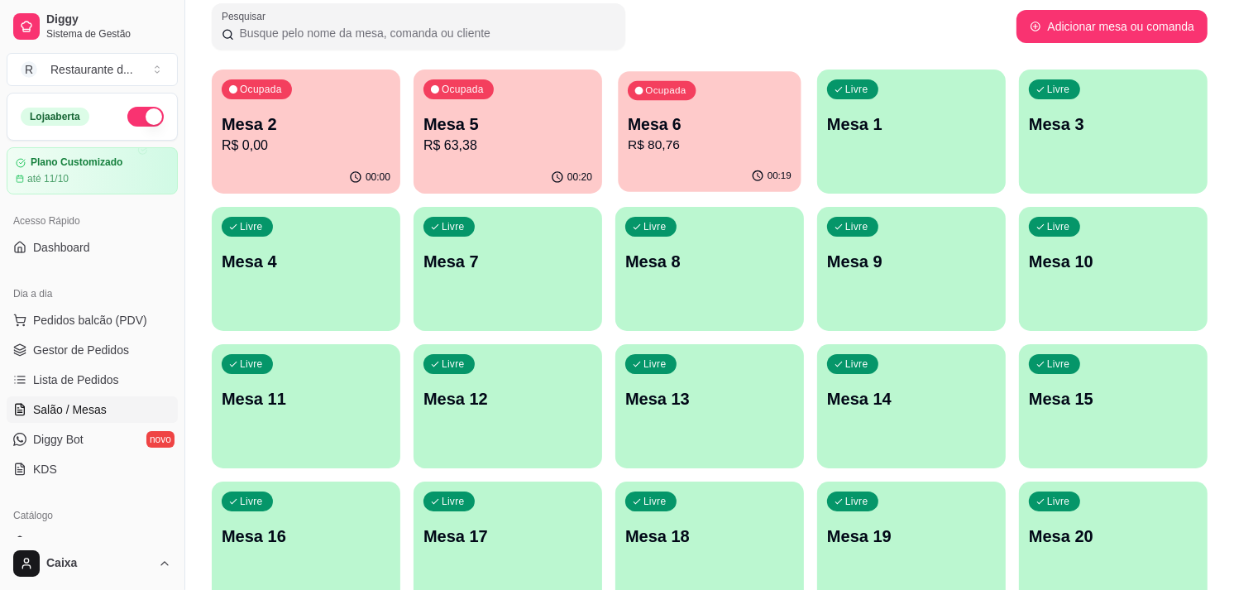
click at [675, 141] on p "R$ 80,76" at bounding box center [710, 145] width 164 height 19
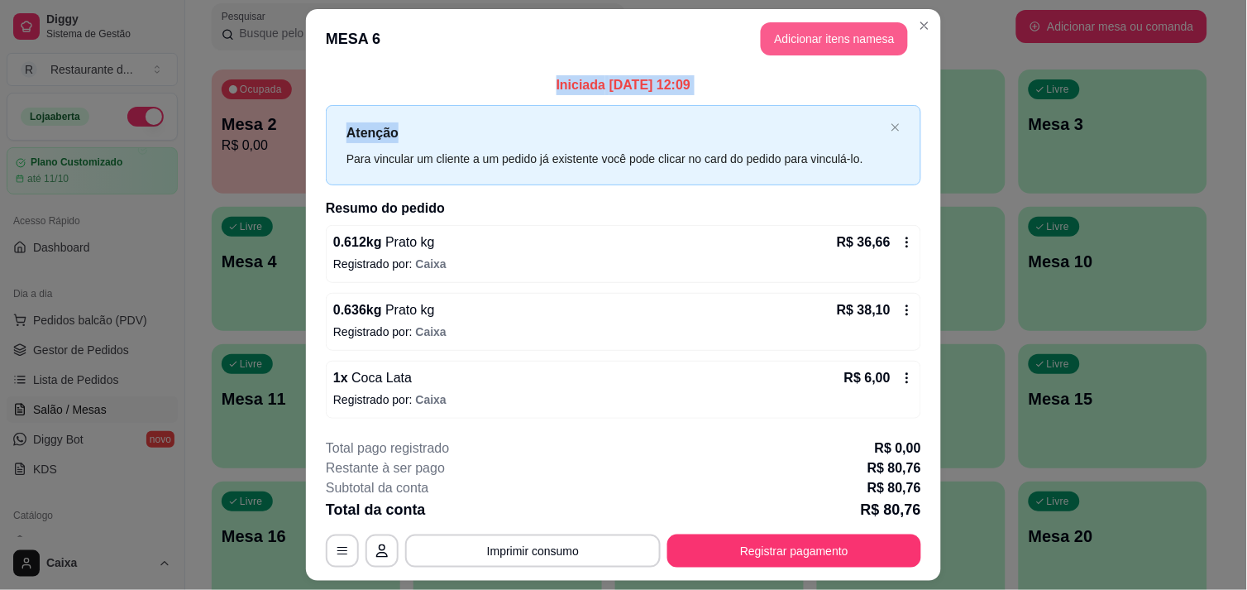
drag, startPoint x: 675, startPoint y: 141, endPoint x: 804, endPoint y: 43, distance: 161.7
click at [804, 43] on section "**********" at bounding box center [623, 294] width 635 height 571
click at [804, 43] on button "Adicionar itens na mesa" at bounding box center [834, 38] width 147 height 33
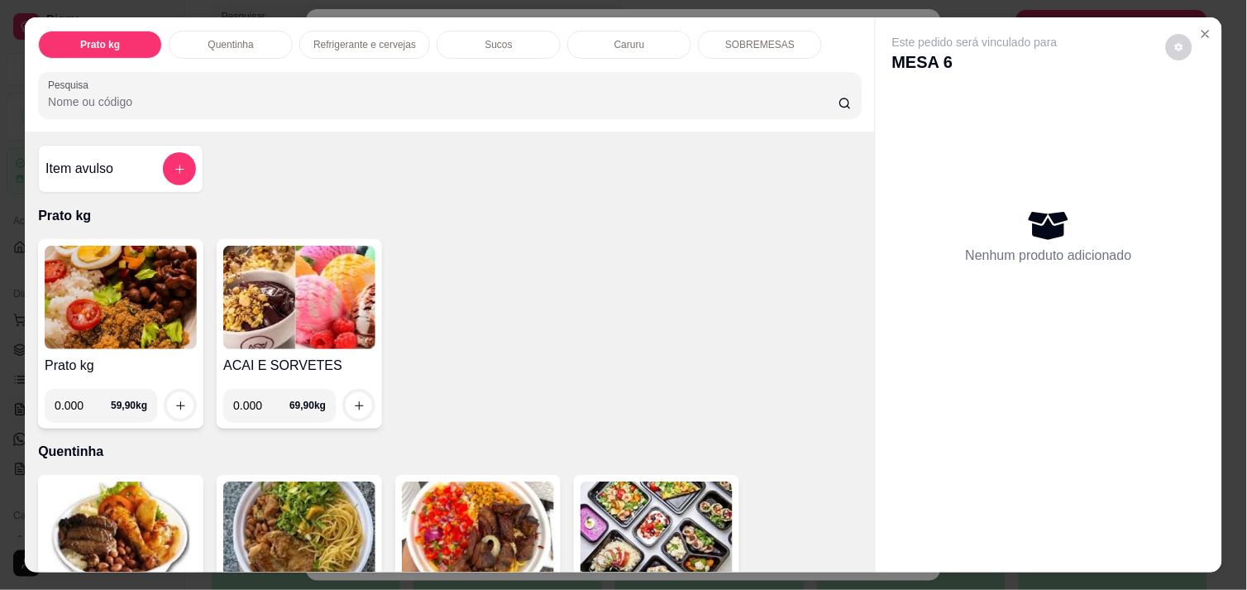
click at [78, 395] on input "0.000" at bounding box center [83, 405] width 56 height 33
type input "0.174"
click at [179, 394] on button "increase-product-quantity" at bounding box center [181, 406] width 26 height 26
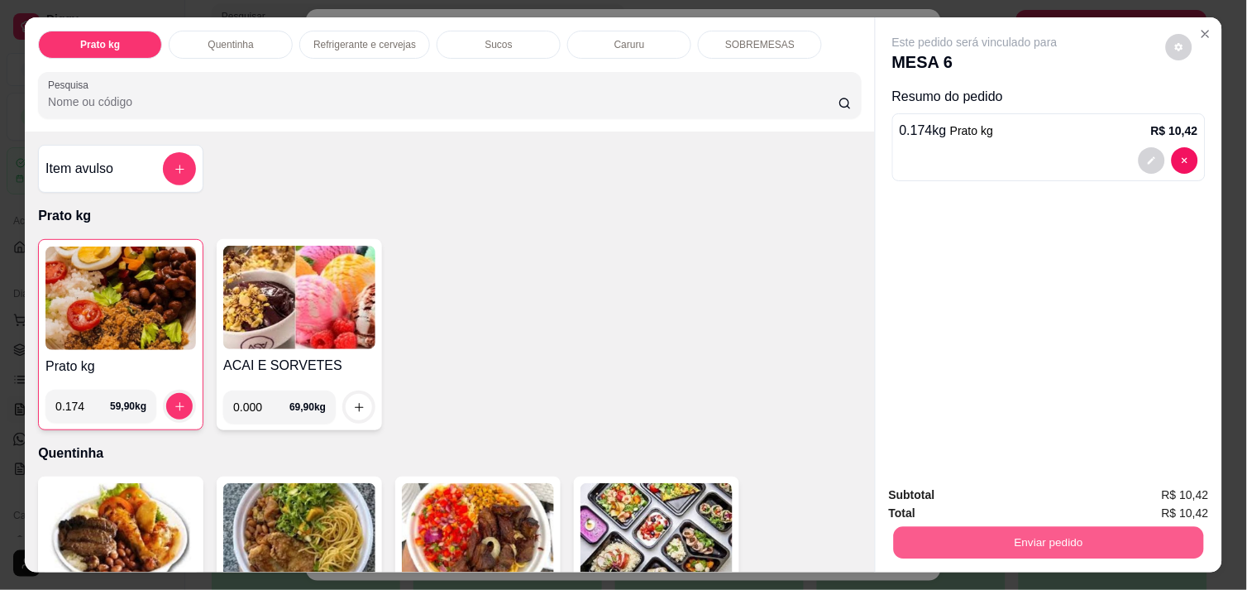
click at [1038, 550] on button "Enviar pedido" at bounding box center [1049, 542] width 310 height 32
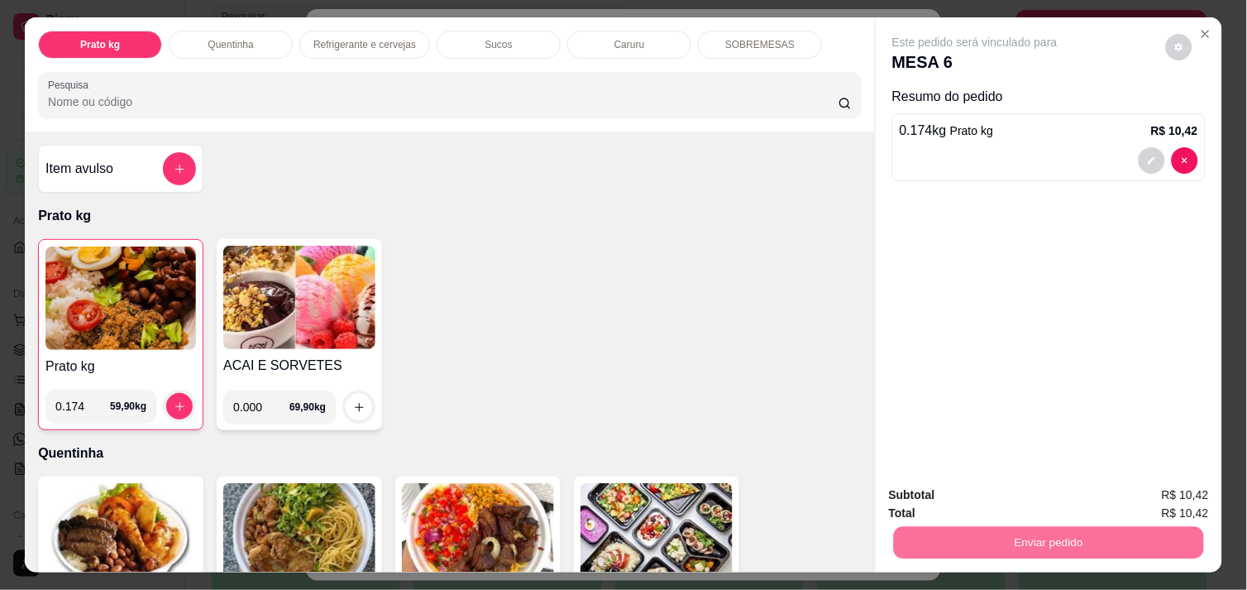
click at [1172, 482] on button "Enviar pedido" at bounding box center [1165, 495] width 91 height 31
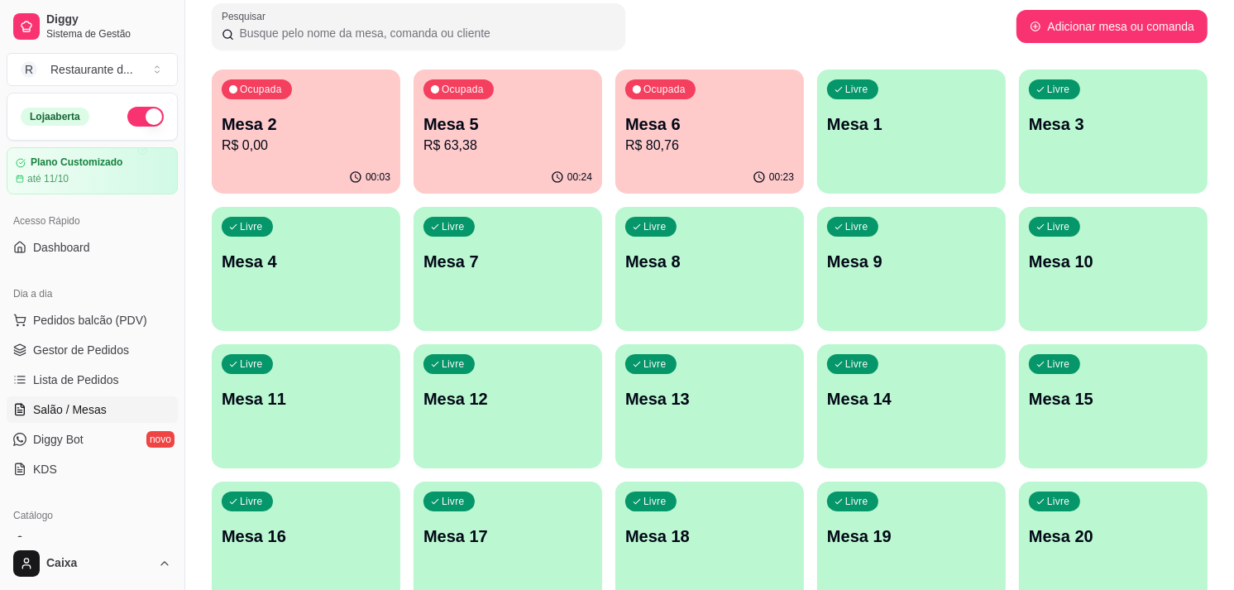
click at [275, 124] on p "Mesa 2" at bounding box center [306, 123] width 169 height 23
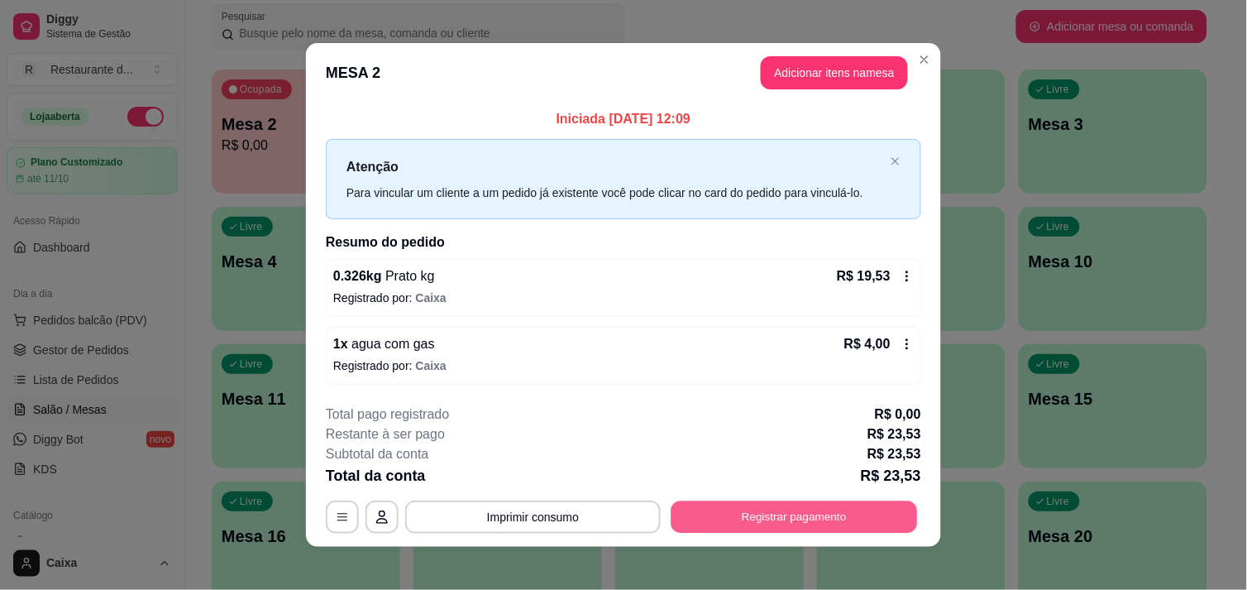
click at [762, 516] on button "Registrar pagamento" at bounding box center [794, 517] width 246 height 32
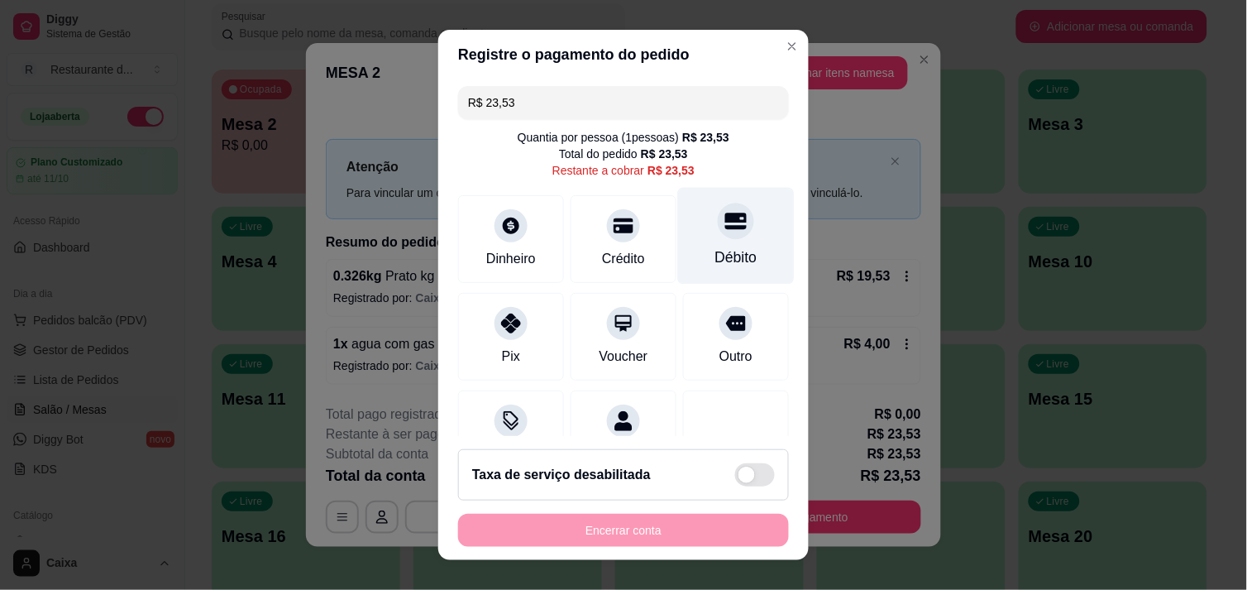
click at [709, 242] on div "Débito" at bounding box center [736, 235] width 117 height 97
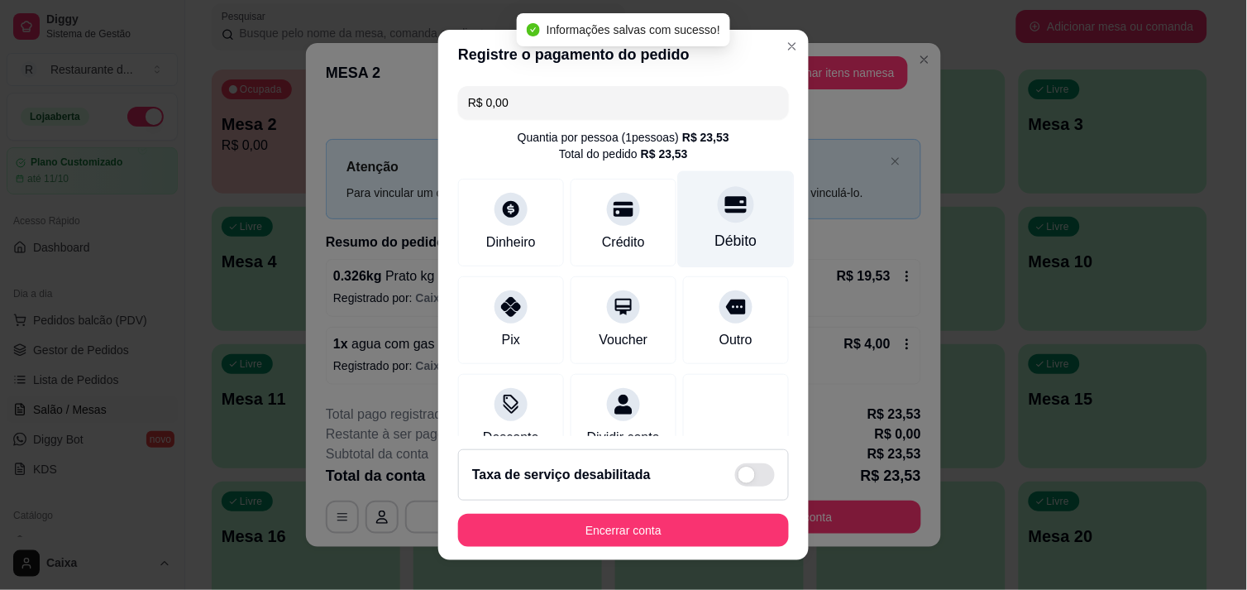
type input "R$ 0,00"
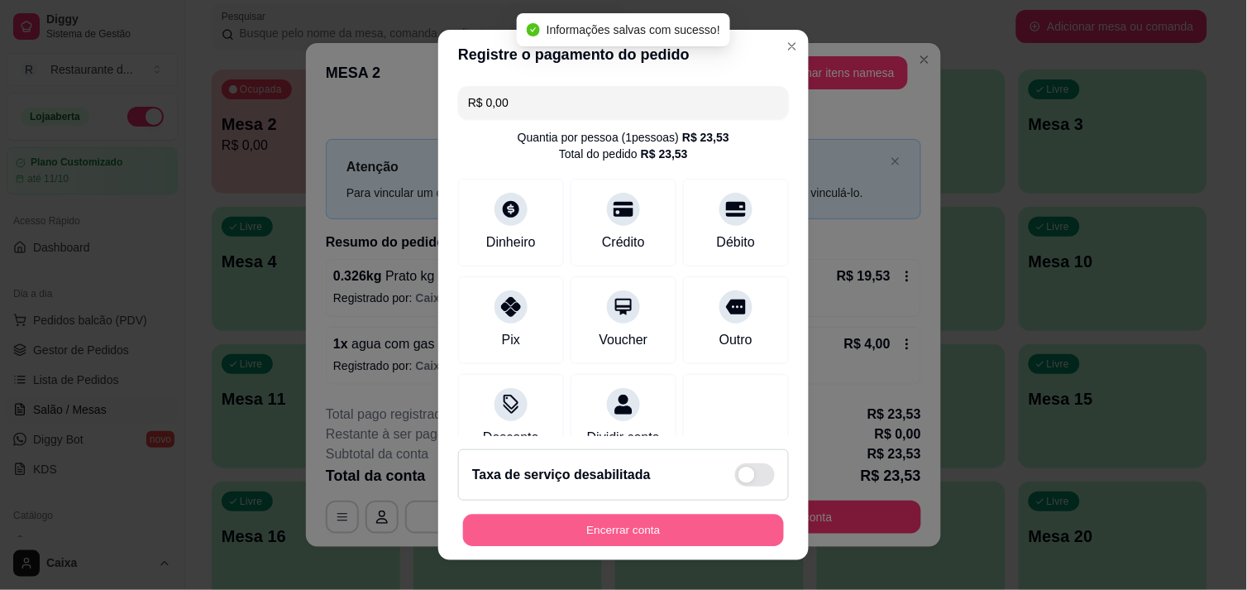
click at [561, 527] on button "Encerrar conta" at bounding box center [623, 530] width 321 height 32
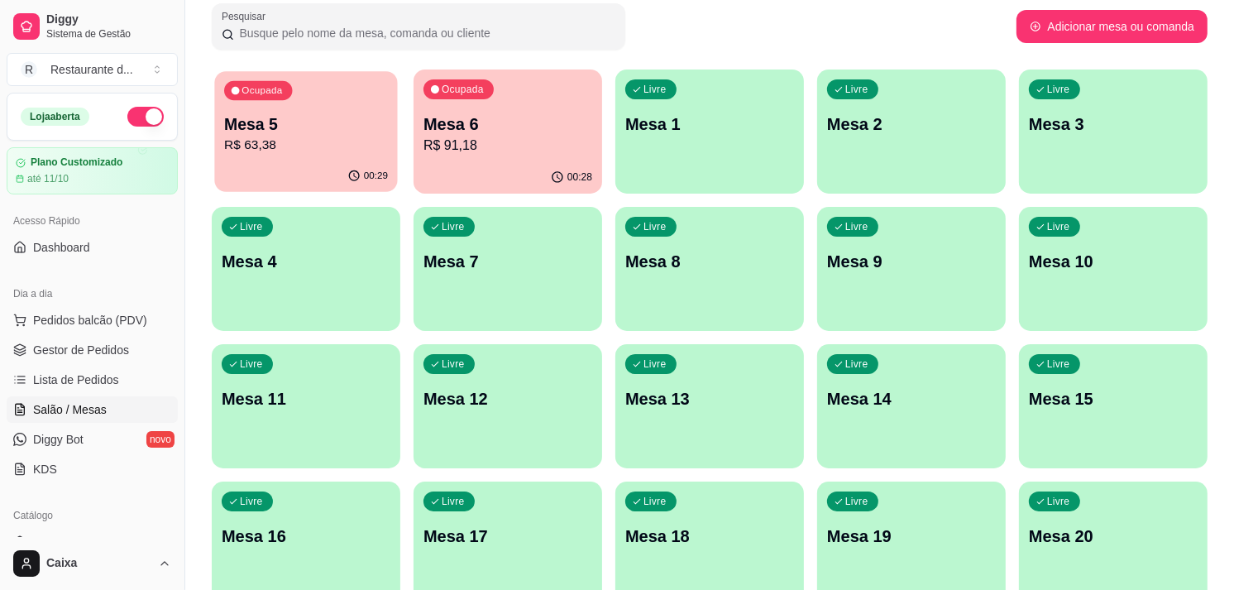
click at [354, 174] on icon "button" at bounding box center [353, 175] width 13 height 13
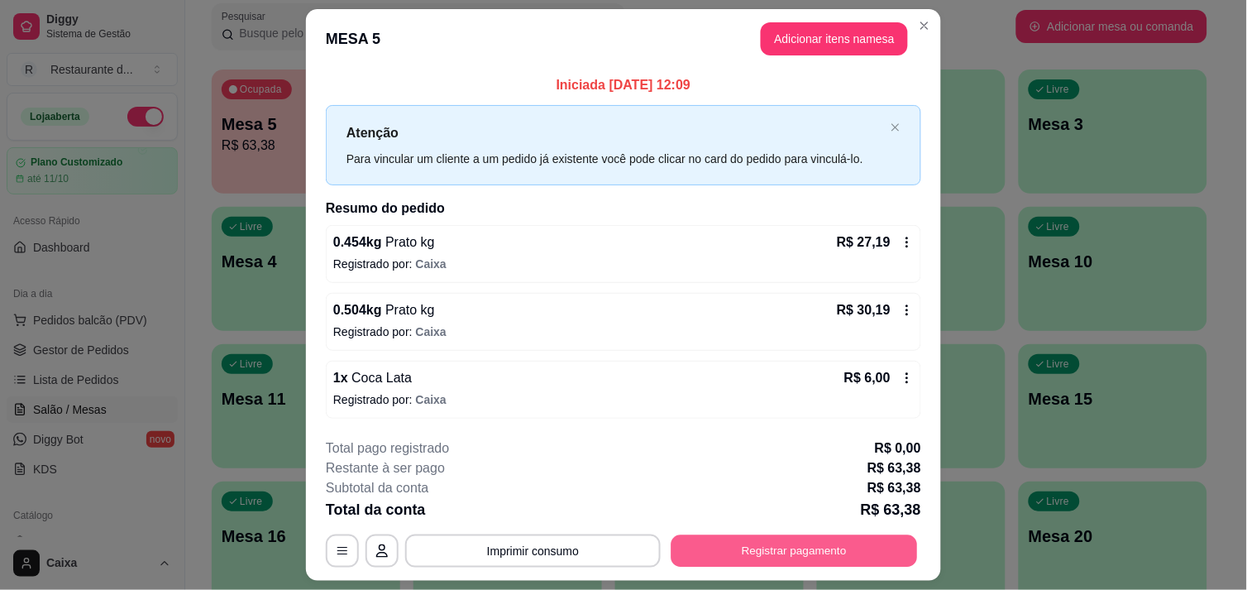
click at [749, 535] on button "Registrar pagamento" at bounding box center [794, 551] width 246 height 32
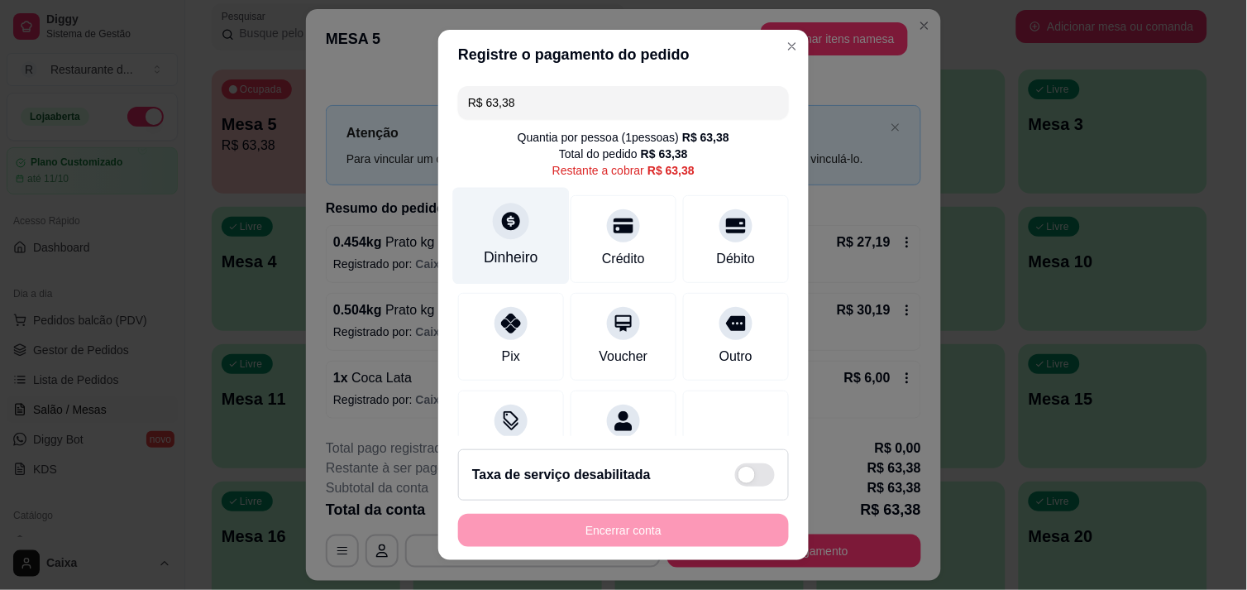
click at [500, 227] on icon at bounding box center [510, 220] width 21 height 21
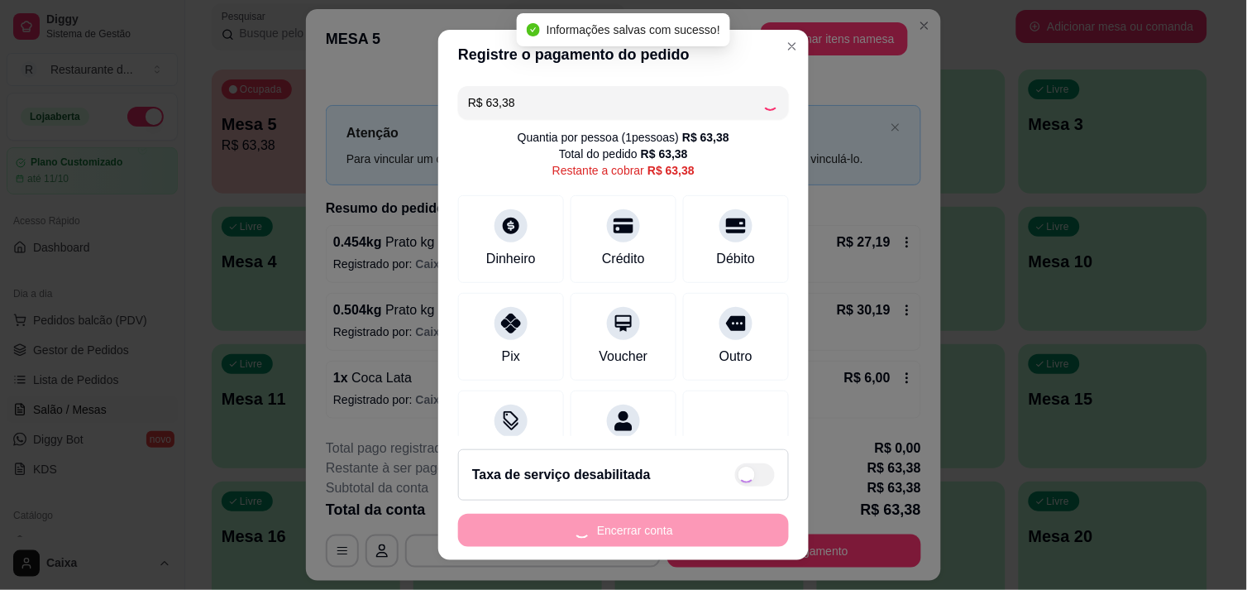
type input "R$ 0,00"
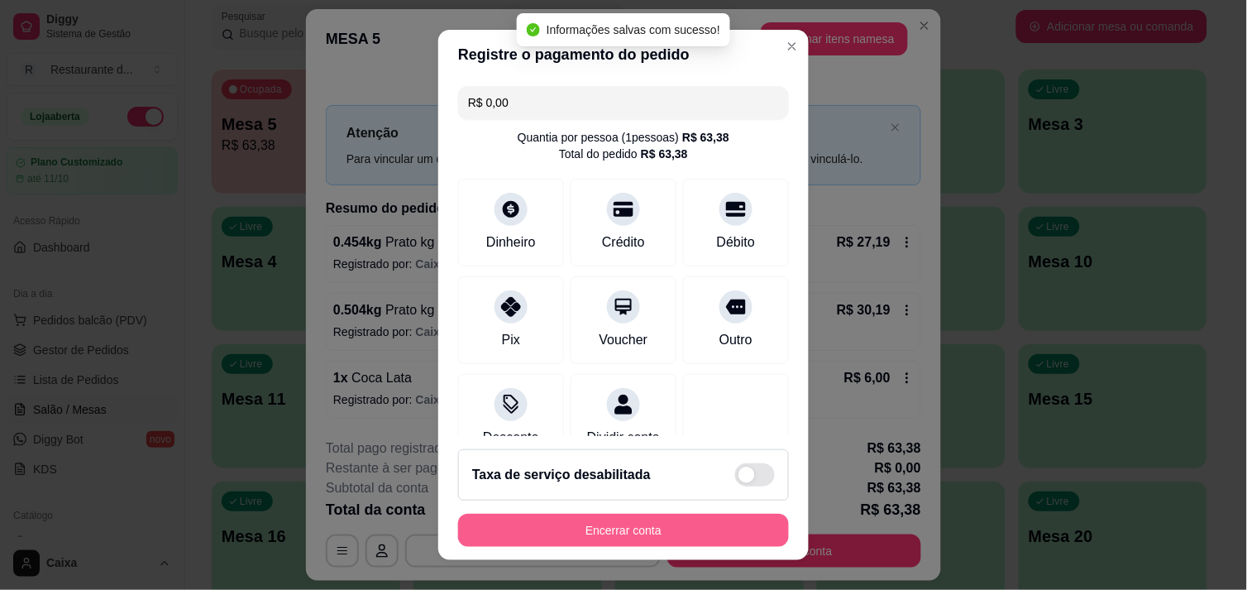
click at [628, 517] on button "Encerrar conta" at bounding box center [623, 529] width 331 height 33
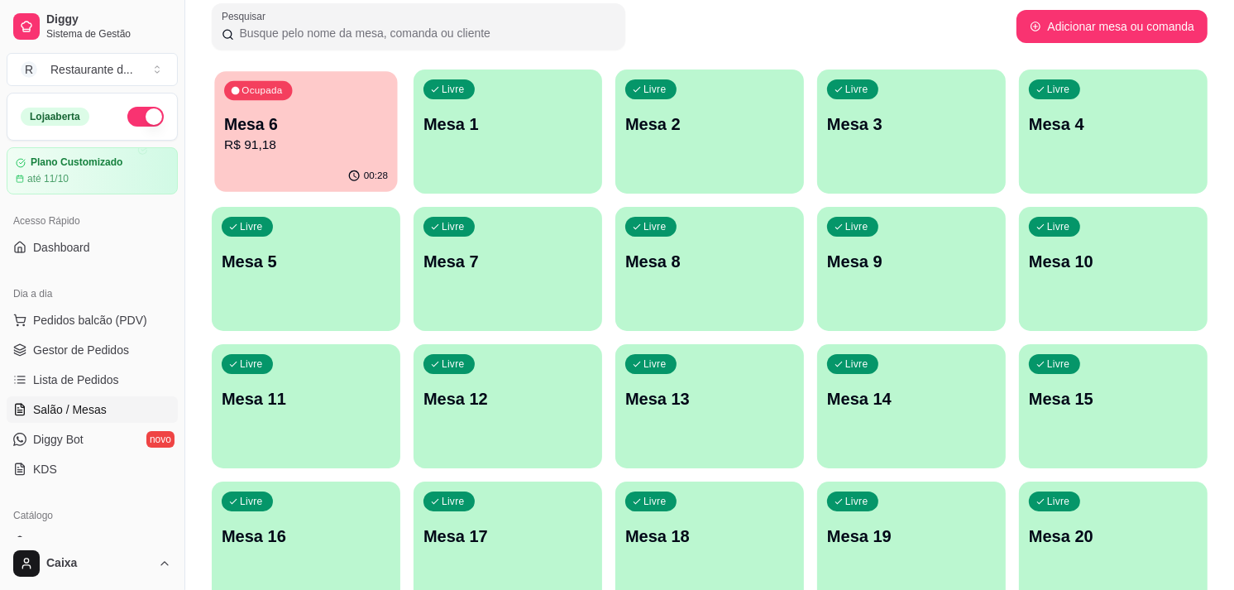
click at [320, 144] on p "R$ 91,18" at bounding box center [306, 145] width 164 height 19
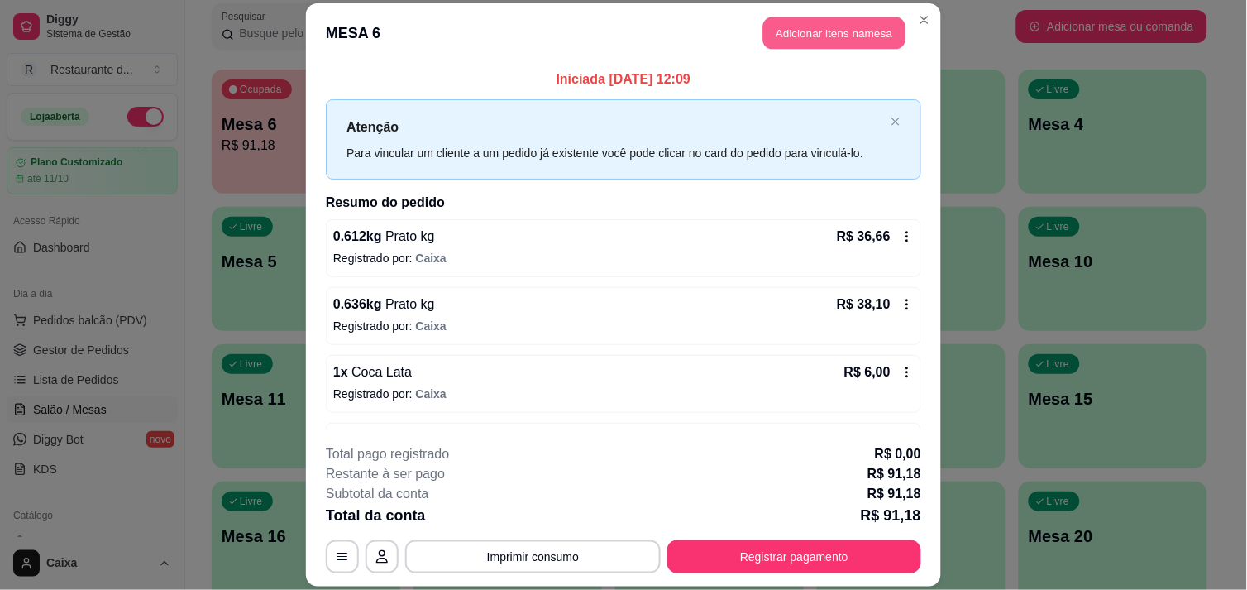
click at [810, 35] on button "Adicionar itens na mesa" at bounding box center [834, 33] width 142 height 32
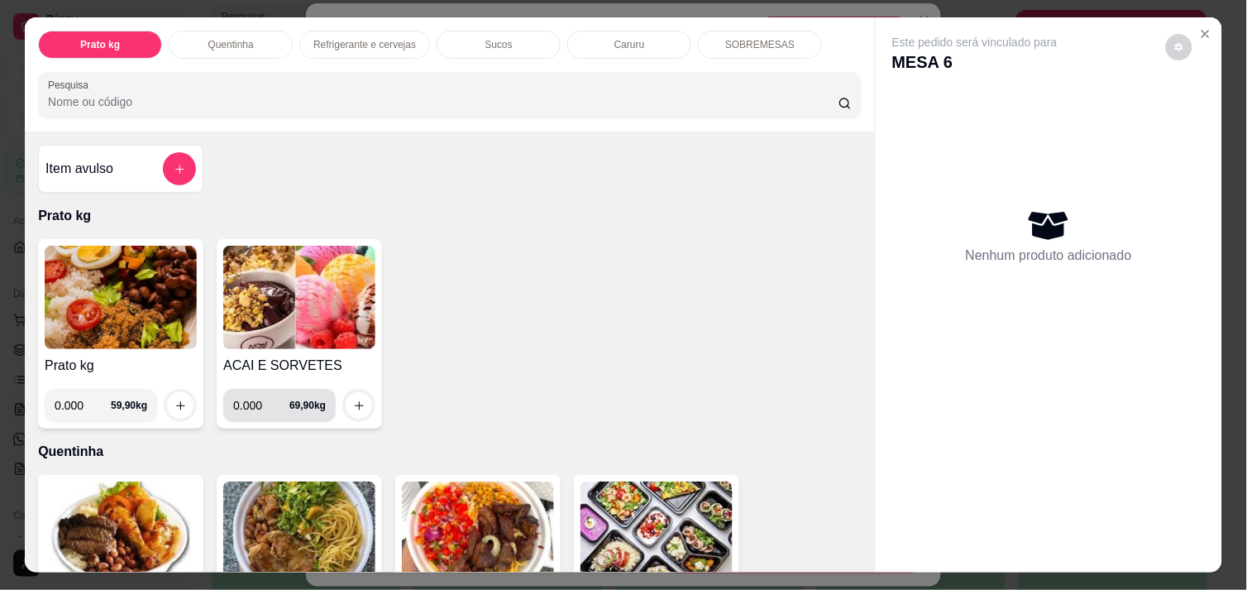
click at [261, 395] on input "0.000" at bounding box center [261, 405] width 56 height 33
type input "0.300"
click at [354, 399] on icon "increase-product-quantity" at bounding box center [359, 405] width 12 height 12
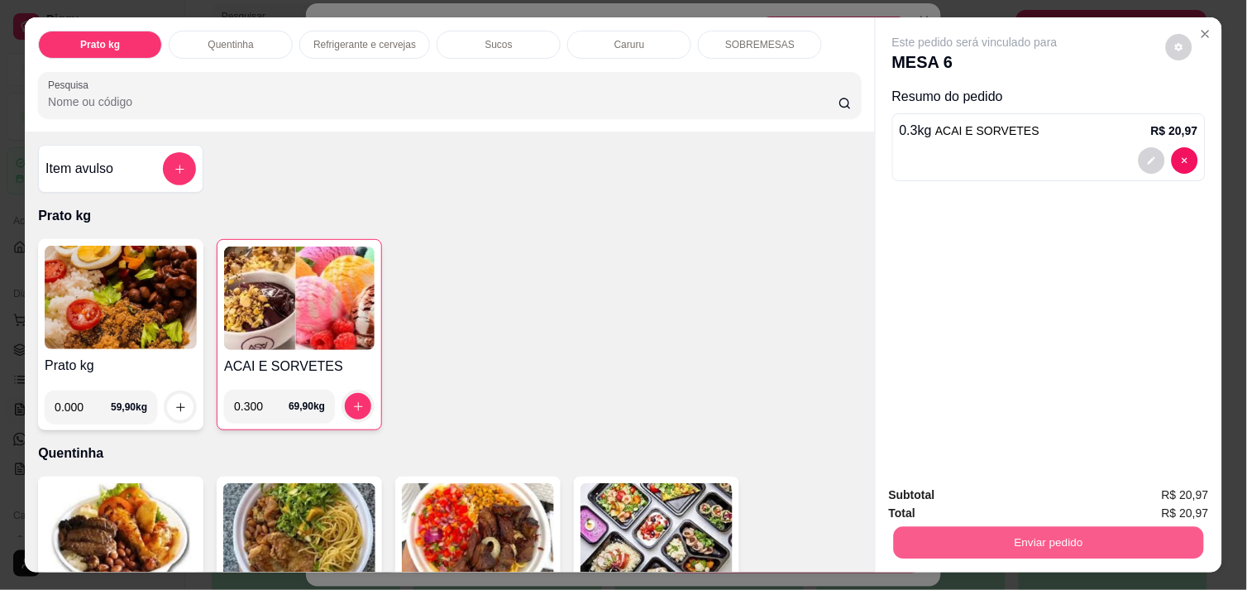
click at [969, 533] on button "Enviar pedido" at bounding box center [1049, 542] width 310 height 32
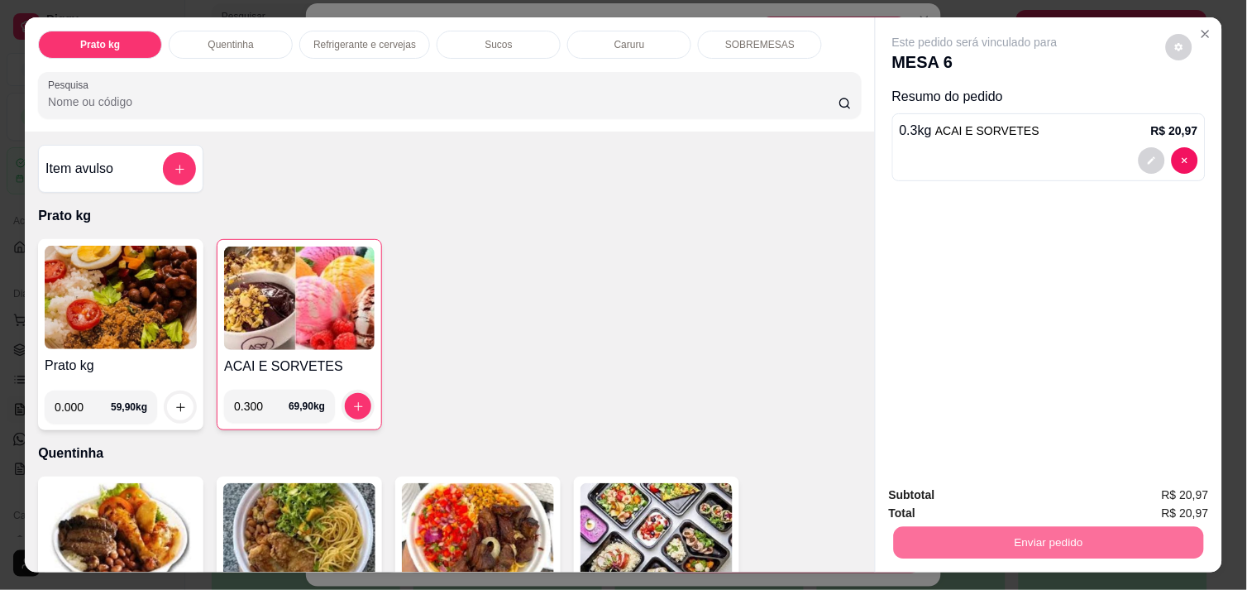
click at [1200, 496] on button "Enviar pedido" at bounding box center [1165, 495] width 91 height 31
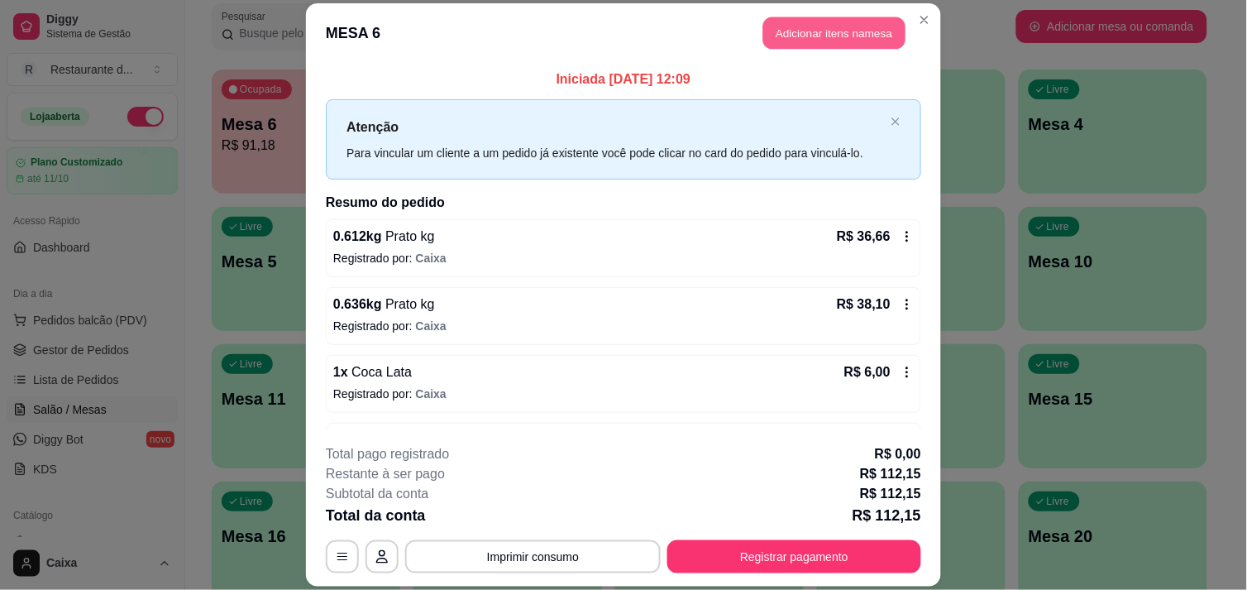
click at [809, 31] on button "Adicionar itens na mesa" at bounding box center [834, 33] width 142 height 32
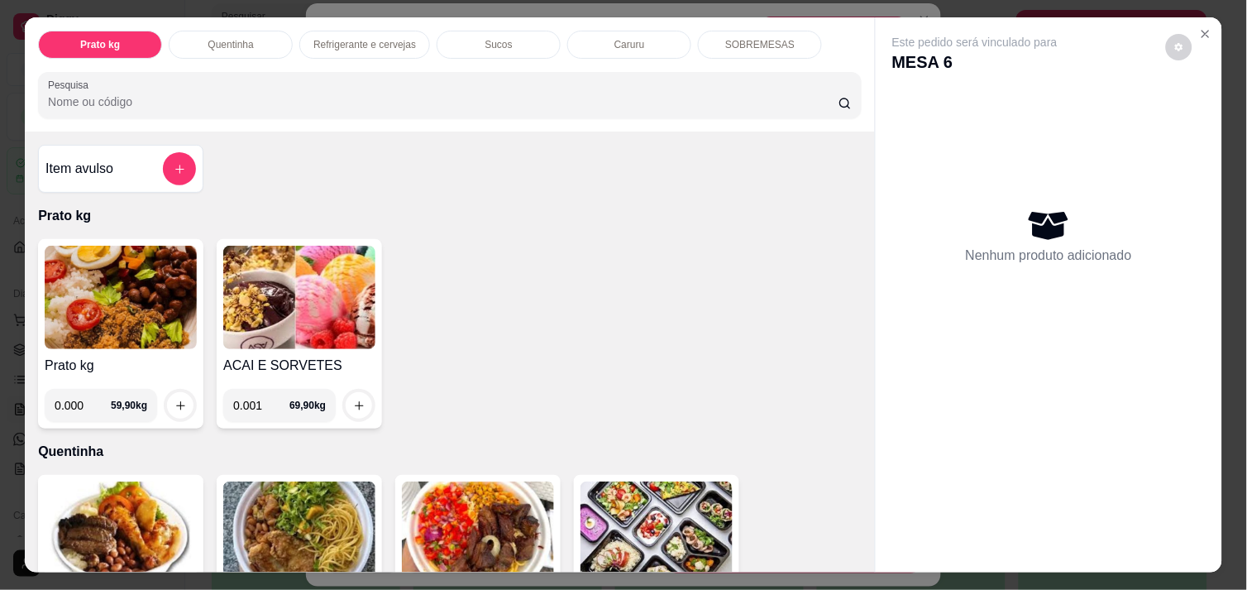
click at [267, 398] on input "0.001" at bounding box center [261, 405] width 56 height 33
type input "0.402"
click at [354, 402] on icon "increase-product-quantity" at bounding box center [359, 405] width 12 height 12
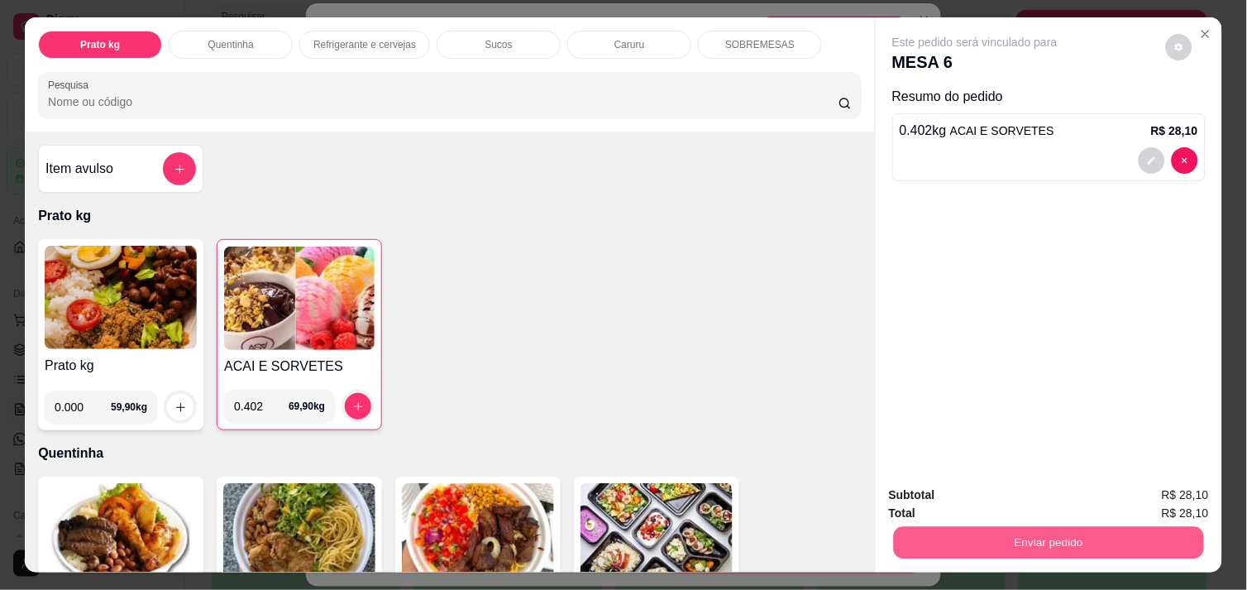
click at [961, 533] on button "Enviar pedido" at bounding box center [1049, 542] width 310 height 32
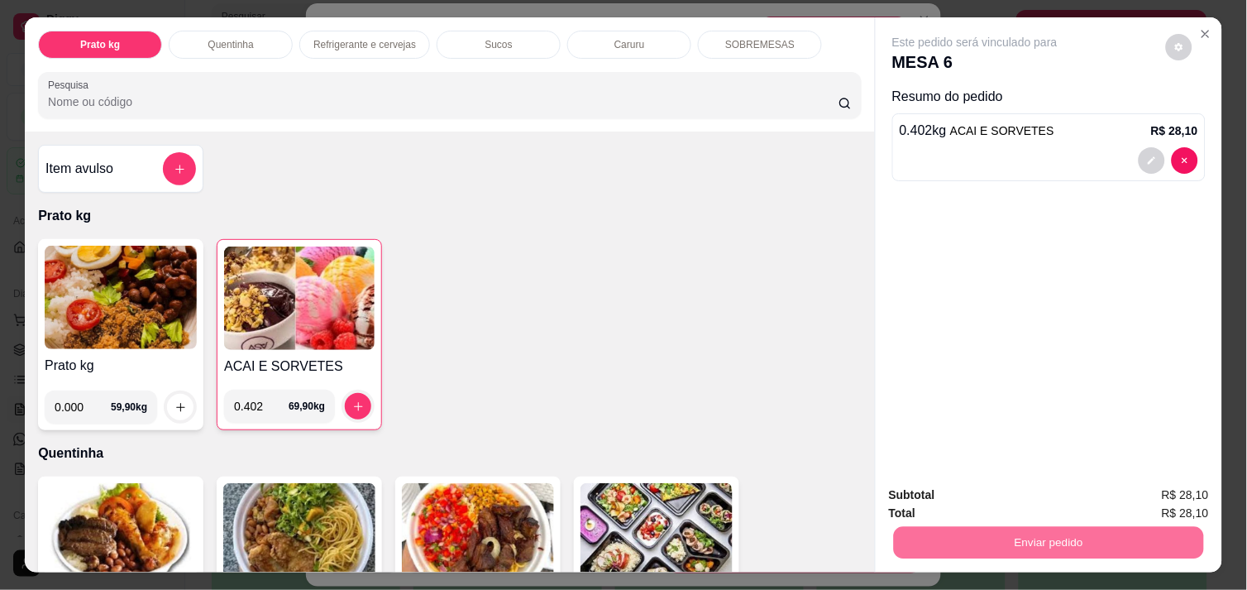
click at [1186, 484] on button "Enviar pedido" at bounding box center [1165, 495] width 93 height 31
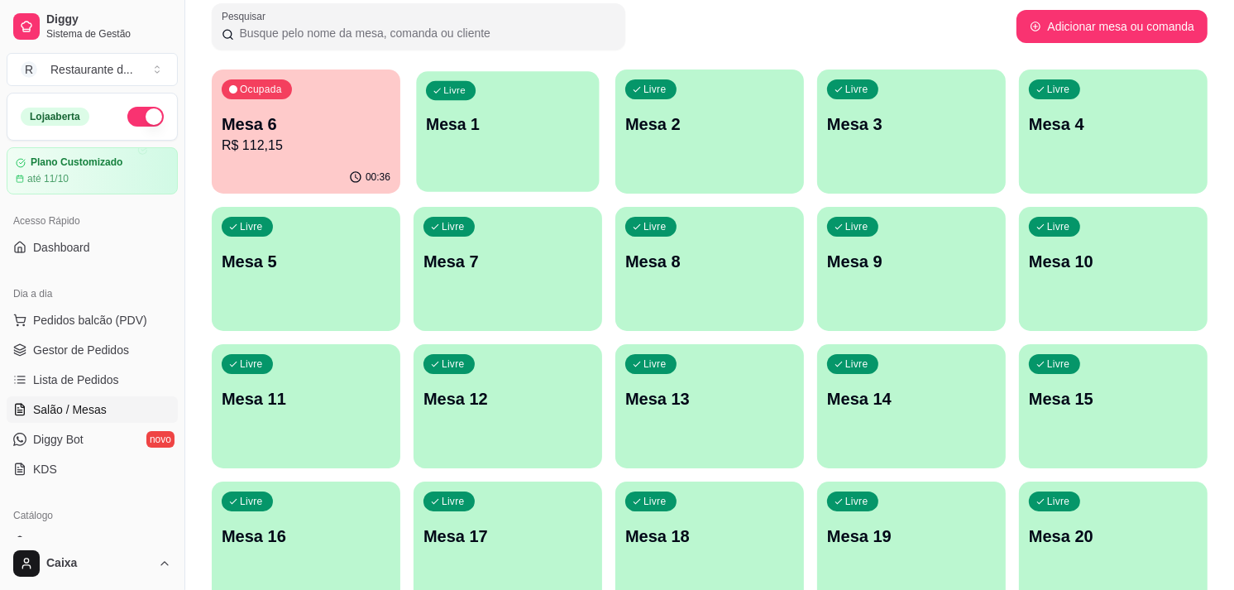
click at [475, 150] on div "Livre Mesa 1" at bounding box center [507, 121] width 183 height 101
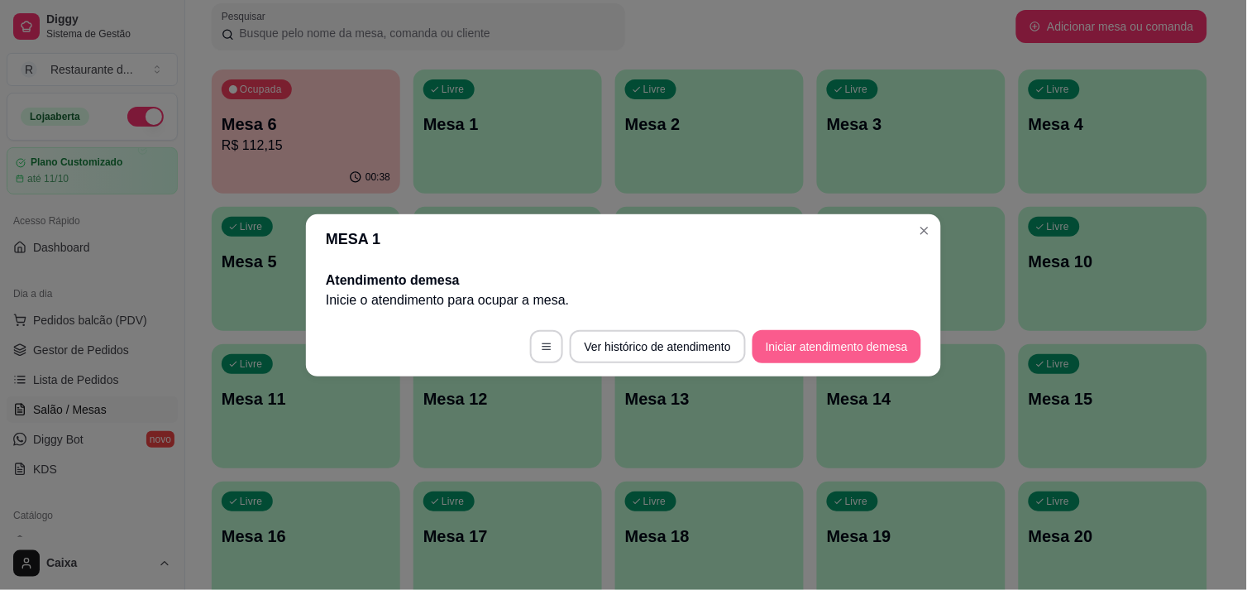
click at [821, 344] on button "Iniciar atendimento de mesa" at bounding box center [836, 346] width 169 height 33
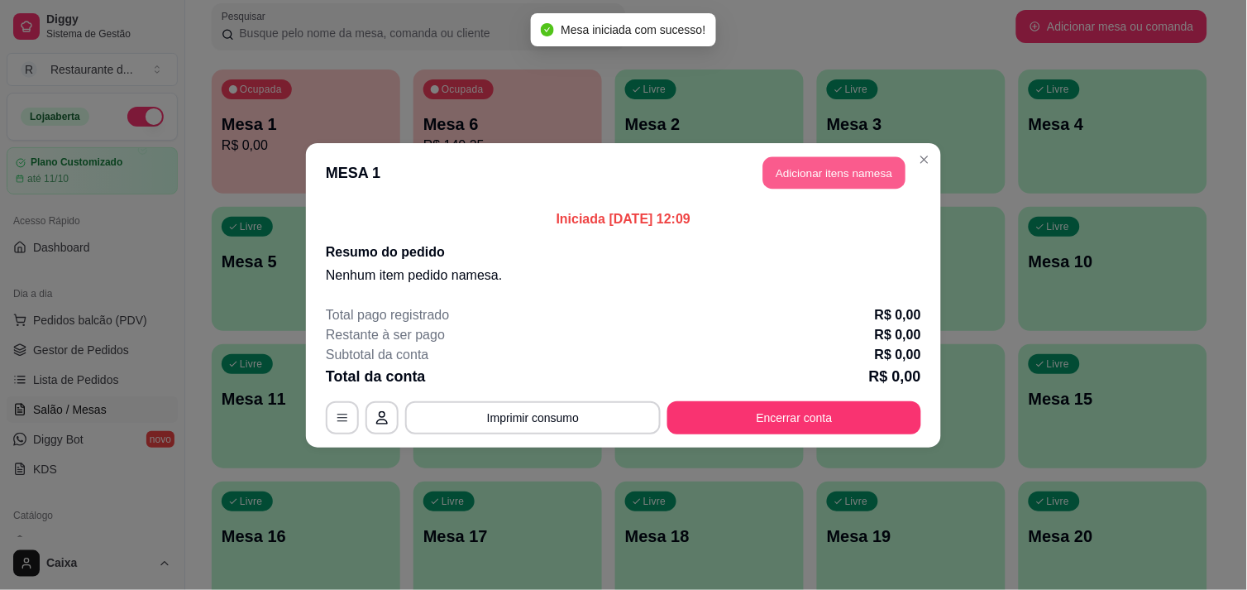
click at [854, 186] on button "Adicionar itens na mesa" at bounding box center [834, 172] width 142 height 32
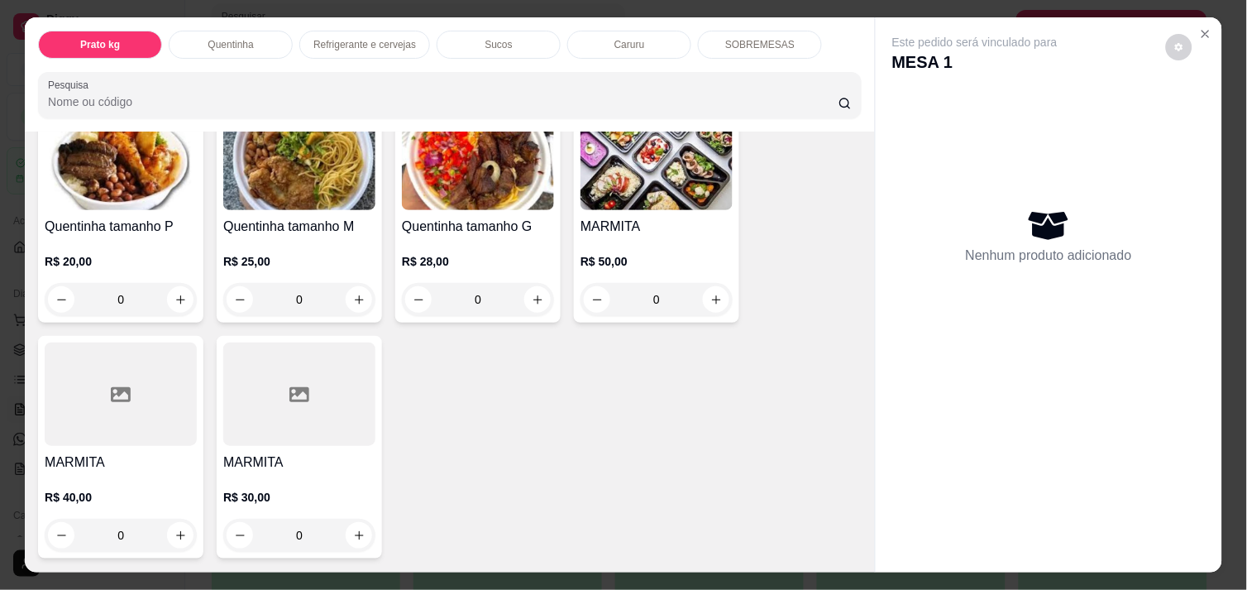
scroll to position [403, 0]
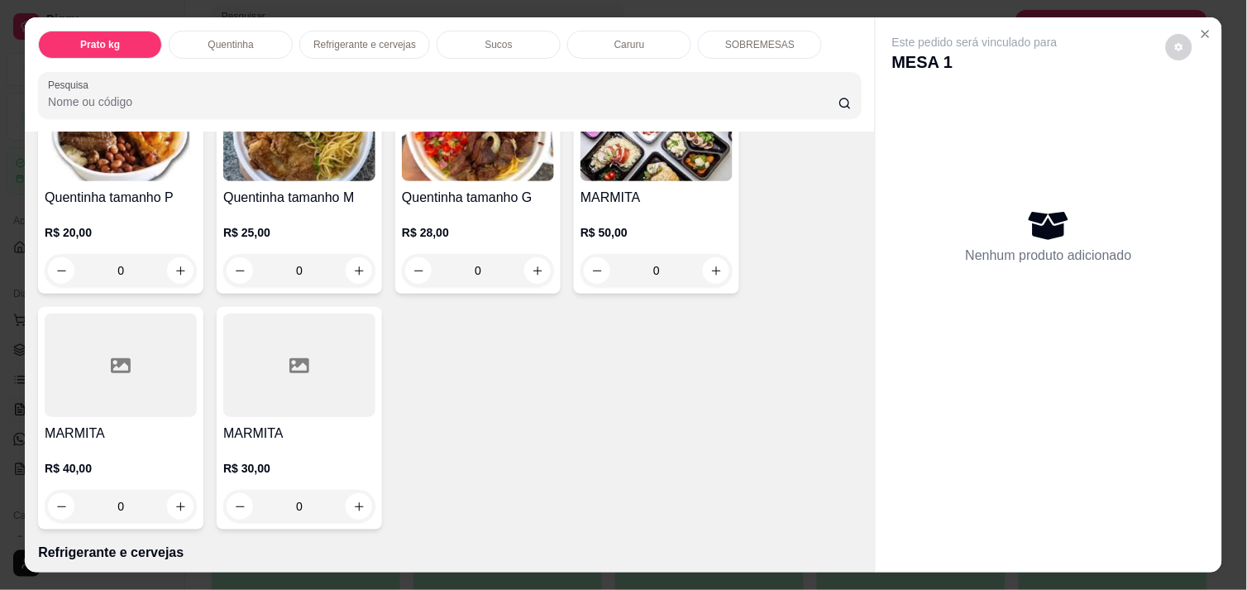
click at [1224, 535] on div "Prato kg Quentinha Refrigerante e cervejas Sucos Caruru SOBREMESAS Pesquisa Ite…" at bounding box center [623, 295] width 1247 height 590
click at [1226, 532] on div "Prato kg Quentinha Refrigerante e cervejas Sucos Caruru SOBREMESAS Pesquisa Ite…" at bounding box center [623, 295] width 1247 height 590
click at [1201, 27] on icon "Close" at bounding box center [1205, 33] width 13 height 13
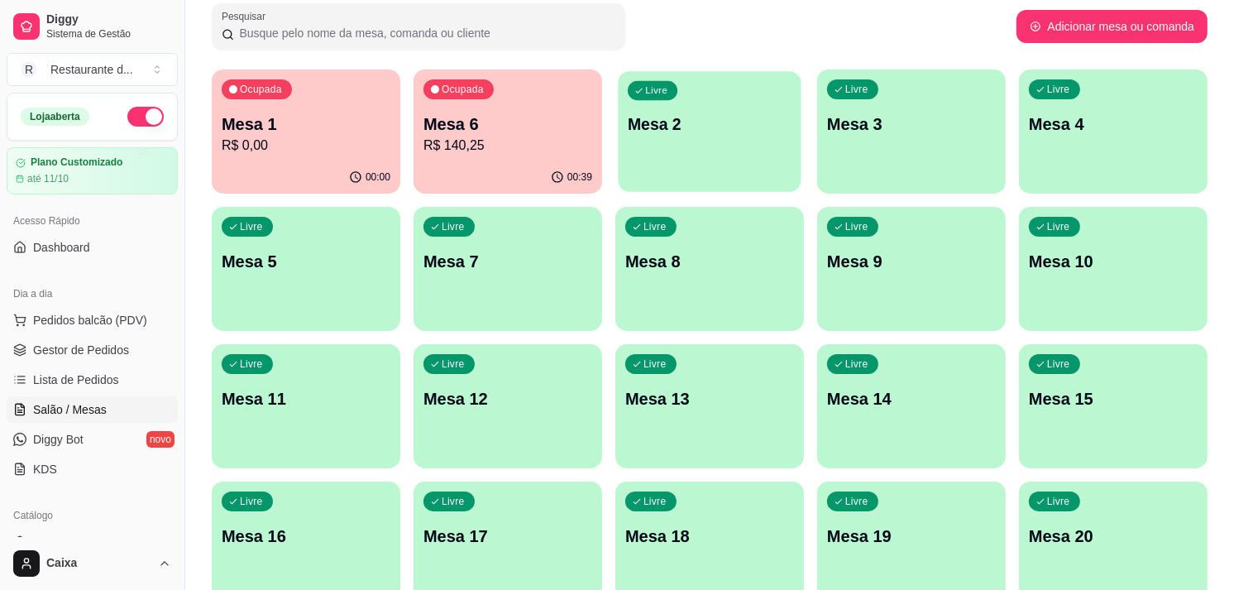
click at [723, 137] on div "Livre Mesa 2" at bounding box center [709, 121] width 183 height 101
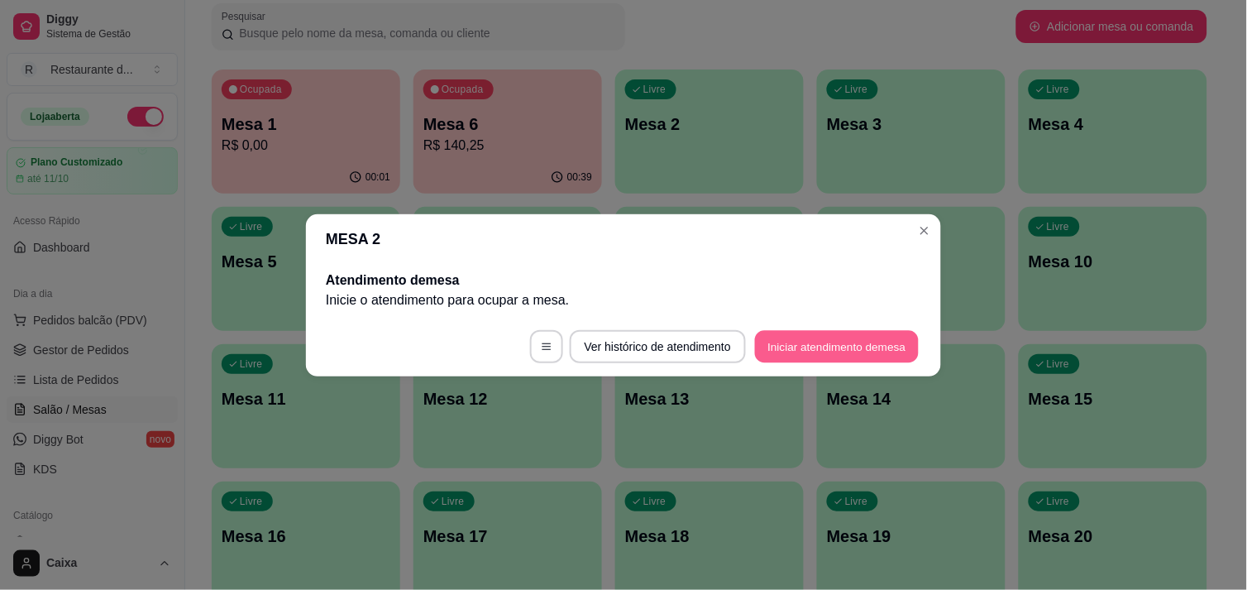
click at [795, 351] on button "Iniciar atendimento de mesa" at bounding box center [837, 346] width 164 height 32
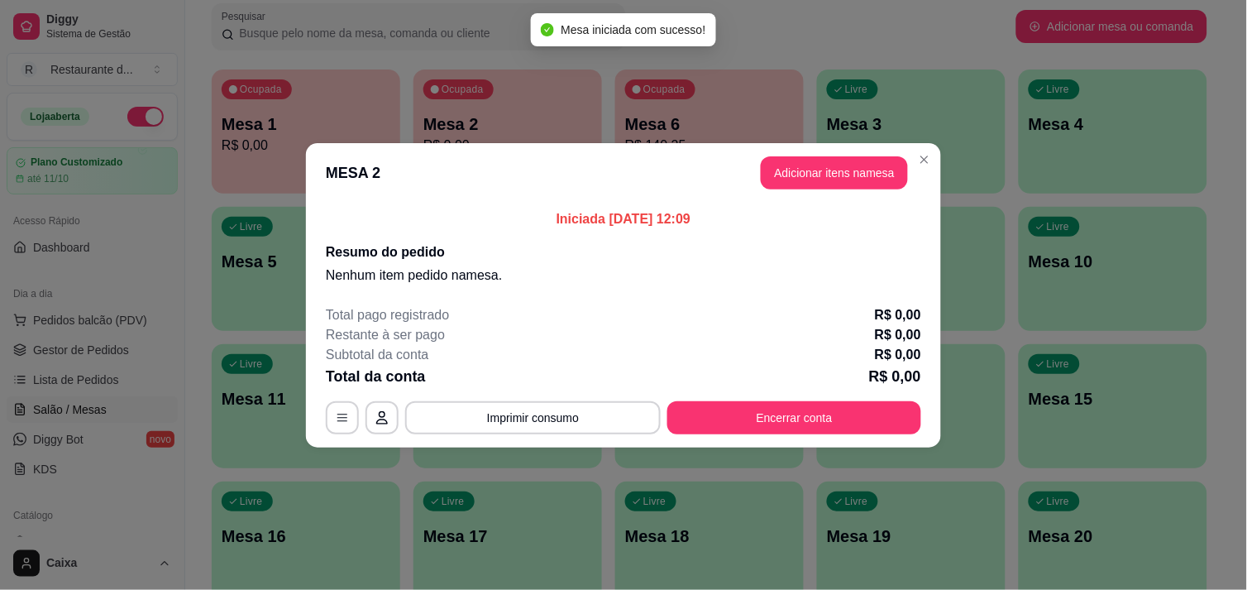
click at [822, 193] on header "MESA 2 Adicionar itens na mesa" at bounding box center [623, 173] width 635 height 60
click at [823, 174] on button "Adicionar itens na mesa" at bounding box center [834, 172] width 142 height 32
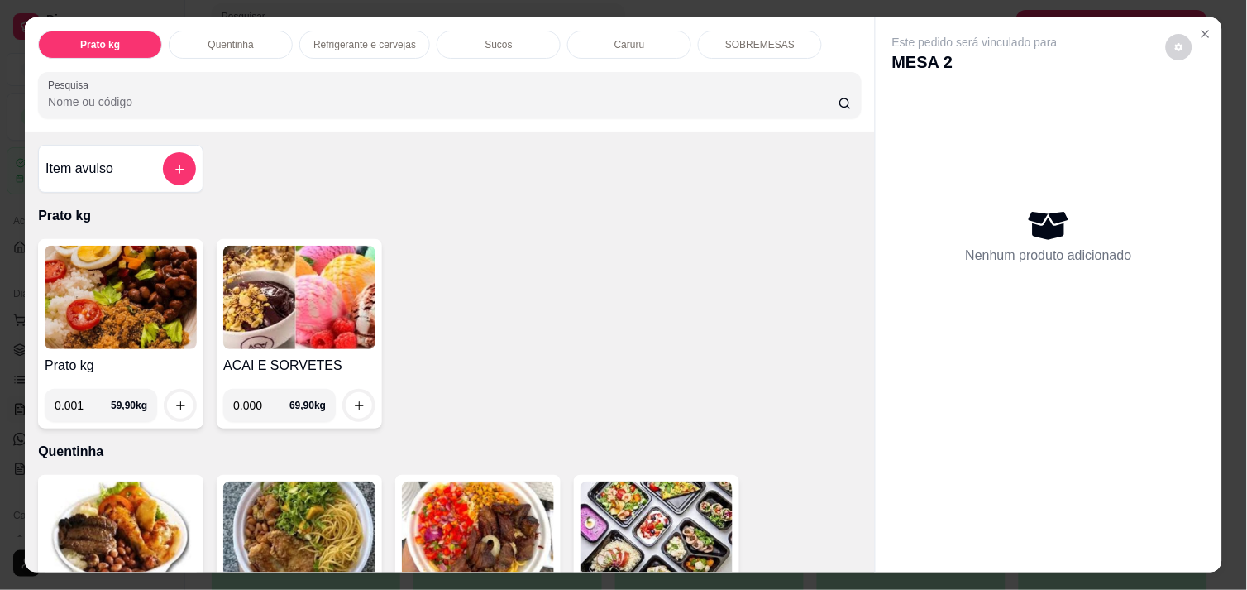
click at [91, 394] on input "0.001" at bounding box center [83, 405] width 56 height 33
type input "0.350"
click at [174, 399] on icon "increase-product-quantity" at bounding box center [180, 405] width 12 height 12
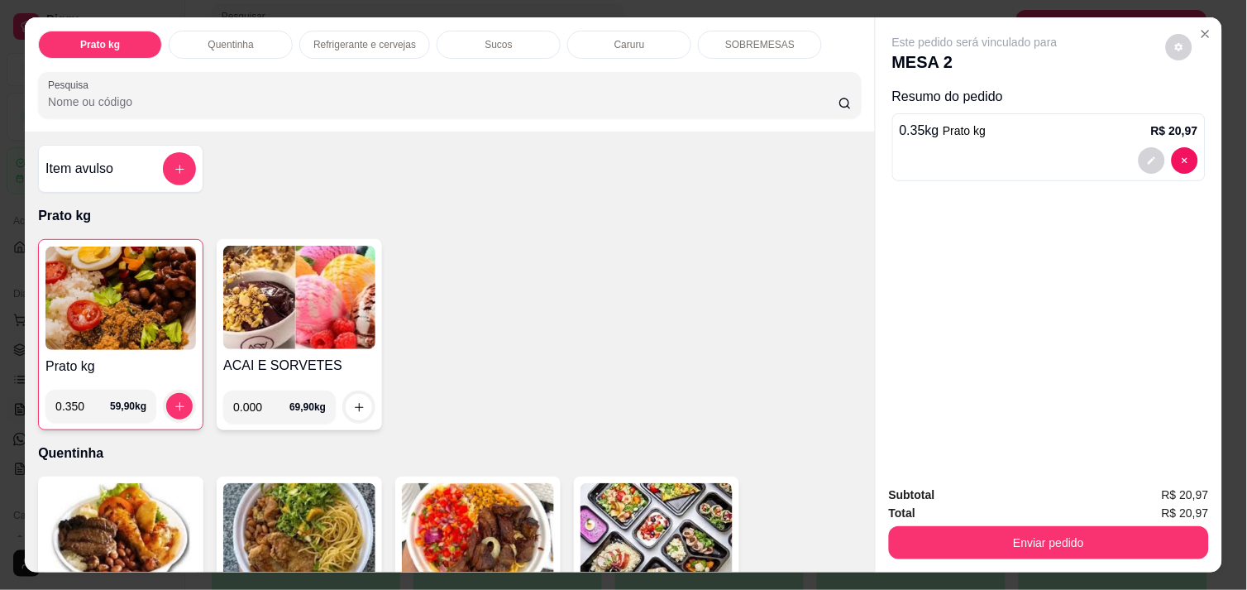
click at [102, 252] on img at bounding box center [120, 297] width 150 height 103
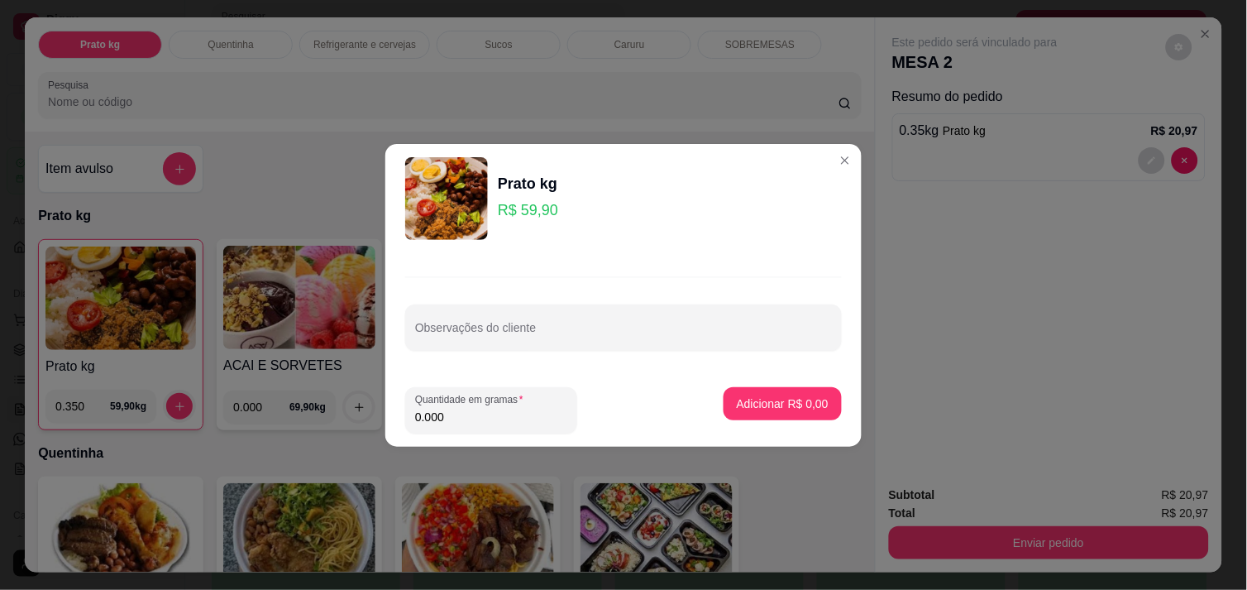
click at [456, 415] on input "0.000" at bounding box center [491, 416] width 152 height 17
type input "0.464"
click at [745, 407] on p "Adicionar R$ 27,79" at bounding box center [780, 403] width 96 height 16
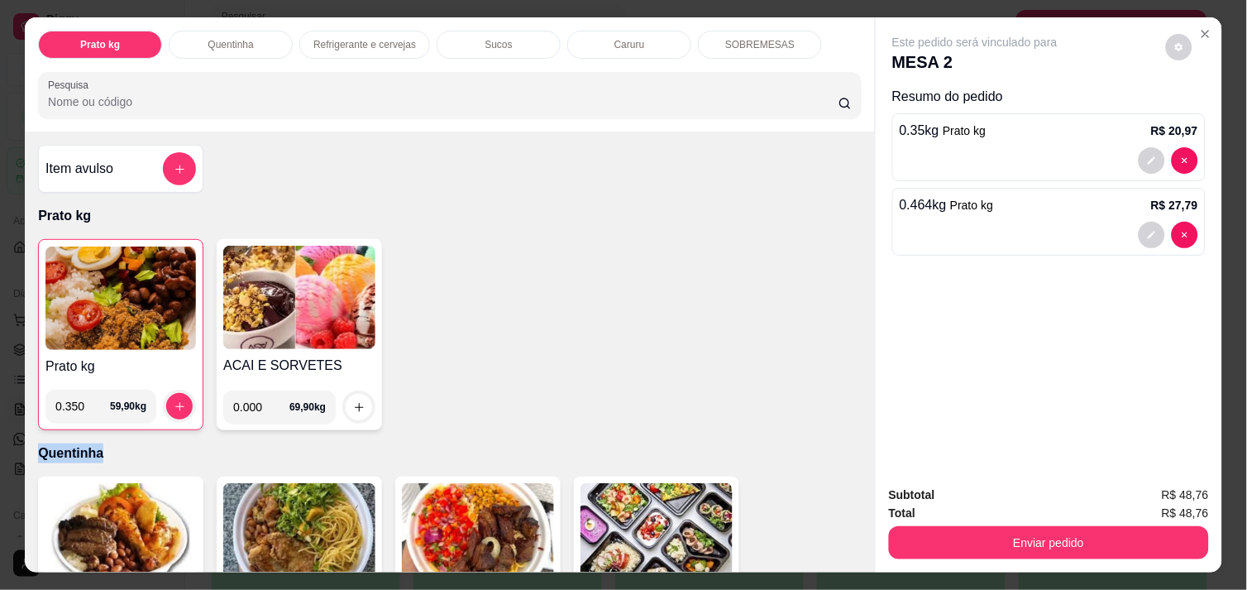
click at [745, 407] on div "Prato kg 0.350 59,90 kg ACAI E SORVETES 0.000 69,90 kg" at bounding box center [449, 334] width 823 height 191
click at [106, 283] on img at bounding box center [120, 297] width 150 height 103
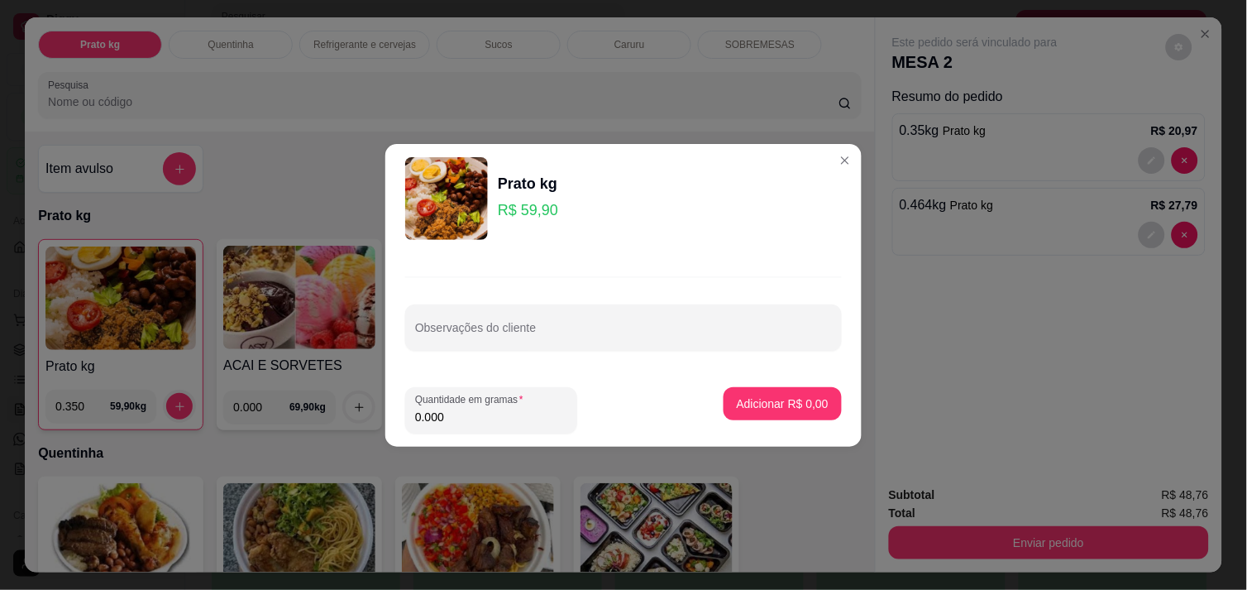
click at [456, 413] on input "0.000" at bounding box center [491, 416] width 152 height 17
type input "0.550"
click at [778, 397] on p "Adicionar R$ 32,95" at bounding box center [780, 403] width 96 height 16
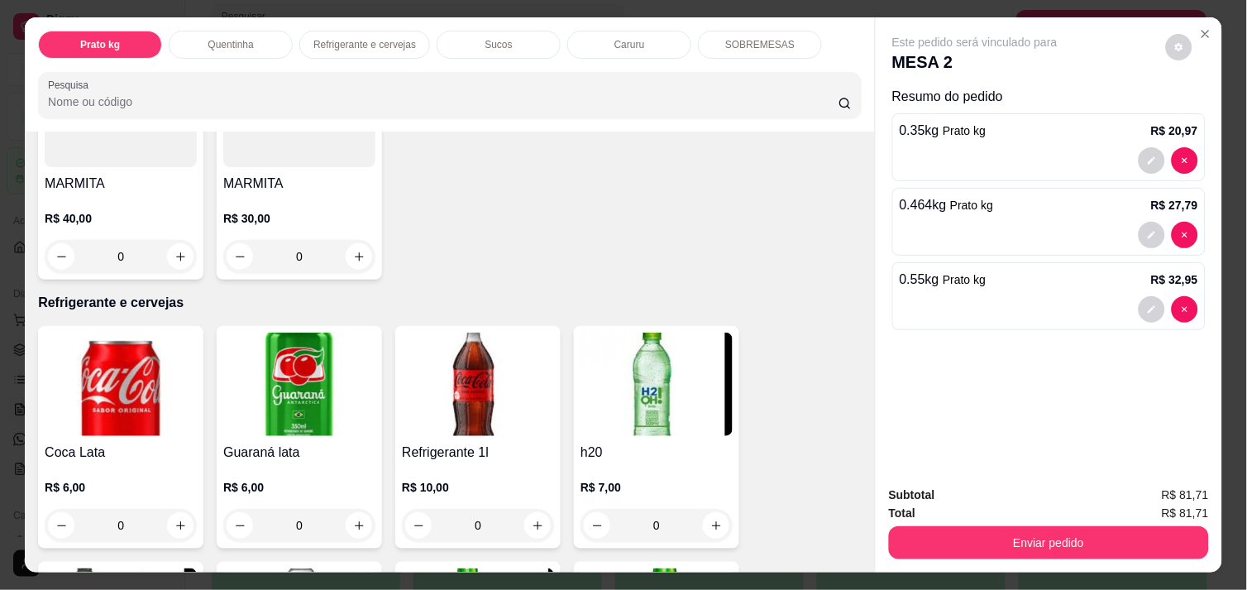
scroll to position [661, 0]
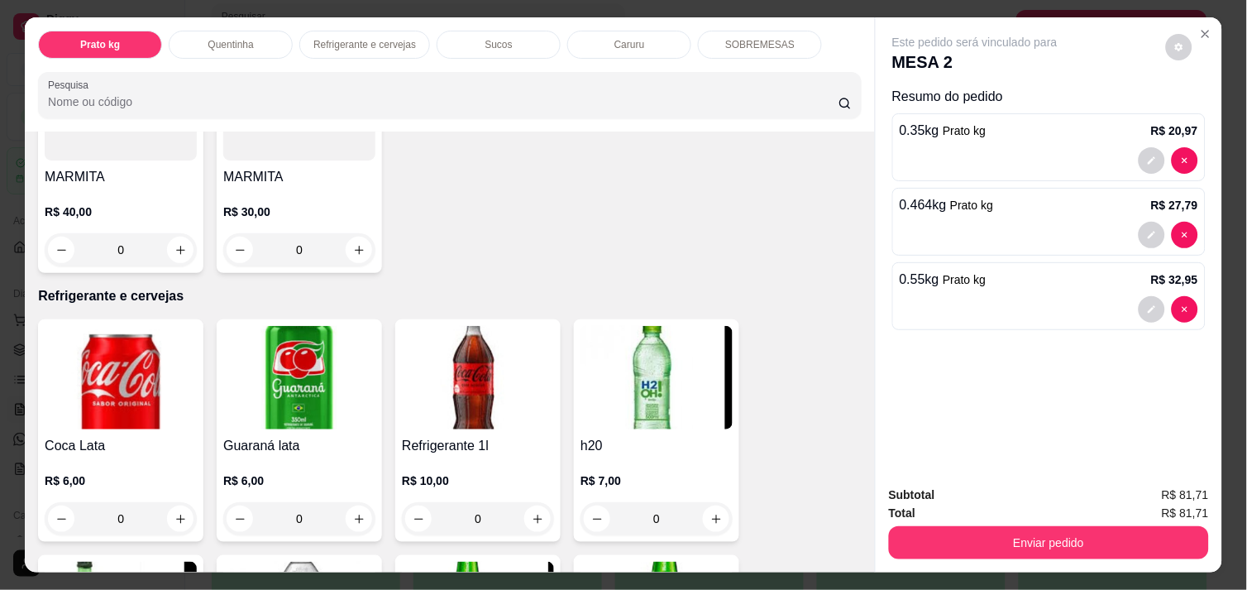
click at [876, 542] on div "Subtotal R$ 81,71 Total R$ 81,71 Enviar pedido" at bounding box center [1049, 522] width 346 height 100
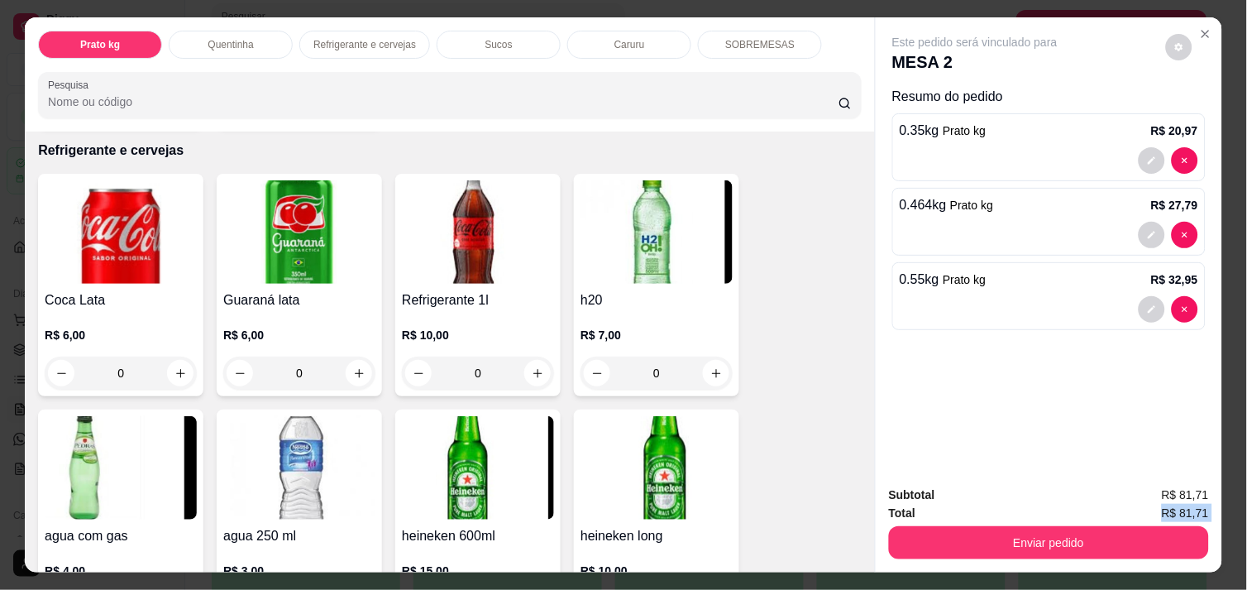
scroll to position [808, 0]
click at [174, 366] on icon "increase-product-quantity" at bounding box center [180, 372] width 12 height 12
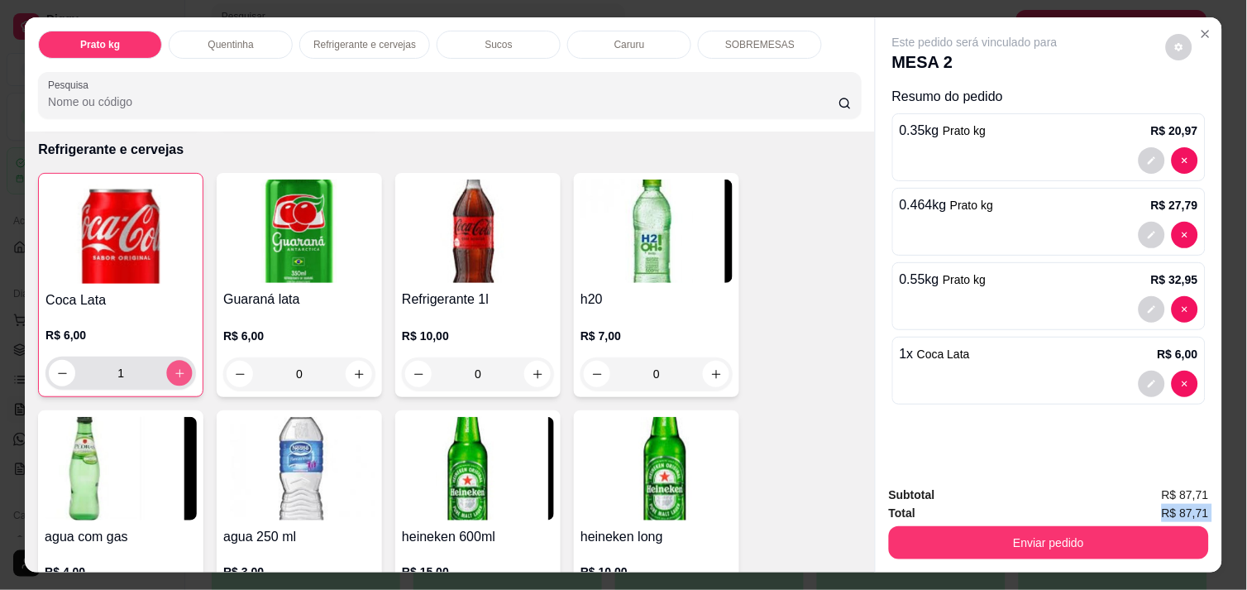
click at [174, 367] on icon "increase-product-quantity" at bounding box center [180, 373] width 12 height 12
type input "2"
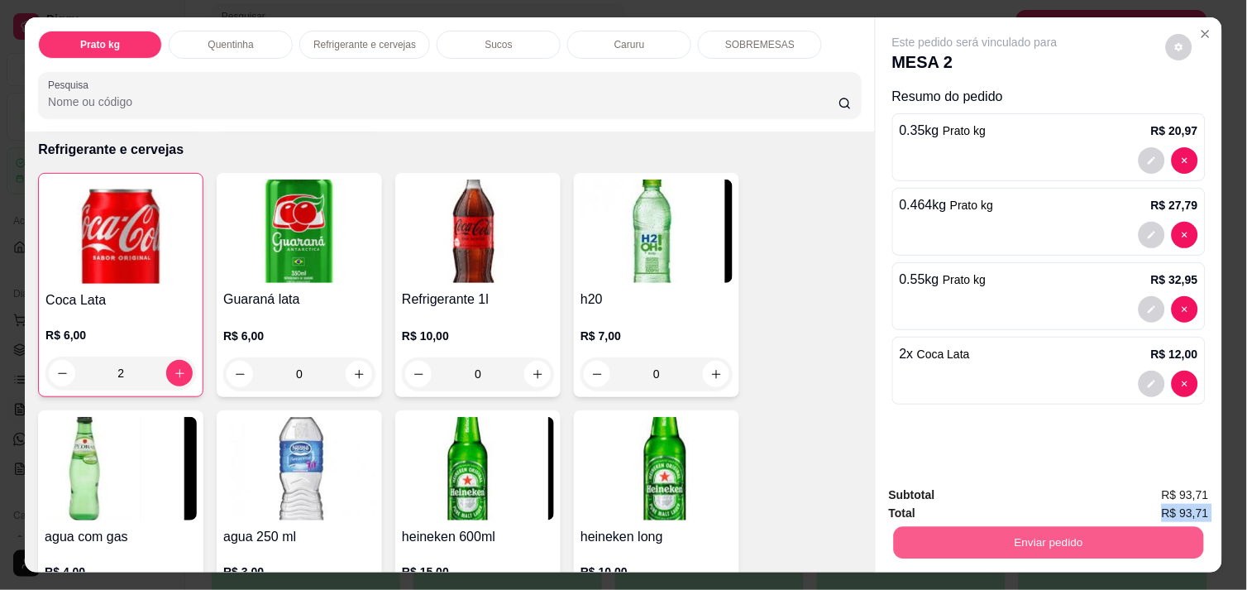
click at [1055, 540] on button "Enviar pedido" at bounding box center [1049, 542] width 310 height 32
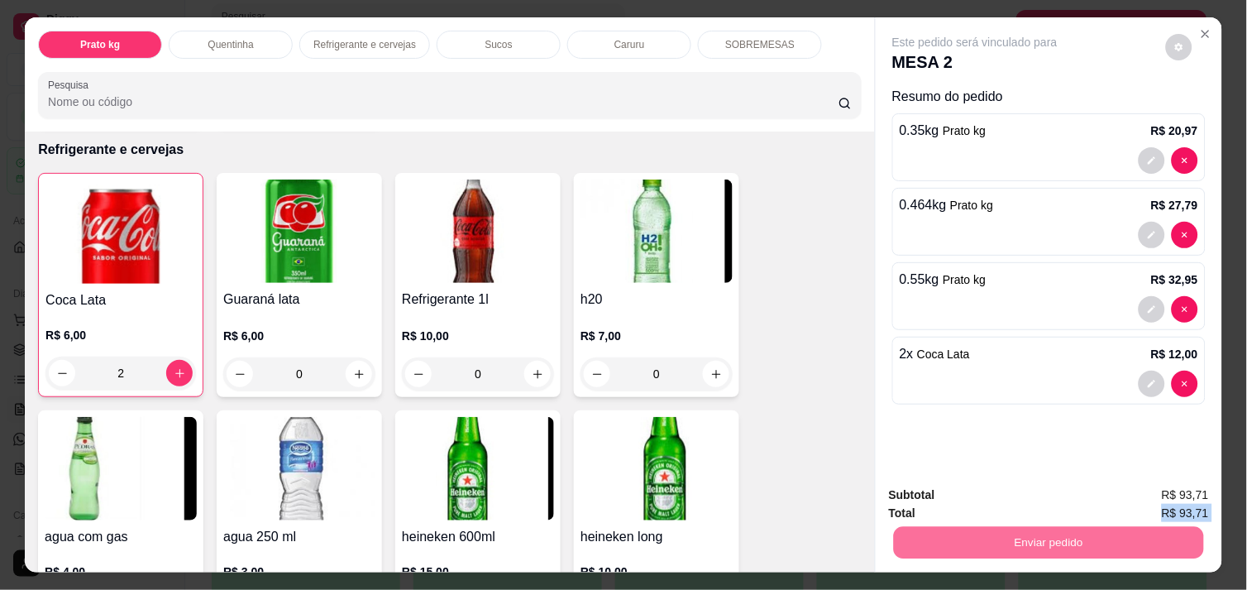
click at [1194, 485] on button "Enviar pedido" at bounding box center [1165, 495] width 91 height 31
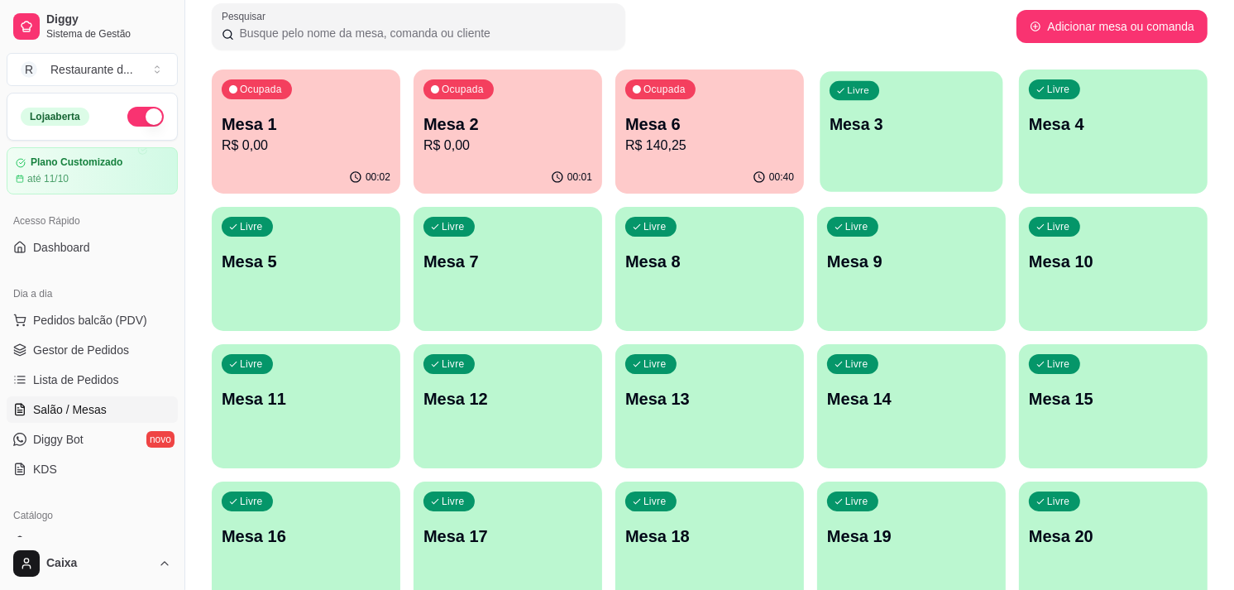
click at [855, 116] on p "Mesa 3" at bounding box center [911, 124] width 164 height 22
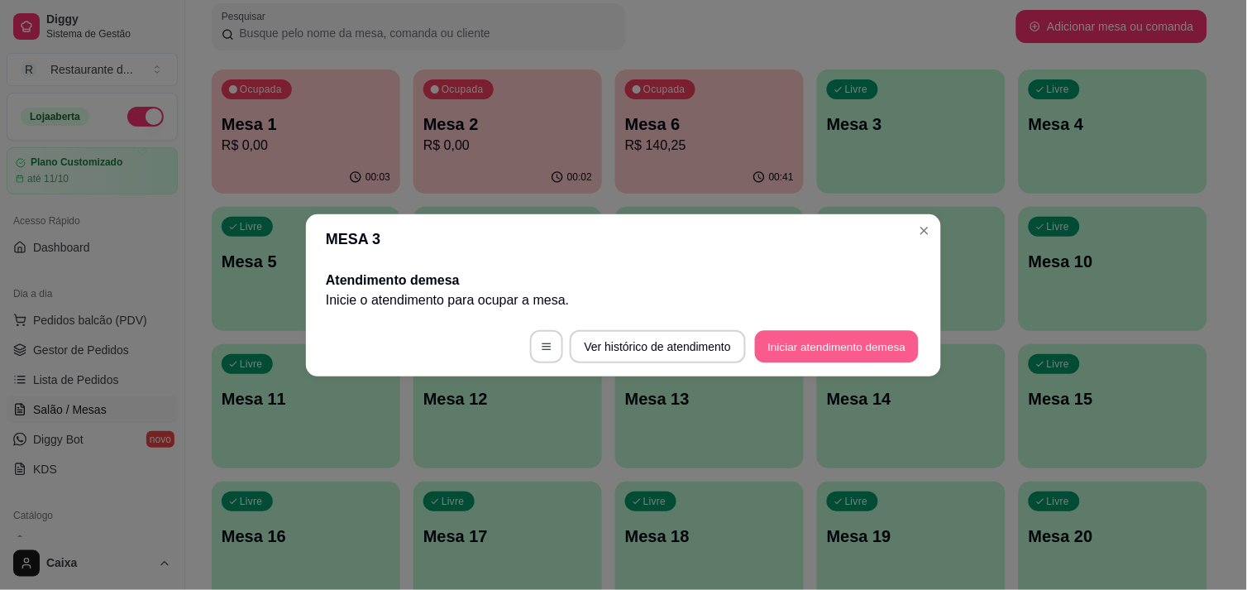
click at [862, 352] on button "Iniciar atendimento de mesa" at bounding box center [837, 346] width 164 height 32
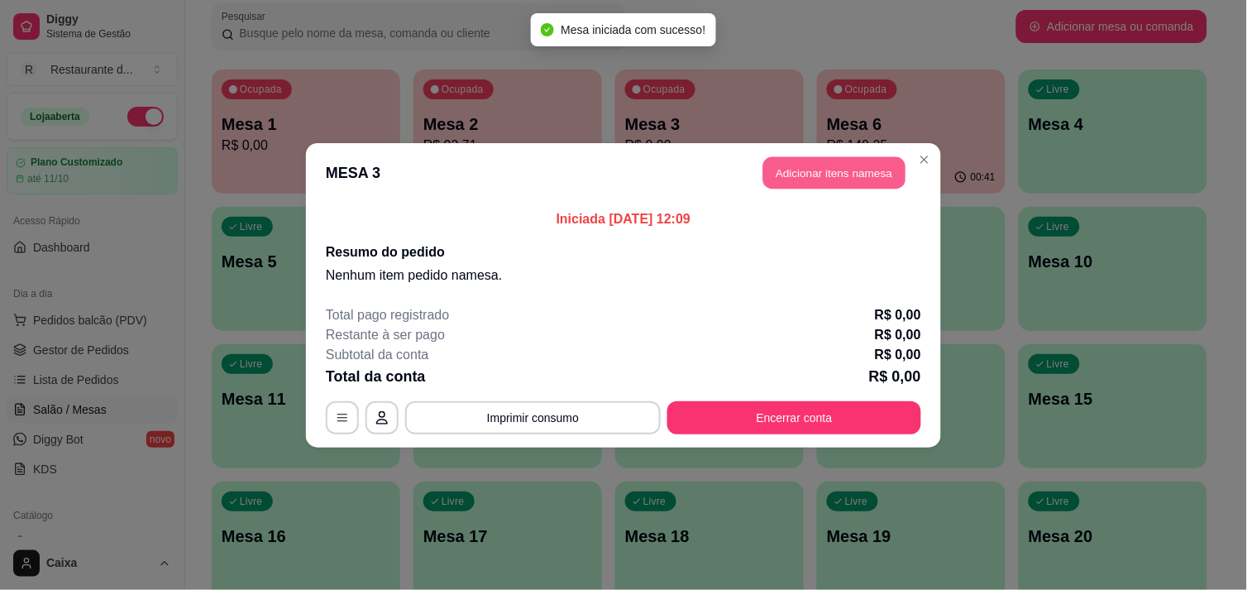
click at [881, 184] on button "Adicionar itens na mesa" at bounding box center [834, 172] width 142 height 32
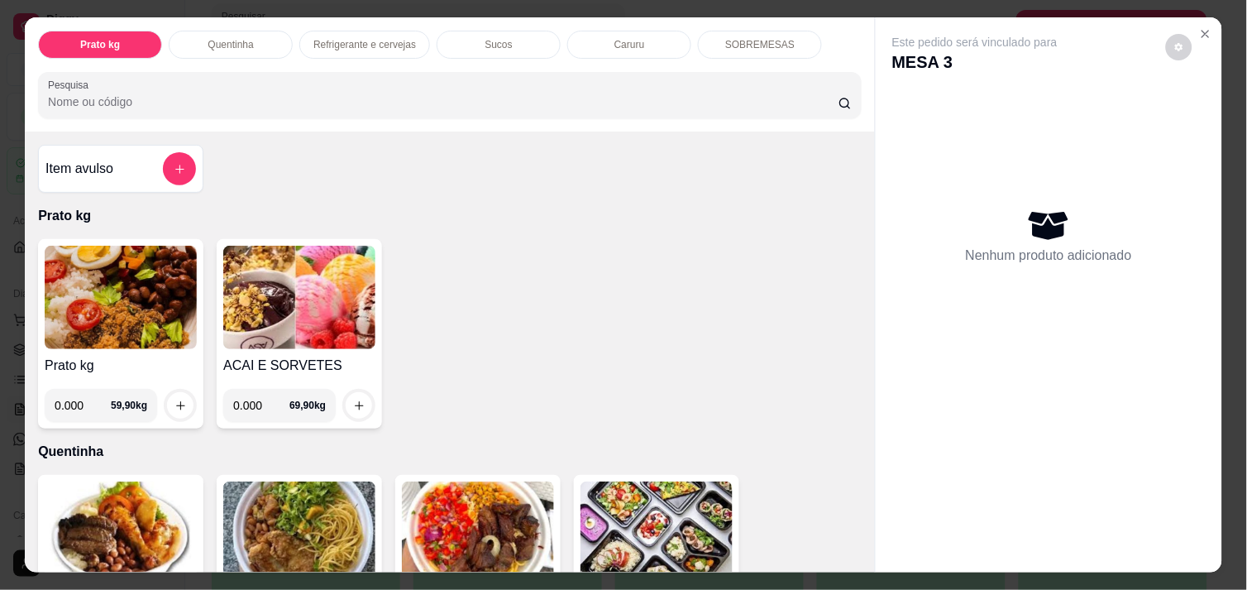
click at [85, 391] on input "0.000" at bounding box center [83, 405] width 56 height 33
type input "0.320"
click at [174, 399] on icon "increase-product-quantity" at bounding box center [180, 405] width 12 height 12
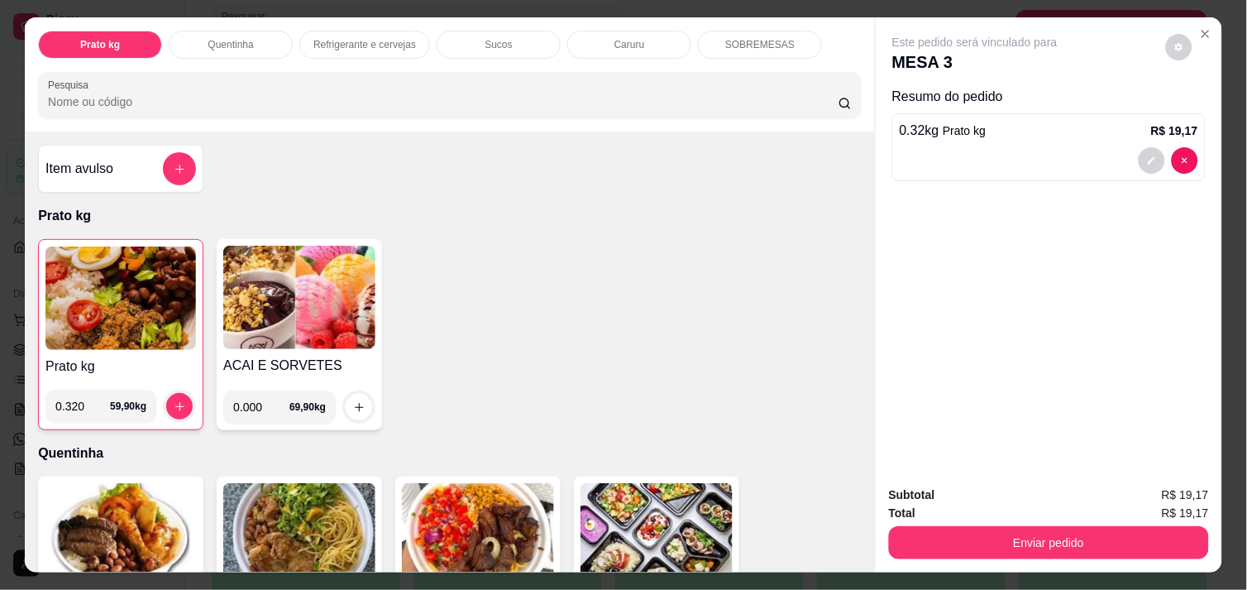
click at [96, 289] on img at bounding box center [120, 297] width 150 height 103
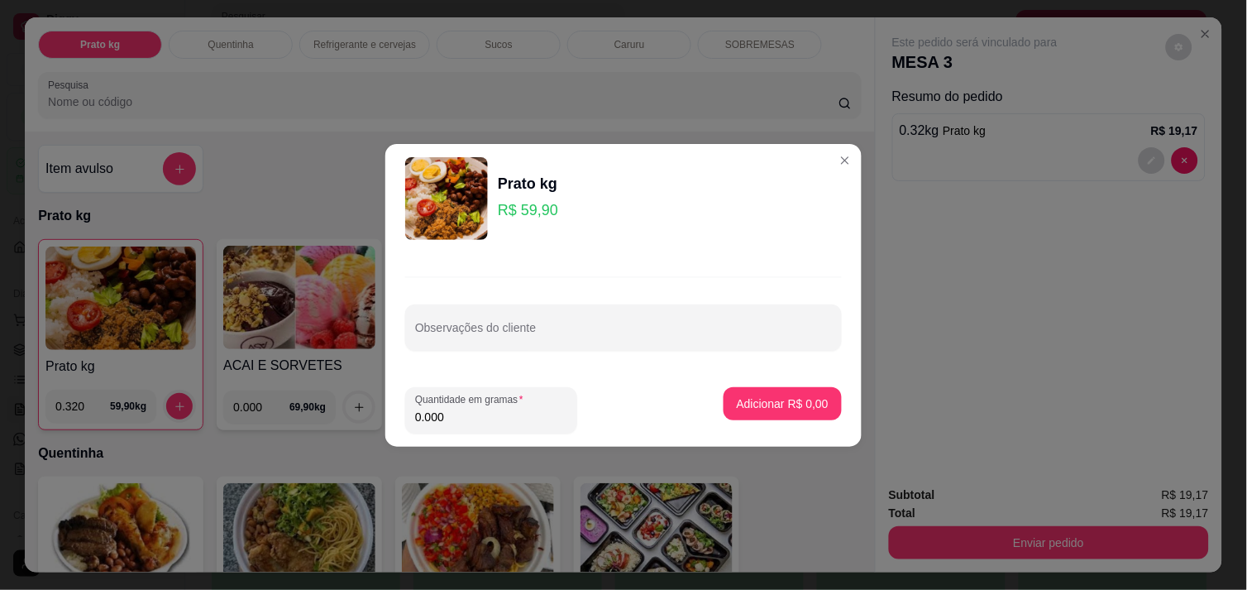
click at [442, 413] on input "0.000" at bounding box center [491, 416] width 152 height 17
type input "0.444"
click at [766, 401] on p "Adicionar R$ 26,60" at bounding box center [780, 403] width 96 height 16
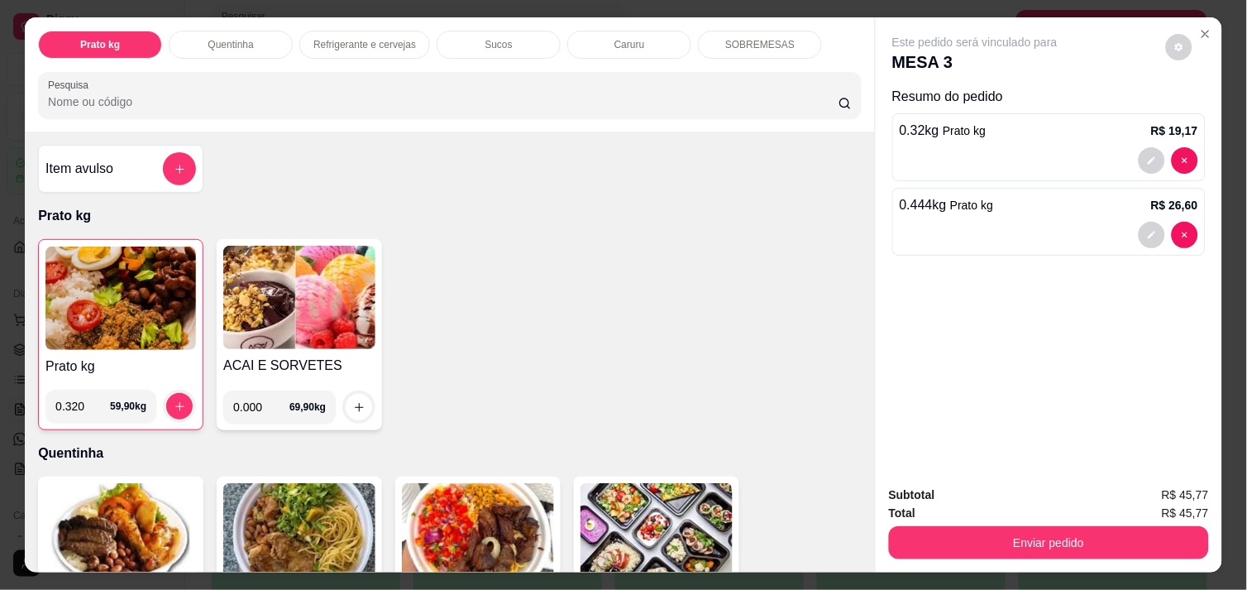
click at [102, 281] on img at bounding box center [120, 297] width 150 height 103
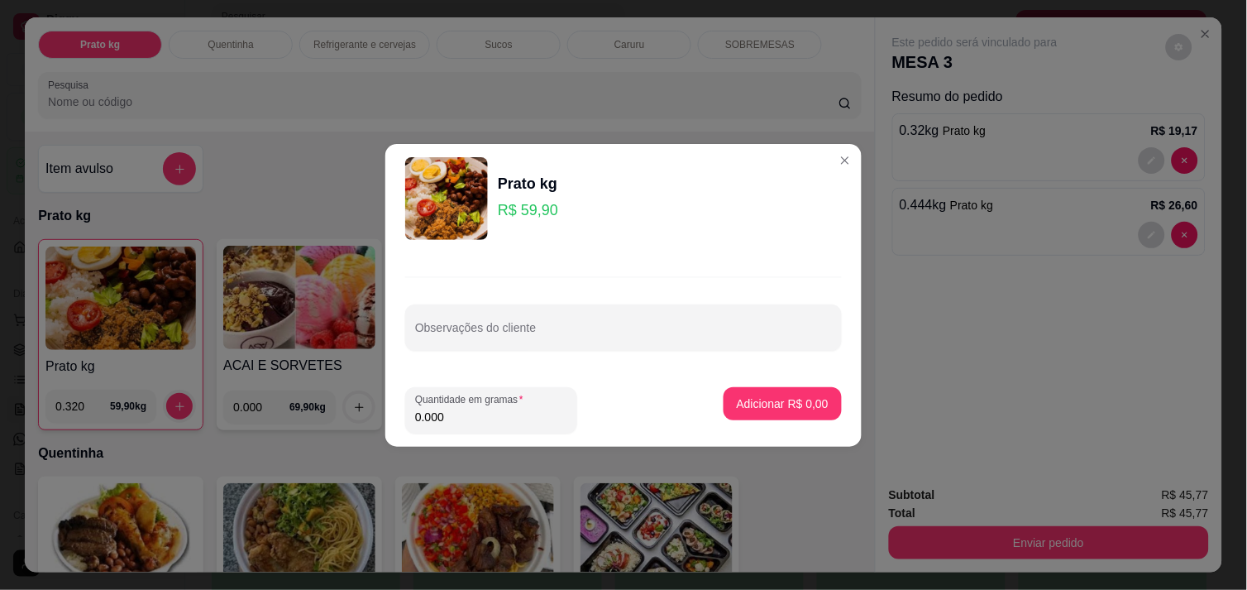
click at [451, 424] on input "0.000" at bounding box center [491, 416] width 152 height 17
type input "0.550"
click at [771, 394] on button "Adicionar R$ 32,95" at bounding box center [779, 403] width 122 height 32
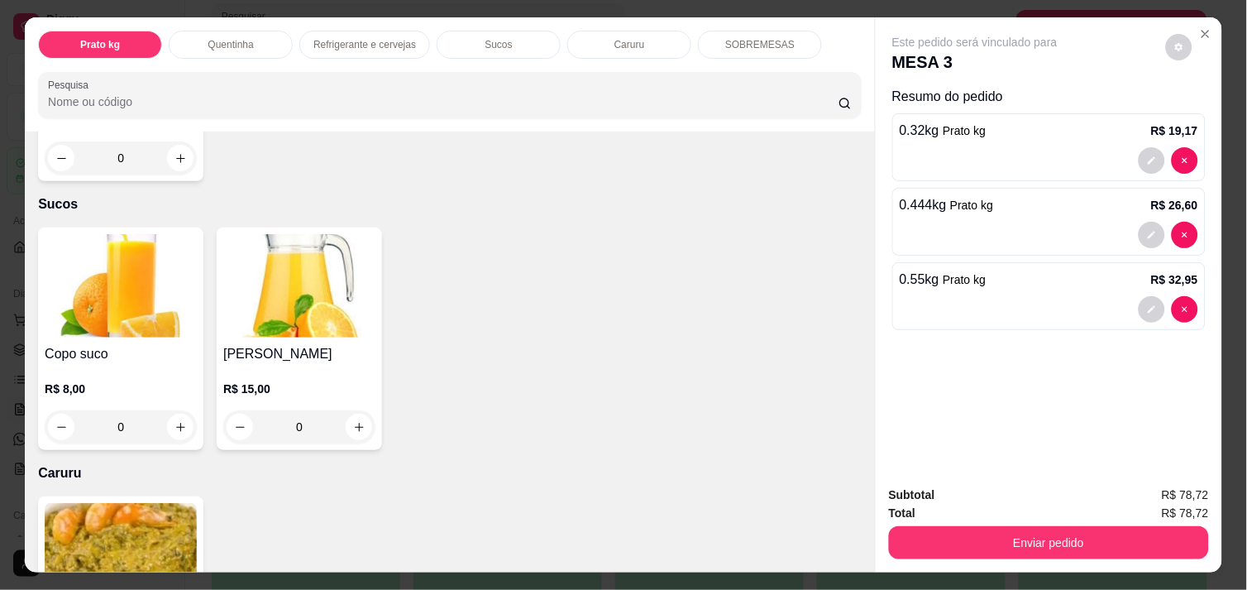
scroll to position [1506, 0]
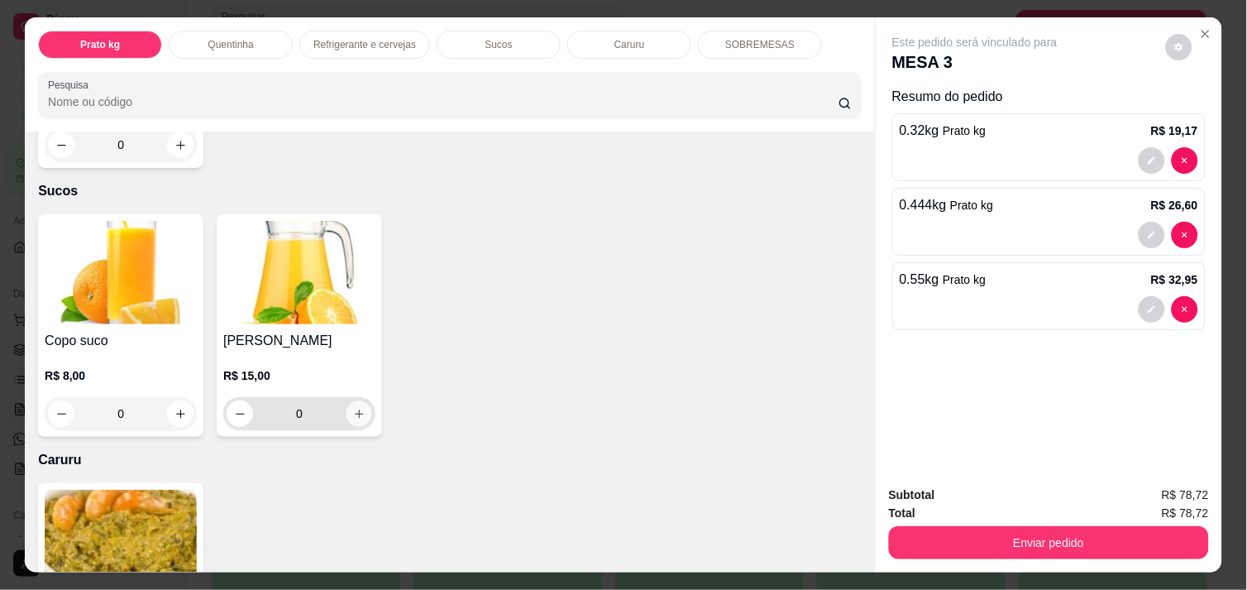
click at [353, 408] on icon "increase-product-quantity" at bounding box center [359, 414] width 12 height 12
type input "1"
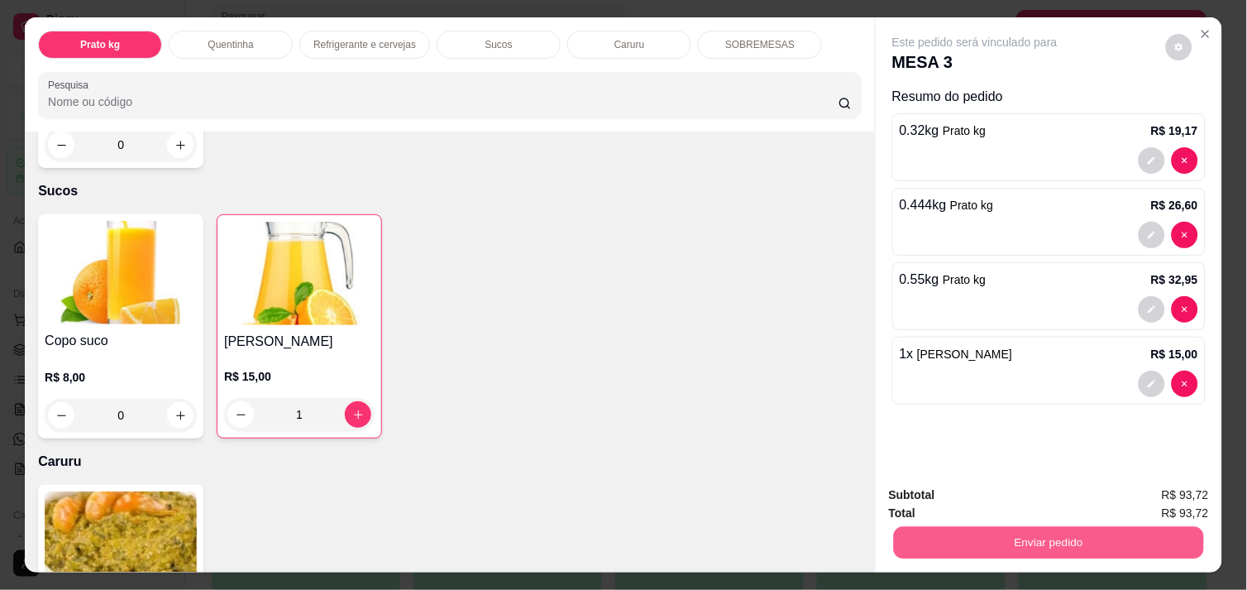
click at [1072, 527] on button "Enviar pedido" at bounding box center [1049, 542] width 310 height 32
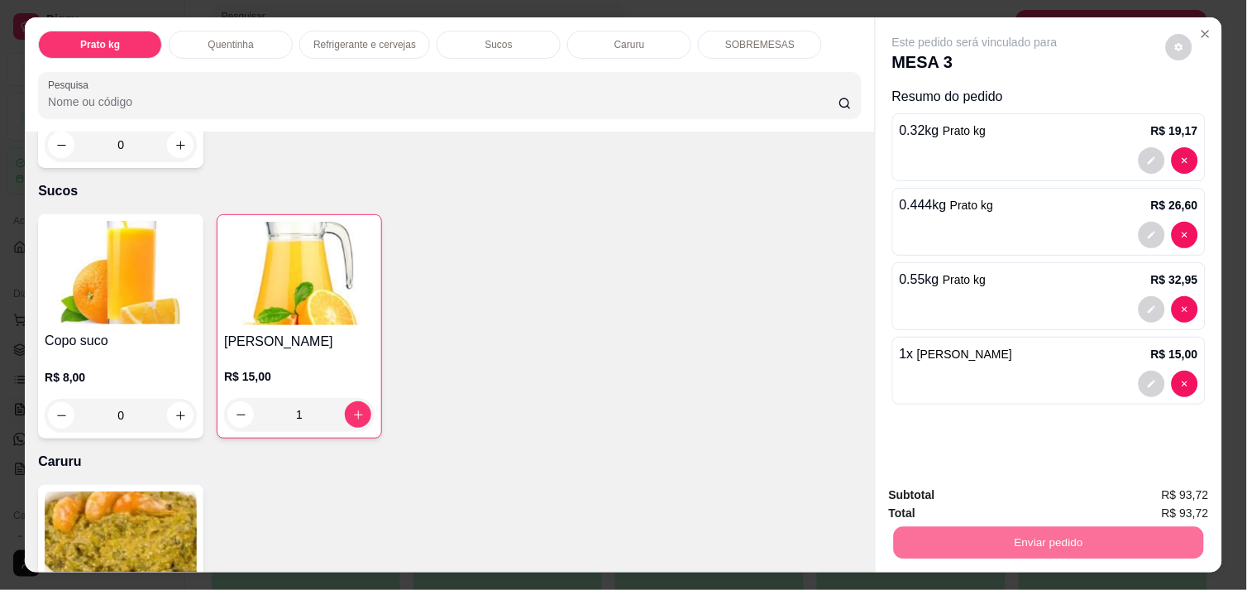
click at [1152, 494] on button "Enviar pedido" at bounding box center [1165, 495] width 91 height 31
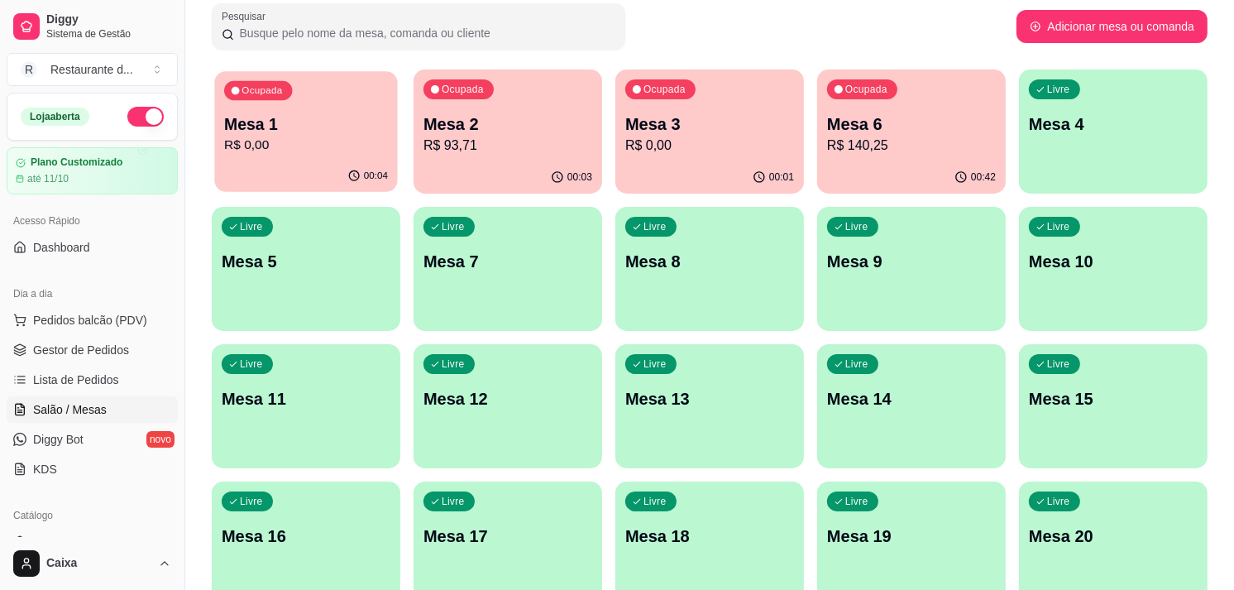
click at [327, 99] on div "Ocupada Mesa 1 R$ 0,00" at bounding box center [305, 115] width 183 height 89
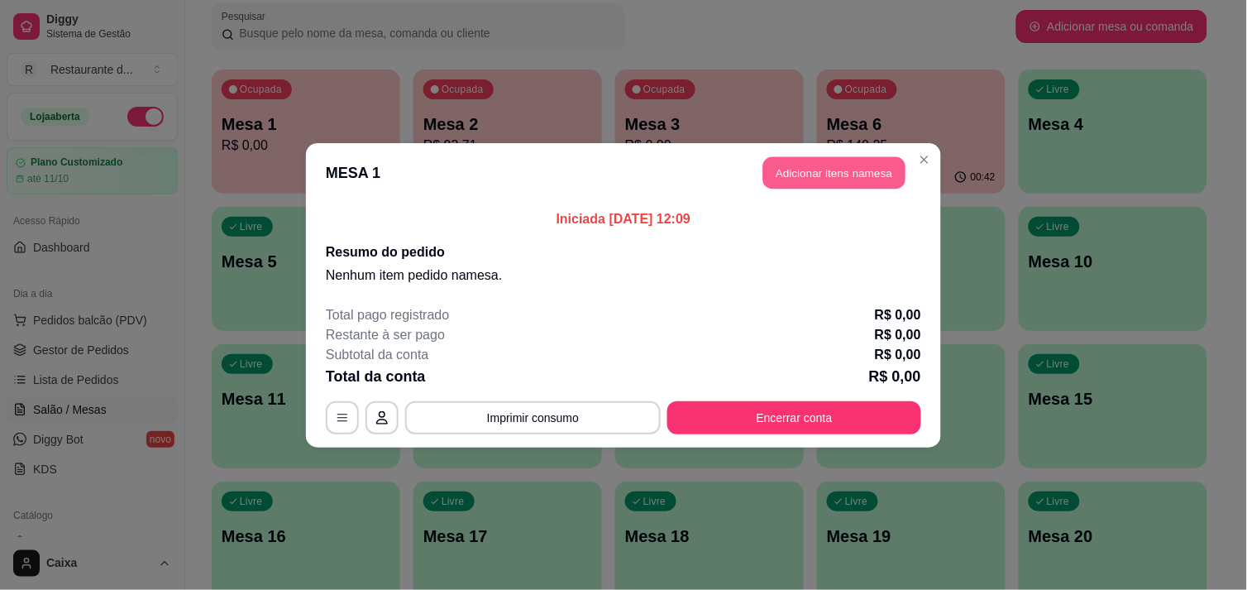
click at [811, 177] on button "Adicionar itens na mesa" at bounding box center [834, 172] width 142 height 32
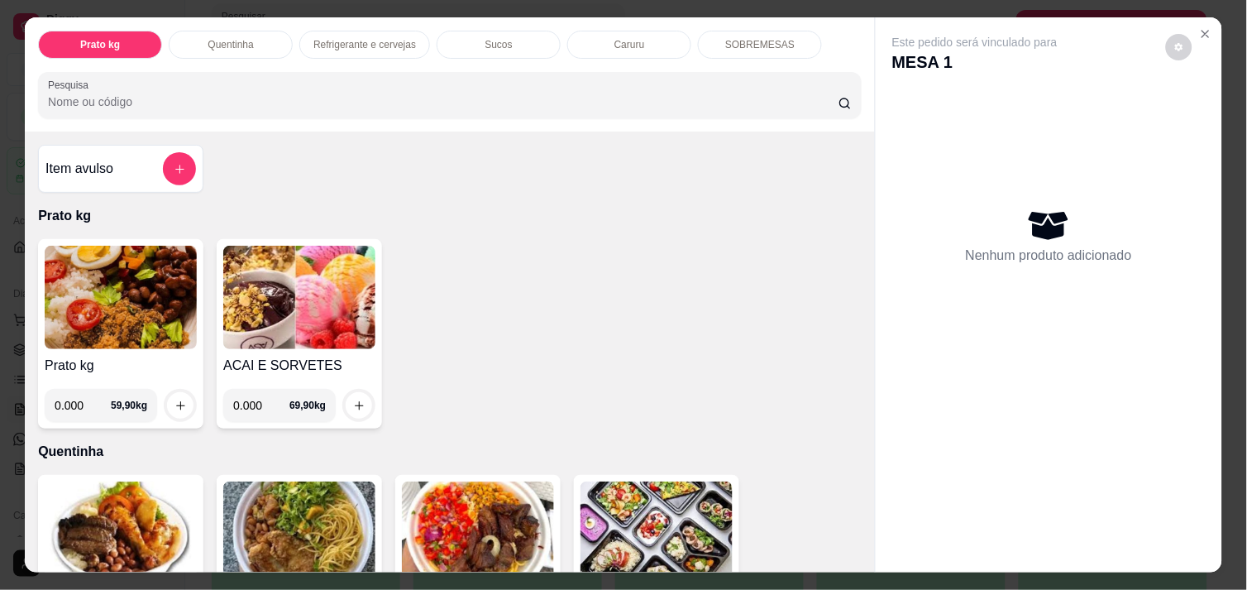
click at [79, 397] on input "0.000" at bounding box center [83, 405] width 56 height 33
type input "0.600"
click at [174, 399] on icon "increase-product-quantity" at bounding box center [180, 405] width 12 height 12
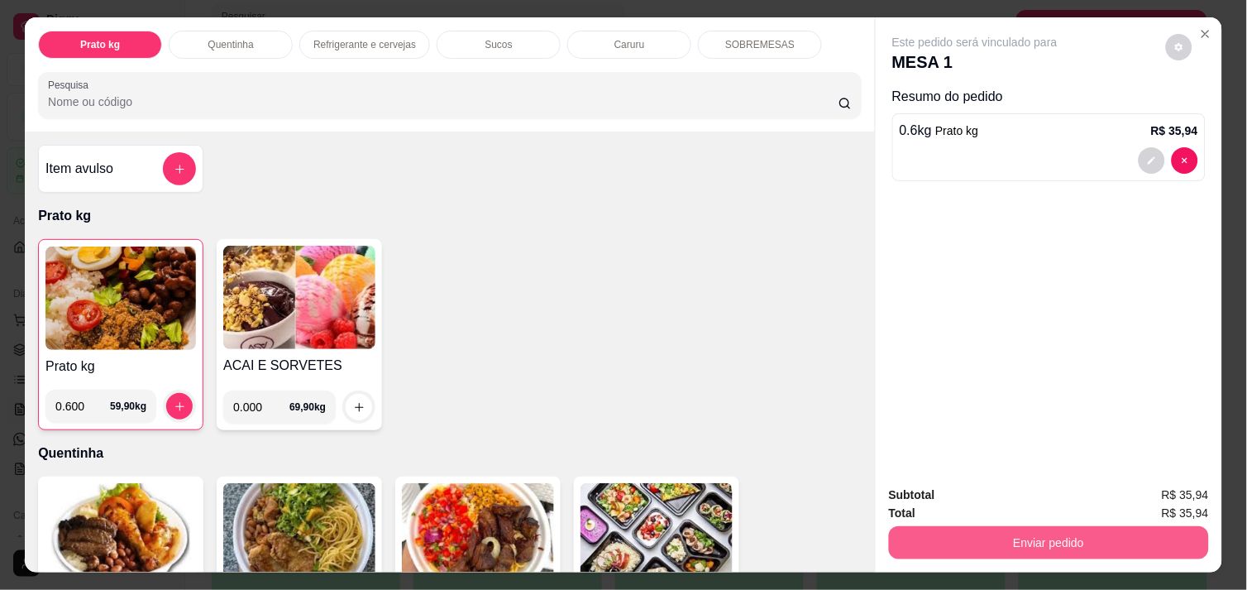
click at [1050, 535] on button "Enviar pedido" at bounding box center [1049, 542] width 320 height 33
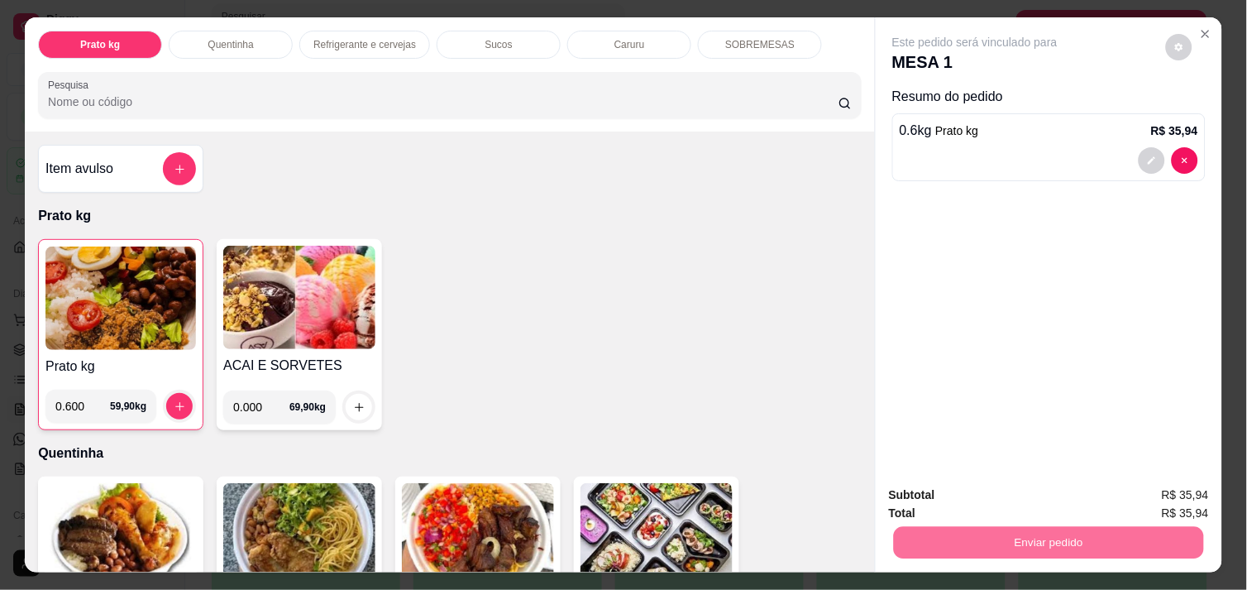
click at [1192, 486] on button "Enviar pedido" at bounding box center [1165, 495] width 91 height 31
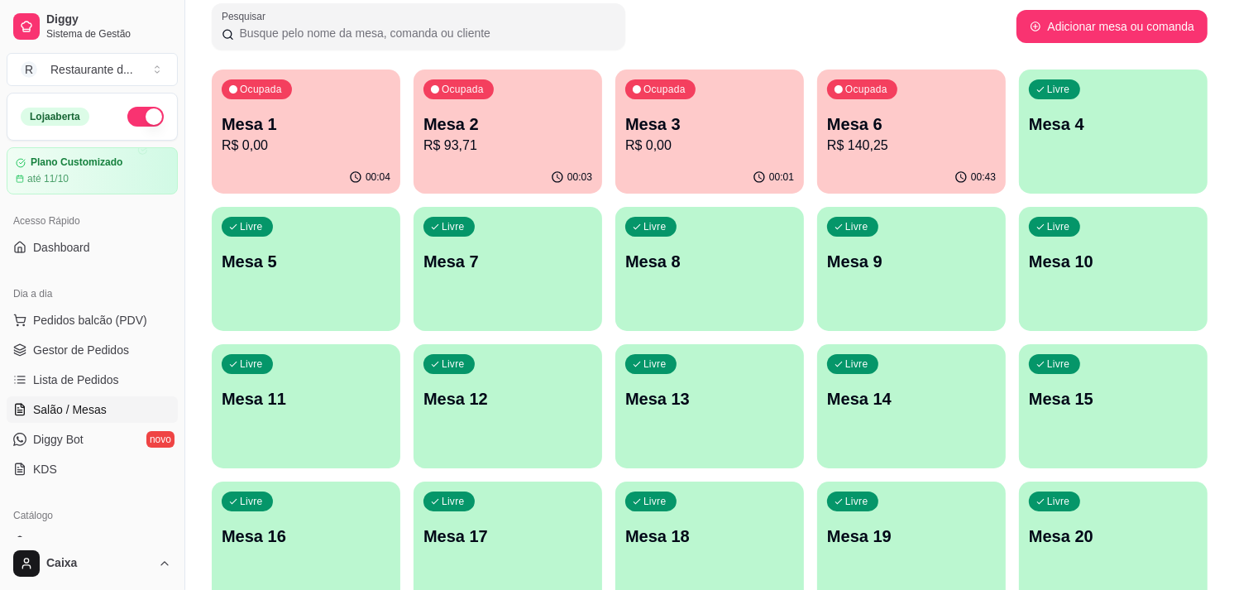
click at [675, 152] on p "R$ 0,00" at bounding box center [709, 146] width 169 height 20
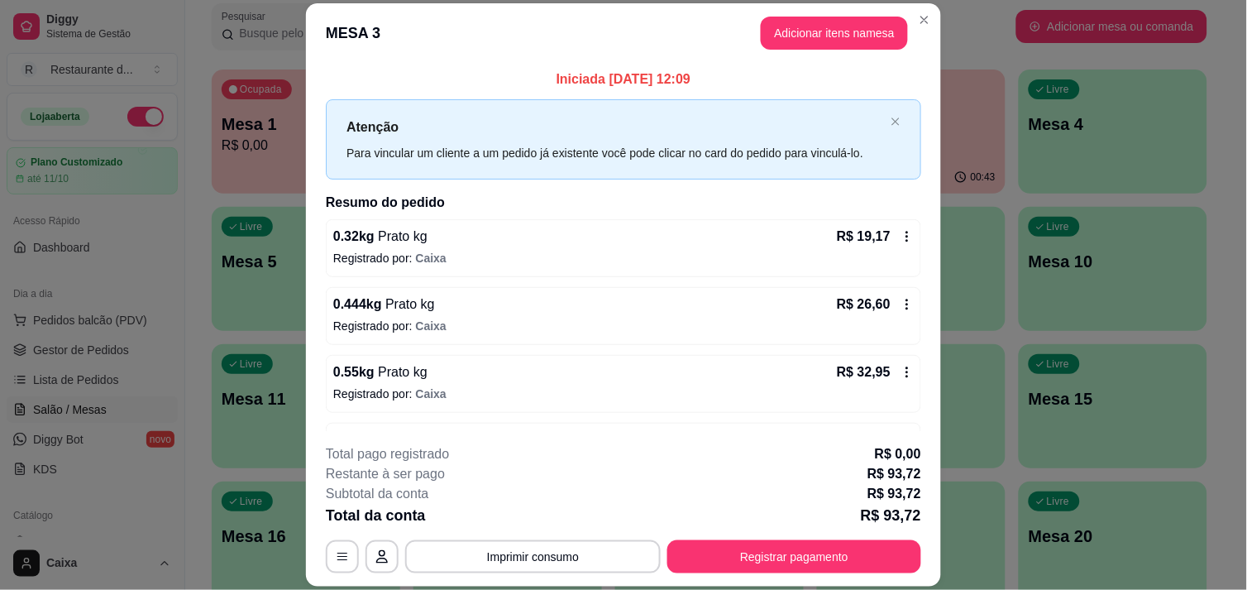
scroll to position [55, 0]
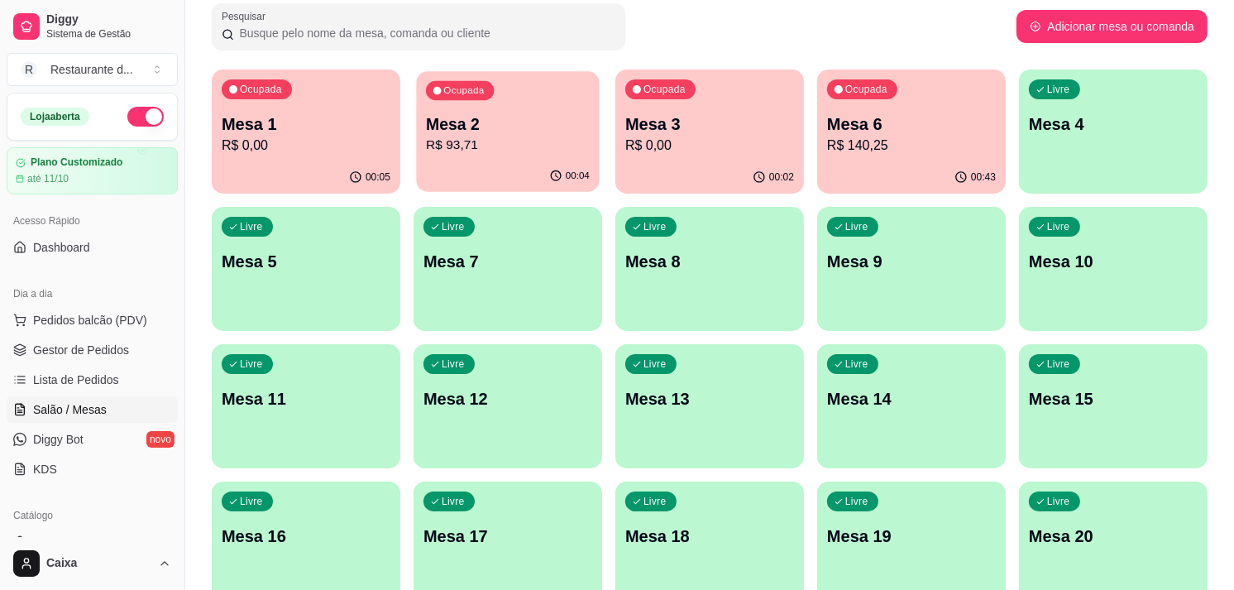
click at [517, 149] on p "R$ 93,71" at bounding box center [508, 145] width 164 height 19
click at [533, 133] on p "Mesa 2" at bounding box center [508, 124] width 164 height 22
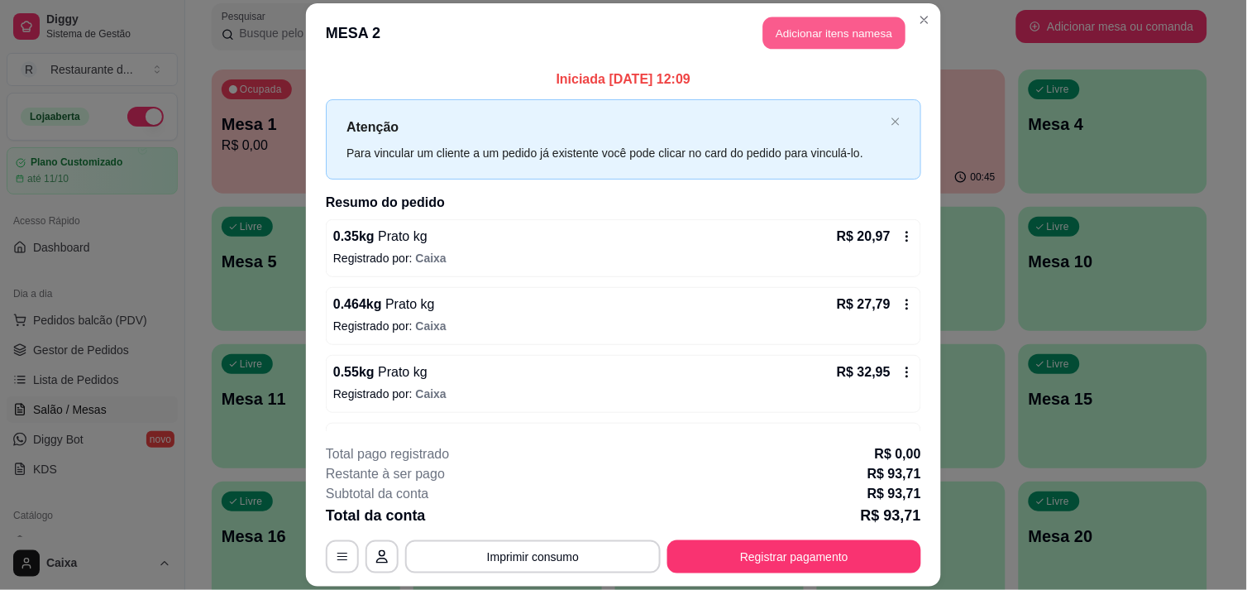
click at [829, 29] on button "Adicionar itens na mesa" at bounding box center [834, 33] width 142 height 32
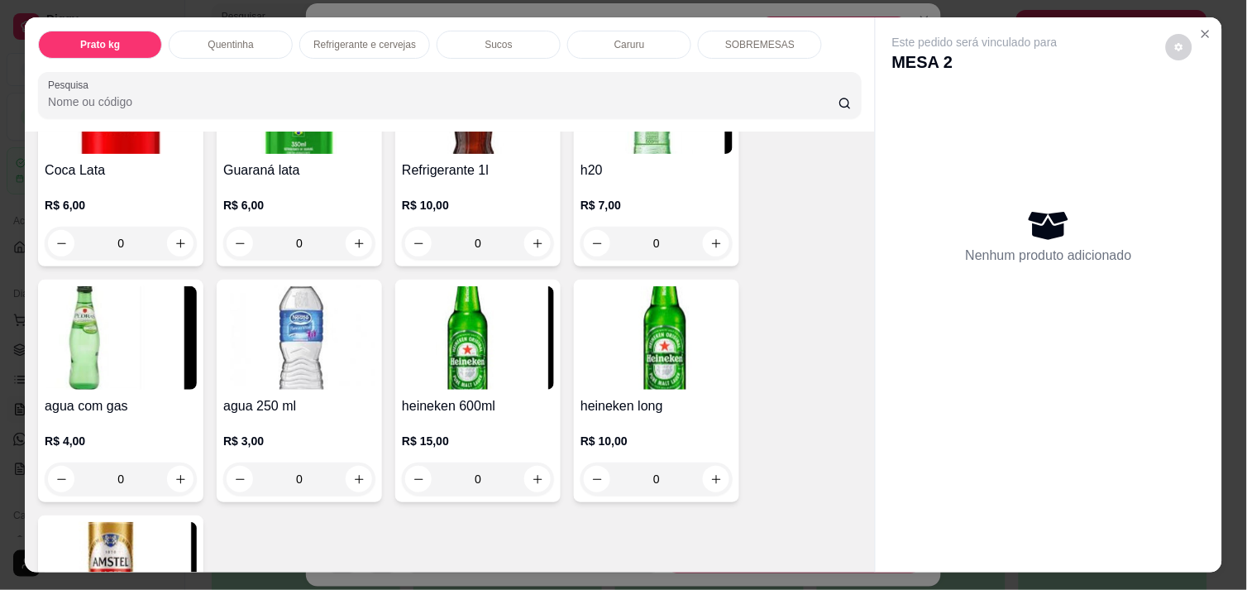
scroll to position [955, 0]
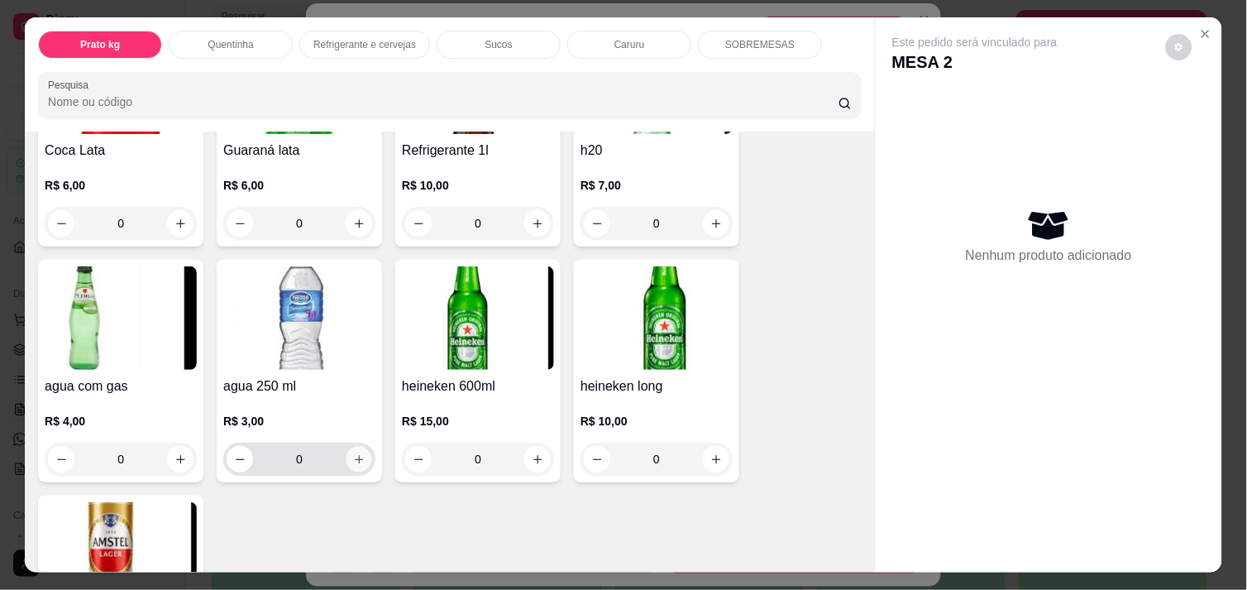
click at [360, 451] on button "increase-product-quantity" at bounding box center [359, 459] width 26 height 26
type input "1"
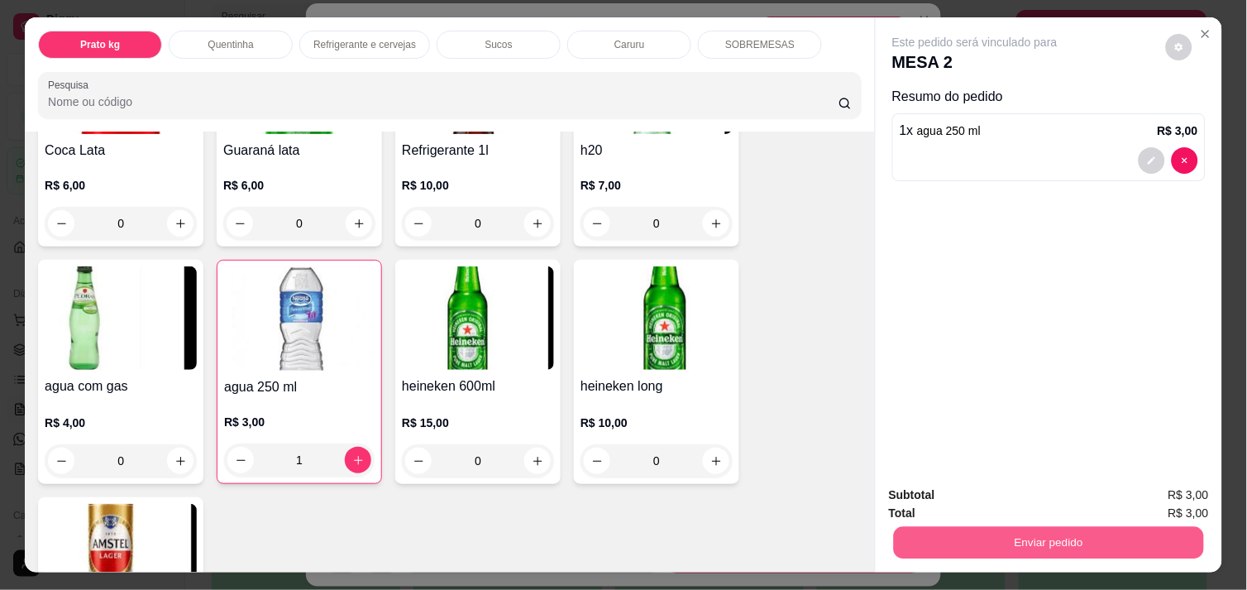
click at [1086, 535] on button "Enviar pedido" at bounding box center [1049, 542] width 310 height 32
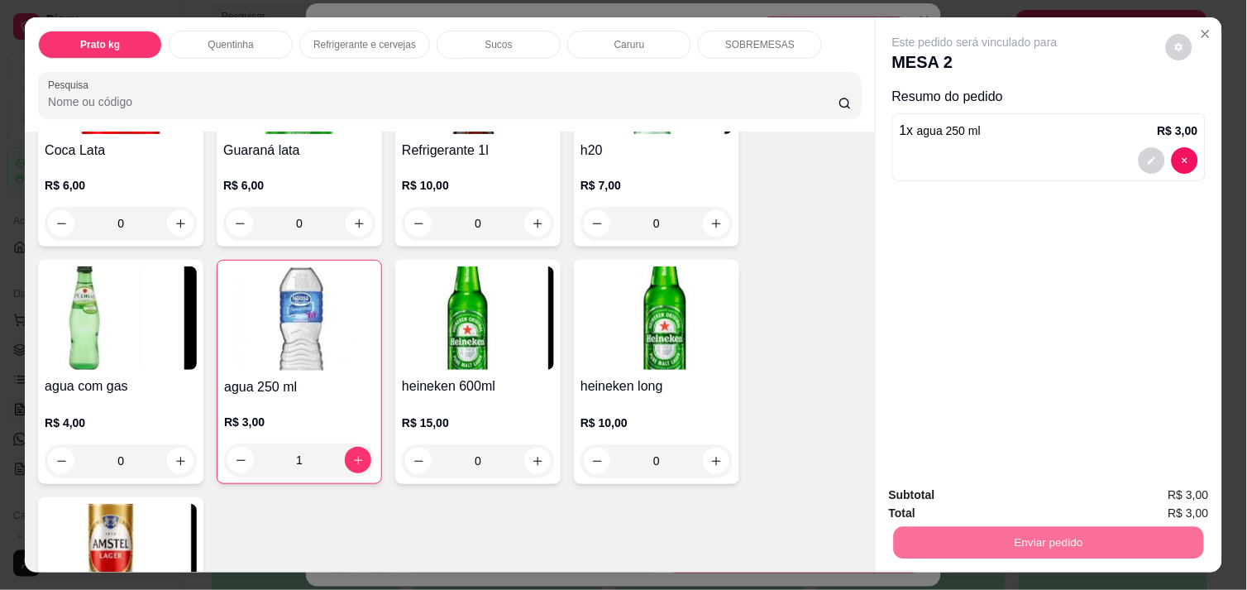
click at [1171, 489] on button "Enviar pedido" at bounding box center [1165, 495] width 91 height 31
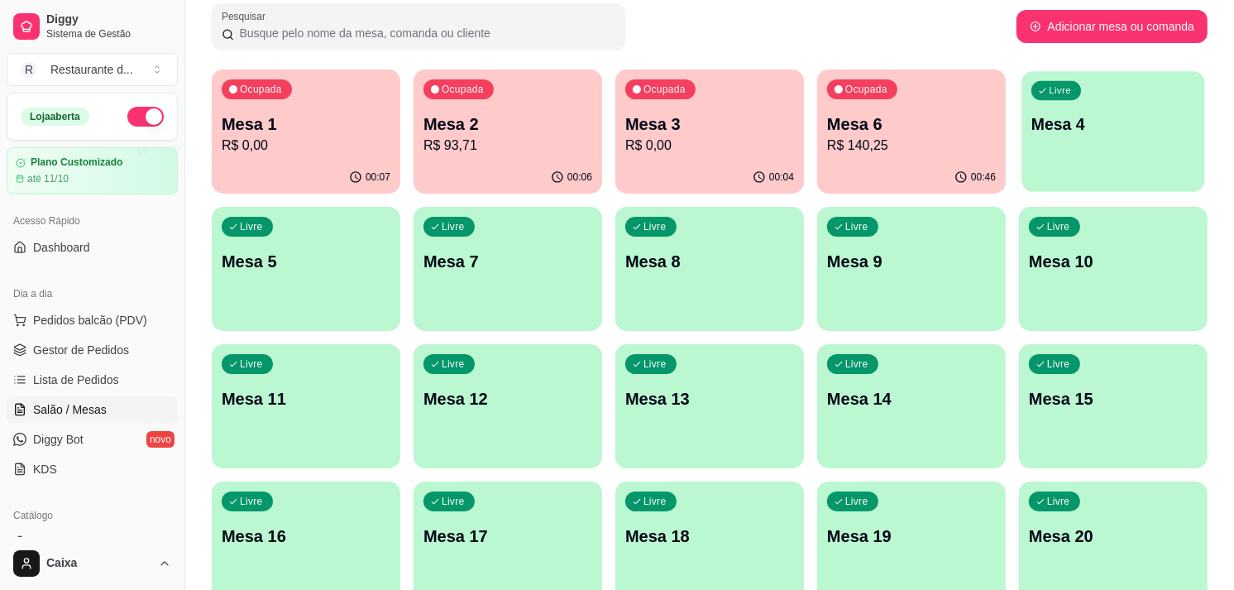
click at [1102, 157] on div "Livre Mesa 4" at bounding box center [1112, 121] width 183 height 101
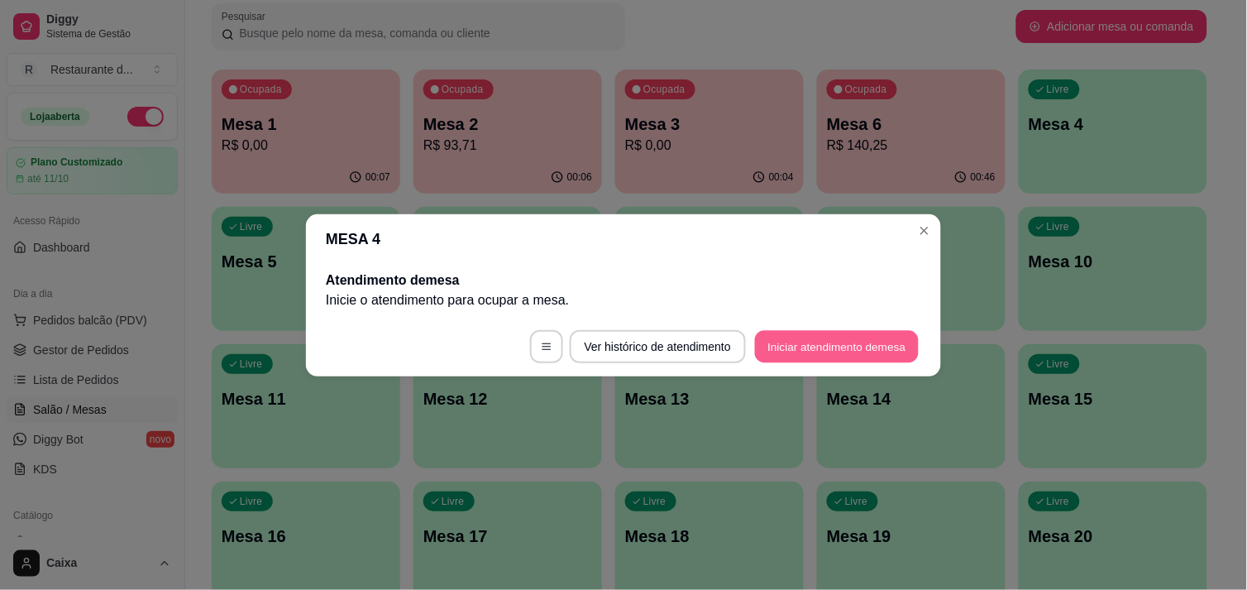
click at [870, 339] on button "Iniciar atendimento de mesa" at bounding box center [837, 346] width 164 height 32
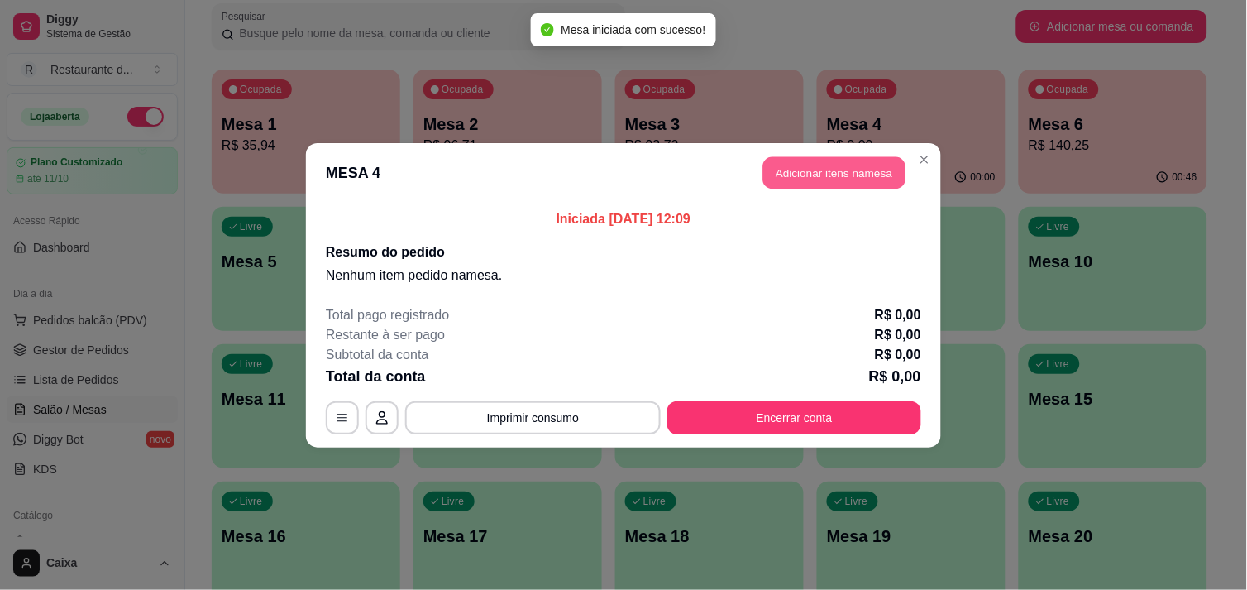
click at [866, 182] on button "Adicionar itens na mesa" at bounding box center [834, 172] width 142 height 32
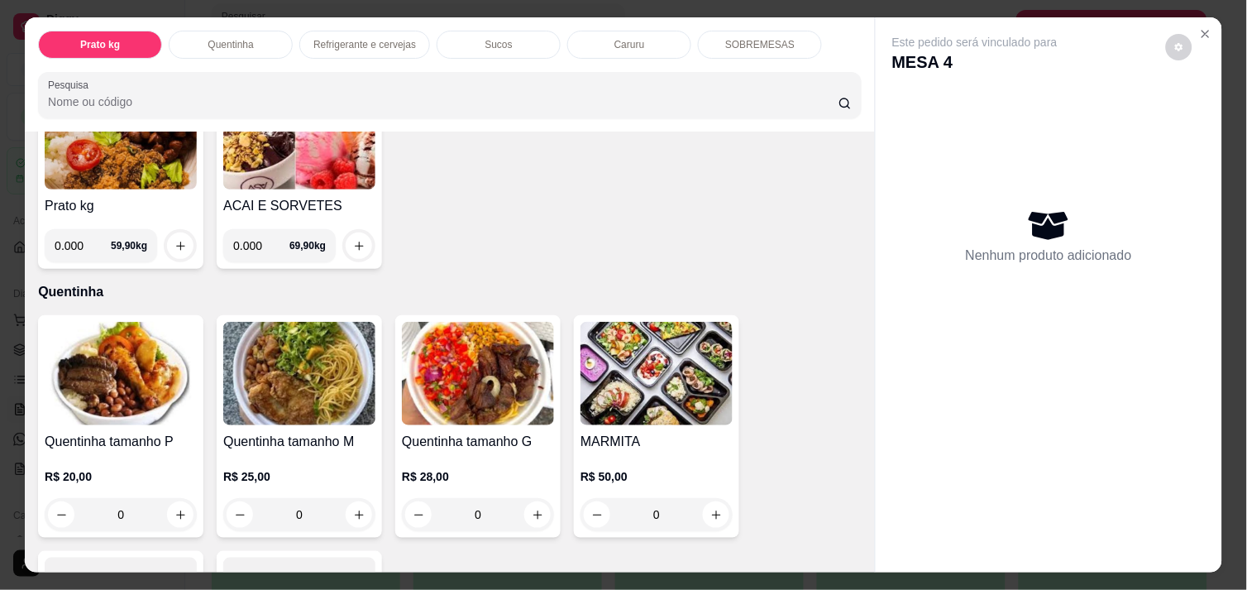
scroll to position [220, 0]
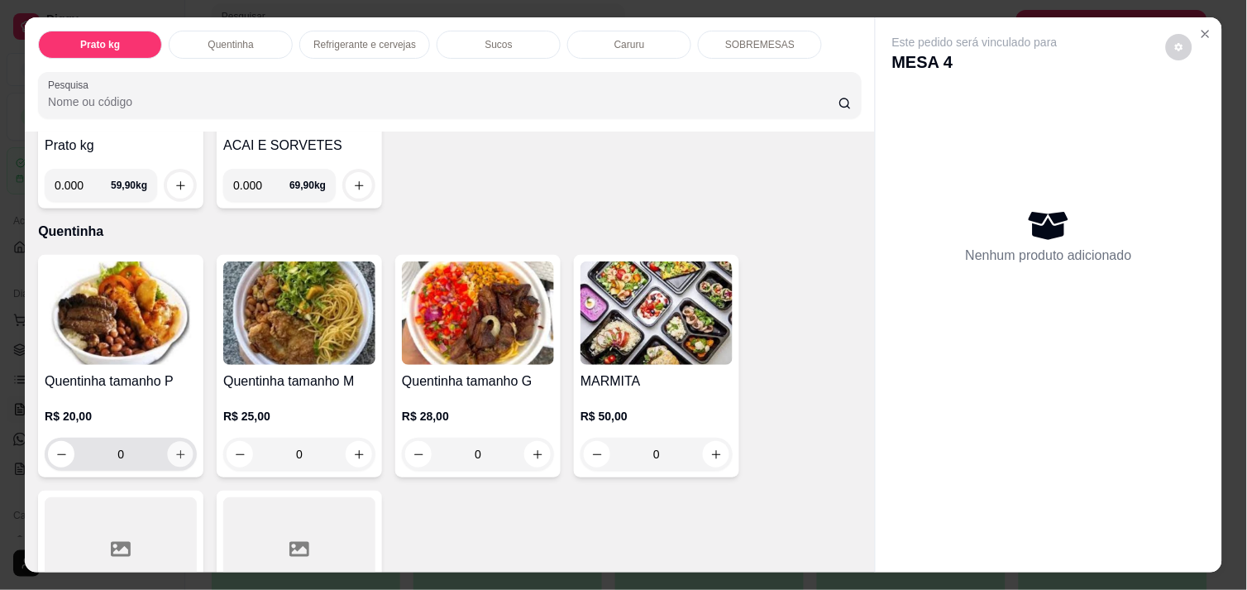
click at [179, 451] on button "increase-product-quantity" at bounding box center [181, 455] width 26 height 26
type input "1"
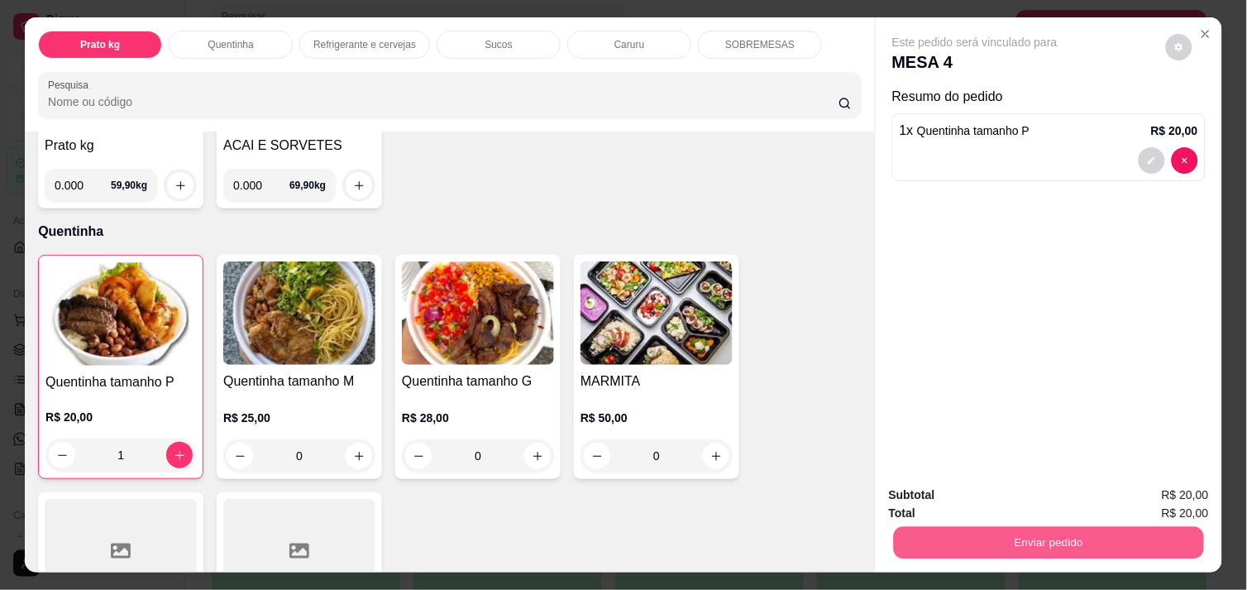
click at [1086, 538] on button "Enviar pedido" at bounding box center [1049, 542] width 310 height 32
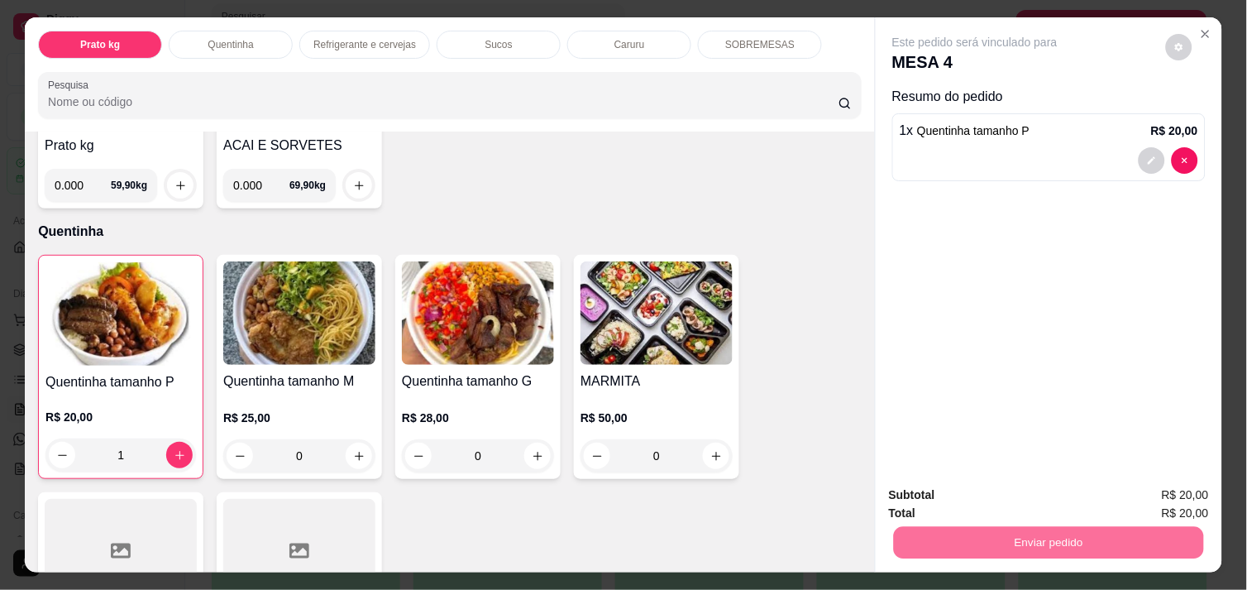
click at [1155, 490] on button "Enviar pedido" at bounding box center [1165, 495] width 91 height 31
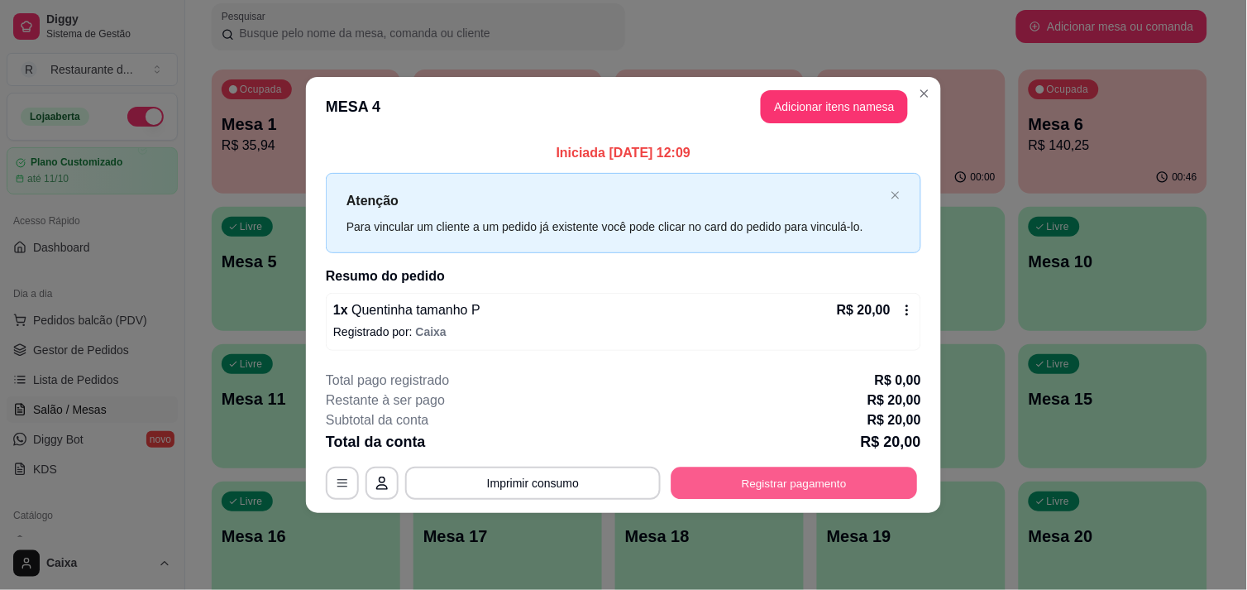
click at [771, 480] on button "Registrar pagamento" at bounding box center [794, 483] width 246 height 32
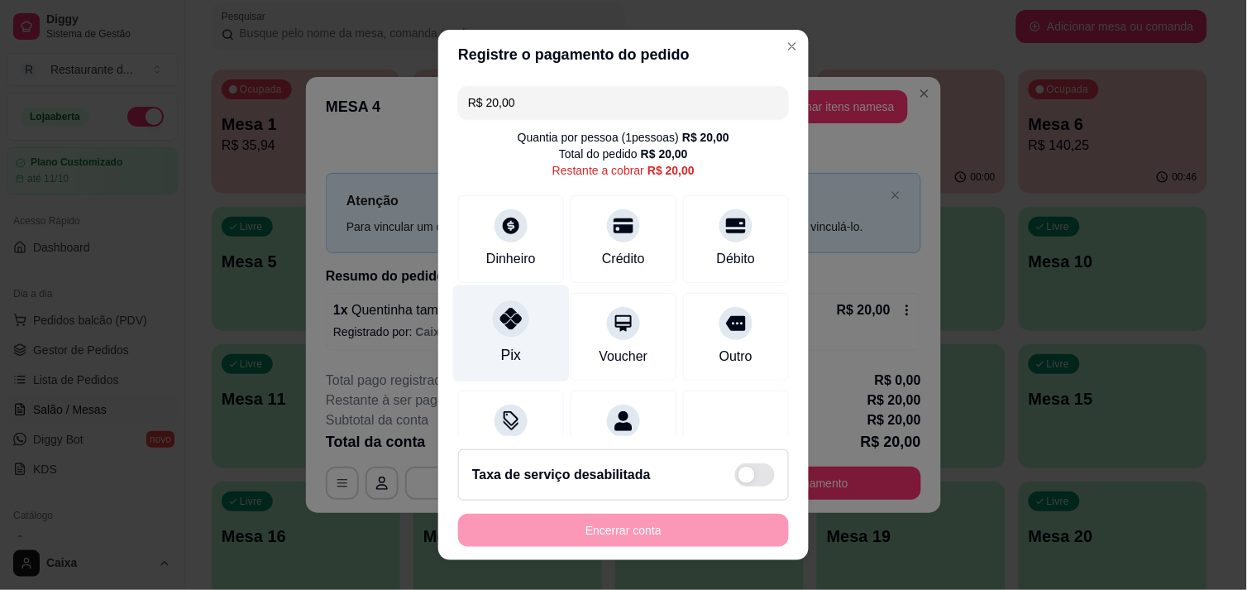
click at [508, 327] on icon at bounding box center [510, 318] width 21 height 21
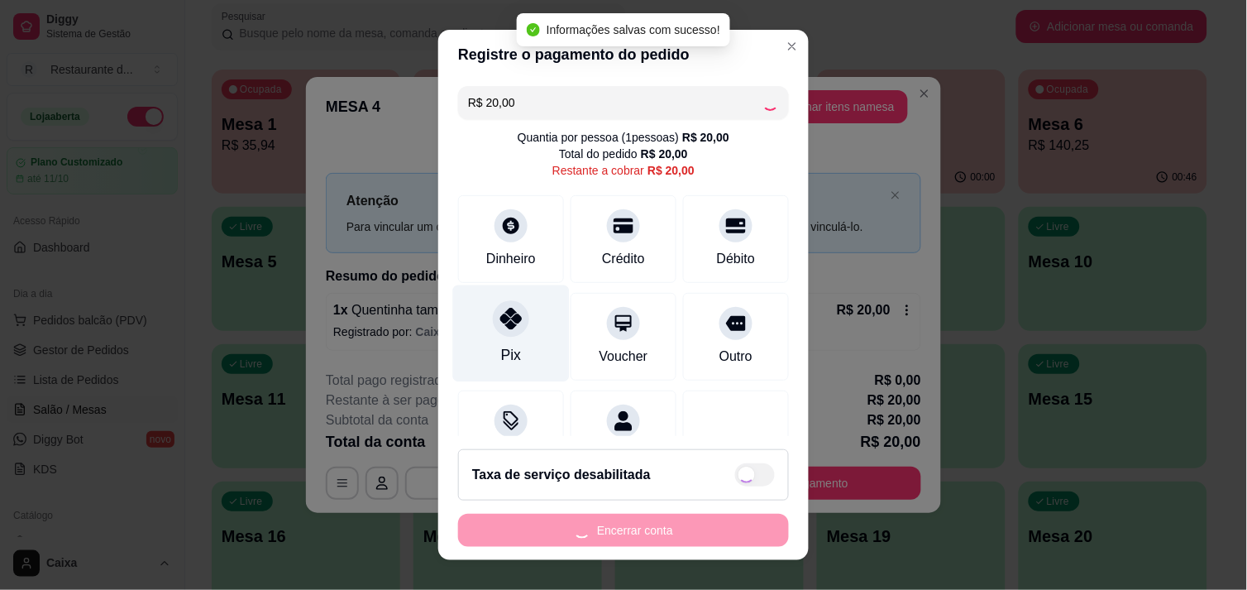
type input "R$ 0,00"
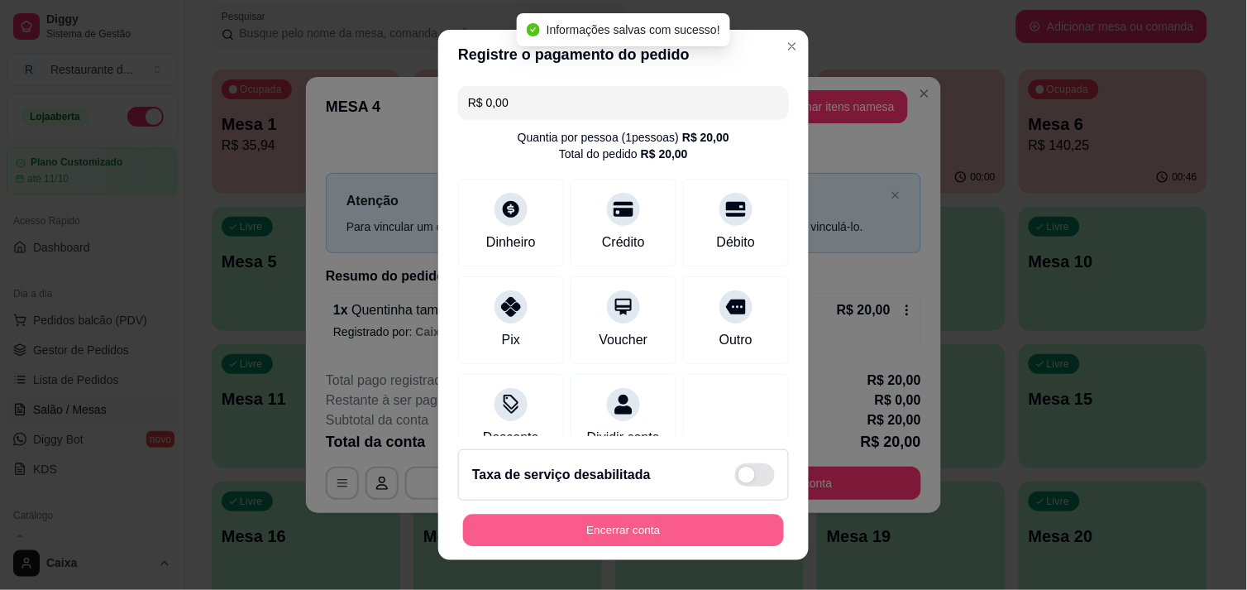
click at [576, 519] on button "Encerrar conta" at bounding box center [623, 530] width 321 height 32
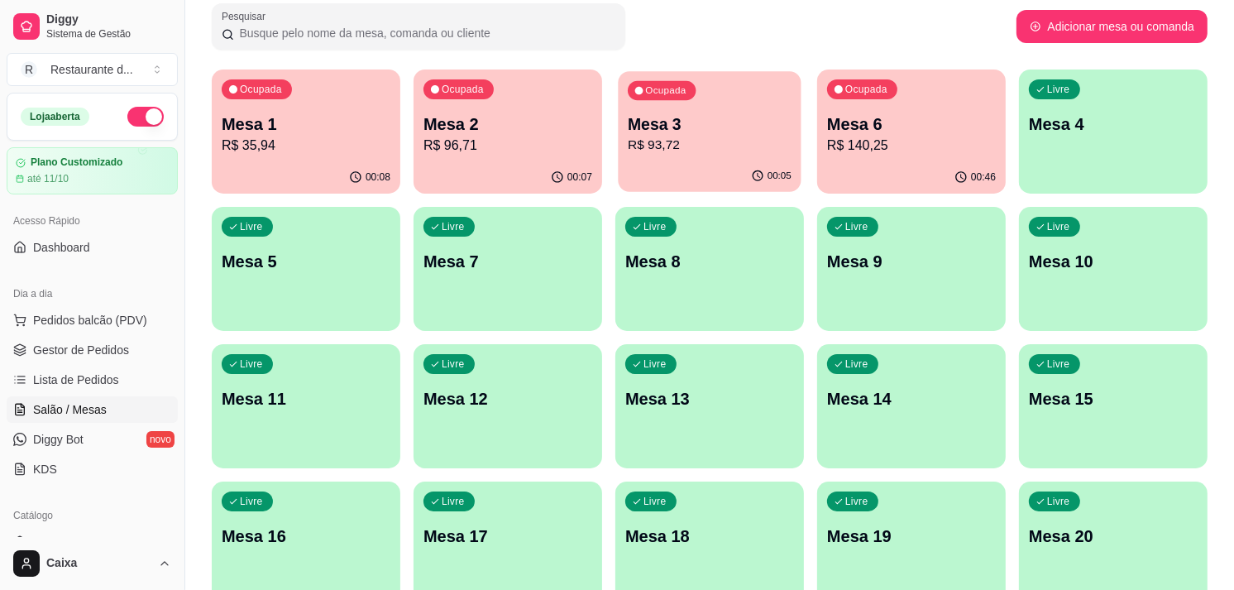
click at [728, 157] on div "Ocupada Mesa 3 R$ 93,72" at bounding box center [709, 115] width 183 height 89
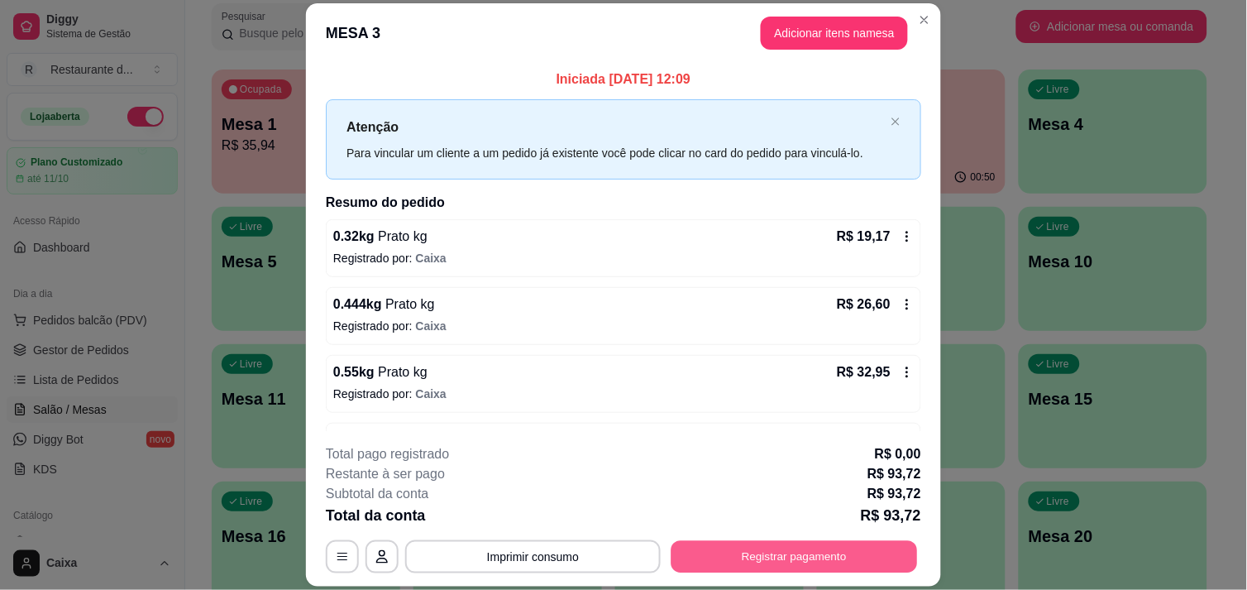
click at [779, 566] on button "Registrar pagamento" at bounding box center [794, 557] width 246 height 32
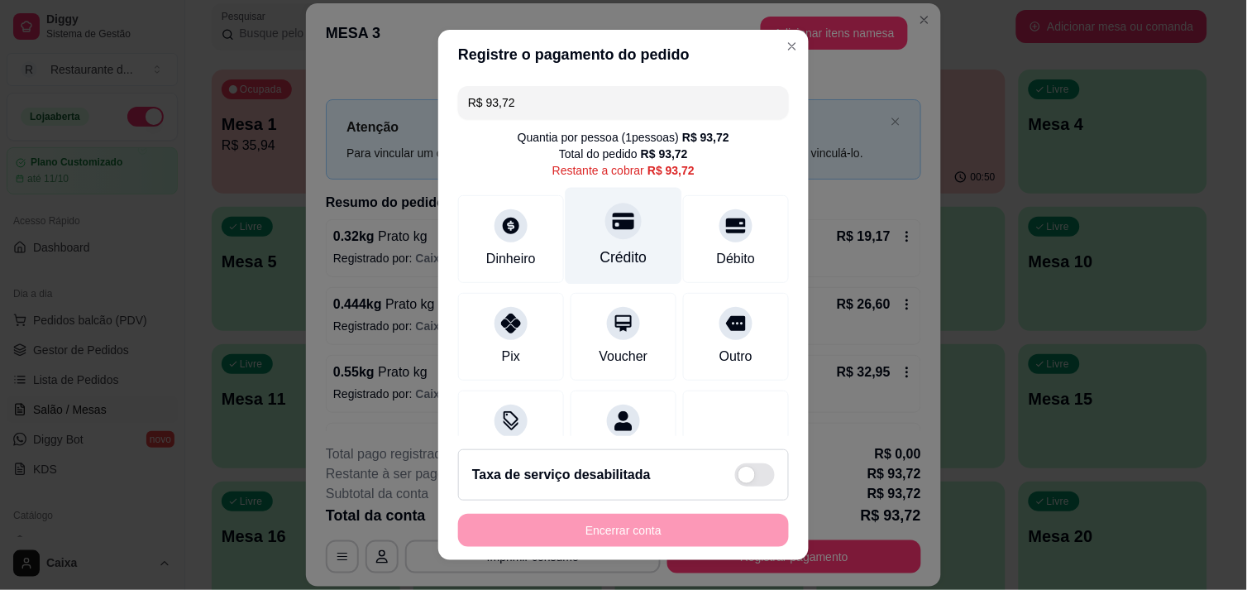
click at [614, 228] on div at bounding box center [623, 221] width 36 height 36
type input "R$ 0,00"
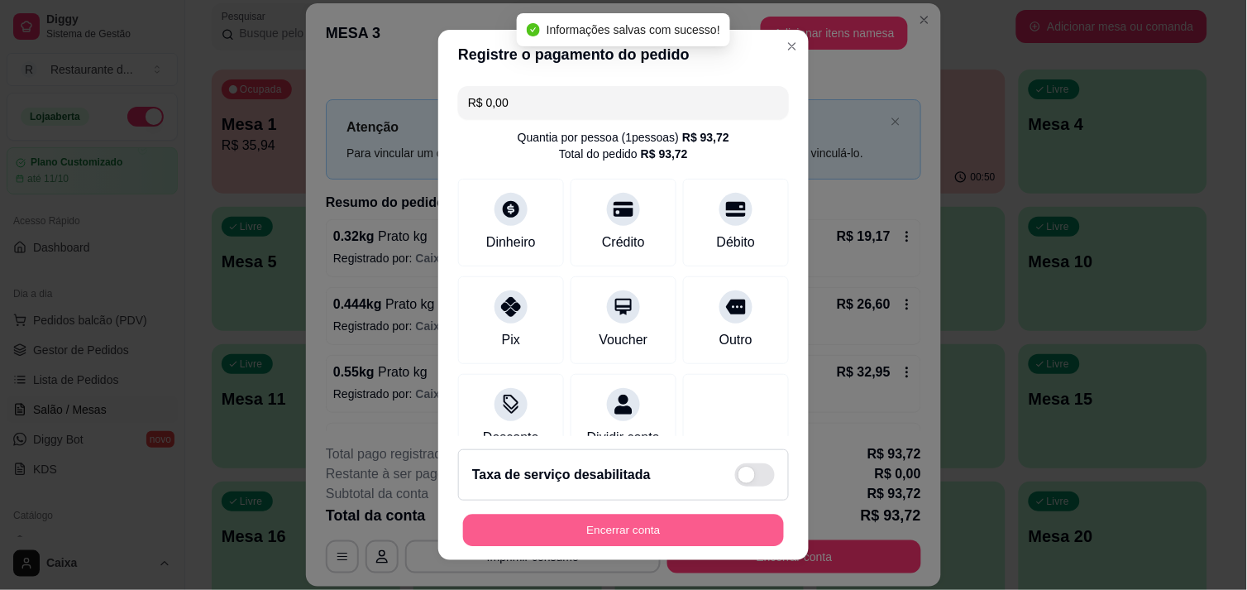
click at [688, 533] on button "Encerrar conta" at bounding box center [623, 530] width 321 height 32
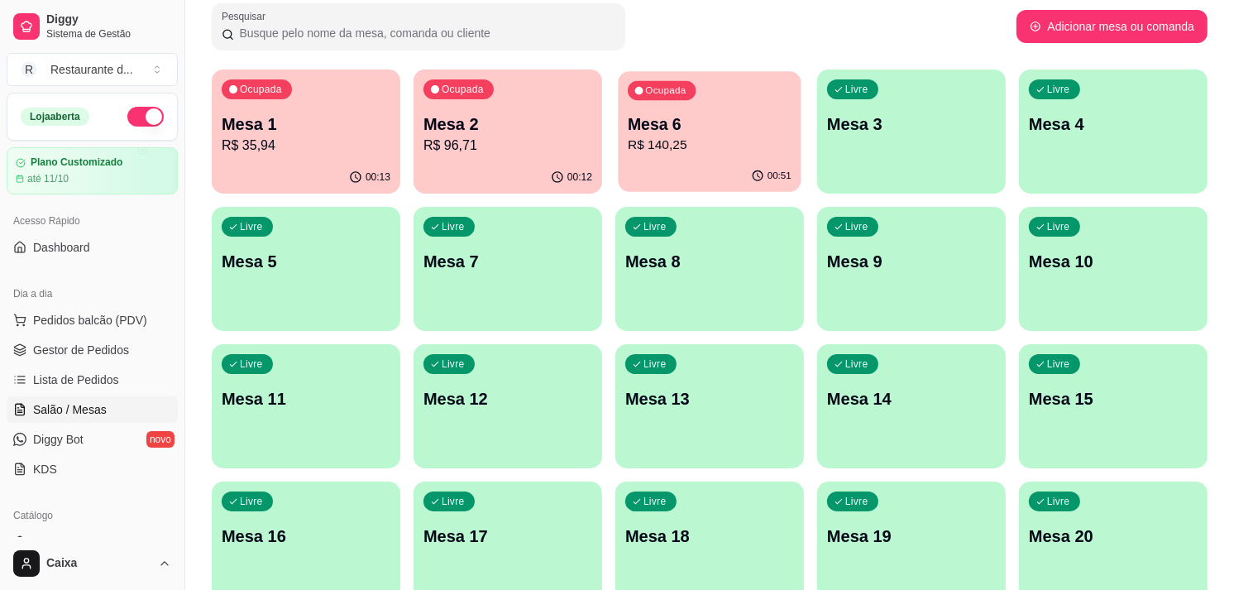
click at [717, 122] on p "Mesa 6" at bounding box center [710, 124] width 164 height 22
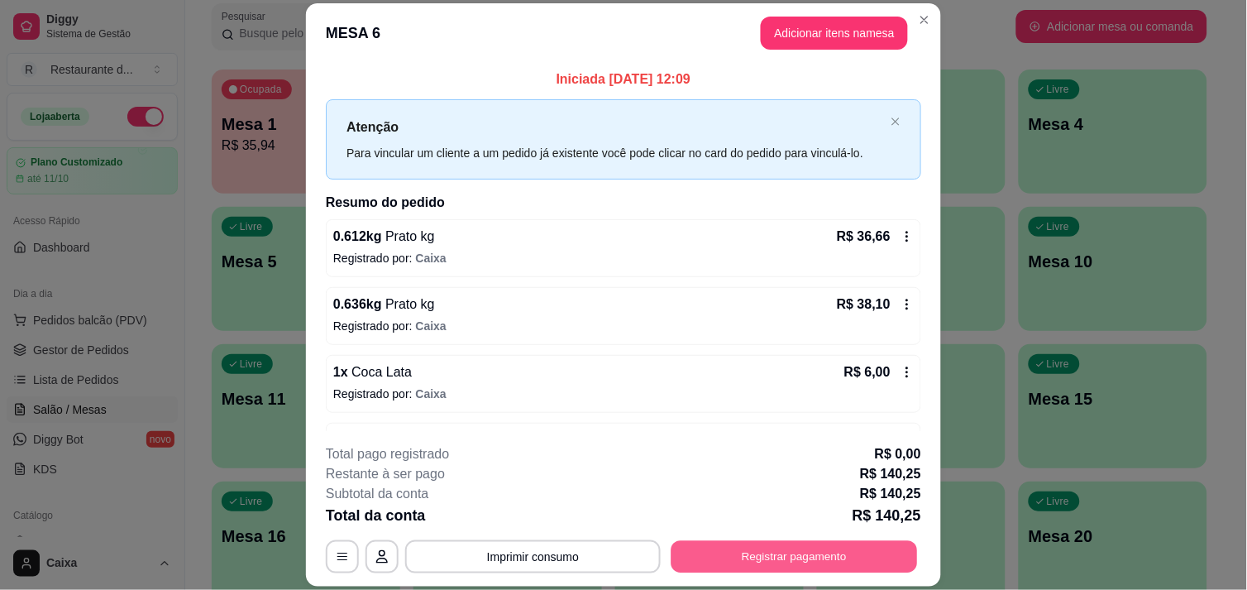
click at [761, 566] on button "Registrar pagamento" at bounding box center [794, 557] width 246 height 32
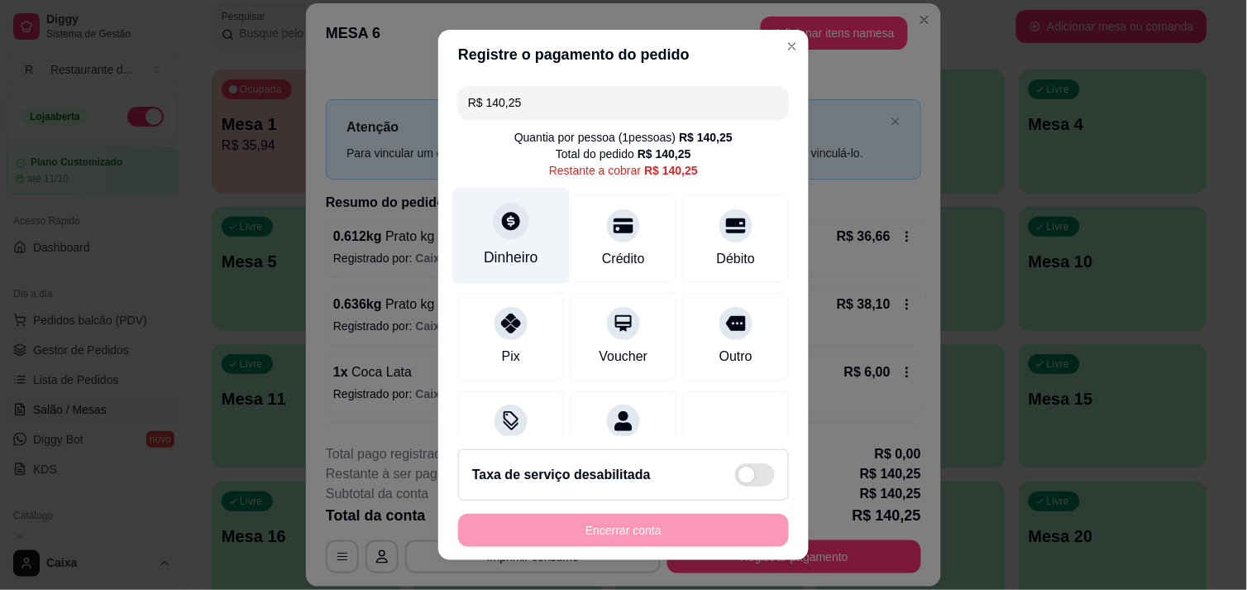
click at [521, 242] on div "Dinheiro" at bounding box center [511, 235] width 117 height 97
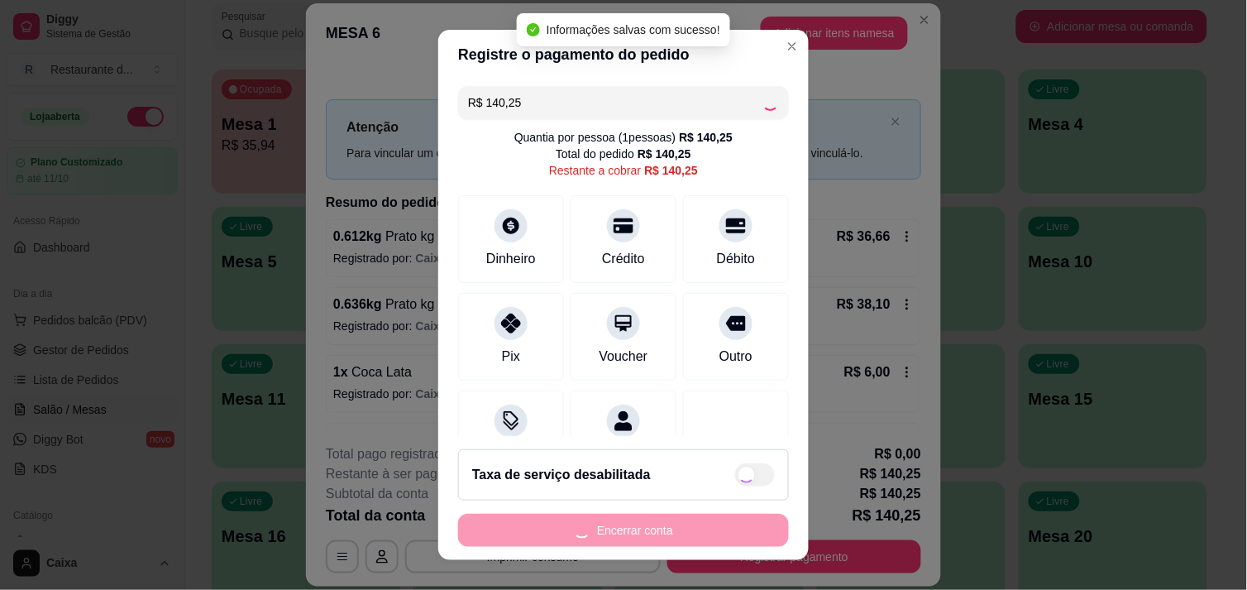
type input "R$ 0,00"
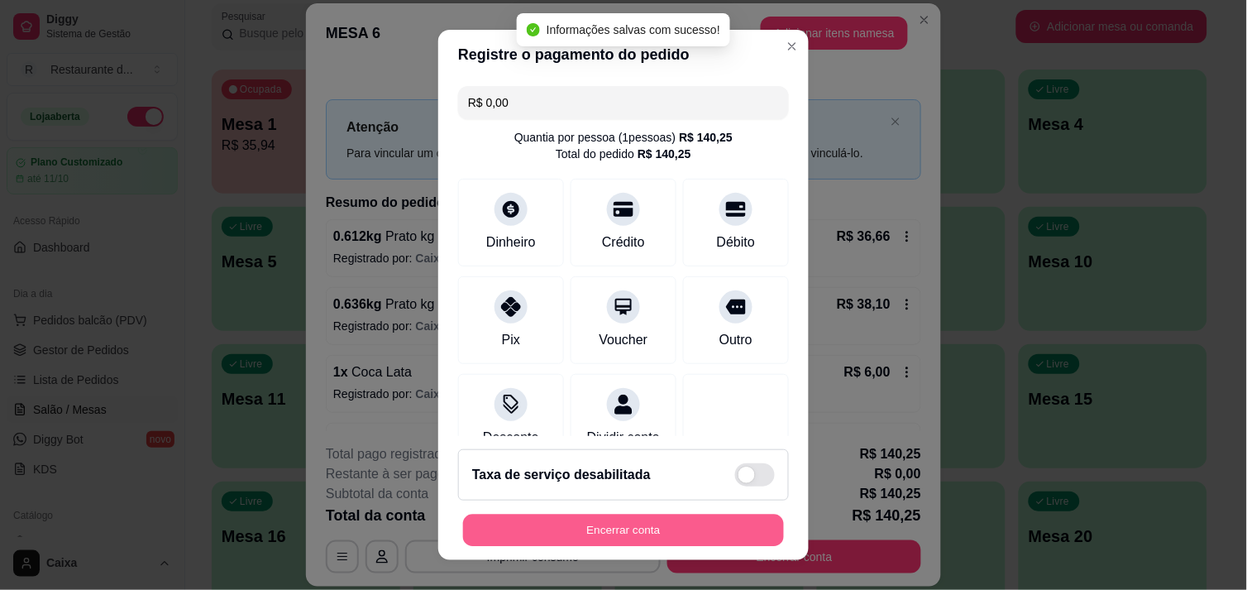
click at [661, 532] on button "Encerrar conta" at bounding box center [623, 530] width 321 height 32
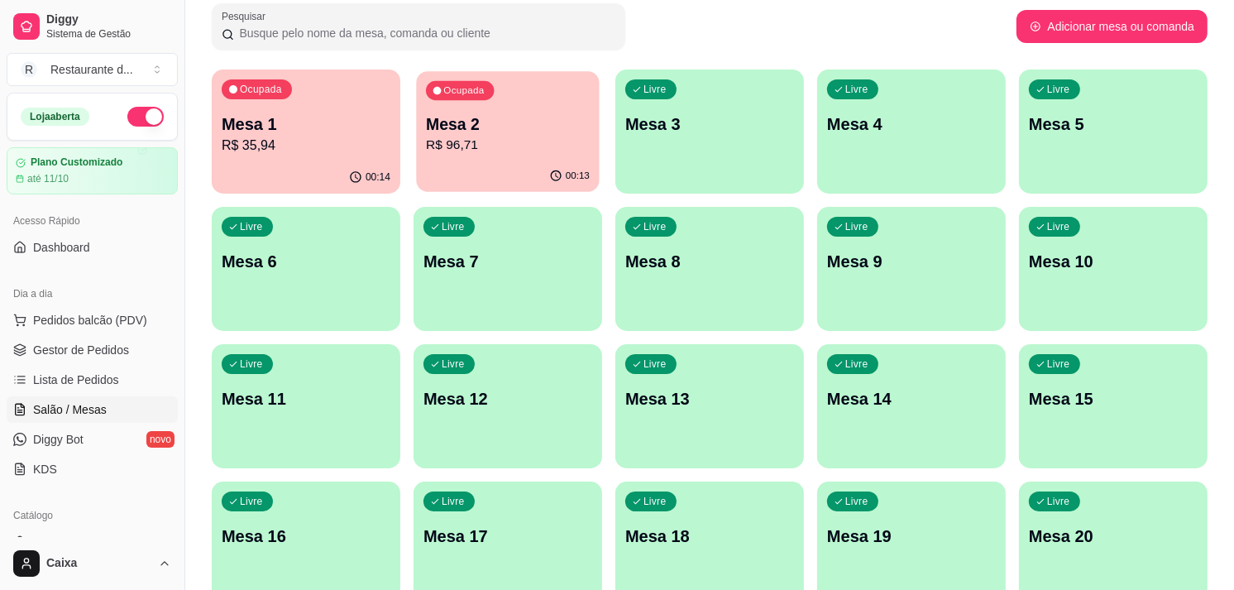
click at [494, 128] on p "Mesa 2" at bounding box center [508, 124] width 164 height 22
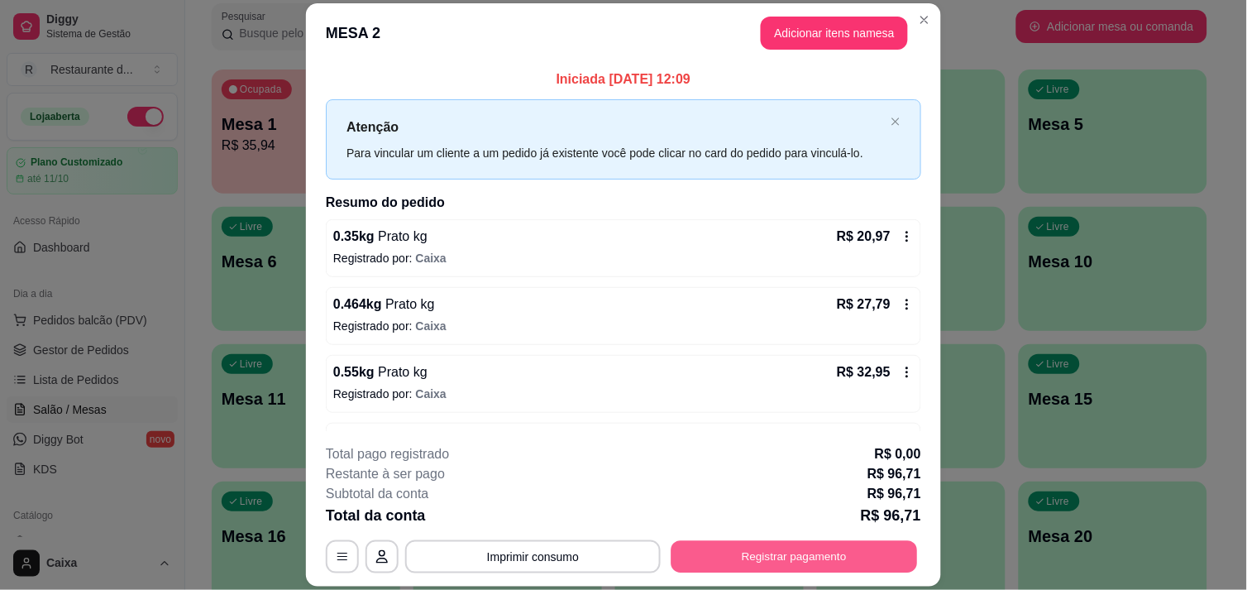
click at [746, 552] on button "Registrar pagamento" at bounding box center [794, 557] width 246 height 32
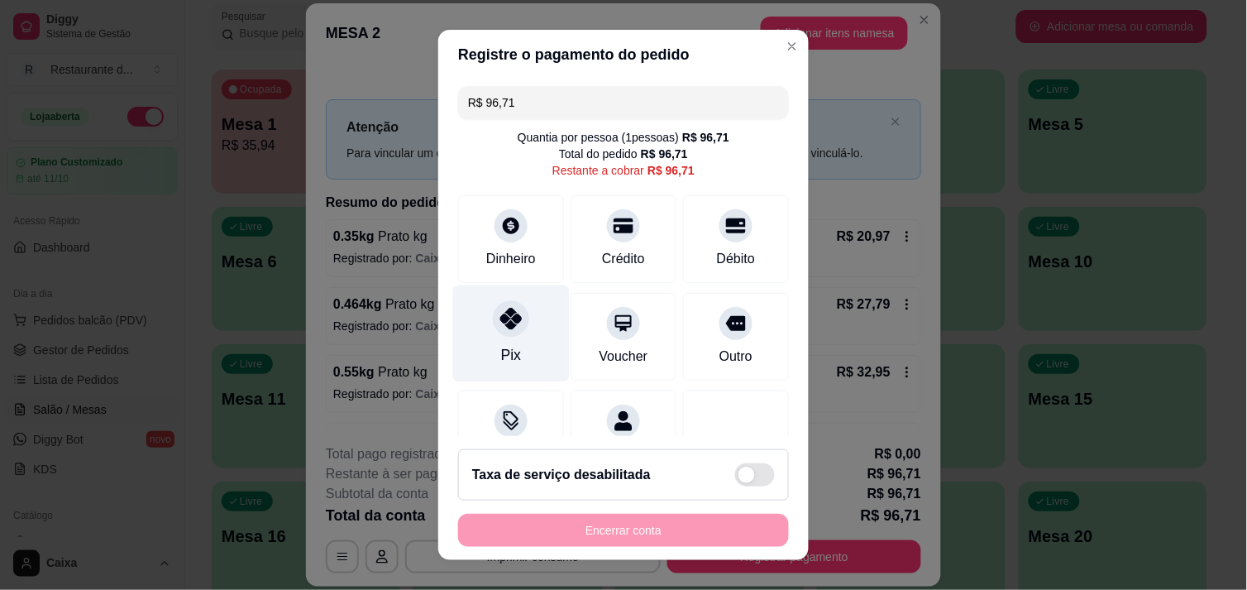
click at [486, 337] on div "Pix" at bounding box center [511, 332] width 117 height 97
type input "R$ 0,00"
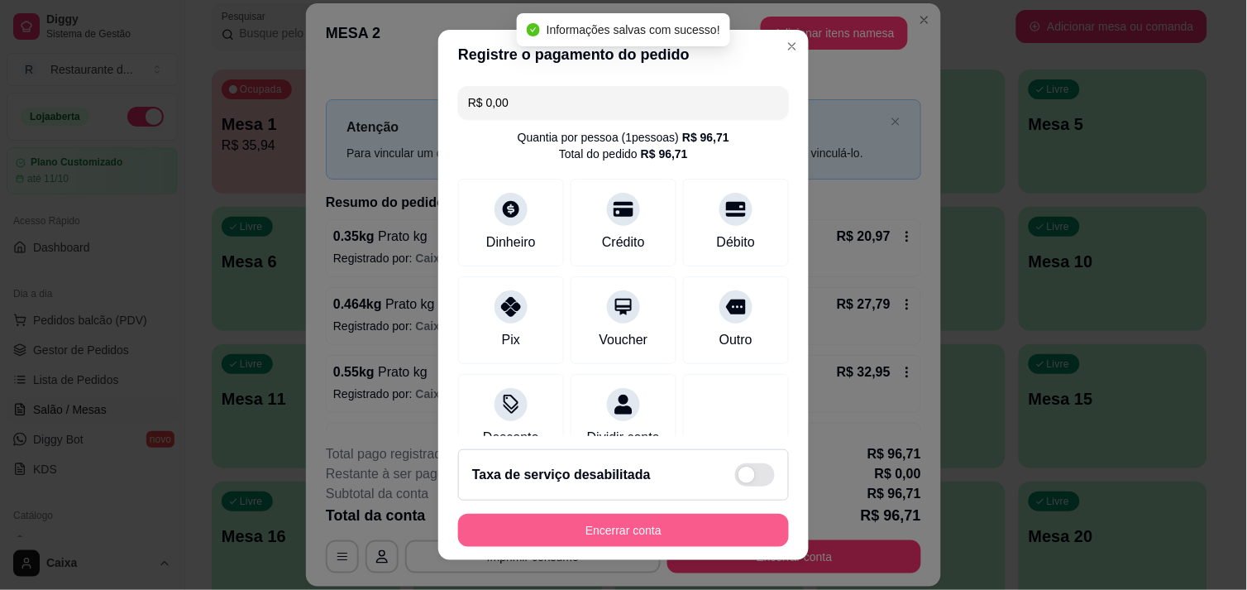
click at [589, 536] on button "Encerrar conta" at bounding box center [623, 529] width 331 height 33
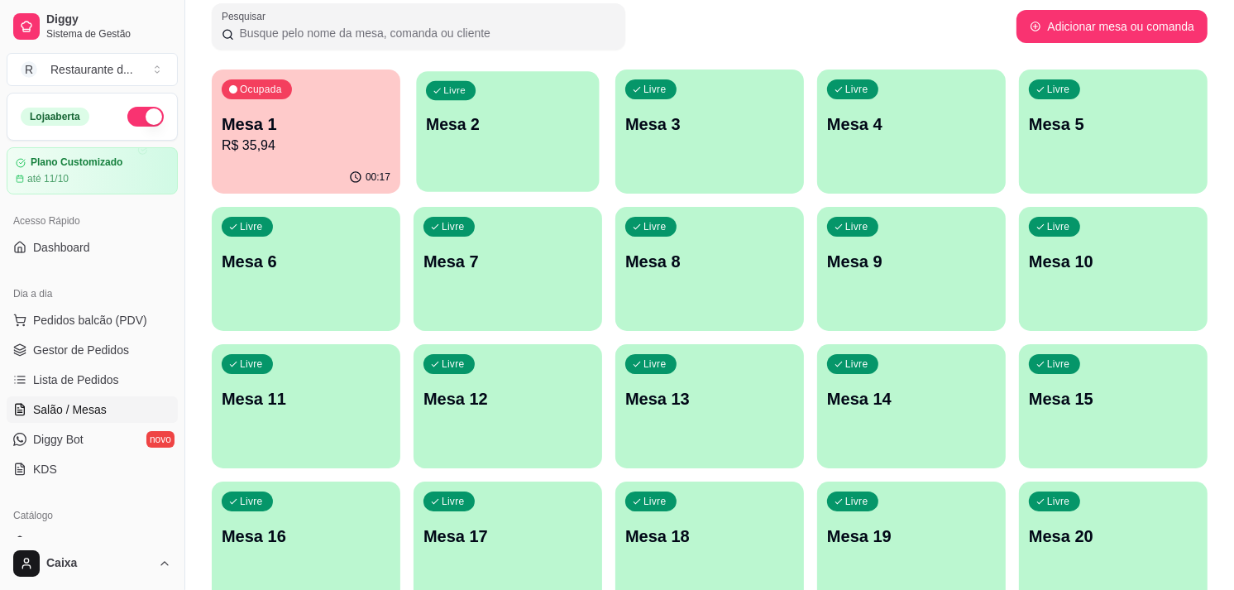
click at [488, 118] on p "Mesa 2" at bounding box center [508, 124] width 164 height 22
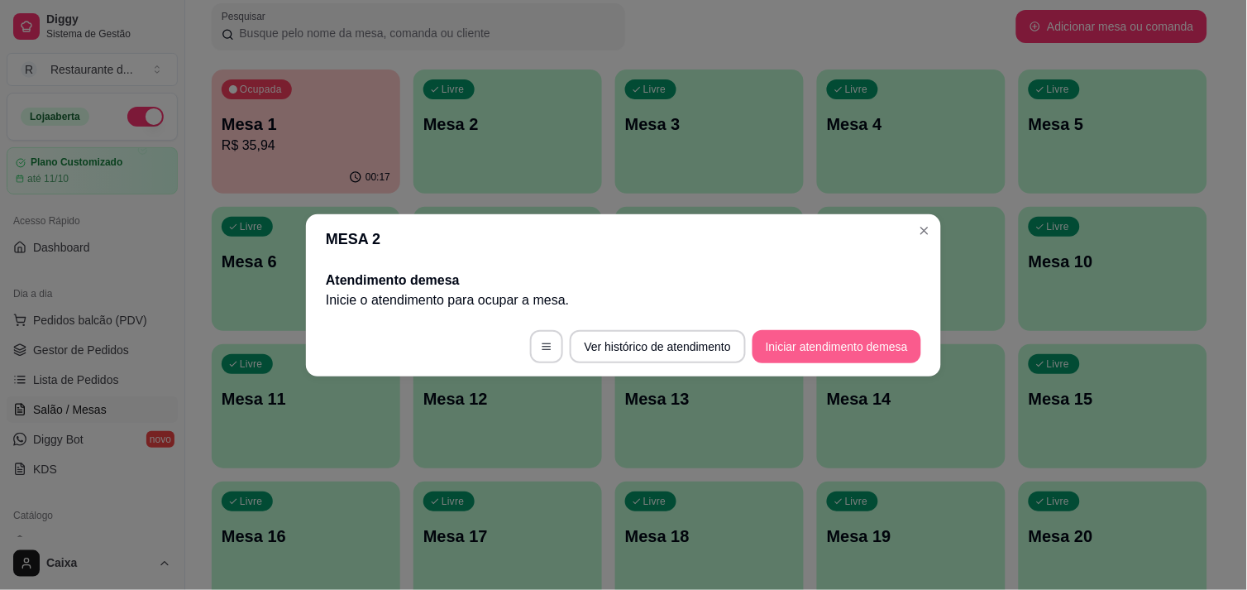
click at [790, 332] on button "Iniciar atendimento de mesa" at bounding box center [836, 346] width 169 height 33
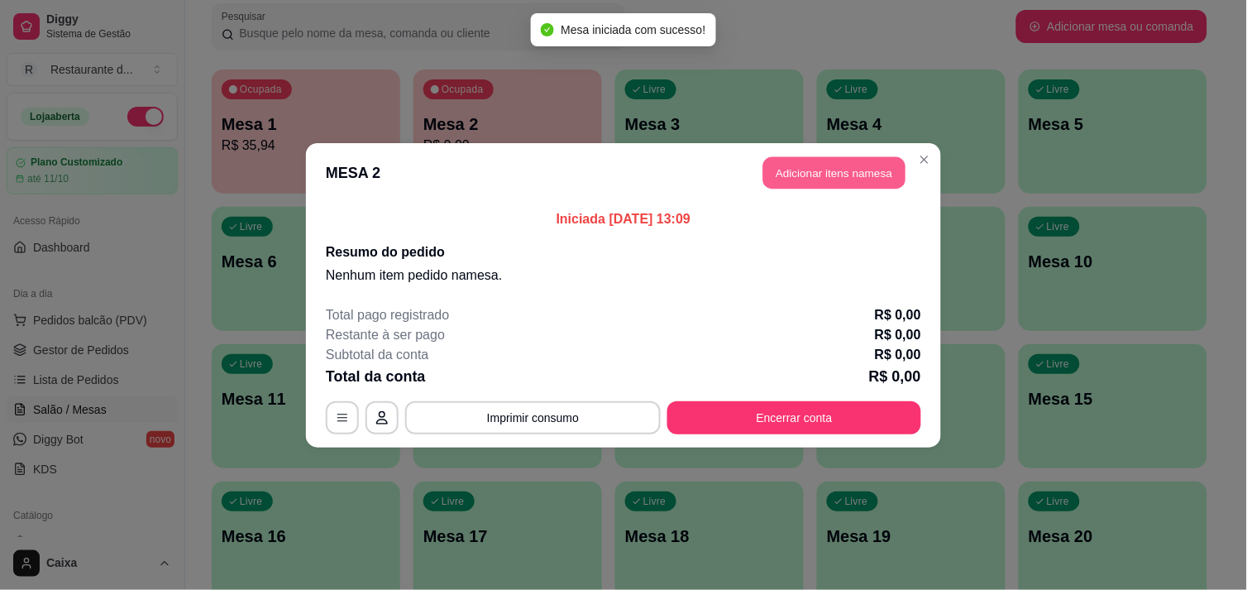
click at [816, 169] on button "Adicionar itens na mesa" at bounding box center [834, 172] width 142 height 32
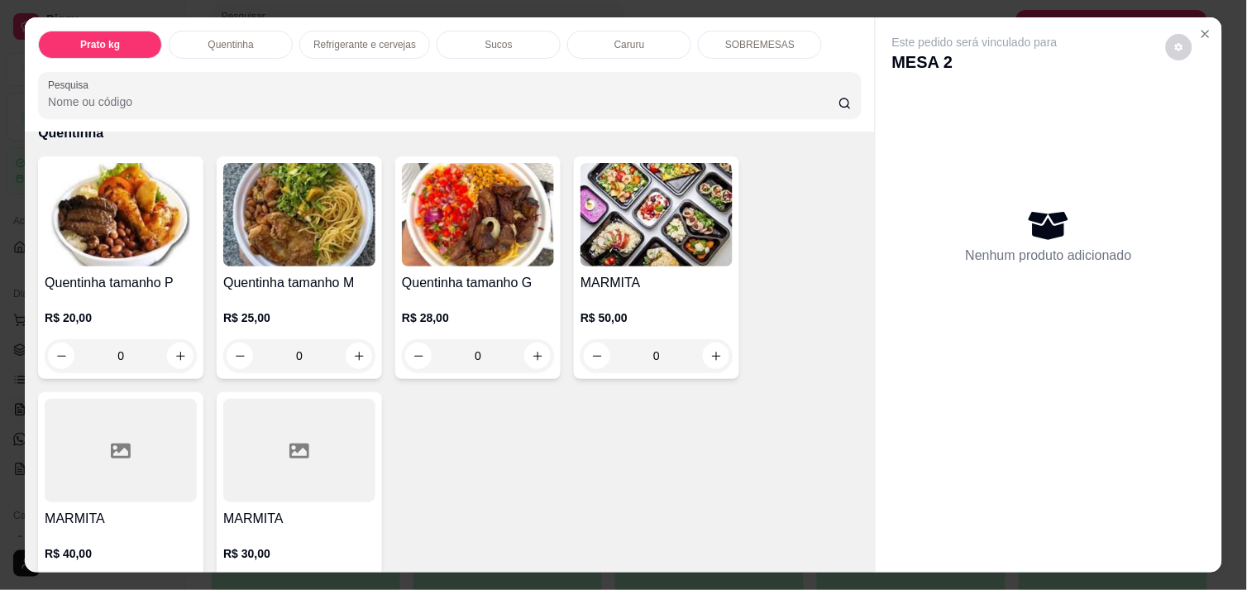
scroll to position [331, 0]
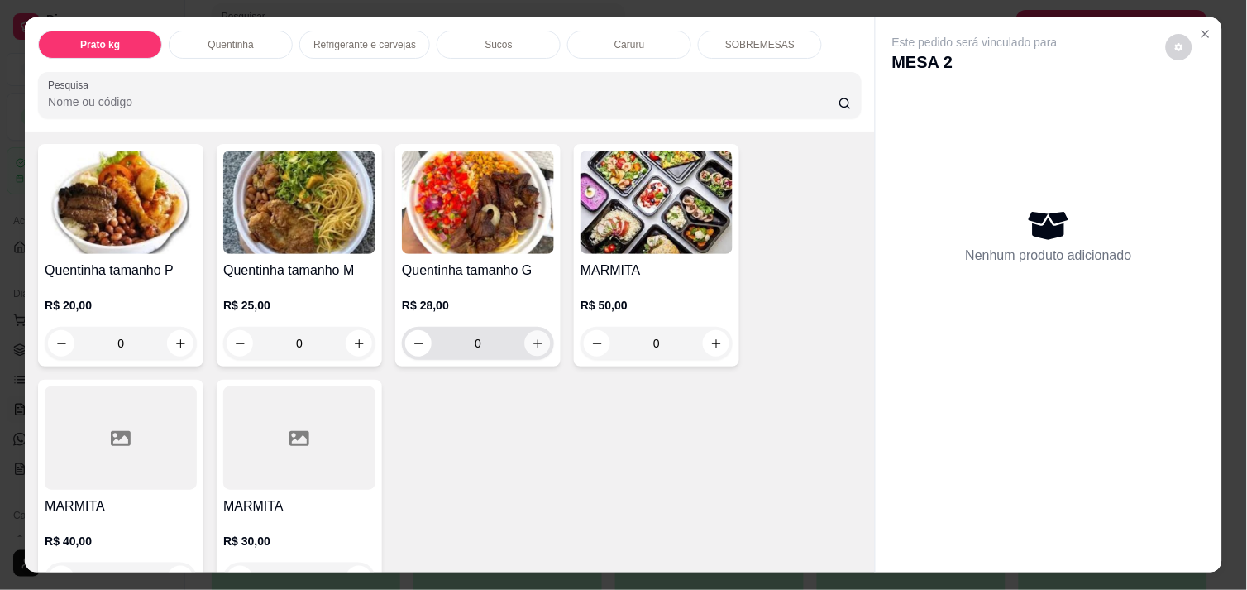
click at [534, 337] on icon "increase-product-quantity" at bounding box center [538, 343] width 12 height 12
type input "1"
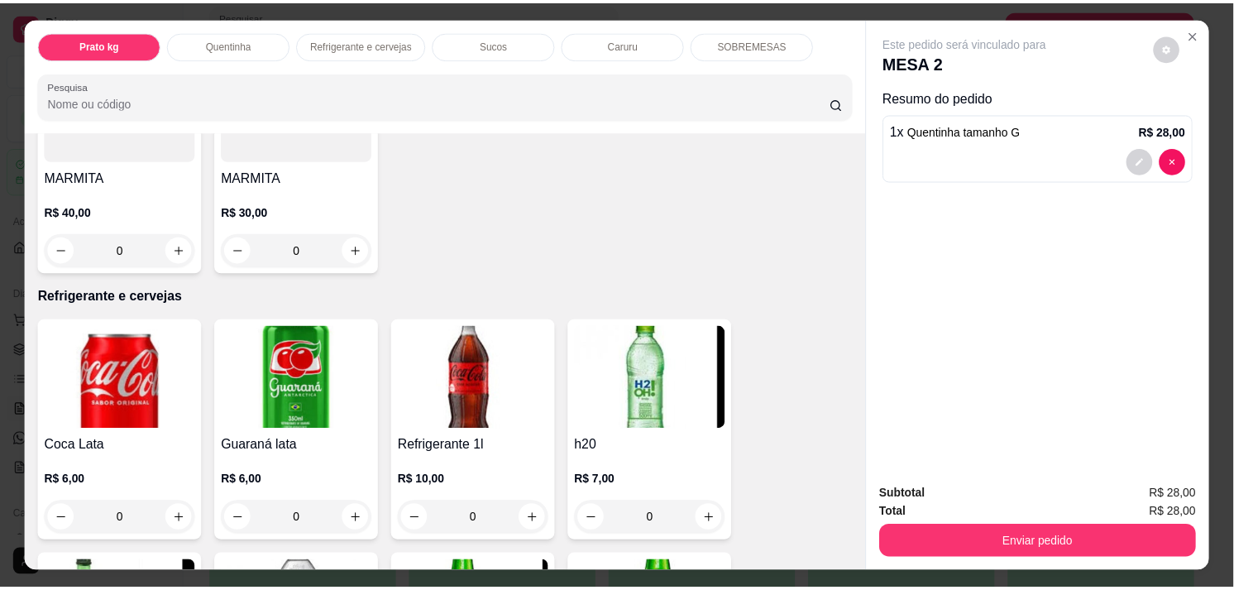
scroll to position [698, 0]
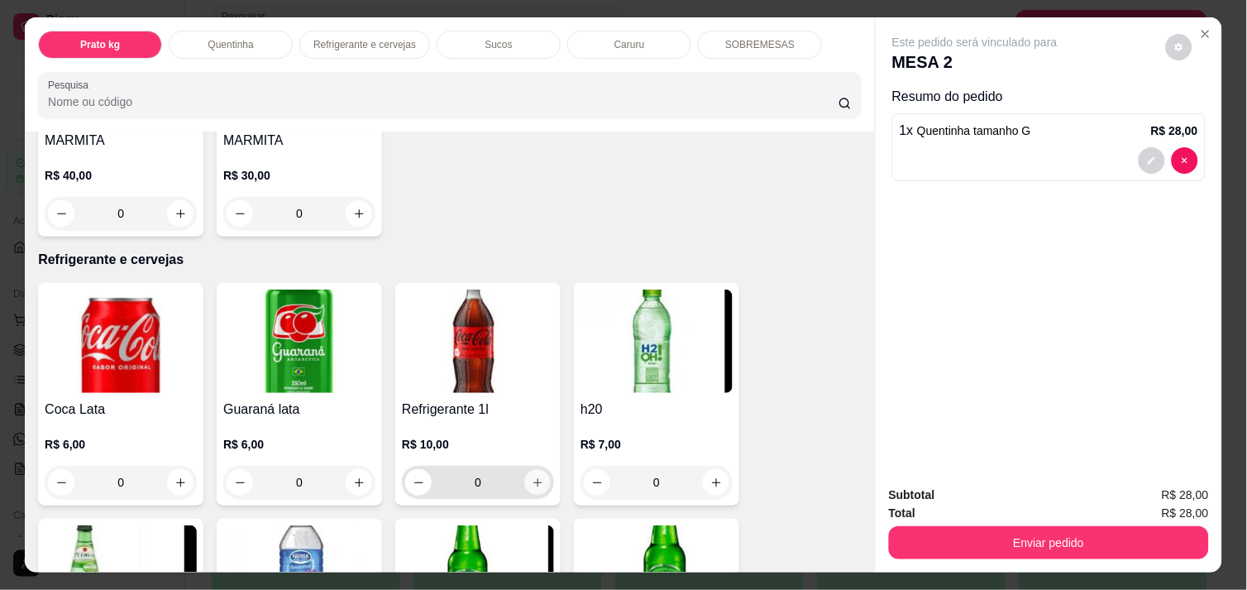
click at [534, 476] on icon "increase-product-quantity" at bounding box center [538, 482] width 12 height 12
type input "1"
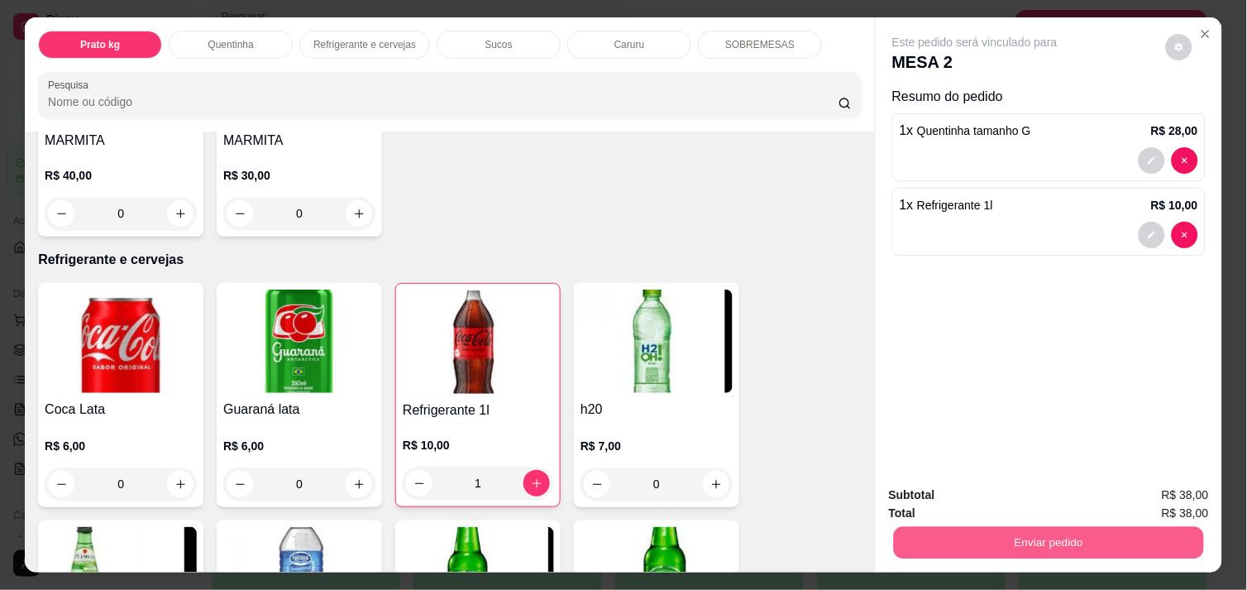
click at [965, 529] on button "Enviar pedido" at bounding box center [1049, 542] width 310 height 32
click at [1013, 530] on button "Enviar pedido" at bounding box center [1049, 542] width 310 height 32
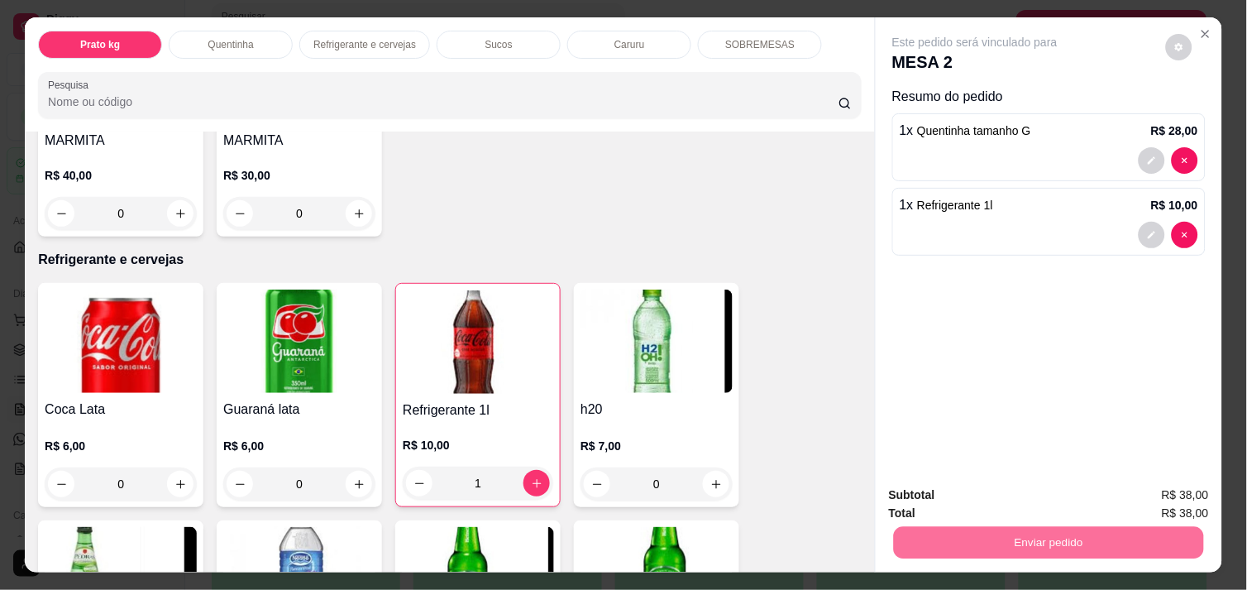
click at [1189, 483] on button "Enviar pedido" at bounding box center [1165, 495] width 91 height 31
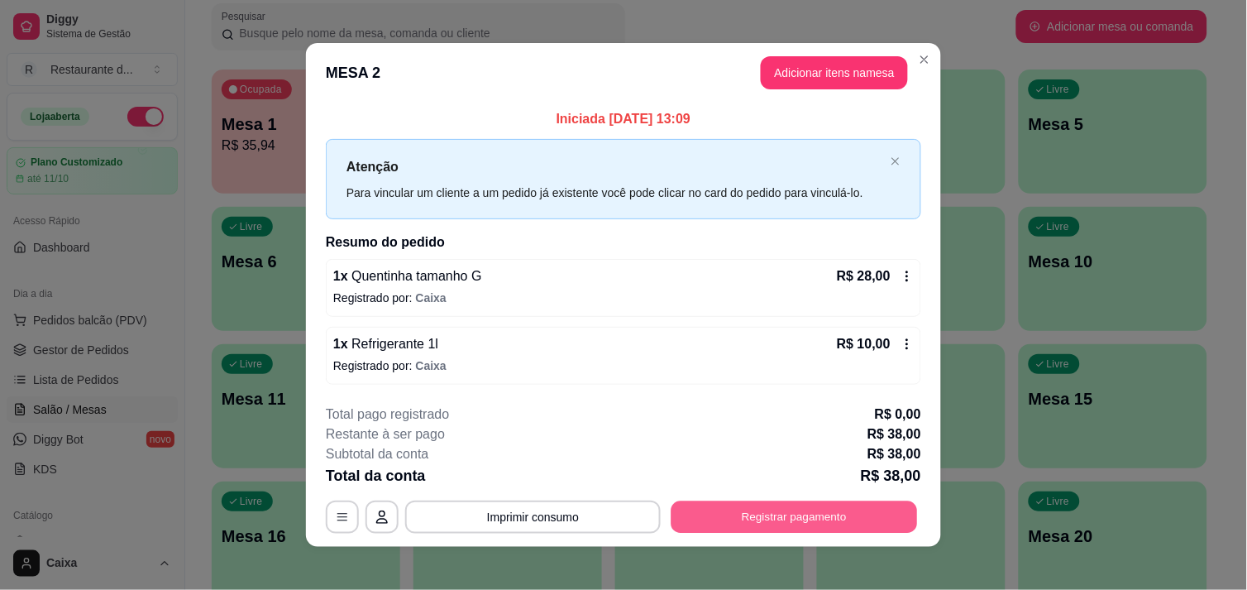
click at [762, 522] on button "Registrar pagamento" at bounding box center [794, 517] width 246 height 32
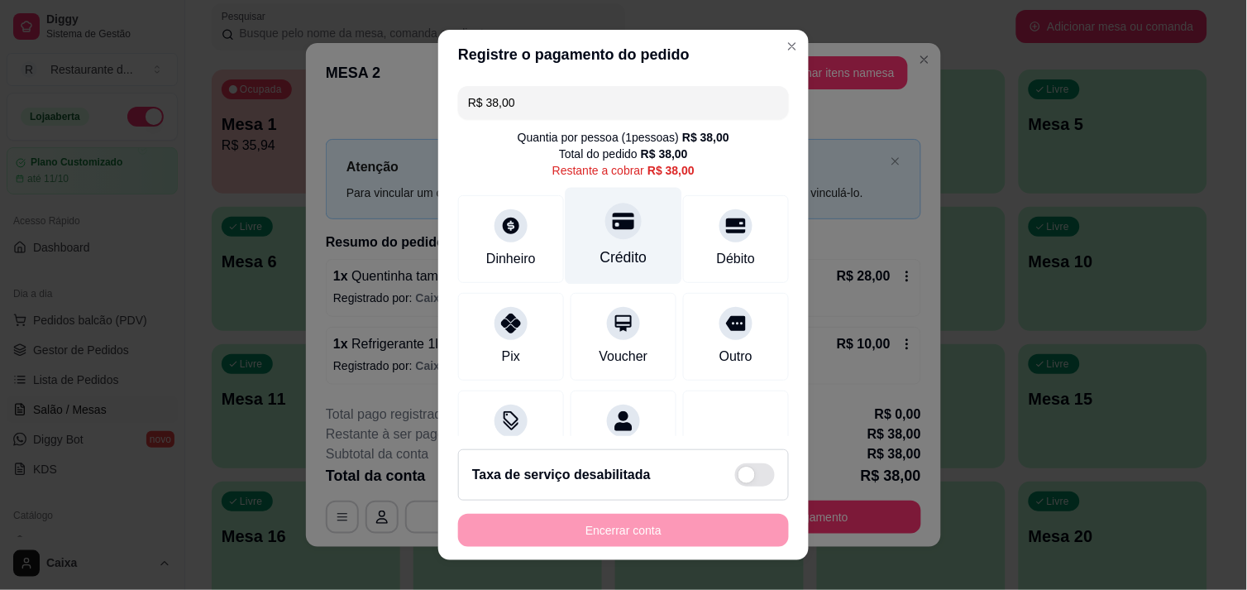
click at [573, 233] on div "Crédito" at bounding box center [624, 235] width 117 height 97
type input "R$ 0,00"
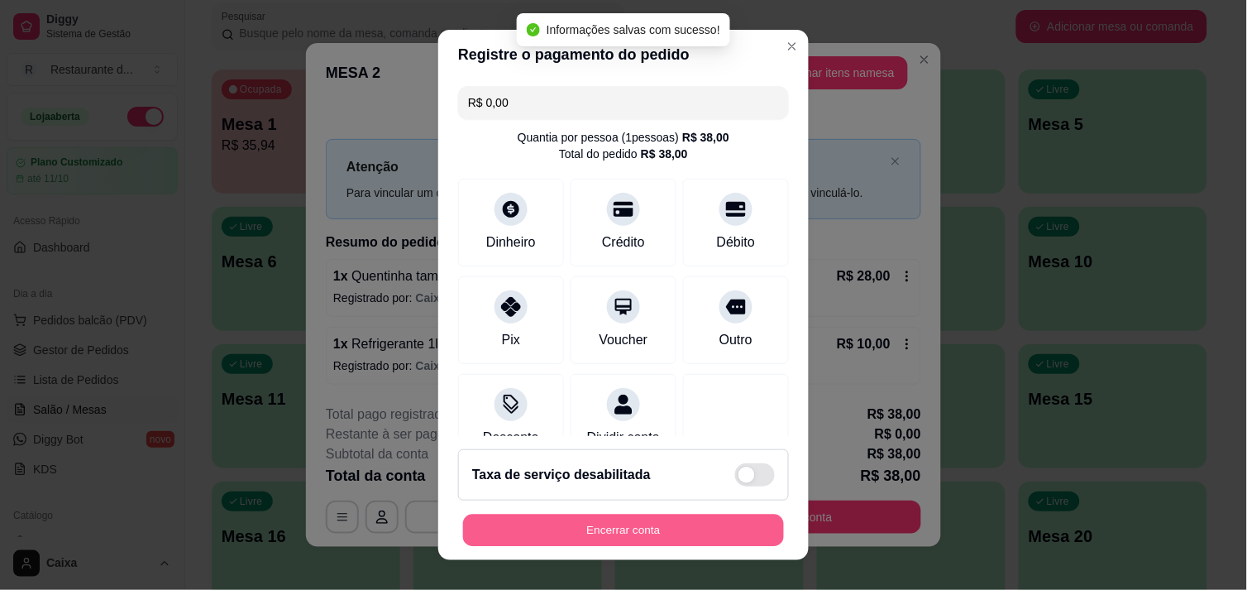
click at [613, 518] on button "Encerrar conta" at bounding box center [623, 530] width 321 height 32
